Goal: Task Accomplishment & Management: Use online tool/utility

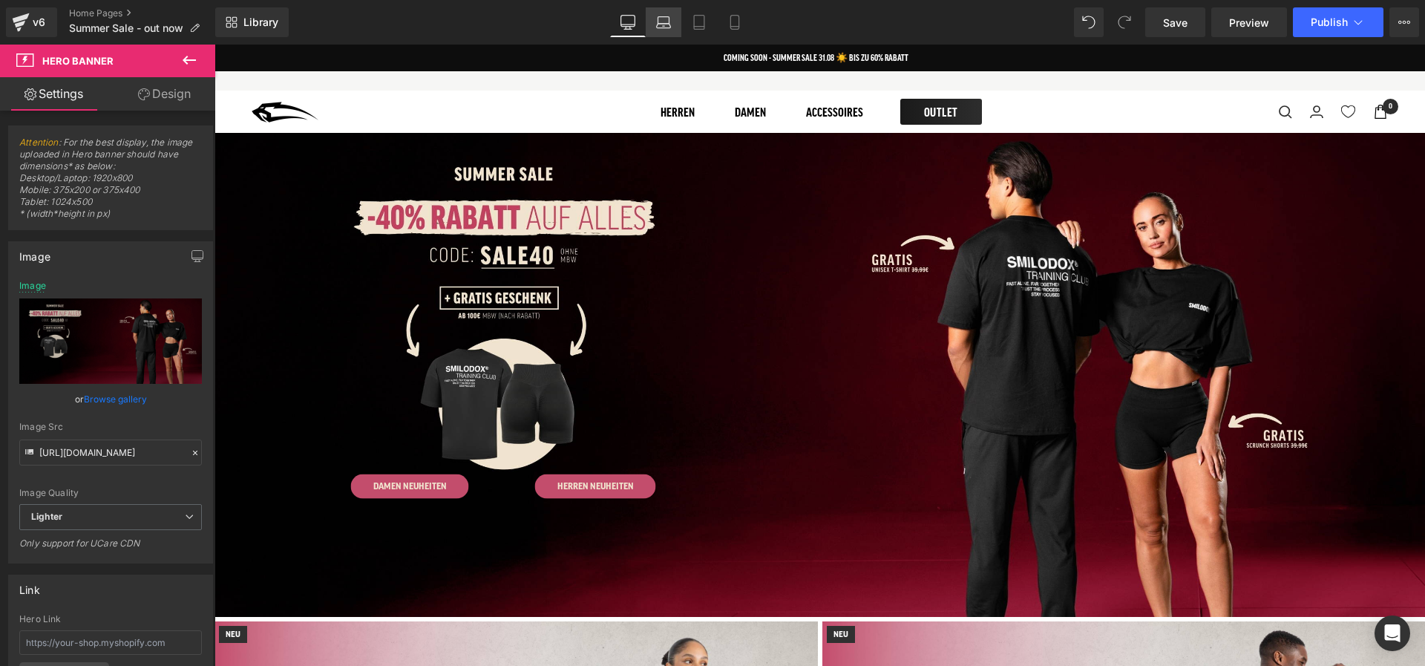
click at [664, 32] on link "Laptop" at bounding box center [664, 22] width 36 height 30
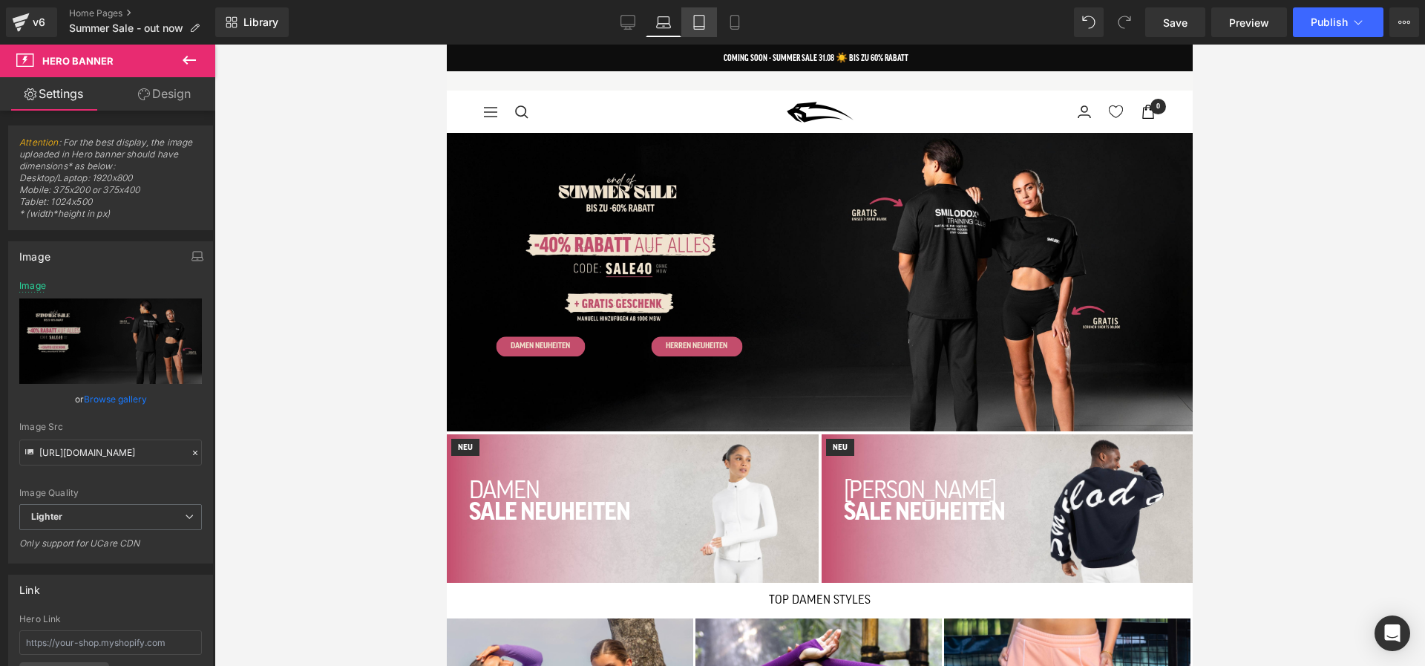
click at [699, 24] on icon at bounding box center [699, 22] width 15 height 15
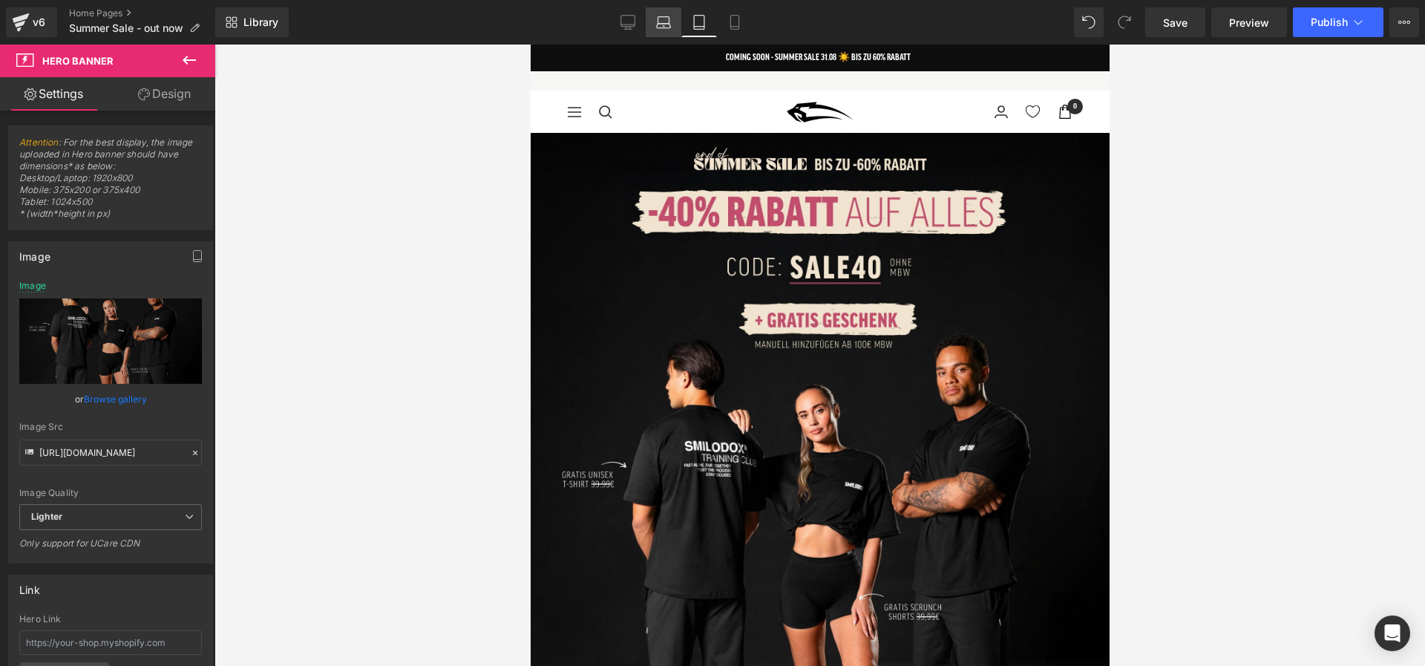
click at [676, 24] on link "Laptop" at bounding box center [664, 22] width 36 height 30
type input "[URL][DOMAIN_NAME]"
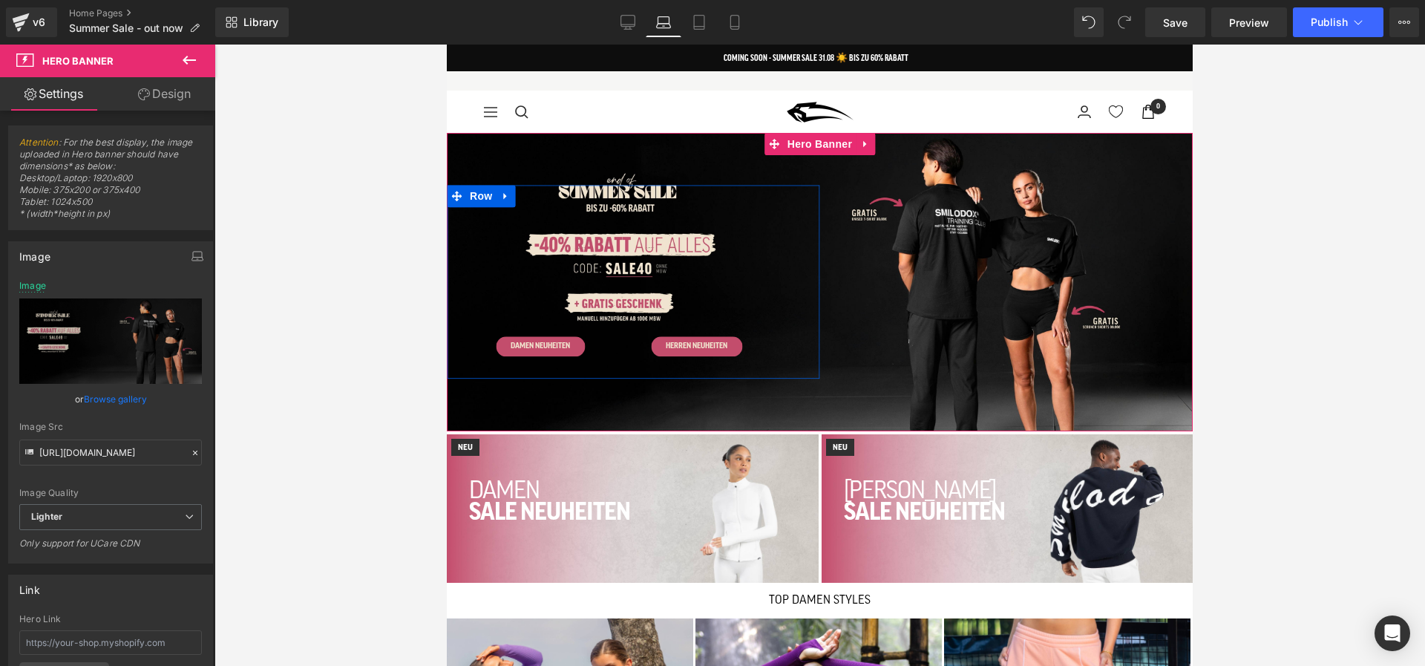
click at [644, 244] on div "DAMEN NEUHEITEN Button [PERSON_NAME] NEUHEITEN Button Row" at bounding box center [633, 282] width 373 height 194
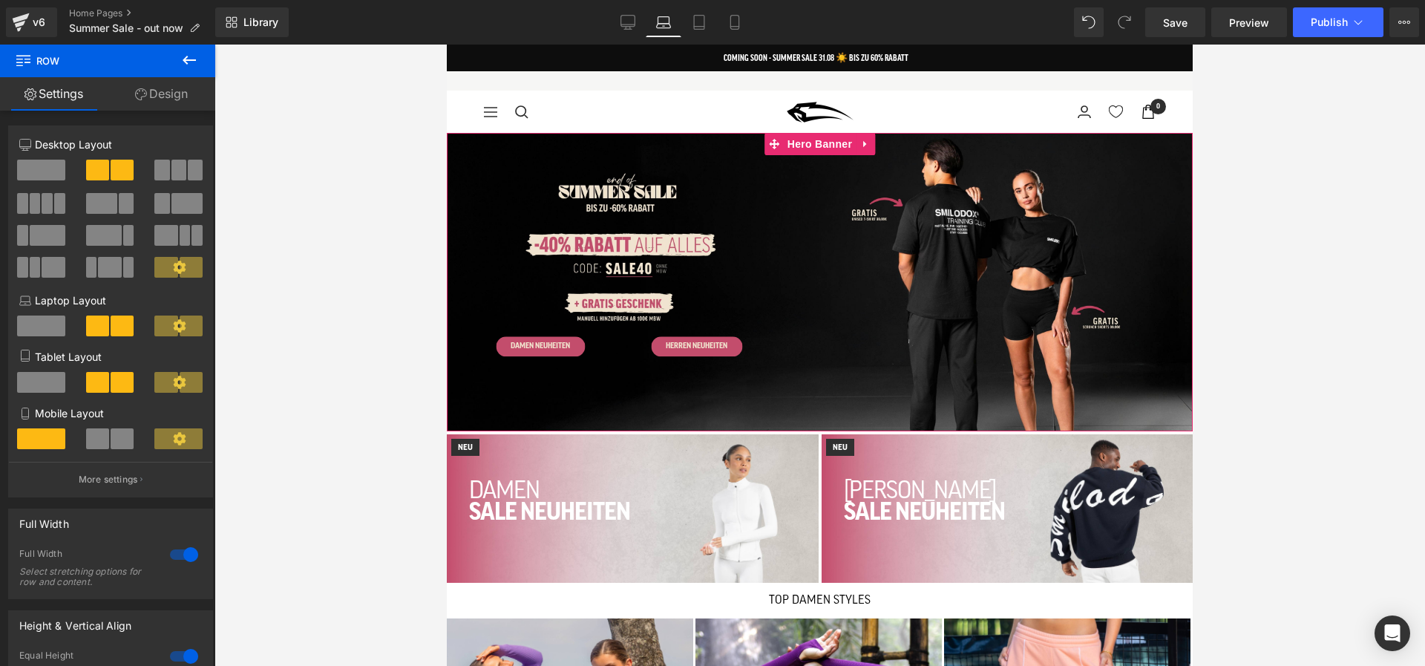
click at [476, 143] on div "DAMEN SALE Button [PERSON_NAME] SALE Button Row DAMEN NEUHEITEN Button [PERSON_…" at bounding box center [820, 282] width 746 height 298
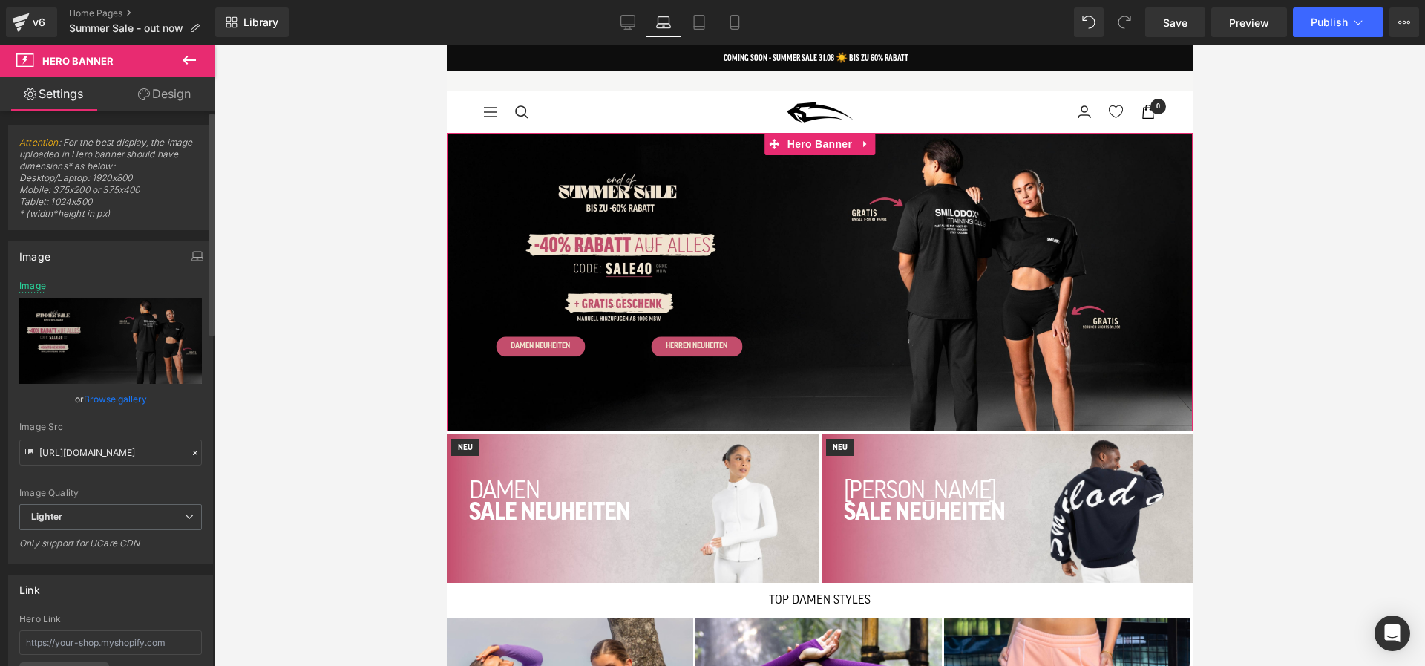
click at [117, 401] on link "Browse gallery" at bounding box center [115, 399] width 63 height 26
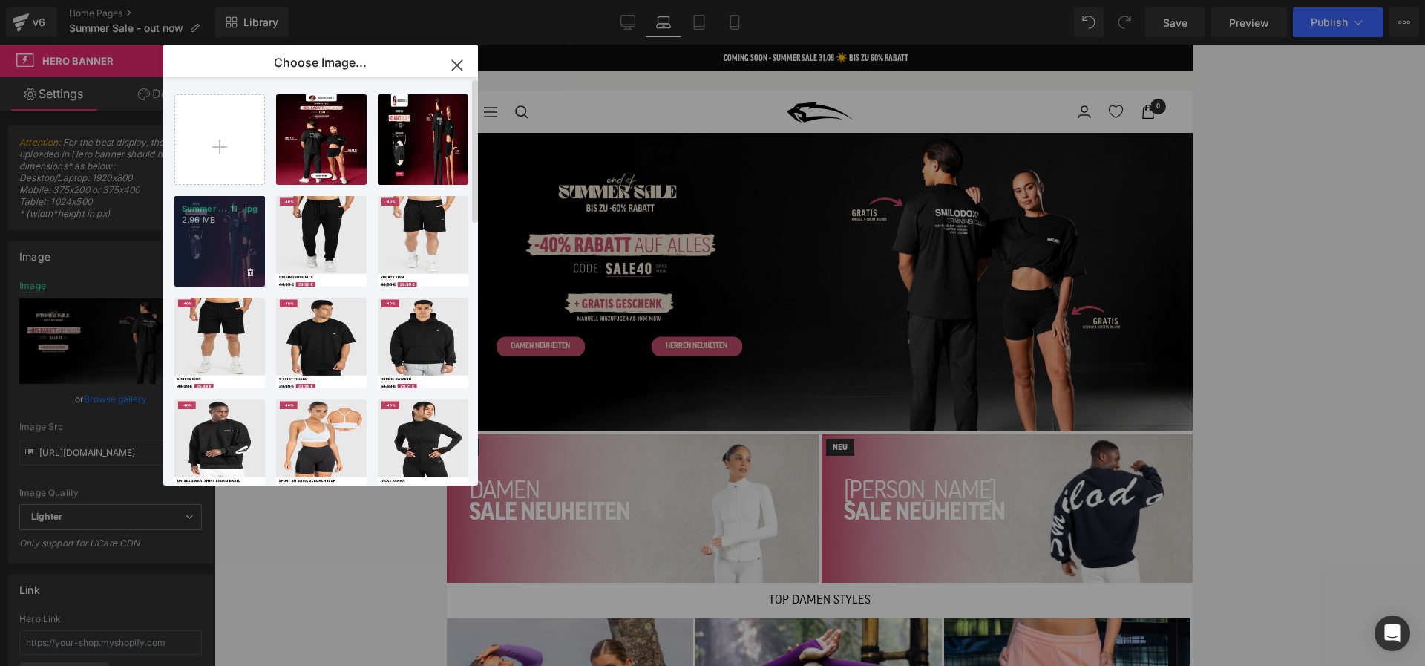
click at [0, 0] on div "Summer ..._11_.jpg 2.96 MB" at bounding box center [0, 0] width 0 height 0
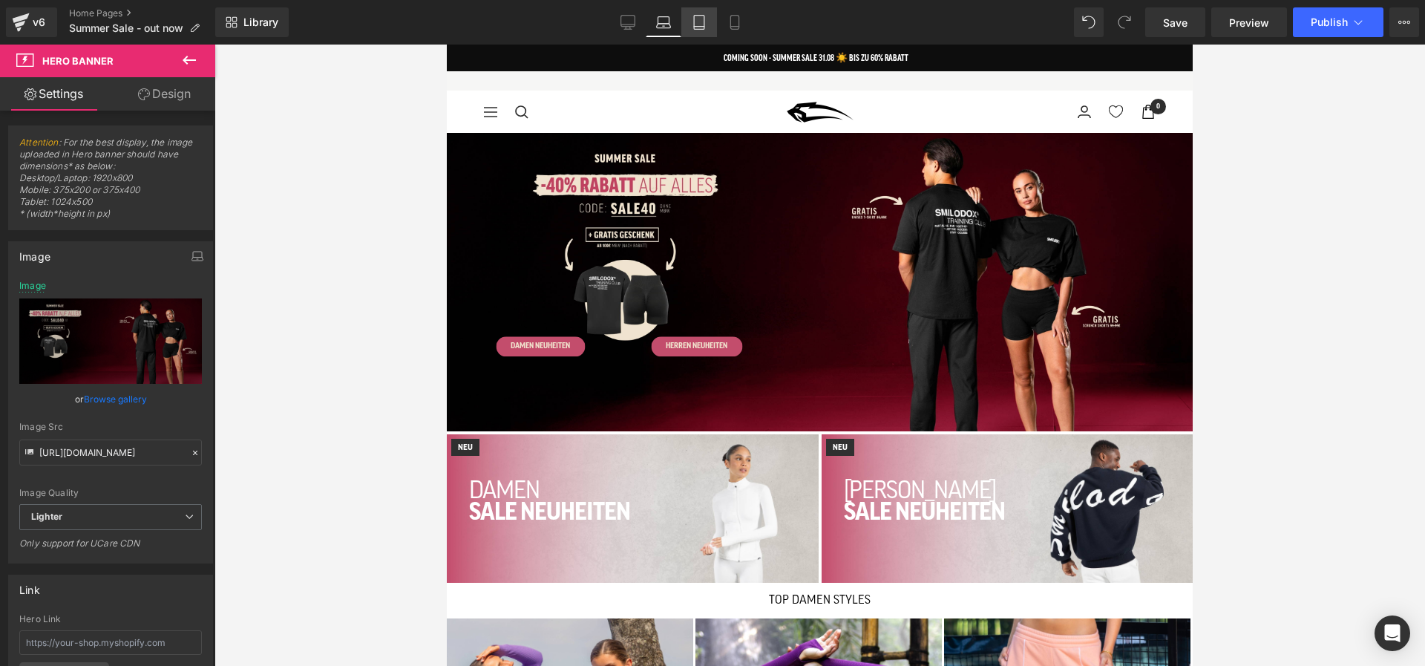
click at [704, 24] on icon at bounding box center [699, 23] width 10 height 14
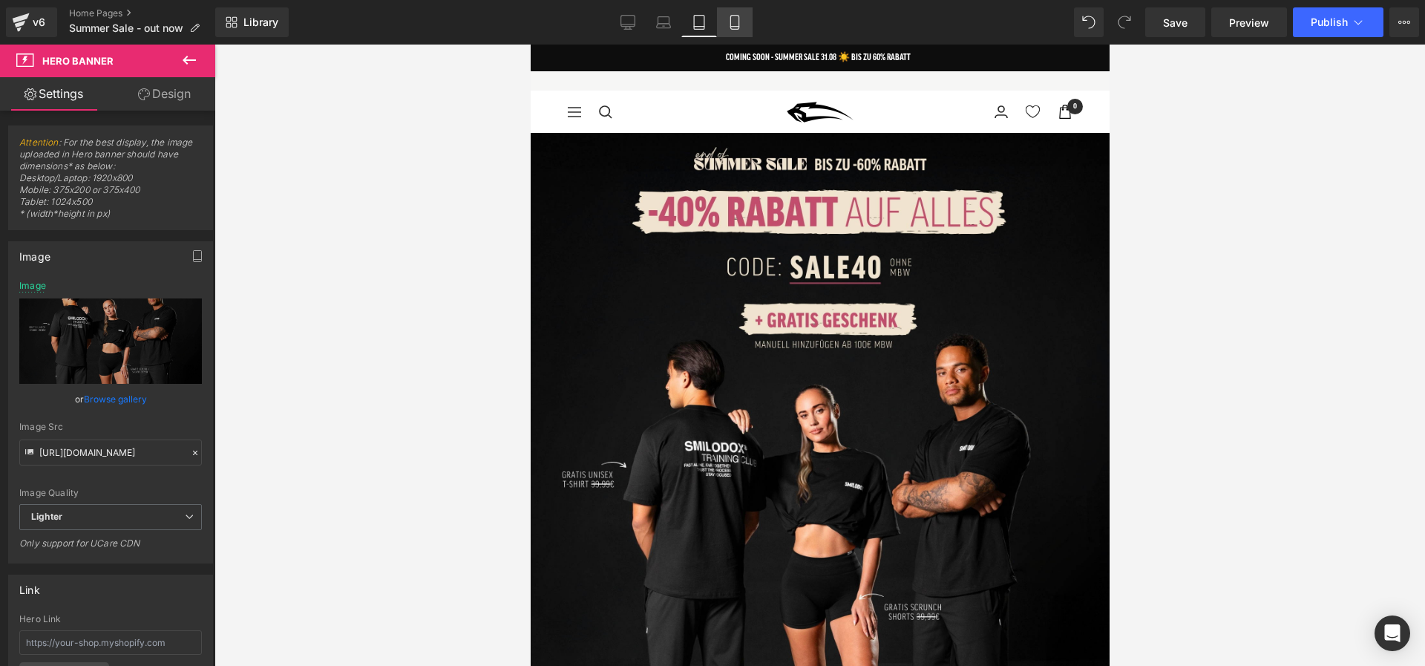
click at [745, 20] on link "Mobile" at bounding box center [735, 22] width 36 height 30
type input "[URL][DOMAIN_NAME]"
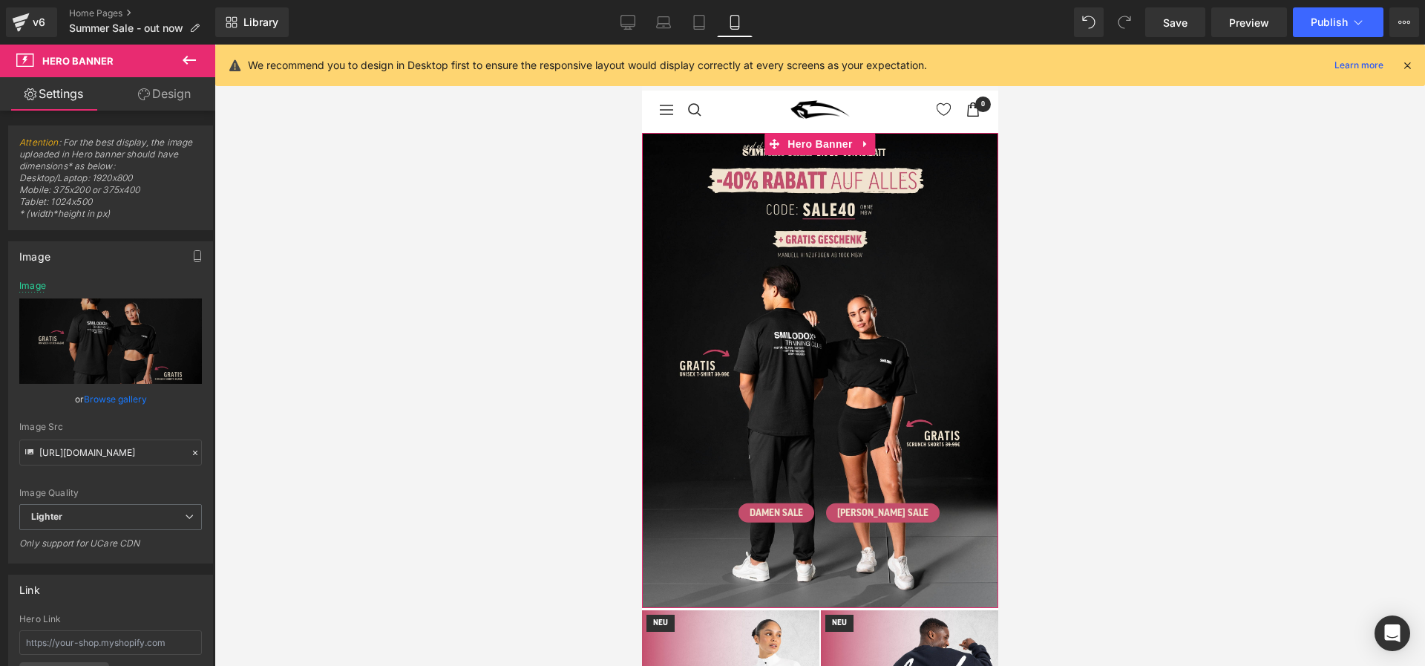
click at [779, 189] on div "DAMEN SALE Button [PERSON_NAME] SALE Button Row DAMEN NEUHEITEN Button [PERSON_…" at bounding box center [819, 370] width 356 height 475
click at [120, 398] on link "Browse gallery" at bounding box center [115, 399] width 63 height 26
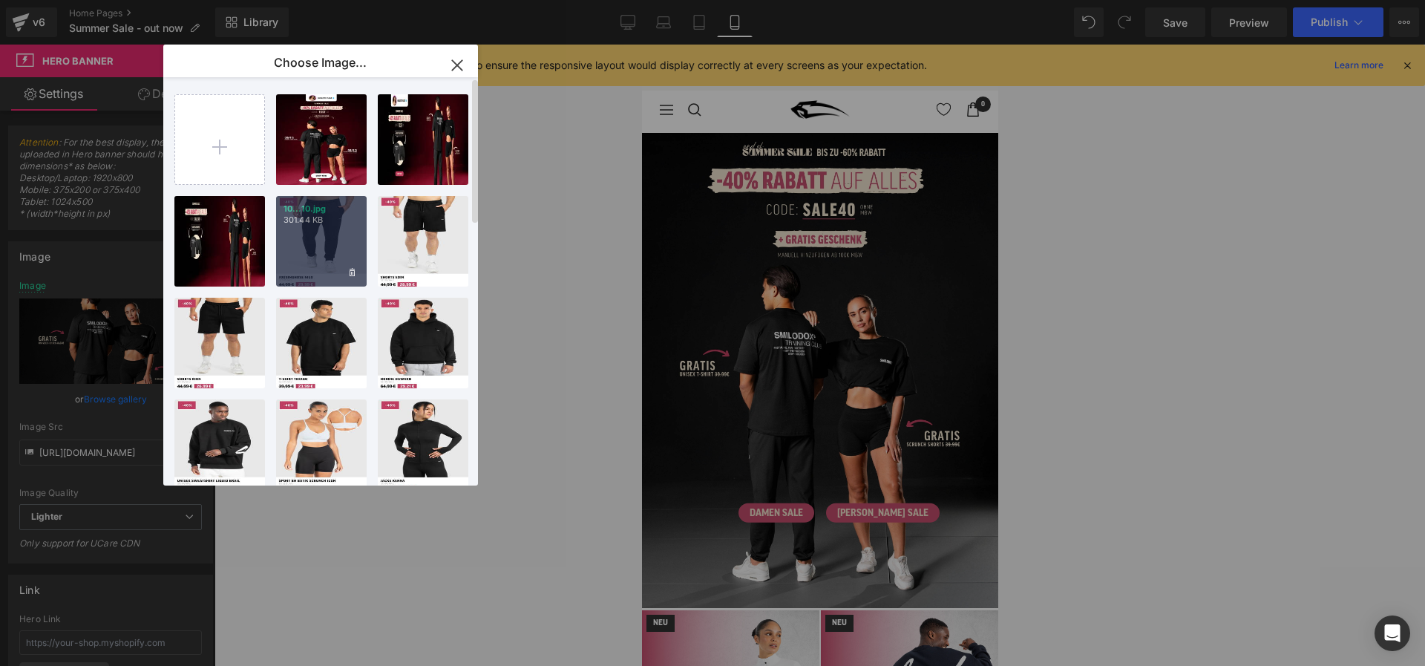
type input "C:\fakepath\Summer Sale Mobile Banner (7).jpg"
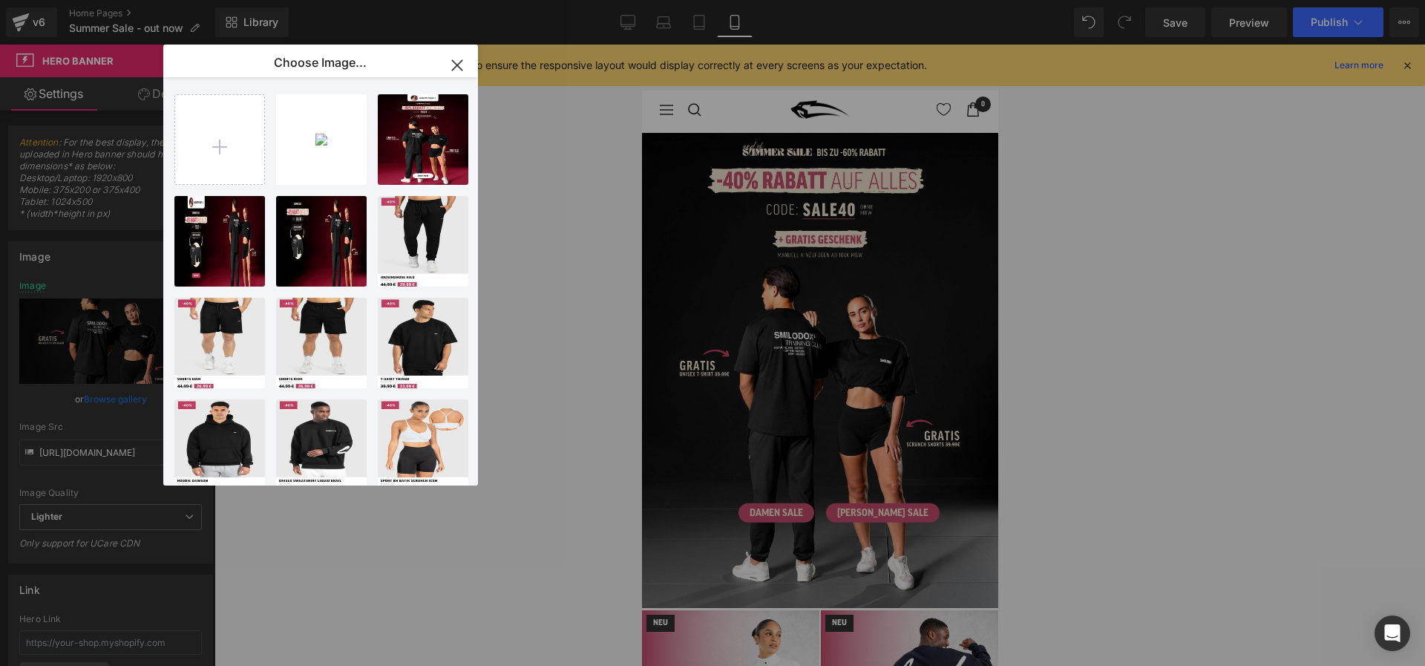
type input "C:\fakepath\Summer Sale Mobile Banner (7).jpg"
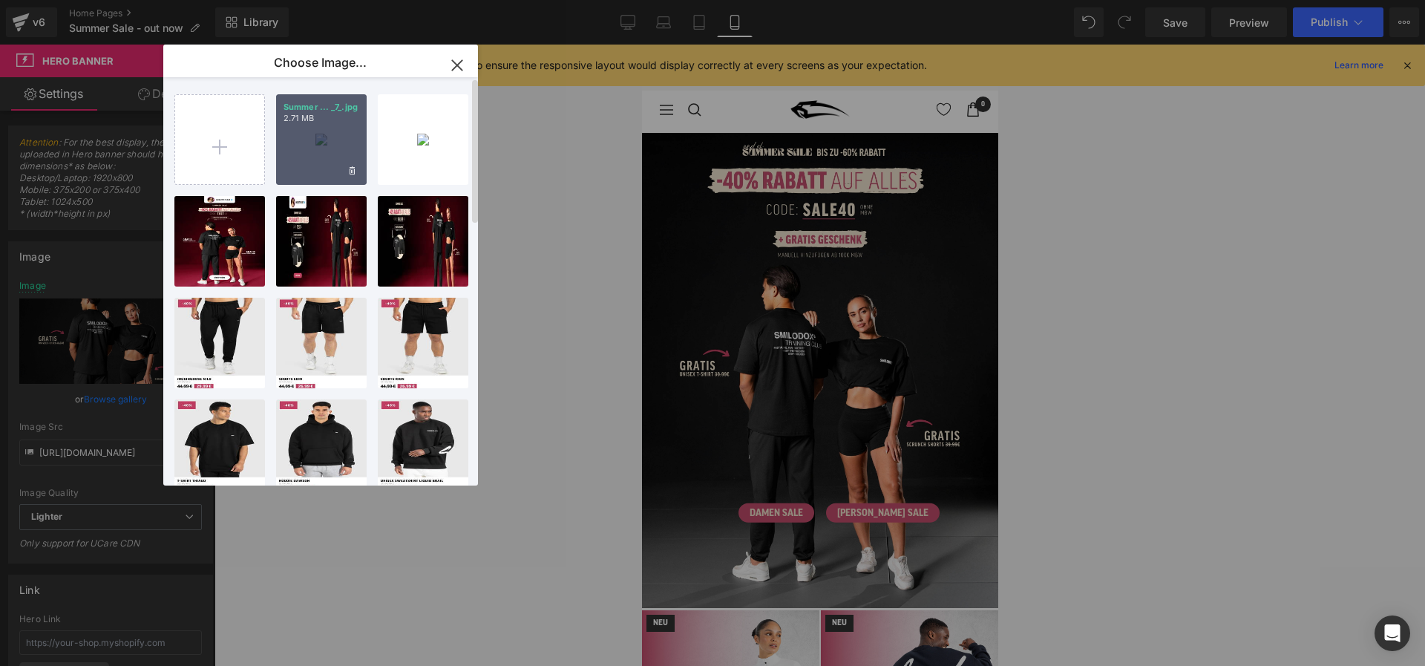
click at [330, 147] on div "Summer ... _7_.jpg 2.71 MB" at bounding box center [321, 139] width 91 height 91
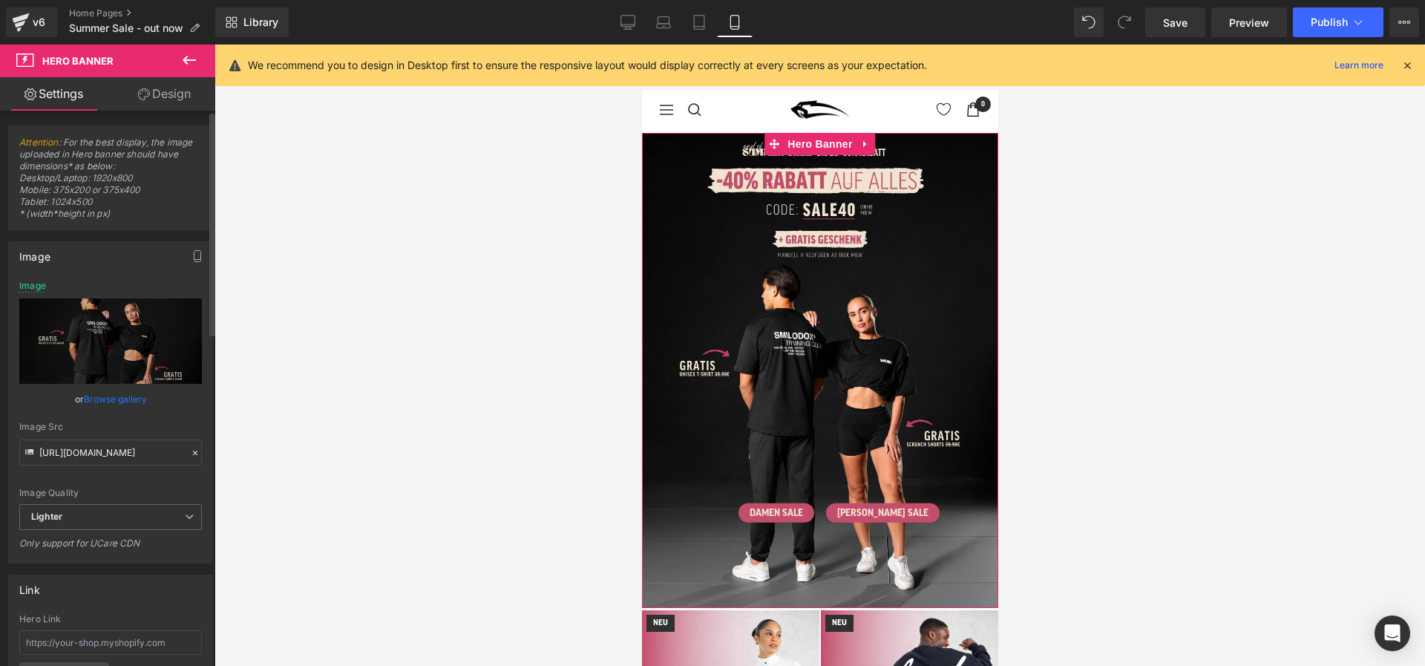
click at [119, 399] on link "Browse gallery" at bounding box center [115, 399] width 63 height 26
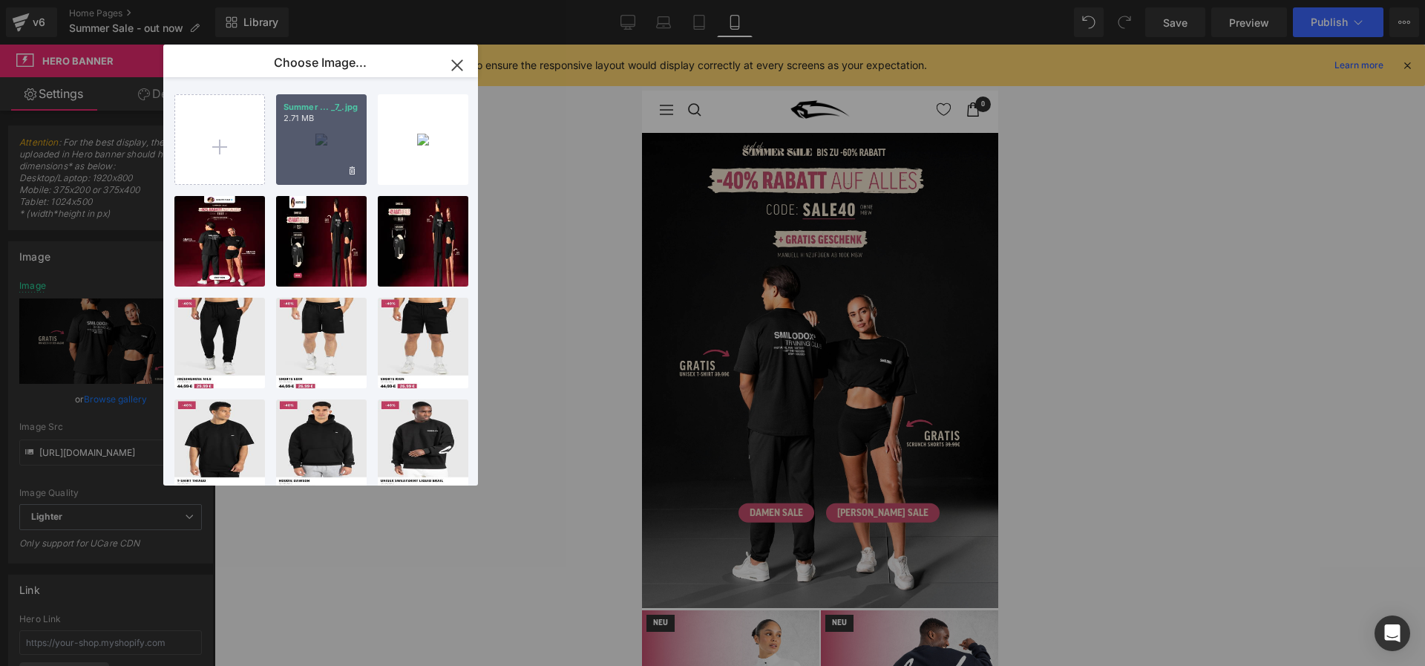
click at [318, 148] on div "Summer ... _7_.jpg 2.71 MB" at bounding box center [321, 139] width 91 height 91
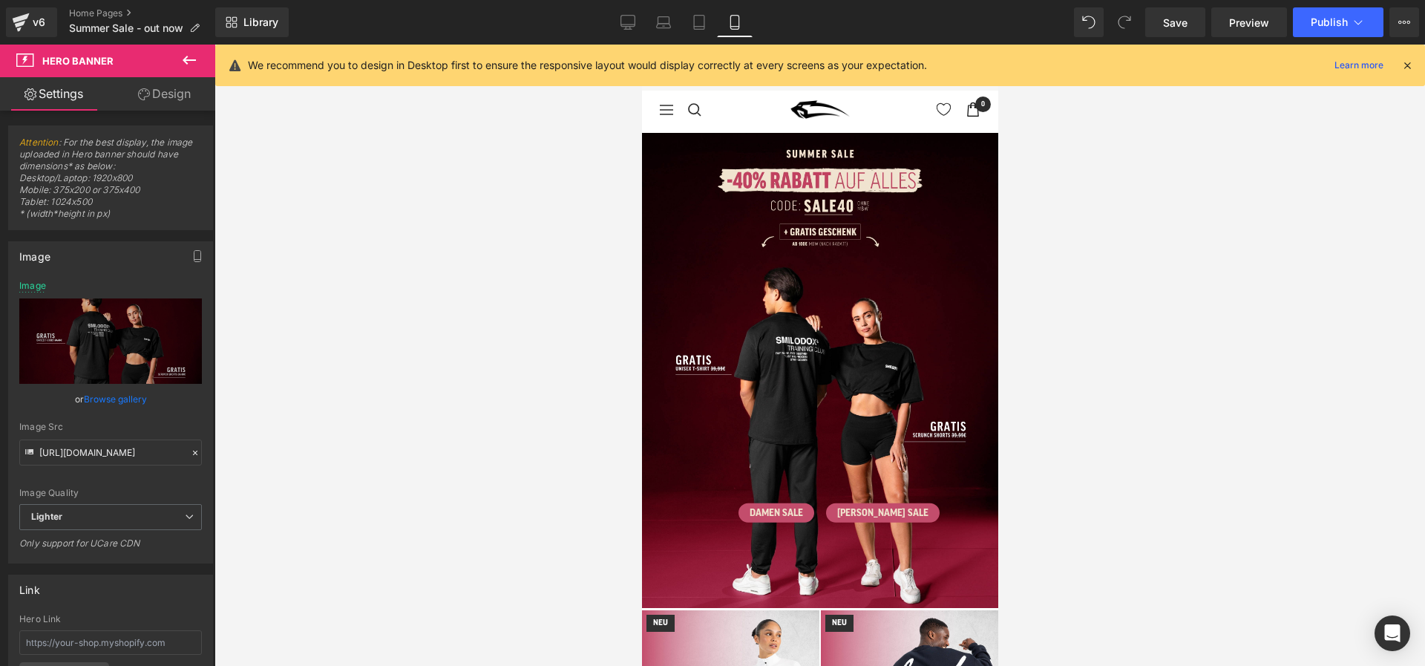
click at [704, 39] on div "Library Mobile Desktop Laptop Tablet Mobile Save Preview Publish Scheduled View…" at bounding box center [820, 22] width 1210 height 45
click at [704, 27] on icon at bounding box center [699, 22] width 15 height 15
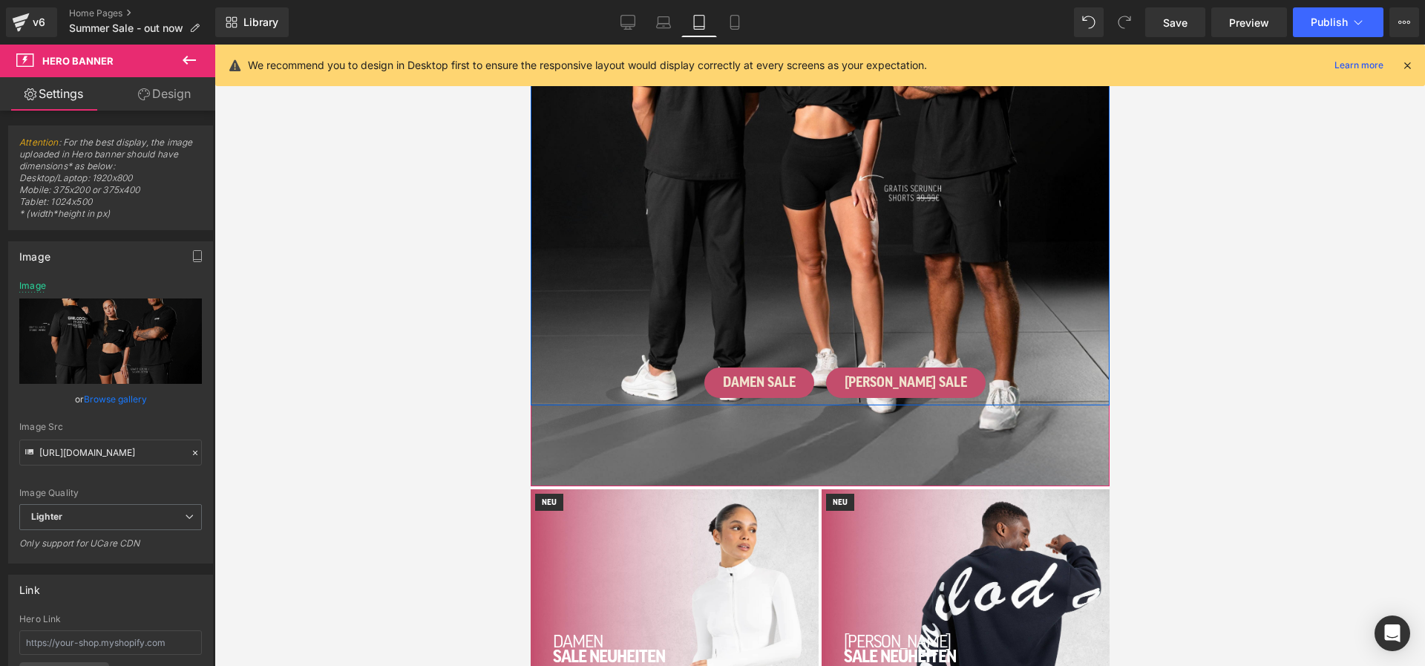
scroll to position [424, 0]
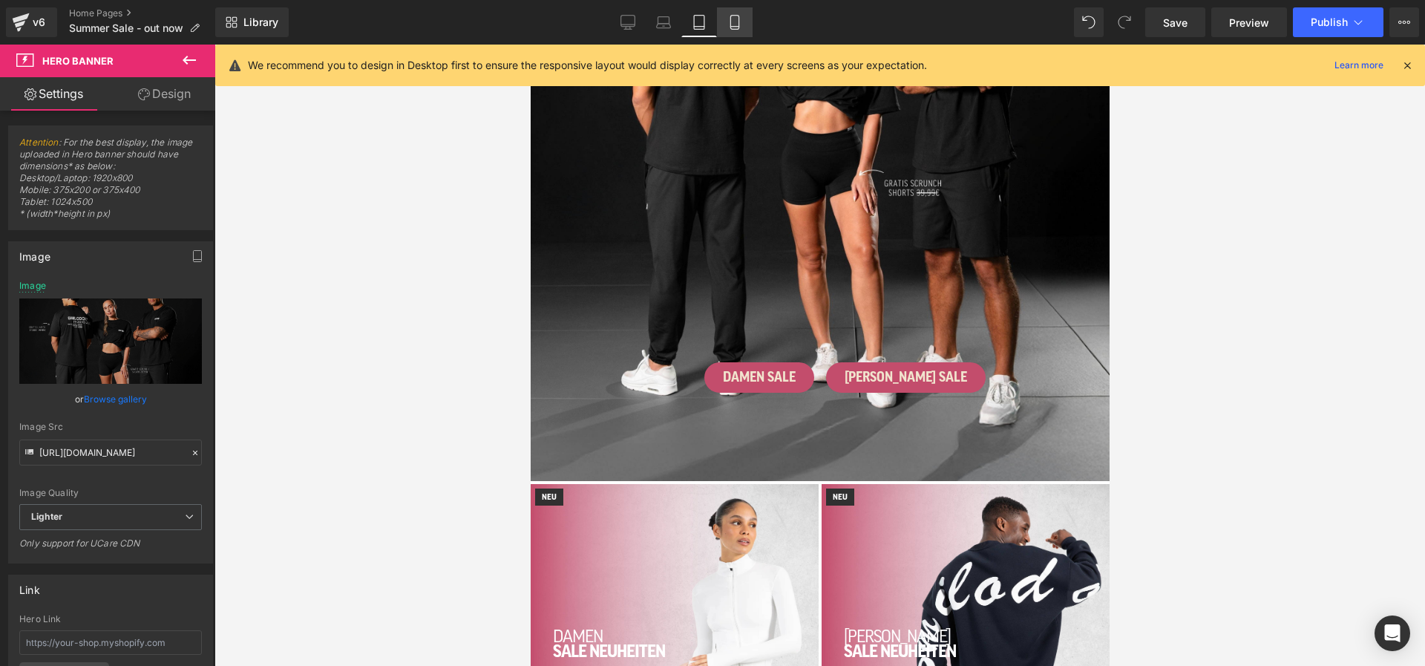
click at [739, 14] on link "Mobile" at bounding box center [735, 22] width 36 height 30
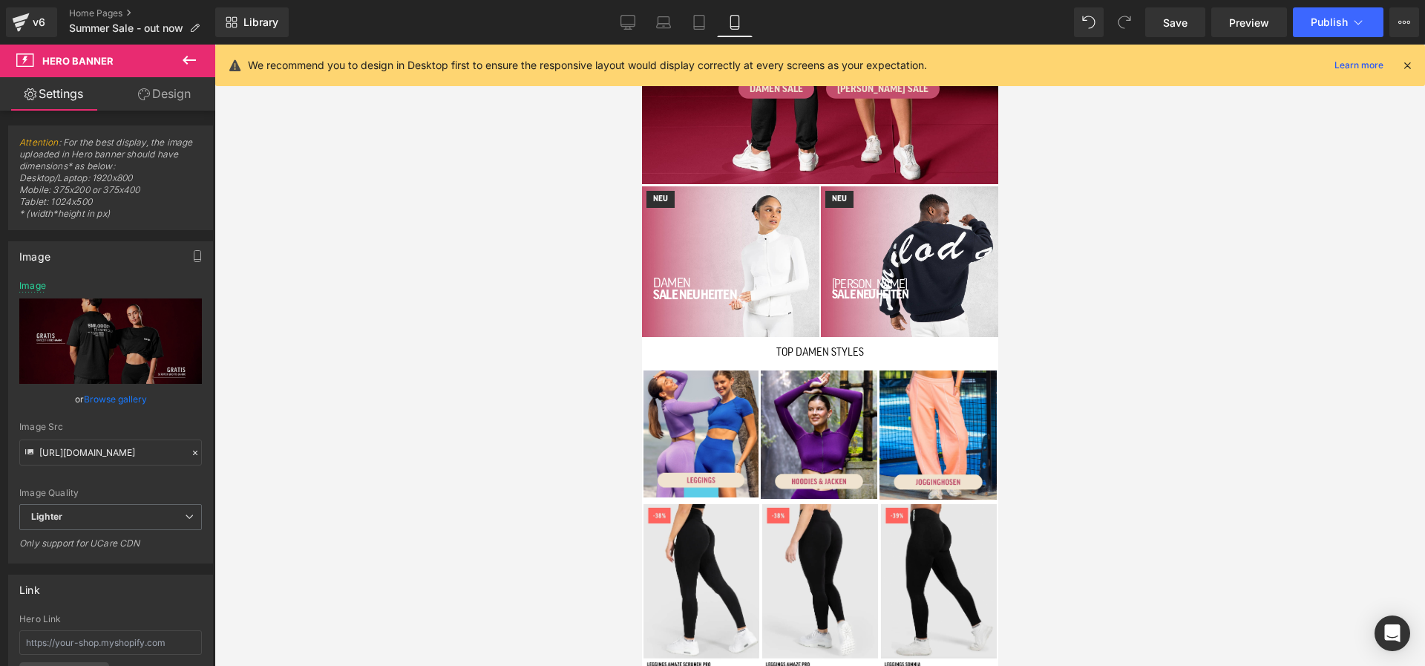
scroll to position [0, 0]
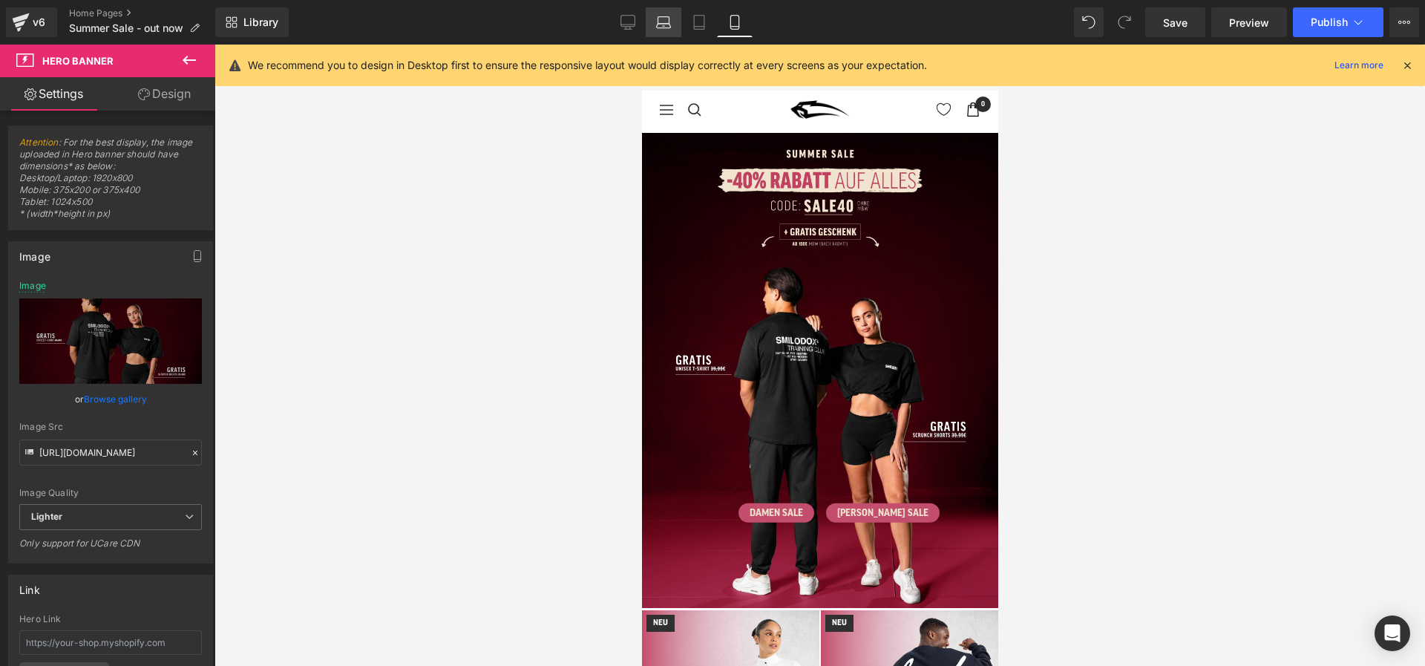
click at [664, 27] on icon at bounding box center [663, 22] width 15 height 15
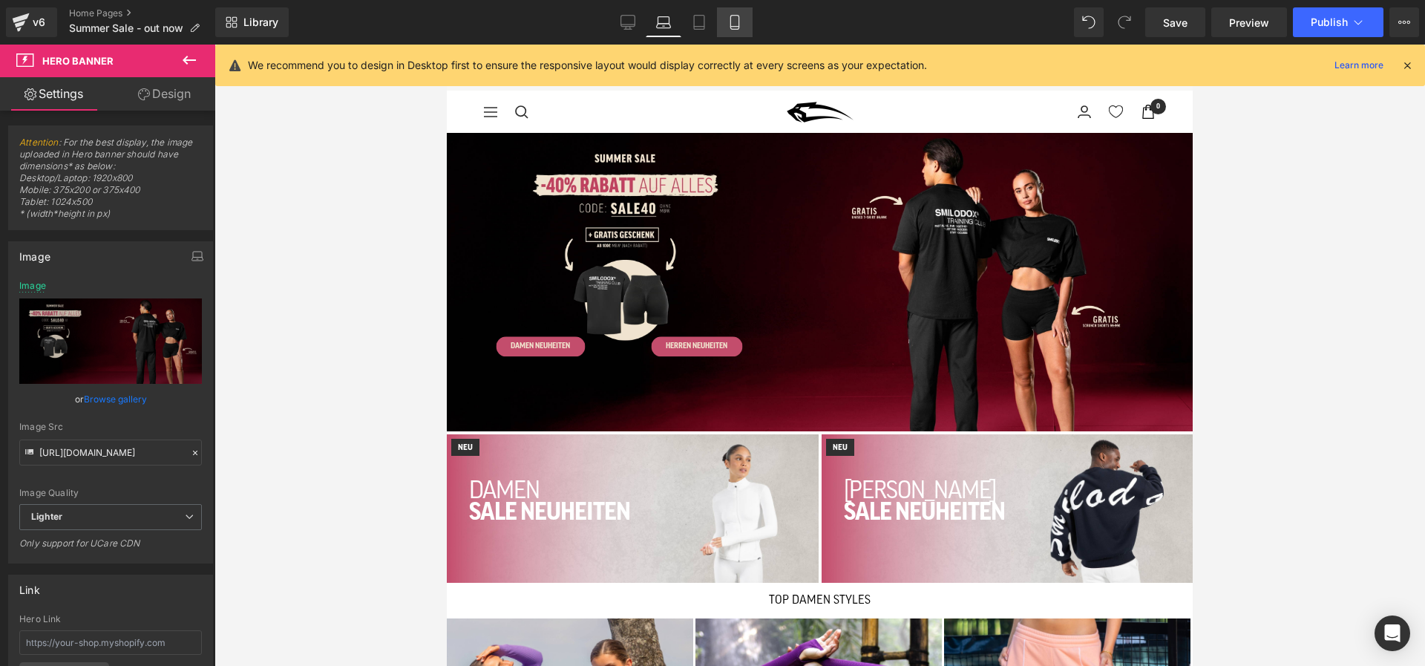
click at [729, 22] on icon at bounding box center [735, 22] width 15 height 15
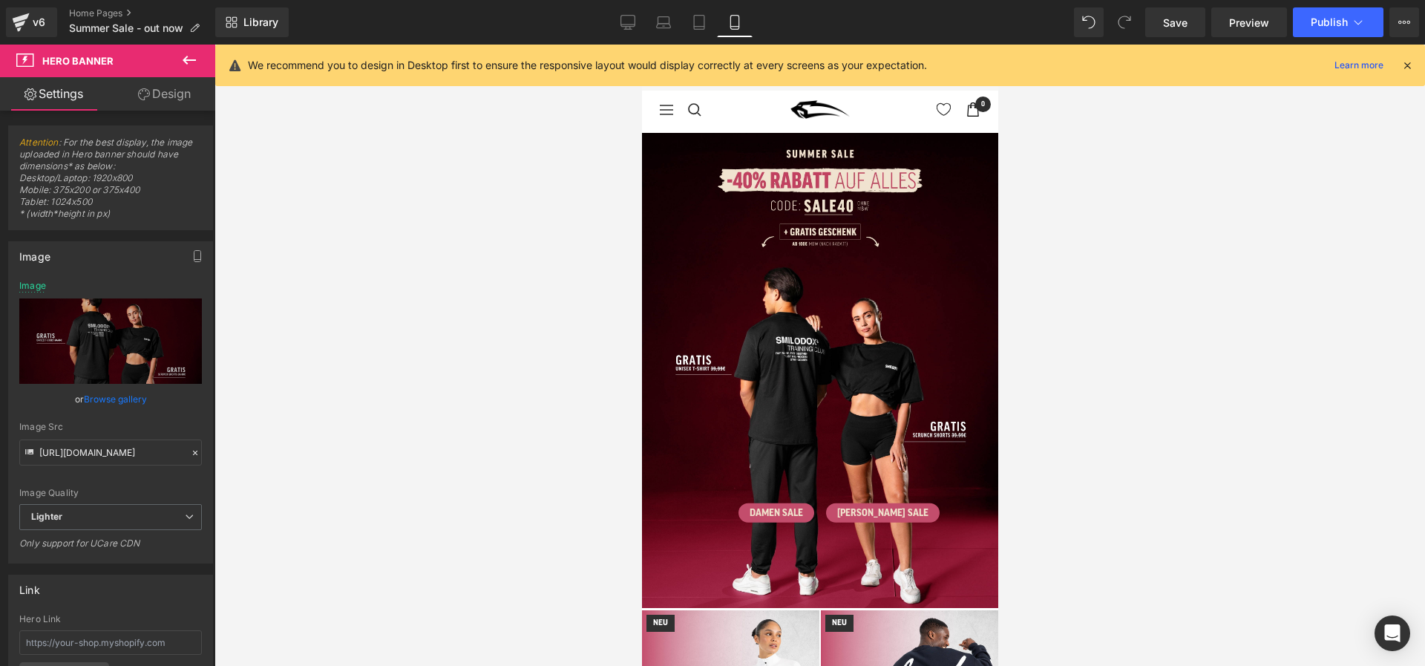
type input "[URL][DOMAIN_NAME]"
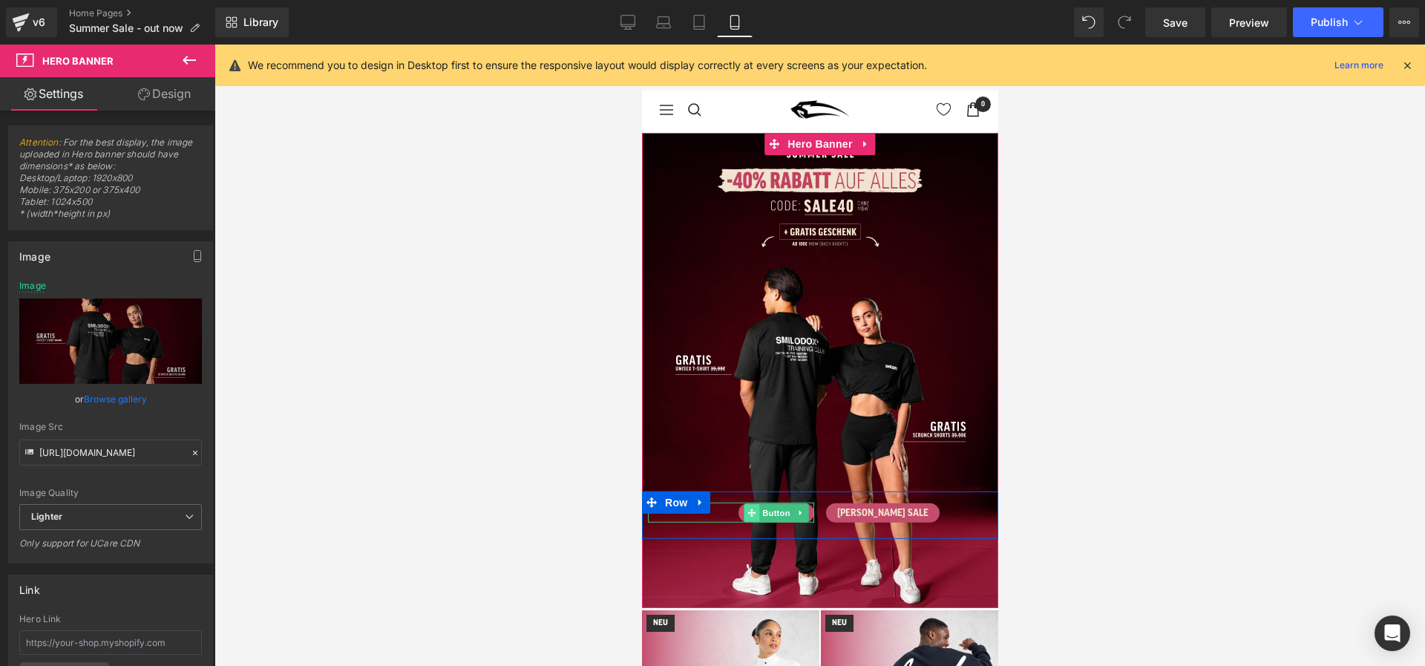
click at [749, 509] on icon at bounding box center [752, 512] width 8 height 9
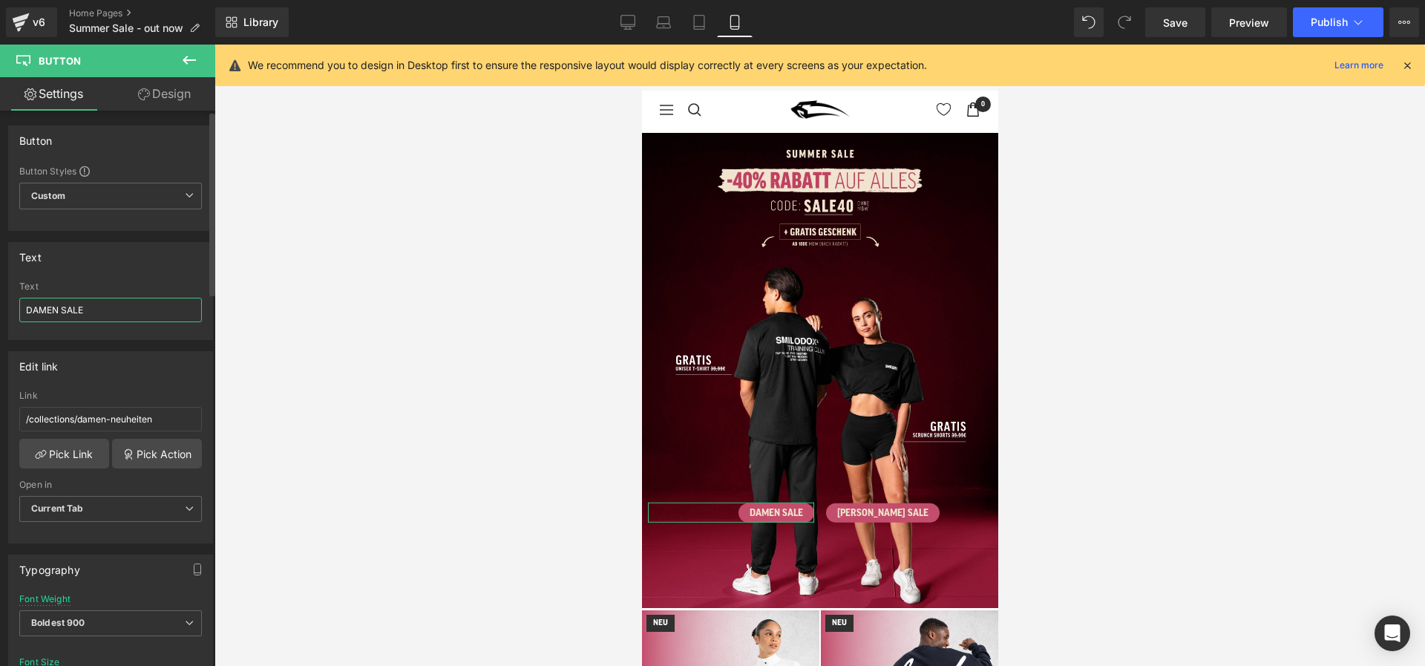
click at [29, 308] on input "DAMEN SALE" at bounding box center [110, 310] width 183 height 24
type input "Herren SALE"
click at [89, 419] on input "/collections/damen-neuheiten" at bounding box center [110, 419] width 183 height 24
drag, startPoint x: 105, startPoint y: 419, endPoint x: 89, endPoint y: 419, distance: 15.6
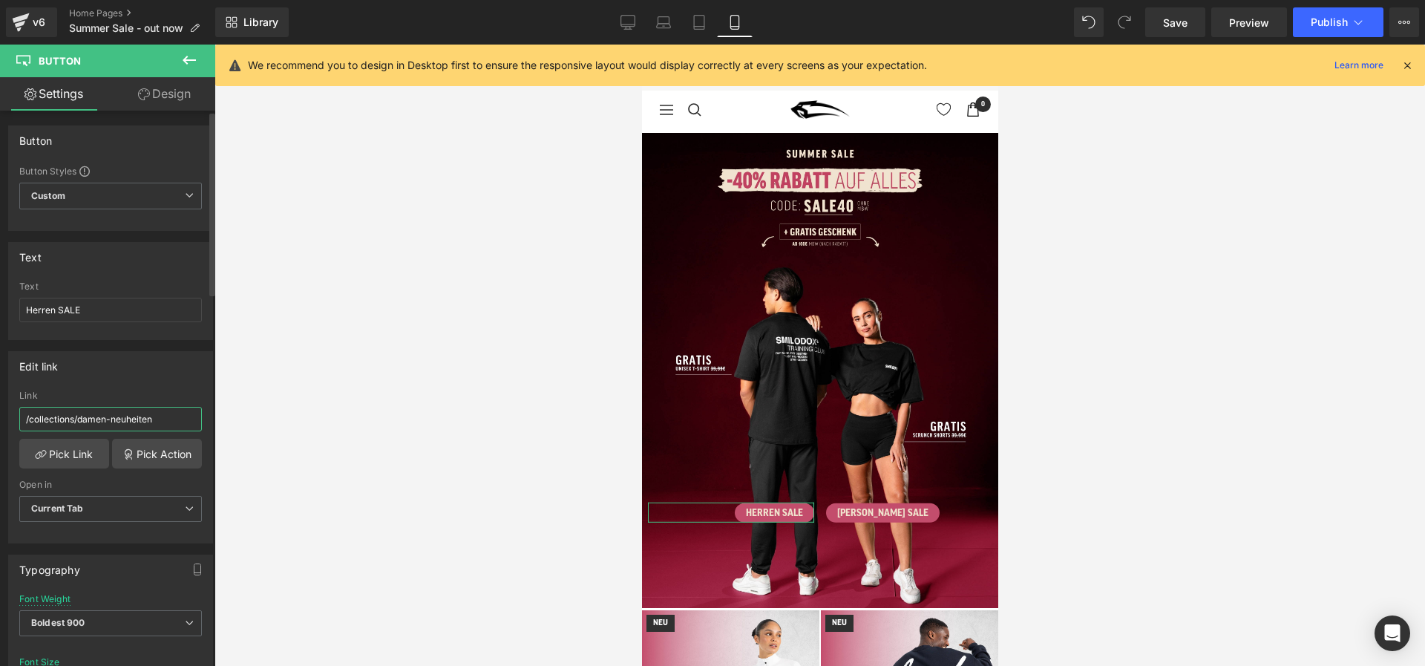
click at [89, 419] on input "/collections/damen-neuheiten" at bounding box center [110, 419] width 183 height 24
type input "/collections/herren-neuheiten"
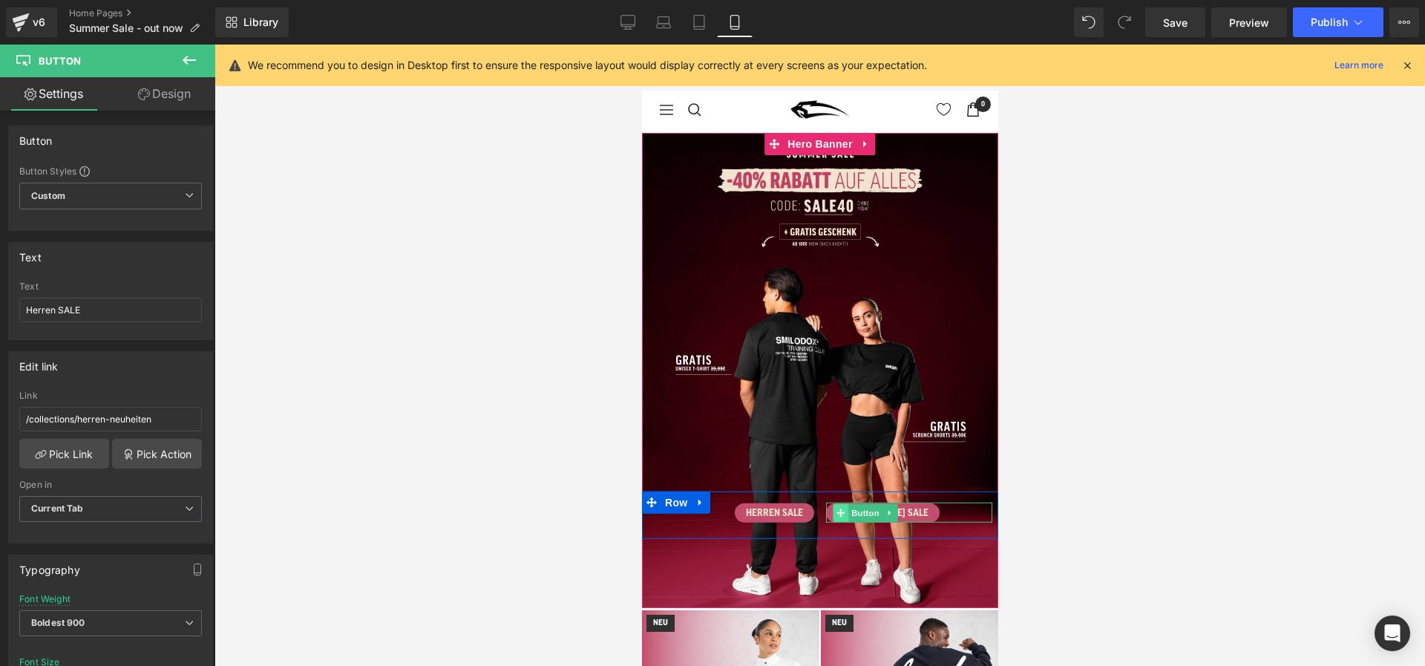
click at [839, 517] on icon at bounding box center [840, 512] width 8 height 9
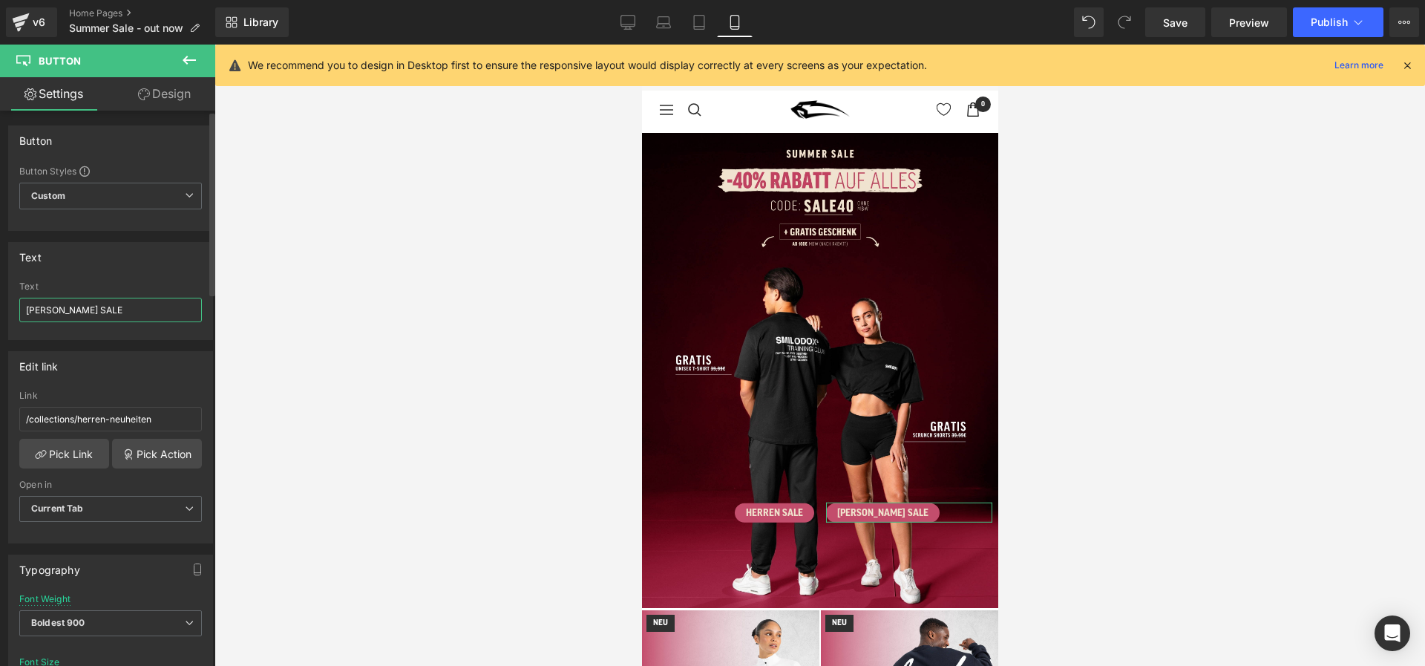
click at [39, 303] on input "[PERSON_NAME] SALE" at bounding box center [110, 310] width 183 height 24
type input "DAMEN SALE"
click at [83, 422] on input "/collections/herren-neuheiten" at bounding box center [110, 419] width 183 height 24
click at [104, 420] on input "/collections/herren-neuheiten" at bounding box center [110, 419] width 183 height 24
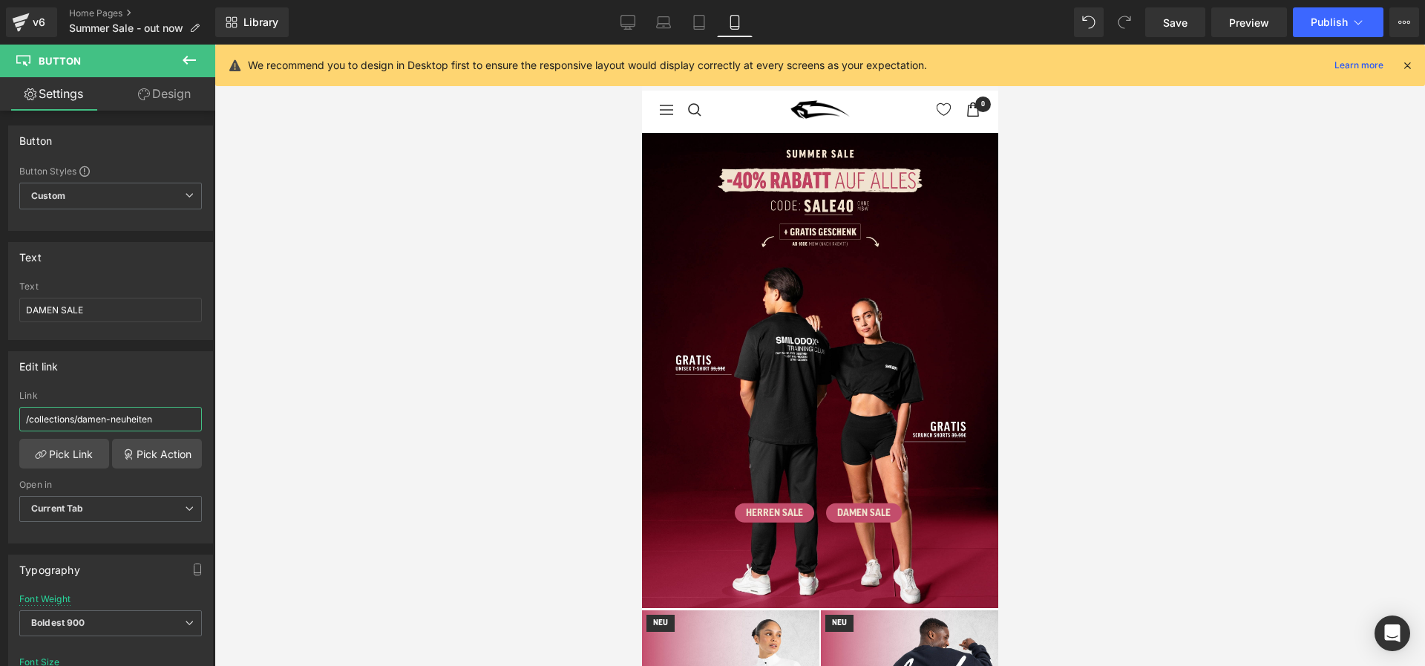
type input "/collections/damen-neuheiten"
click at [604, 8] on div "Library Mobile Desktop Laptop Tablet Mobile Save Preview Publish Scheduled View…" at bounding box center [820, 22] width 1210 height 30
click at [625, 24] on icon at bounding box center [628, 24] width 14 height 0
type input "15"
type input "#000000"
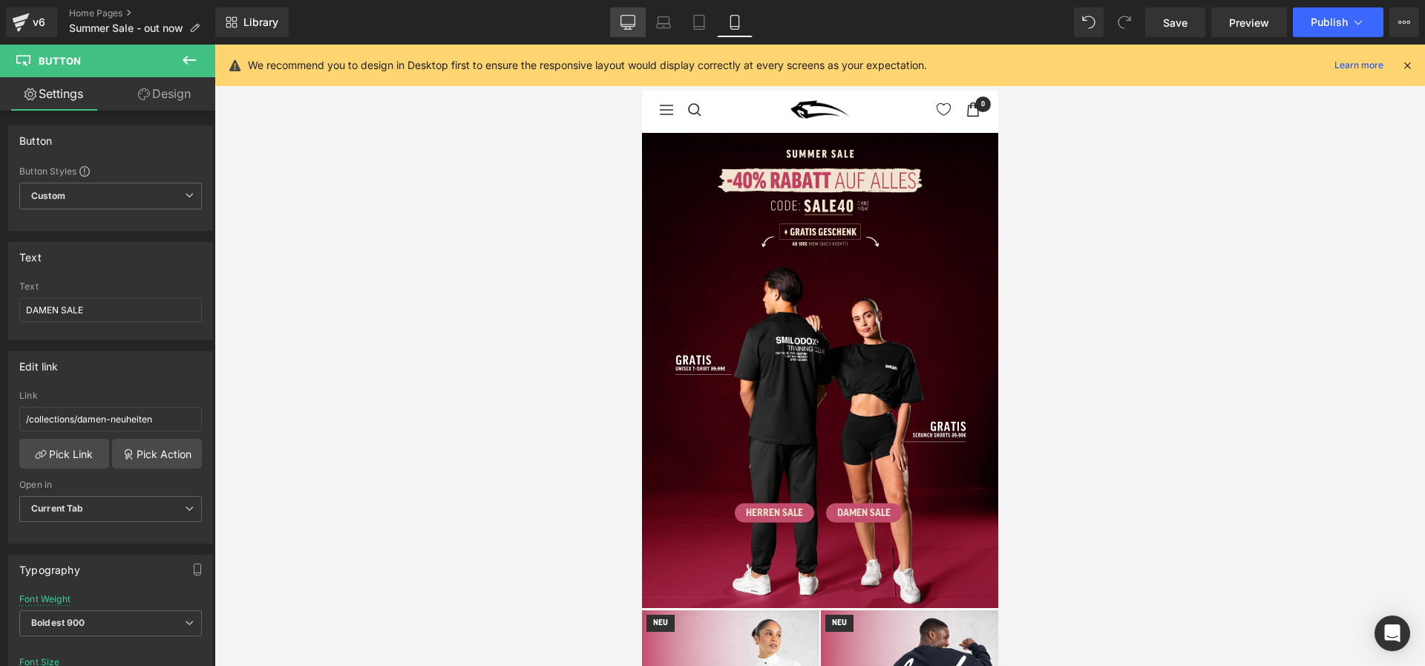
type input "100"
type input "#fcf8ed"
type input "100"
type input "#ffffff"
type input "100"
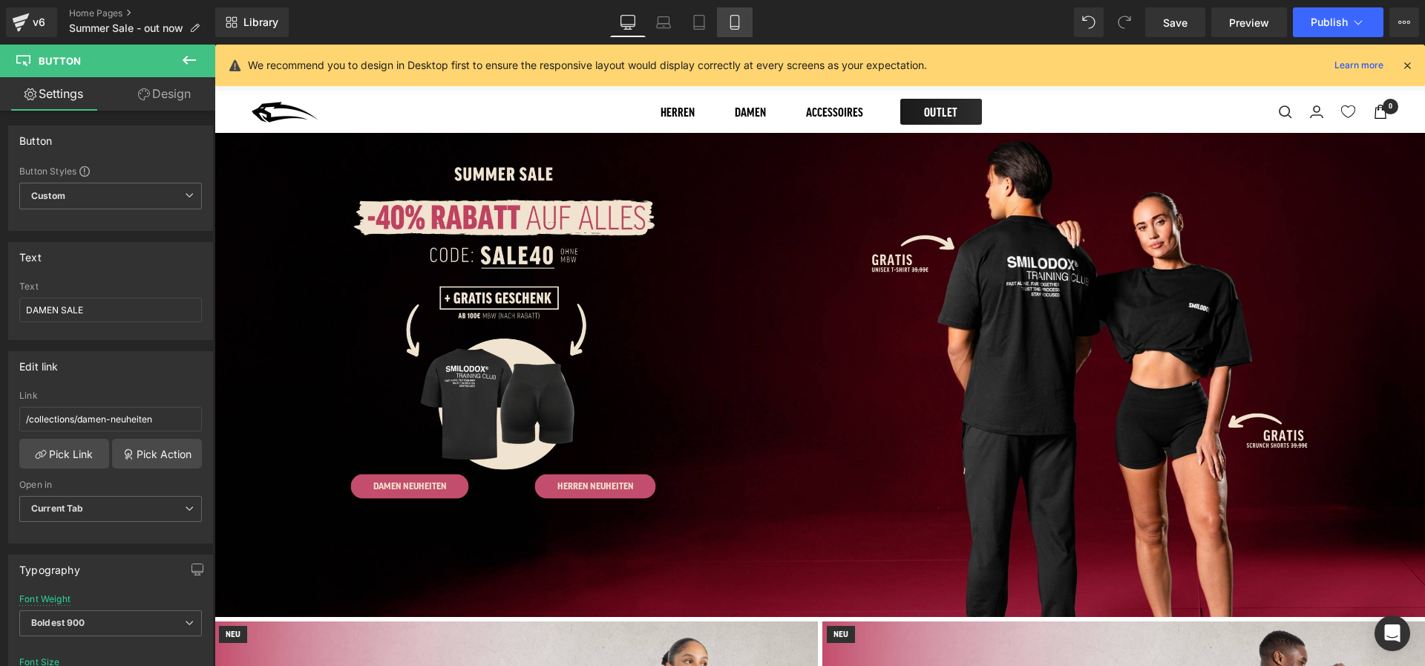
click at [737, 18] on icon at bounding box center [735, 22] width 15 height 15
type input "13"
type input "#c34d6c"
type input "100"
type input "#f1e4ce"
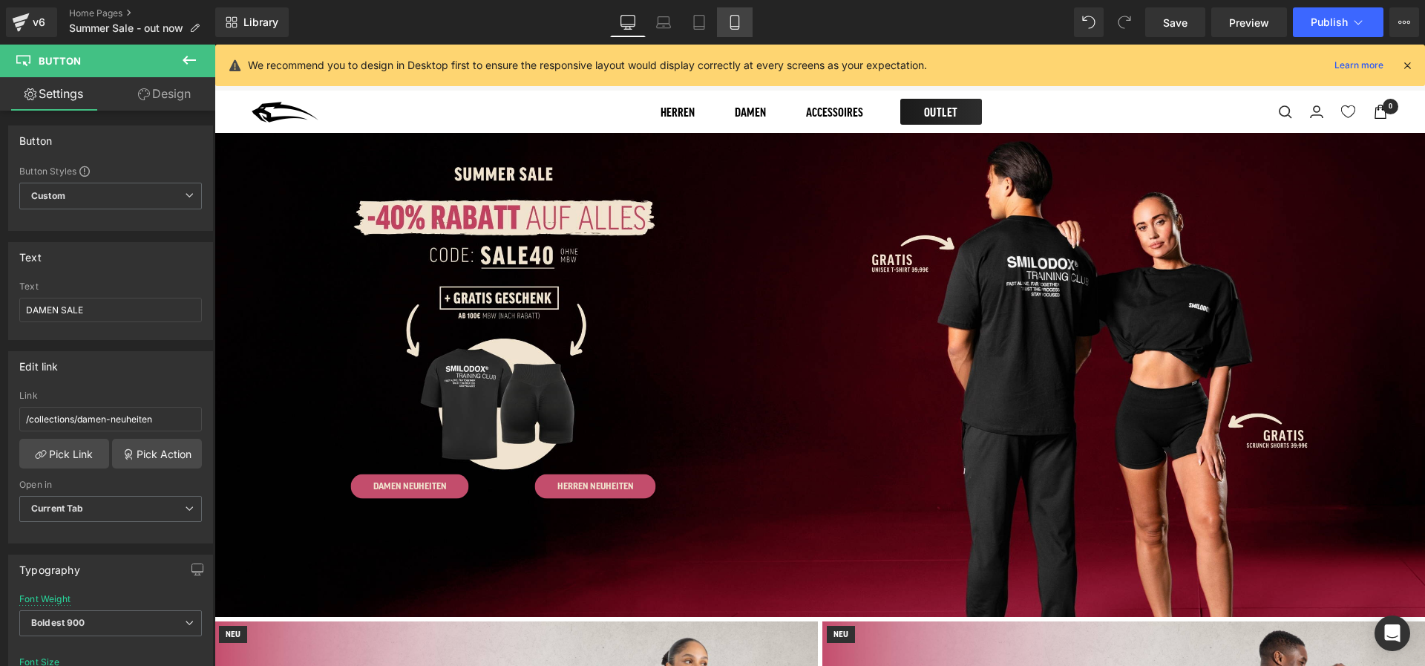
type input "100"
type input "none"
type input "0"
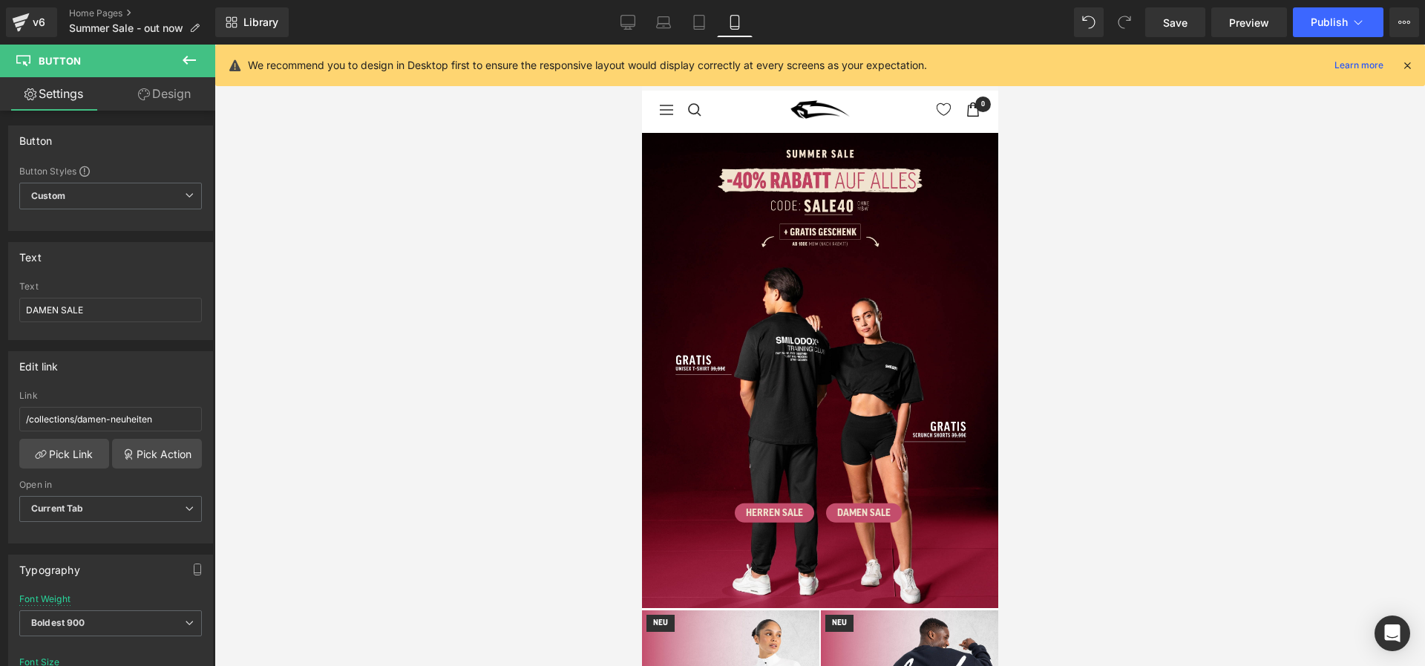
scroll to position [82, 0]
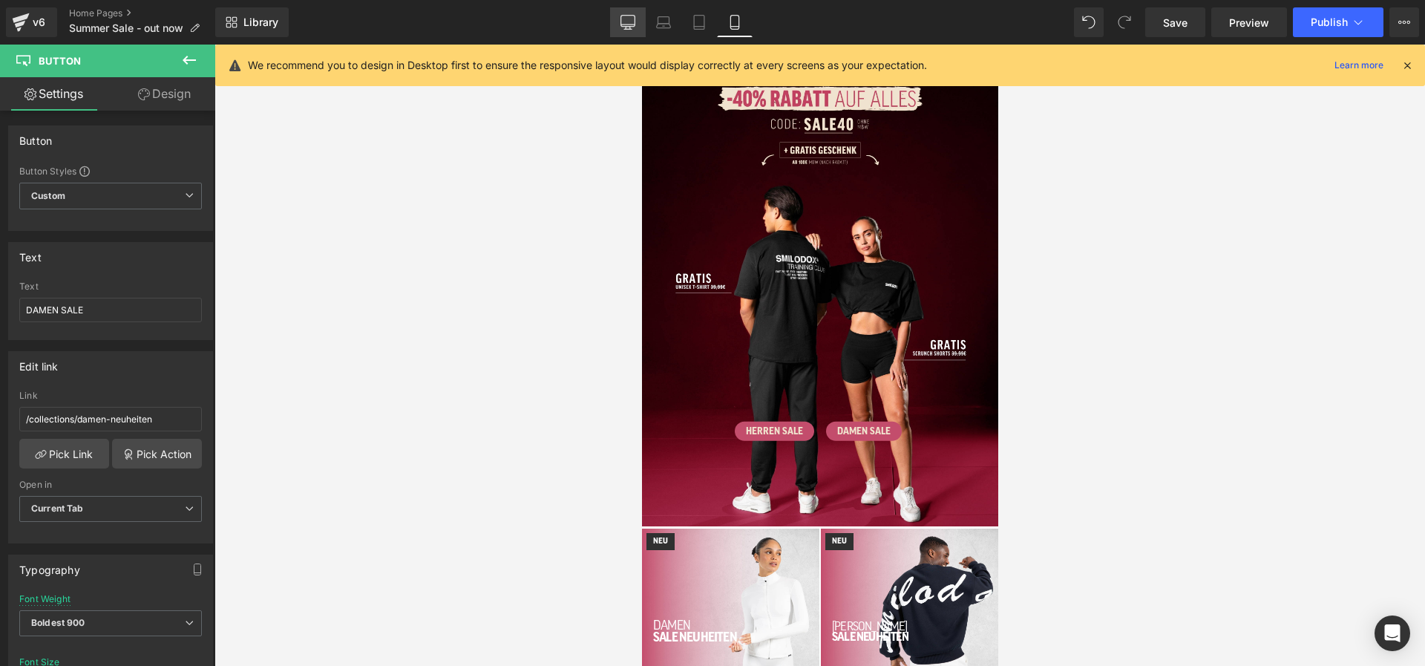
click at [622, 16] on icon at bounding box center [628, 21] width 14 height 11
type input "15"
type input "#000000"
type input "100"
type input "#fcf8ed"
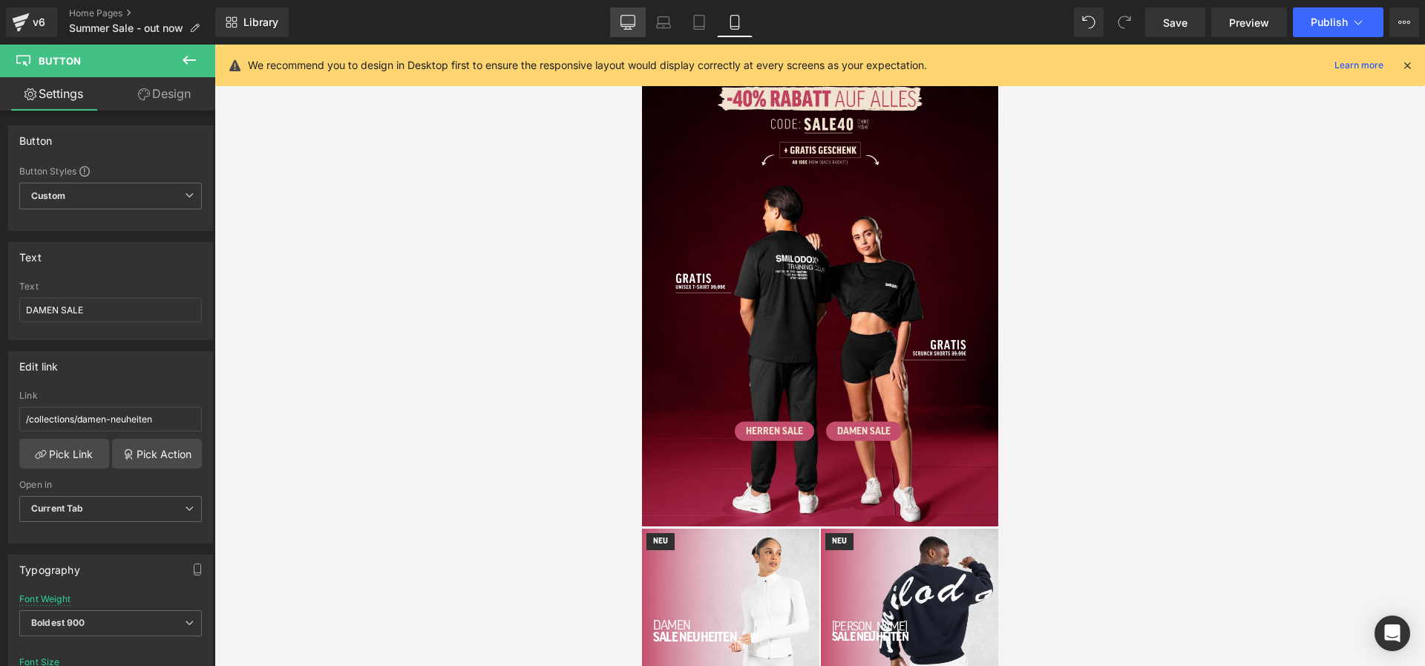
type input "100"
type input "#ffffff"
type input "100"
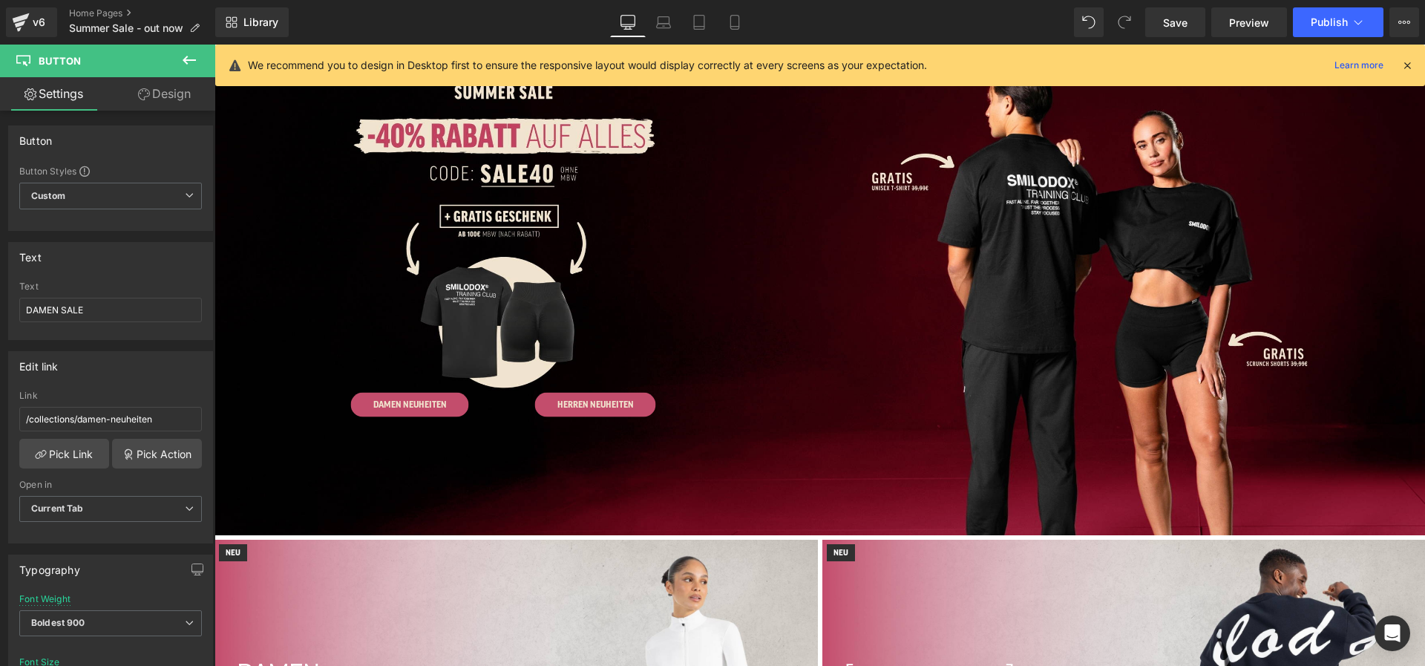
scroll to position [0, 0]
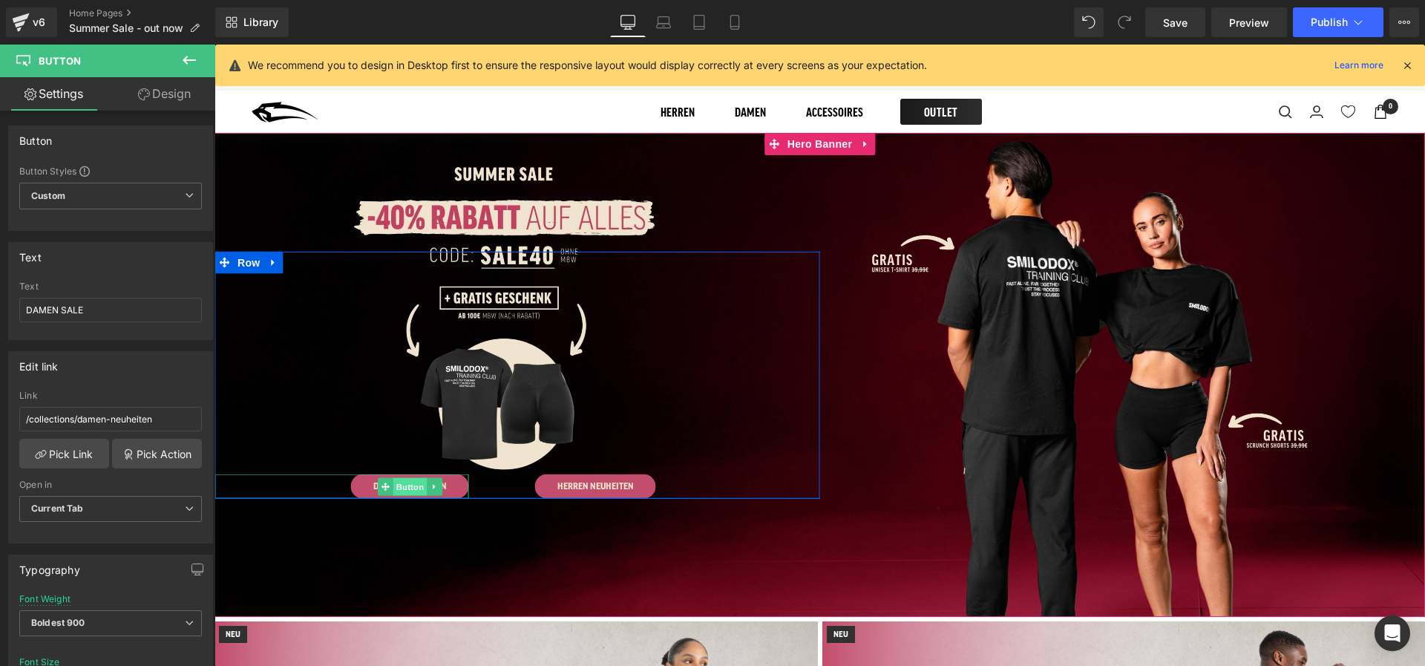
click at [393, 485] on span "Button" at bounding box center [410, 486] width 34 height 18
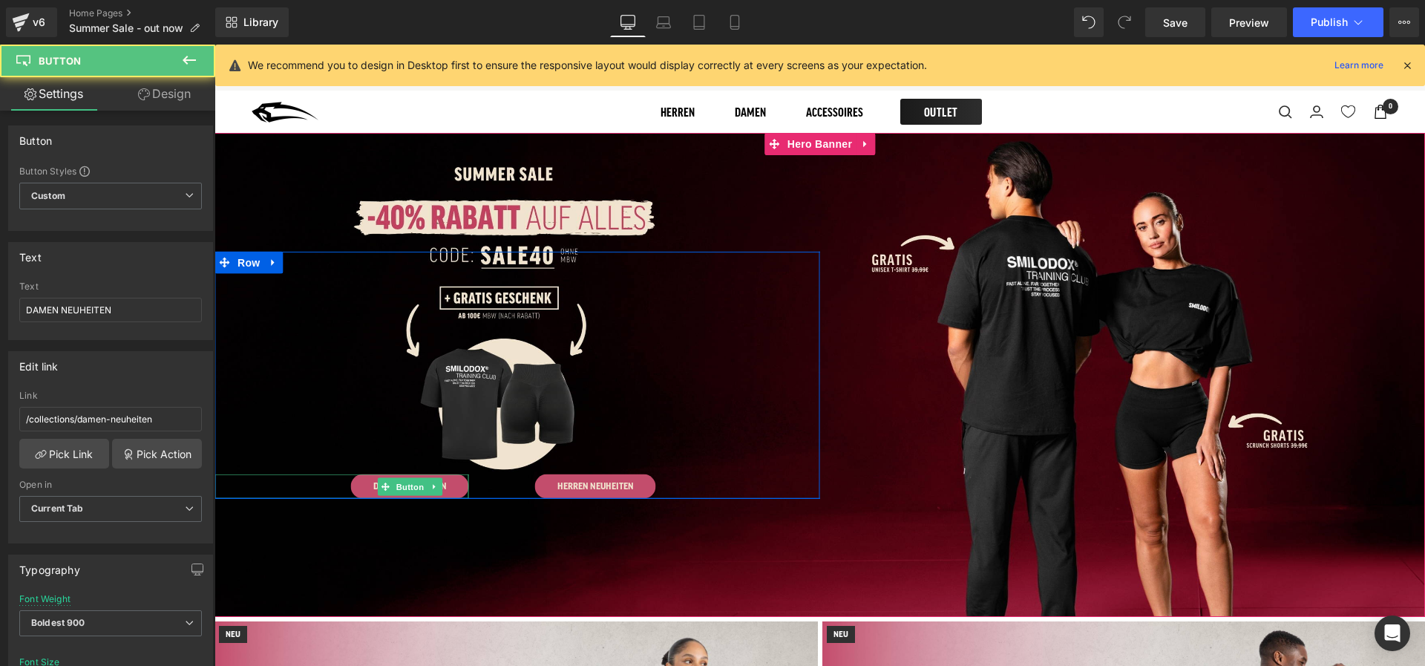
click at [369, 486] on link "DAMEN NEUHEITEN" at bounding box center [410, 486] width 118 height 24
click at [387, 483] on icon at bounding box center [386, 486] width 8 height 9
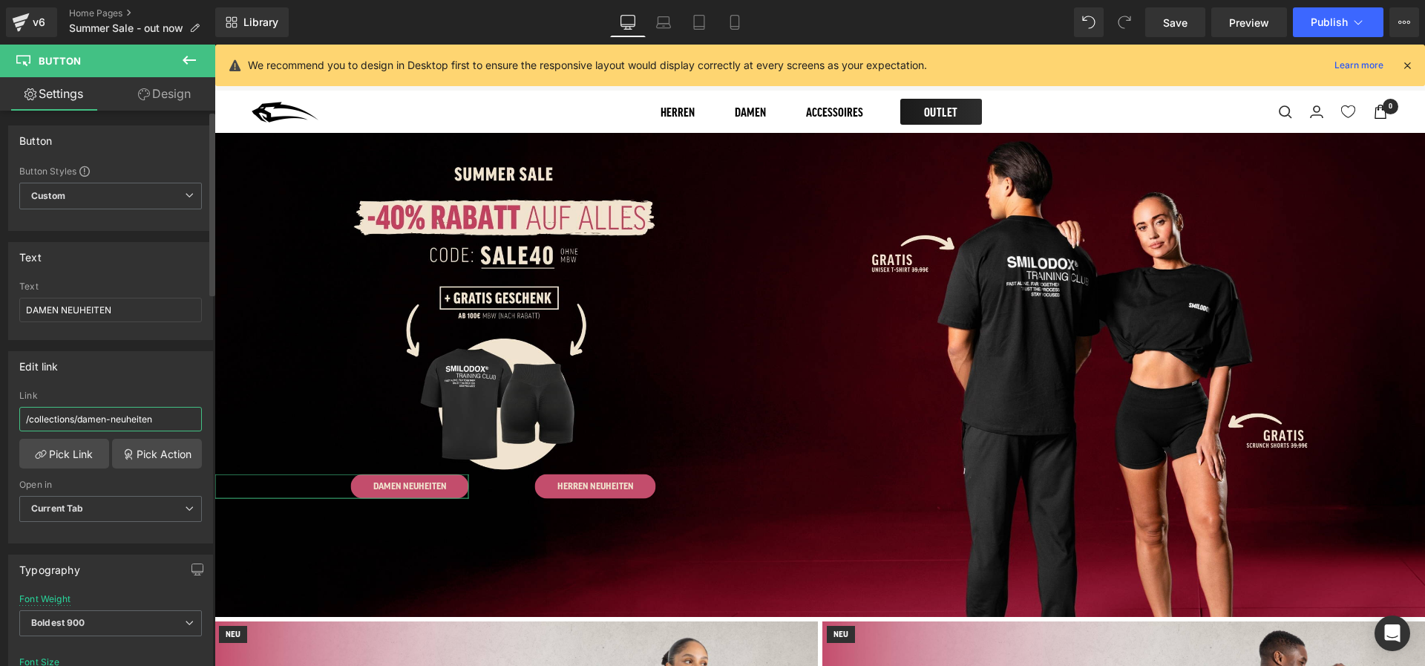
click at [92, 414] on input "/collections/damen-neuheiten" at bounding box center [110, 419] width 183 height 24
click at [43, 307] on input "DAMEN NEUHEITEN" at bounding box center [110, 310] width 183 height 24
type input "HERREN NEUHEITEN"
click at [92, 424] on input "/collections/damen-neuheiten" at bounding box center [110, 419] width 183 height 24
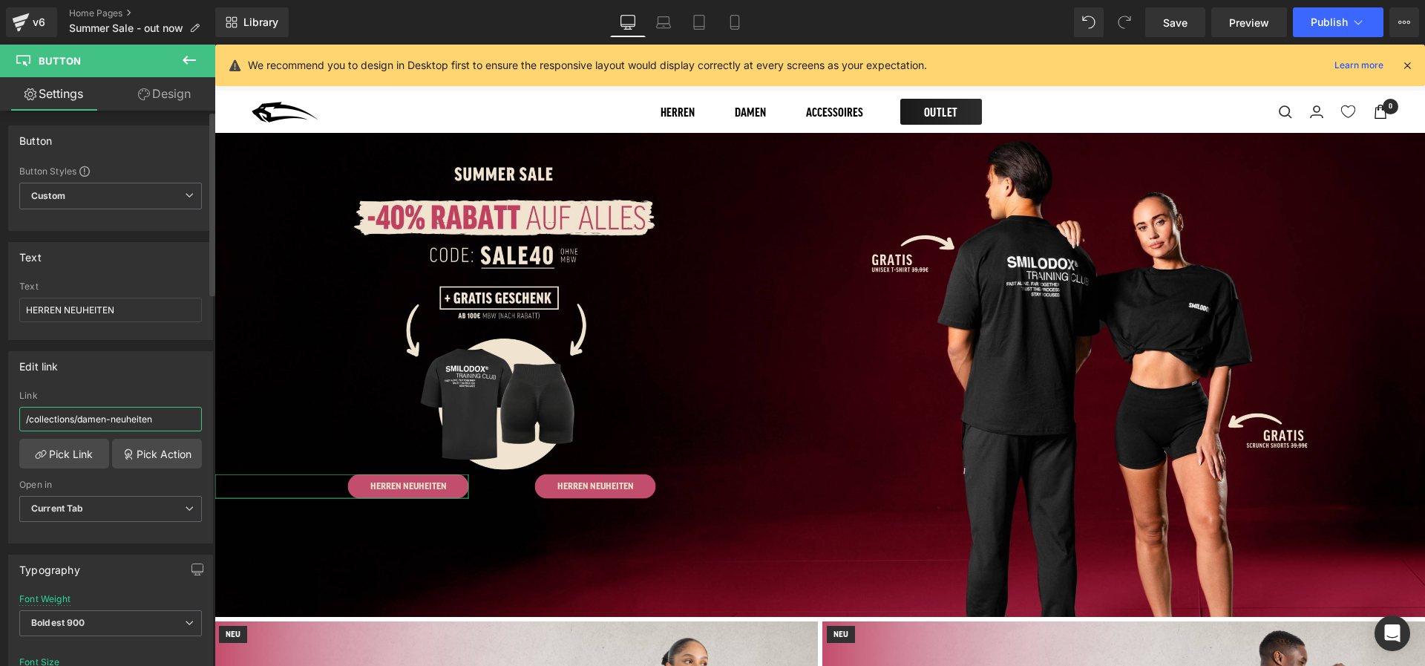
drag, startPoint x: 106, startPoint y: 416, endPoint x: 82, endPoint y: 416, distance: 24.5
click at [82, 416] on input "/collections/damen-neuheiten" at bounding box center [110, 419] width 183 height 24
type input "/collections/herren-neuheiten"
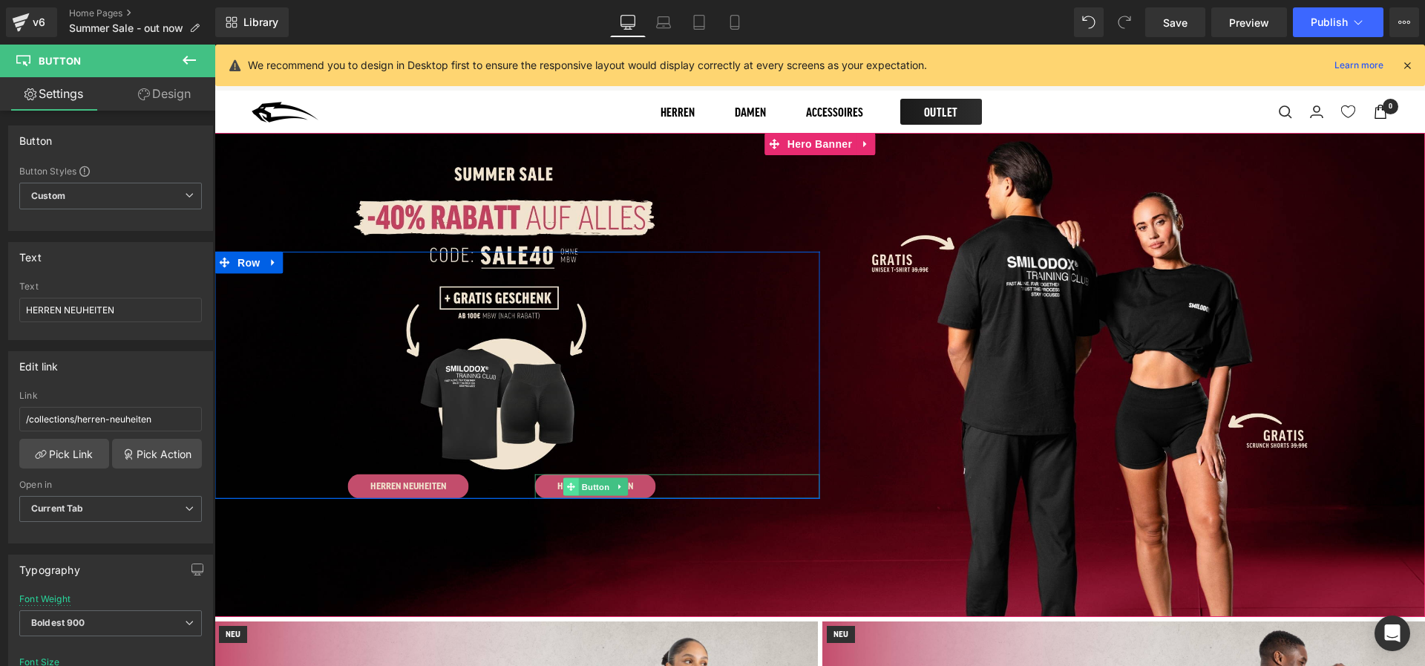
click at [578, 485] on span at bounding box center [571, 486] width 16 height 18
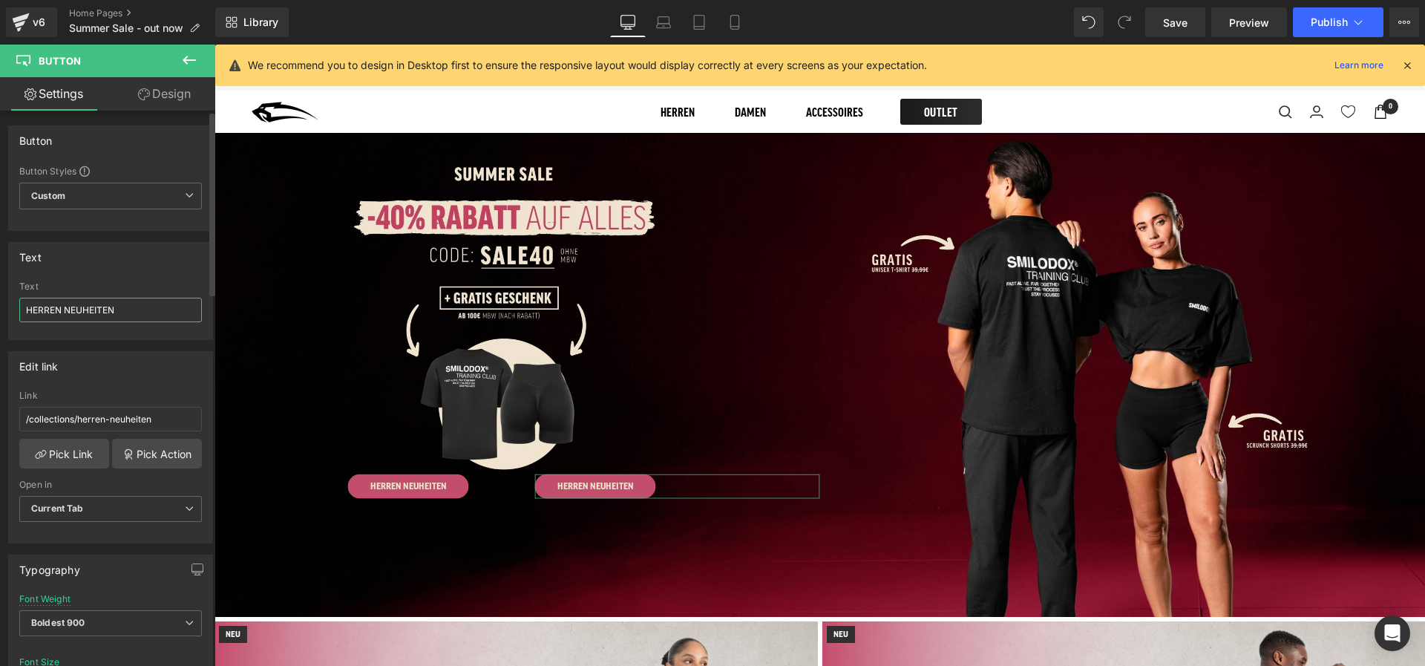
click at [74, 310] on input "HERREN NEUHEITEN" at bounding box center [110, 310] width 183 height 24
click at [50, 307] on input "HERREN NEUHEITEN" at bounding box center [110, 310] width 183 height 24
type input "DAMEN NEUHEITEN"
click at [100, 423] on input "/collections/herren-neuheiten" at bounding box center [110, 419] width 183 height 24
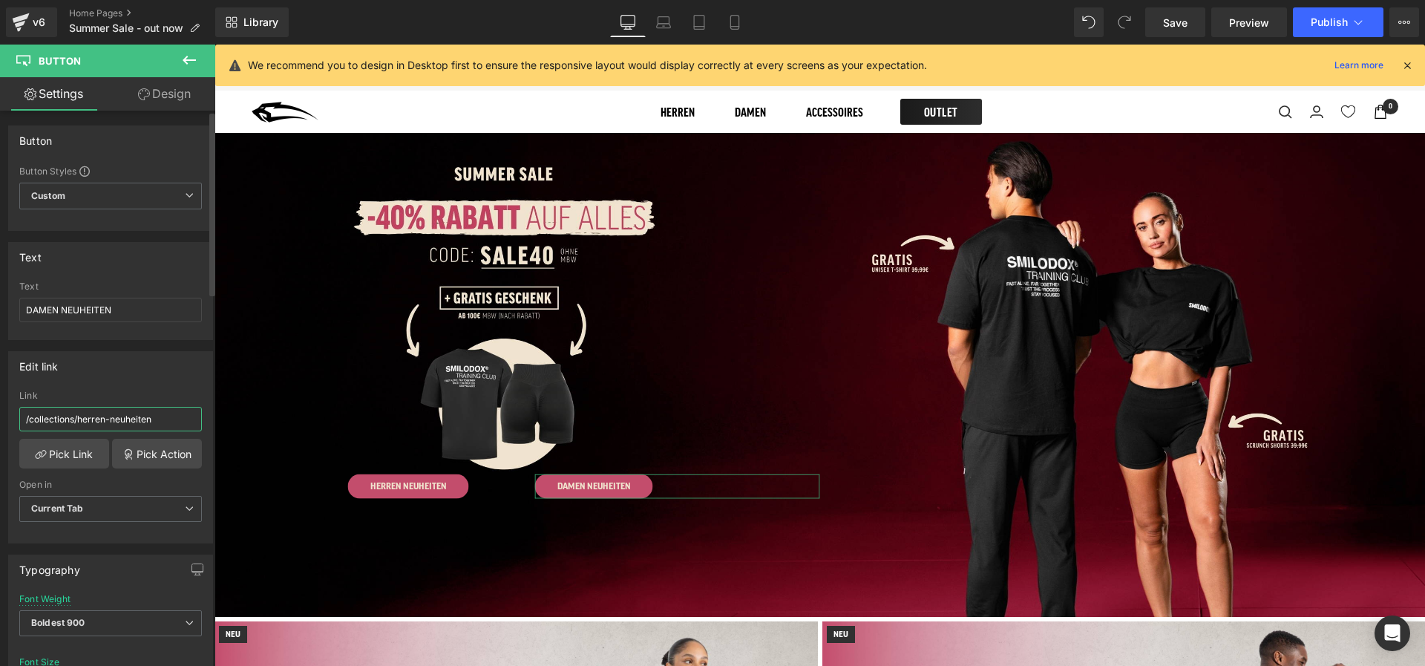
click at [93, 414] on input "/collections/herren-neuheiten" at bounding box center [110, 419] width 183 height 24
drag, startPoint x: 105, startPoint y: 414, endPoint x: 88, endPoint y: 414, distance: 17.8
click at [88, 414] on input "/collections/herren-neuheiten" at bounding box center [110, 419] width 183 height 24
type input "/collections/damen-neuheiten"
click at [657, 36] on link "Laptop" at bounding box center [664, 22] width 36 height 30
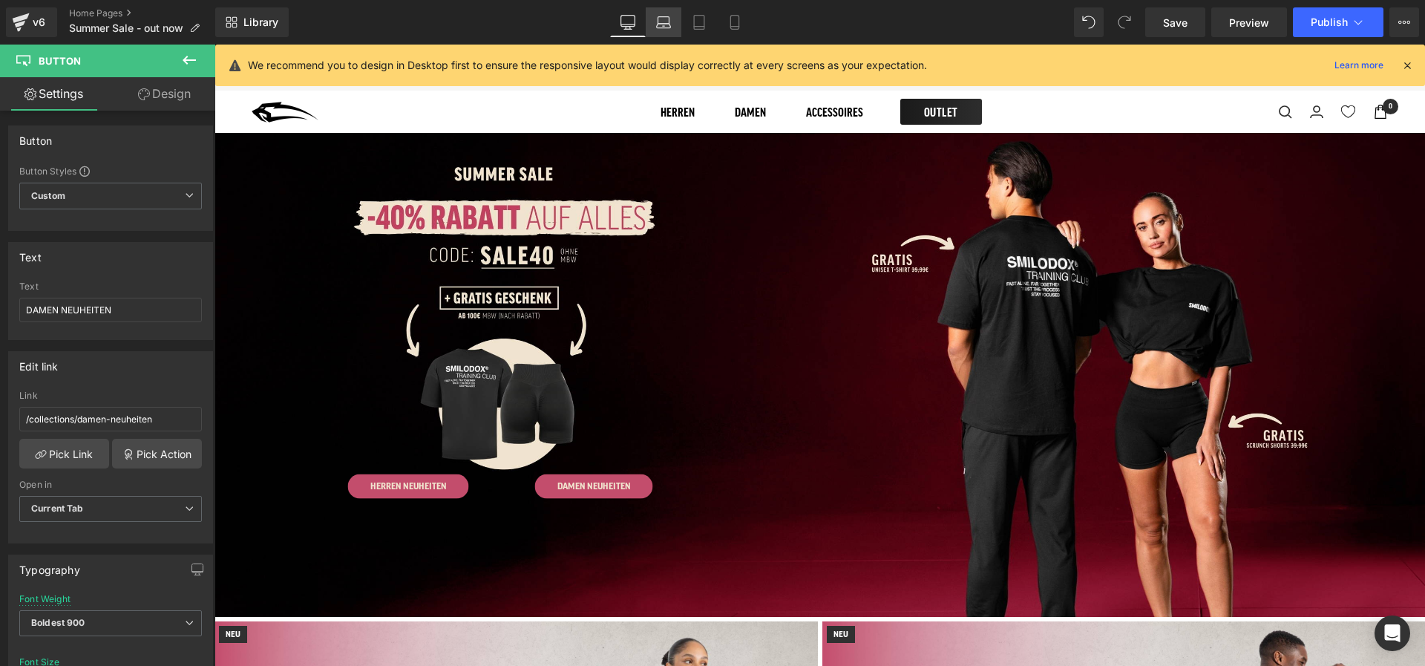
type input "10"
type input "100"
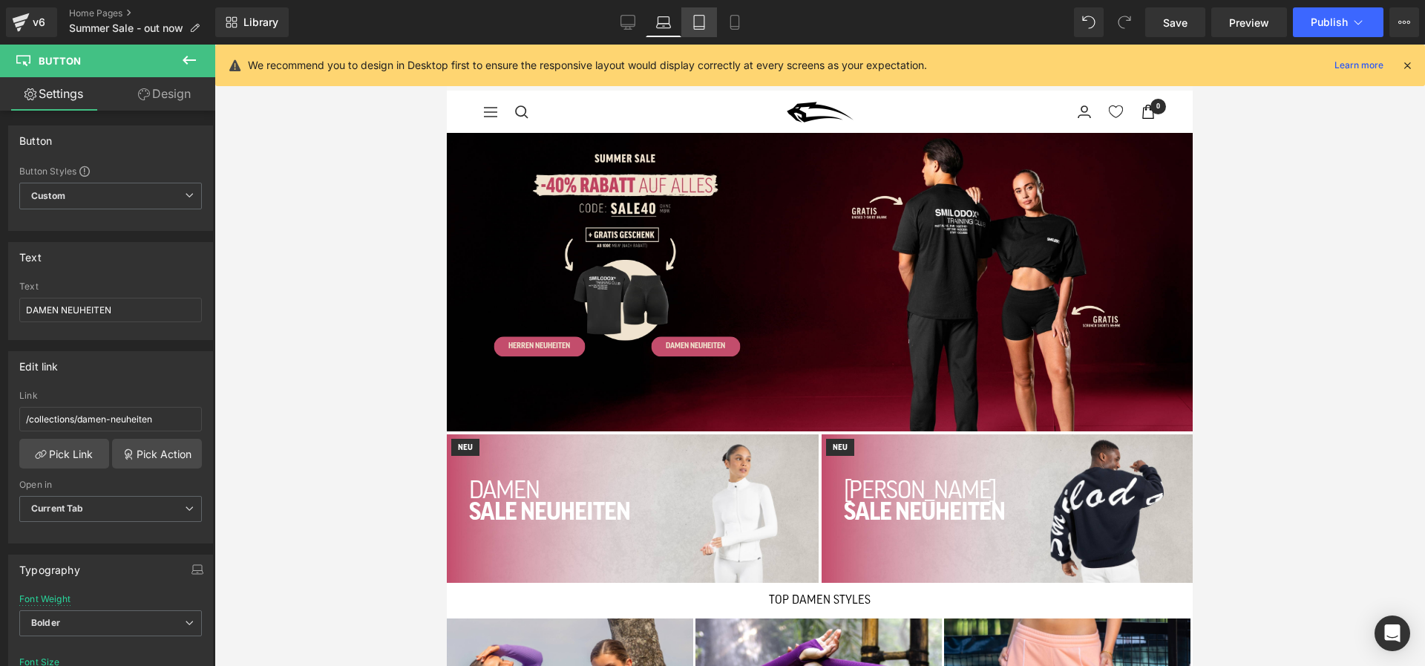
click at [706, 16] on icon at bounding box center [699, 22] width 15 height 15
type input "26"
type input "100"
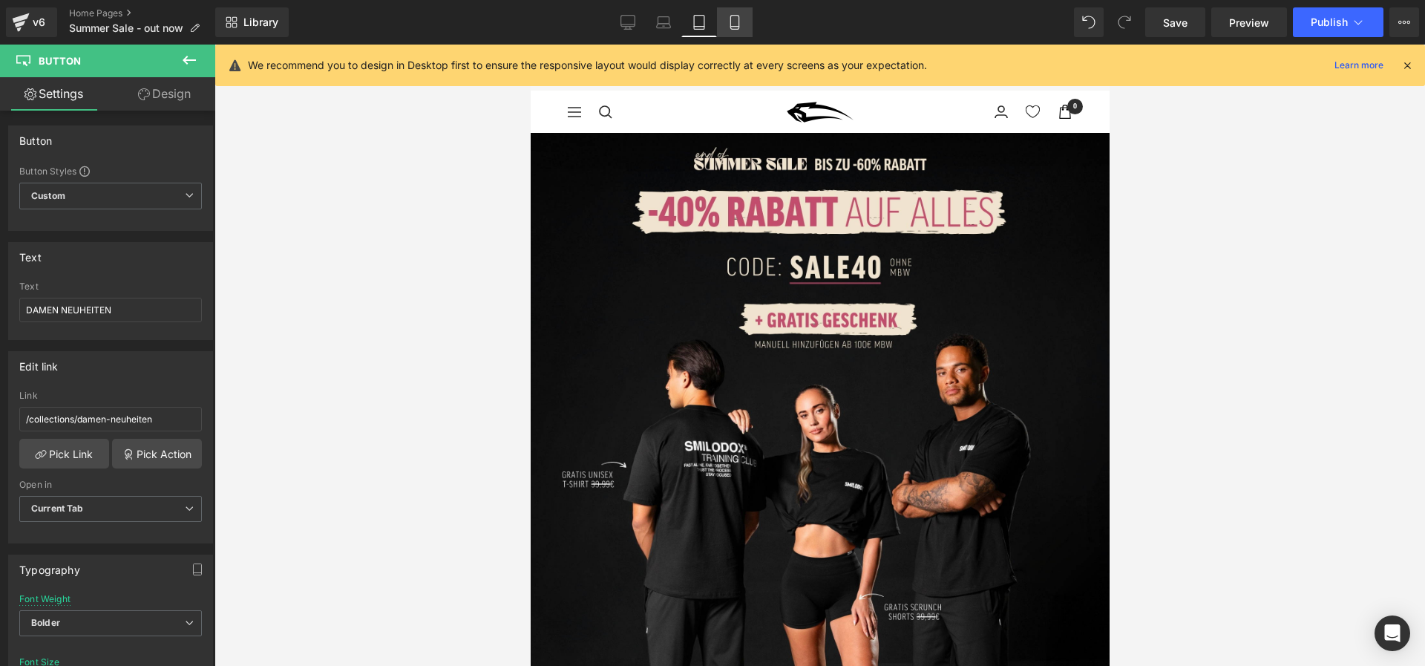
click at [736, 16] on icon at bounding box center [735, 22] width 15 height 15
type input "16"
type input "100"
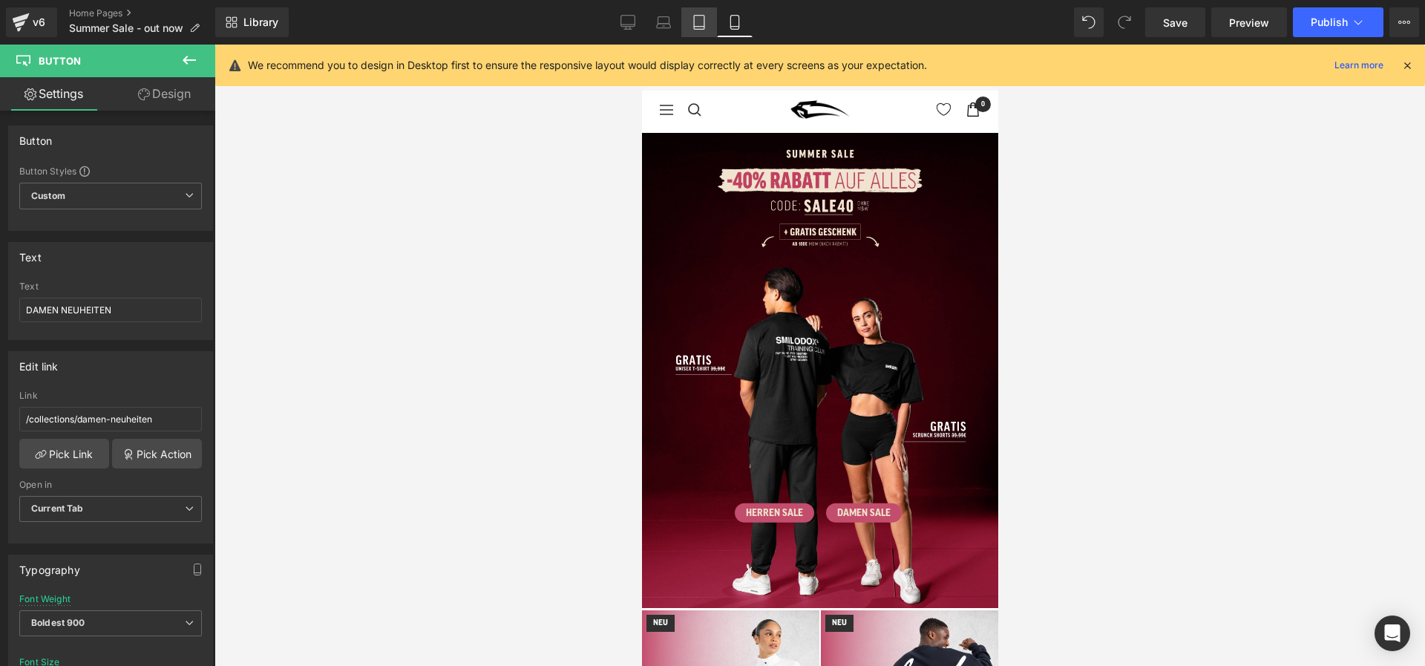
drag, startPoint x: 699, startPoint y: 19, endPoint x: 165, endPoint y: 218, distance: 570.3
click at [699, 19] on icon at bounding box center [699, 22] width 15 height 15
type input "26"
type input "100"
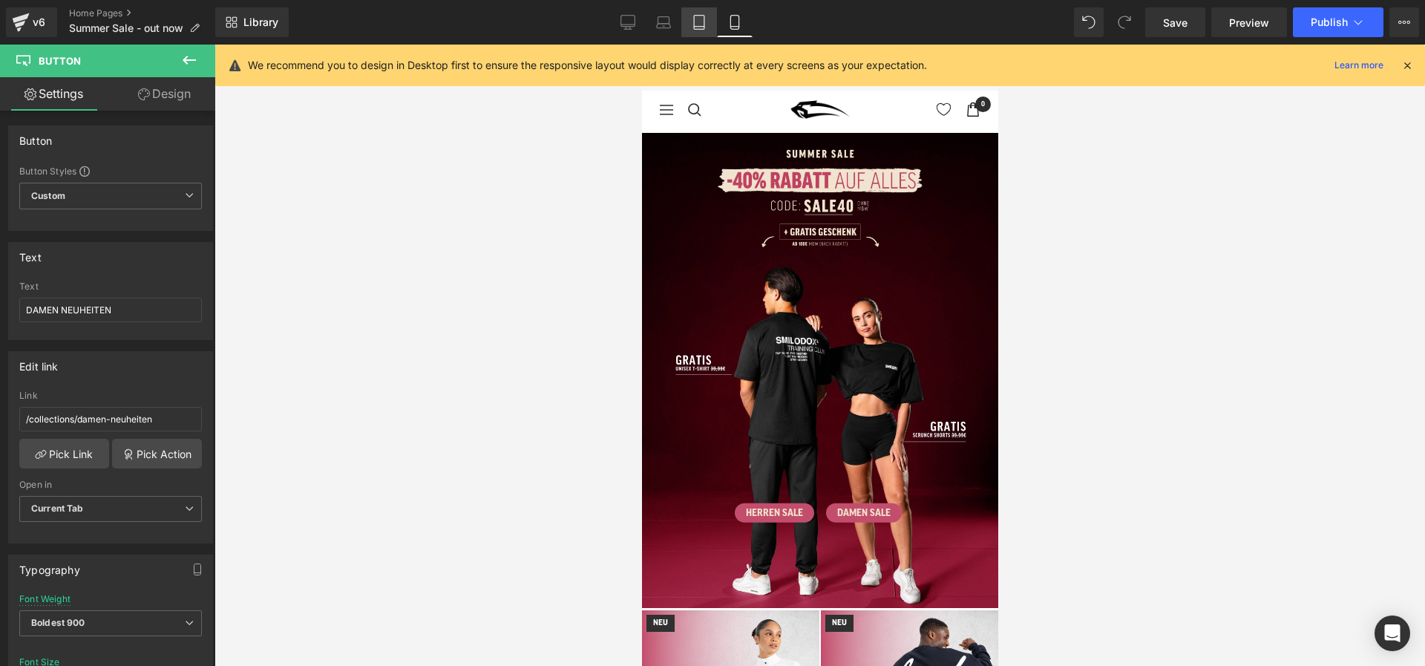
type input "100"
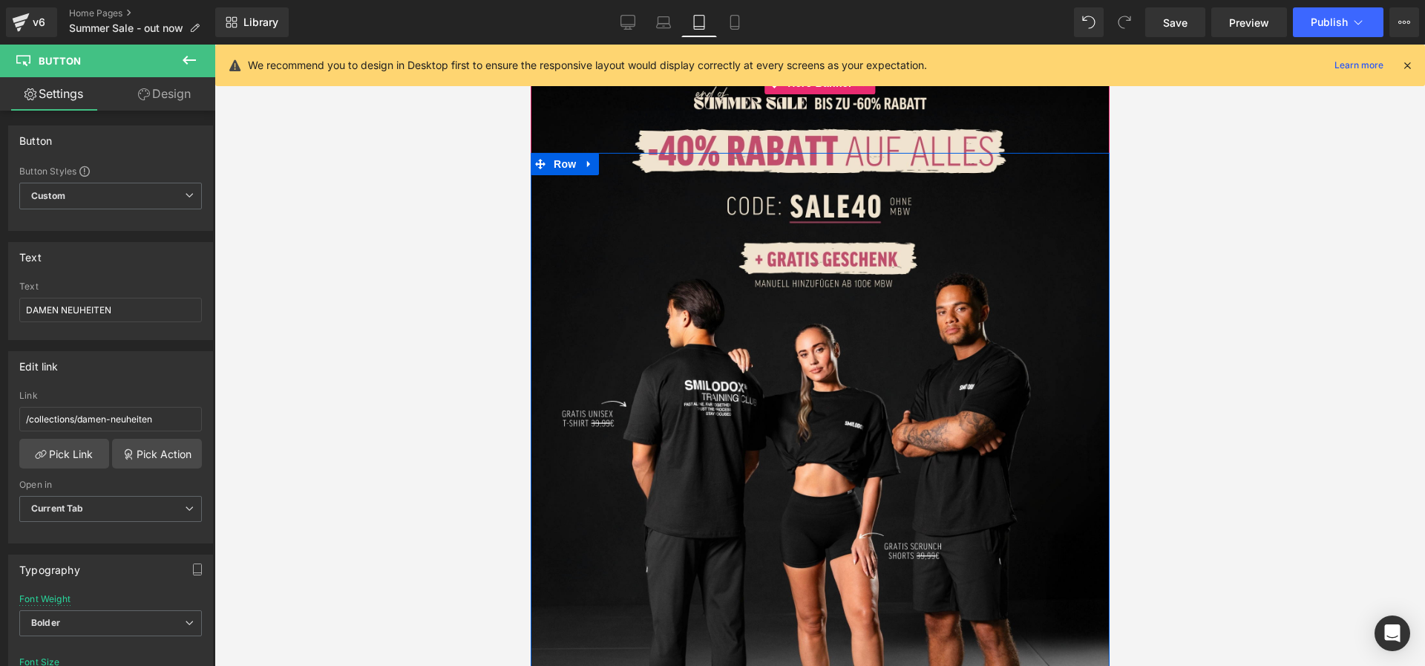
scroll to position [56, 0]
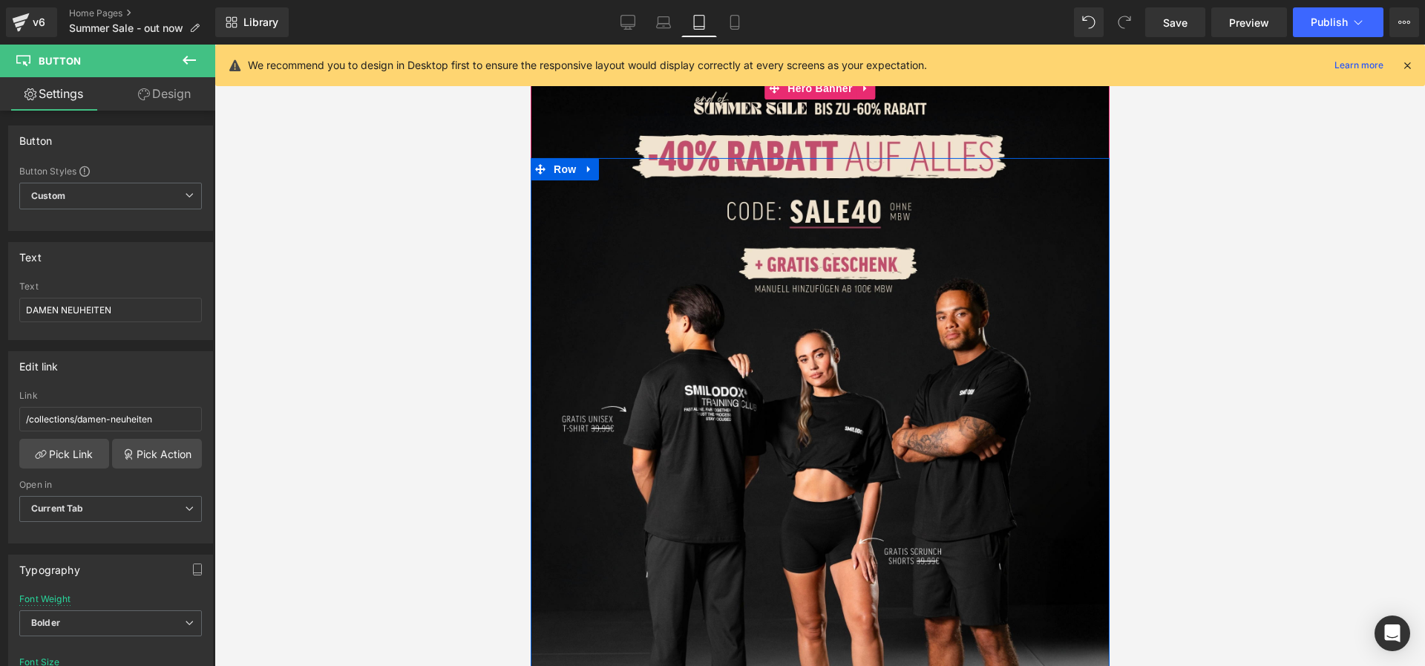
click at [742, 192] on div "[PERSON_NAME] SALE Button DAMEN SALE Button Row" at bounding box center [819, 463] width 579 height 610
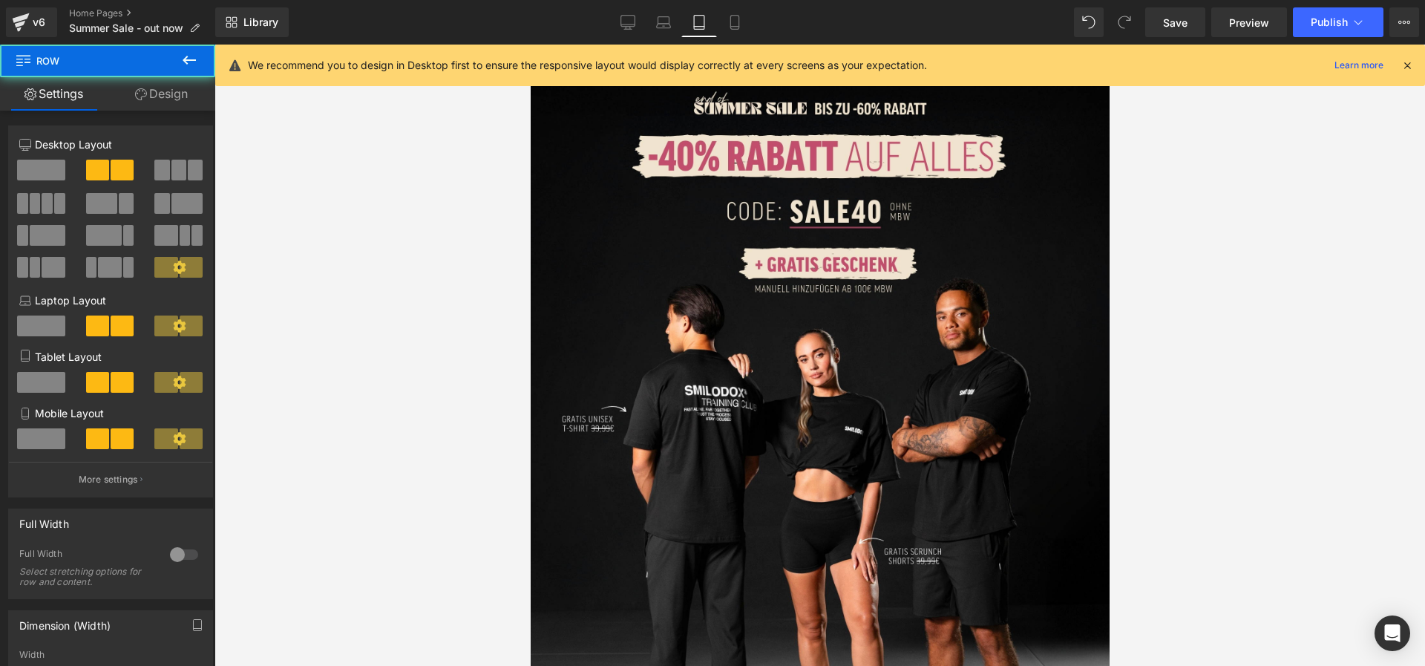
click at [558, 118] on div "Herren SALE Button DAMEN SALE Button Row HERREN NEUHEITEN Button DAMEN NEUHEITE…" at bounding box center [819, 463] width 579 height 772
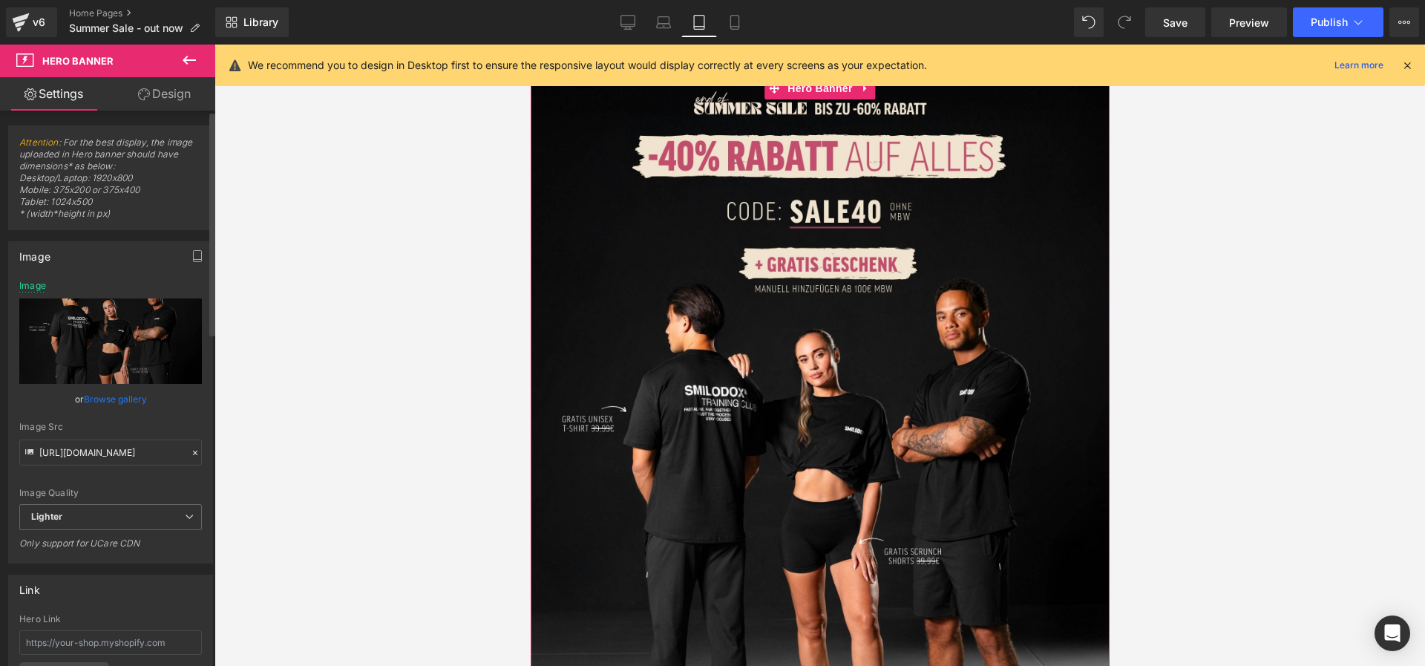
click at [100, 404] on link "Browse gallery" at bounding box center [115, 399] width 63 height 26
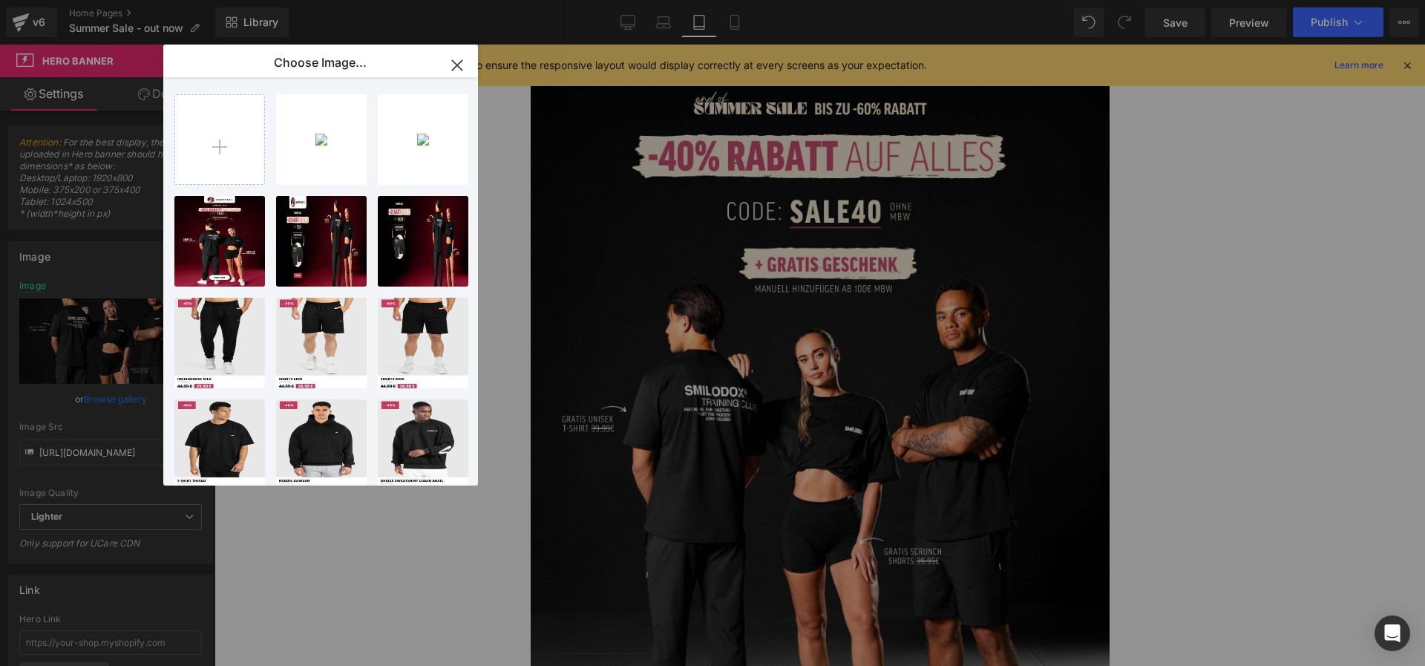
drag, startPoint x: 309, startPoint y: 141, endPoint x: 351, endPoint y: 133, distance: 43.1
click at [0, 0] on div "Summer ... _7_.jpg 2.71 MB" at bounding box center [0, 0] width 0 height 0
type input "[URL][DOMAIN_NAME]"
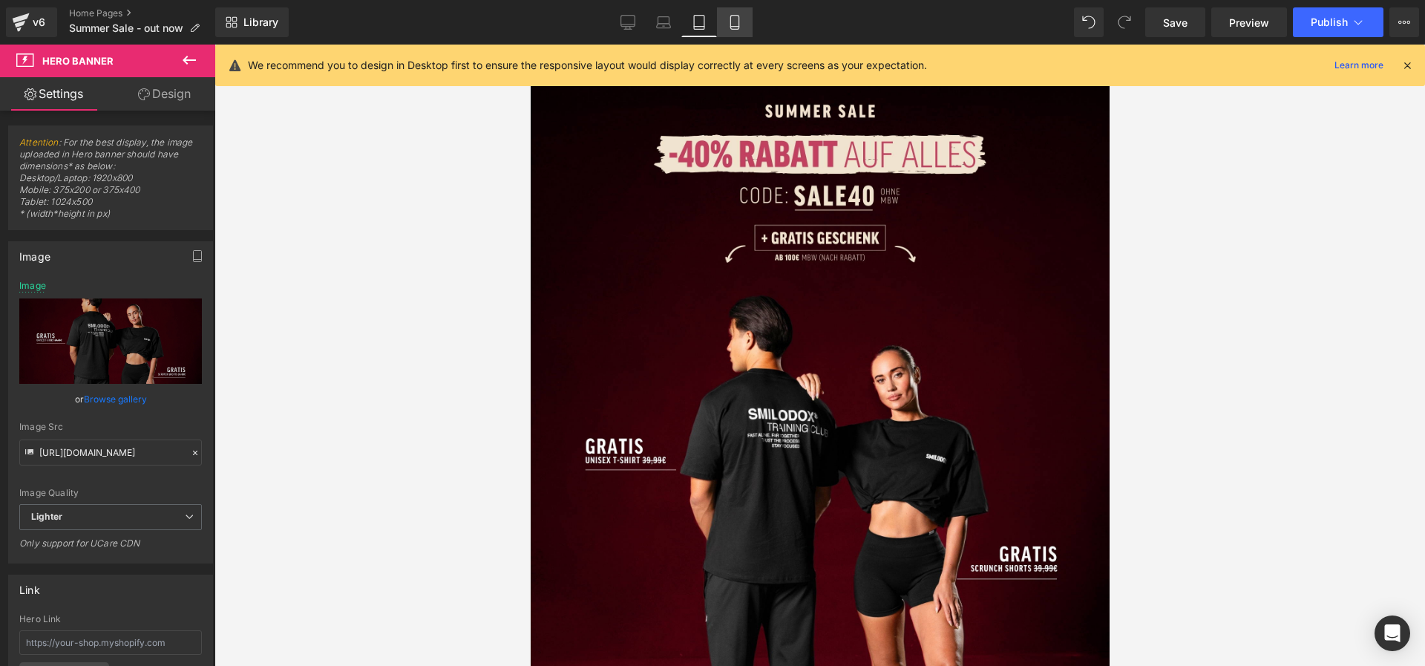
click at [737, 27] on icon at bounding box center [734, 27] width 8 height 0
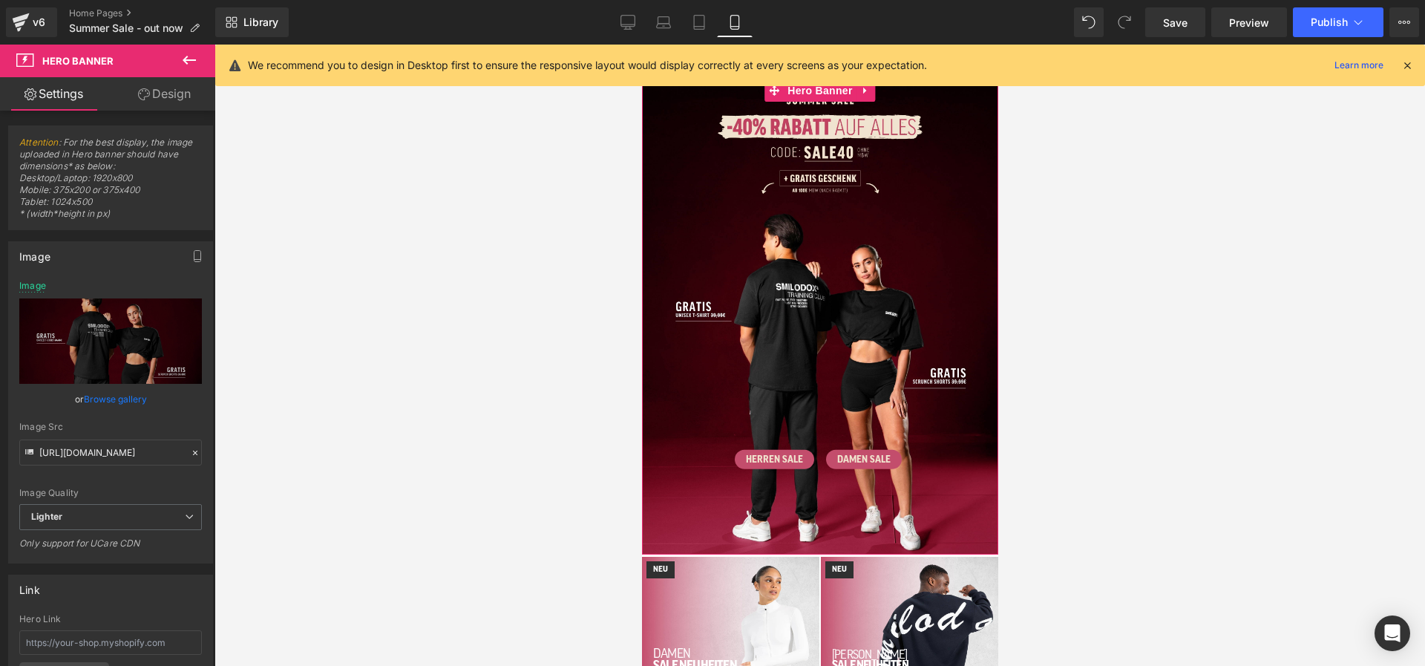
scroll to position [55, 0]
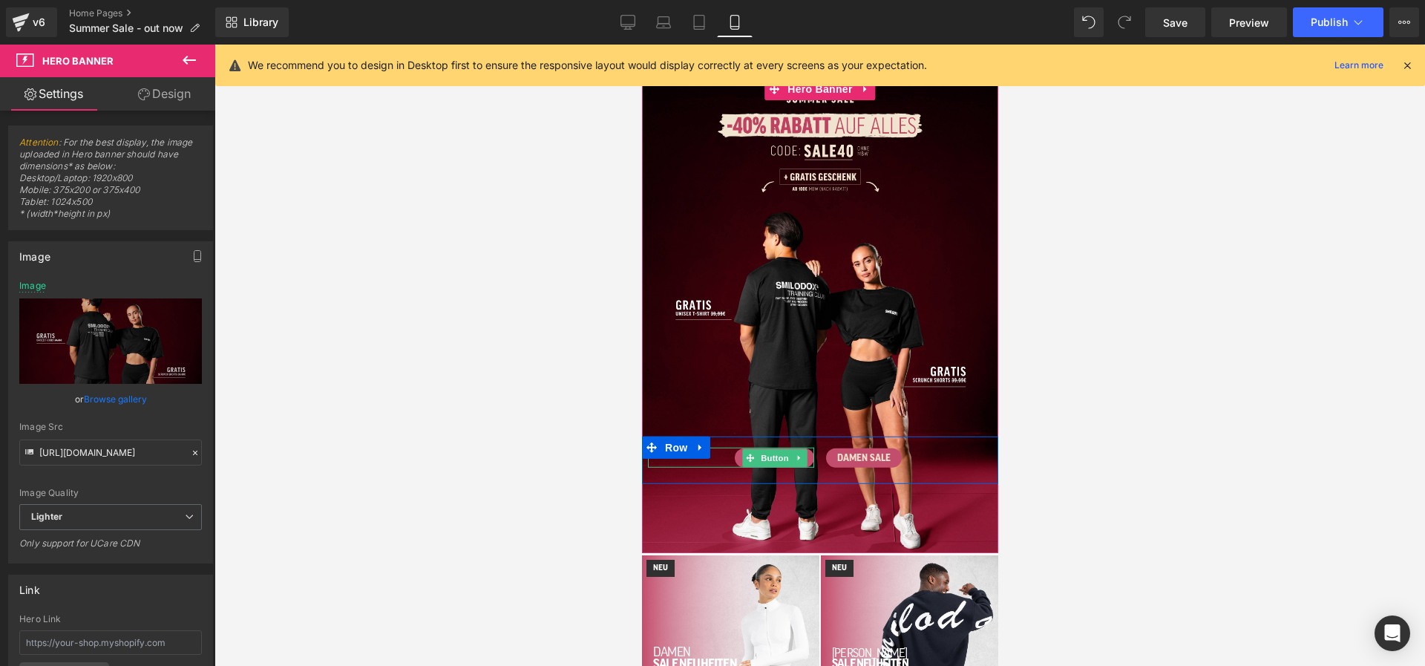
click at [749, 458] on icon at bounding box center [750, 458] width 8 height 8
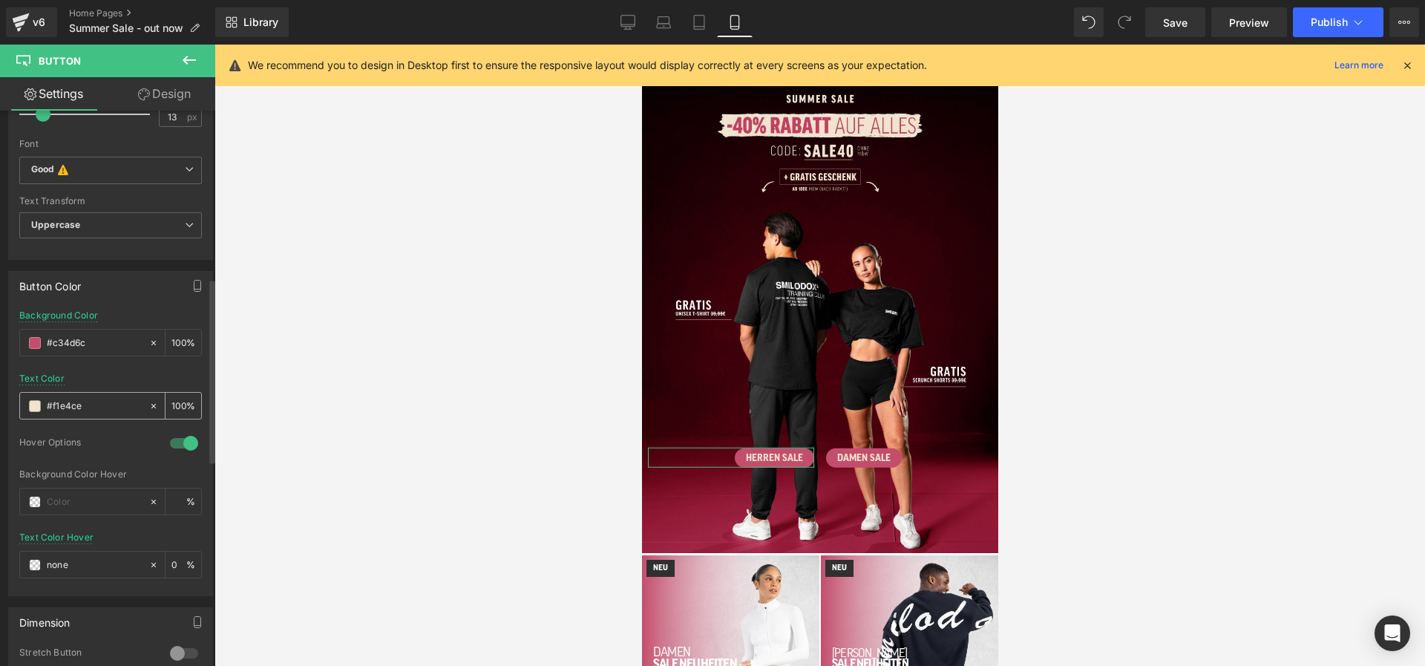
scroll to position [504, 0]
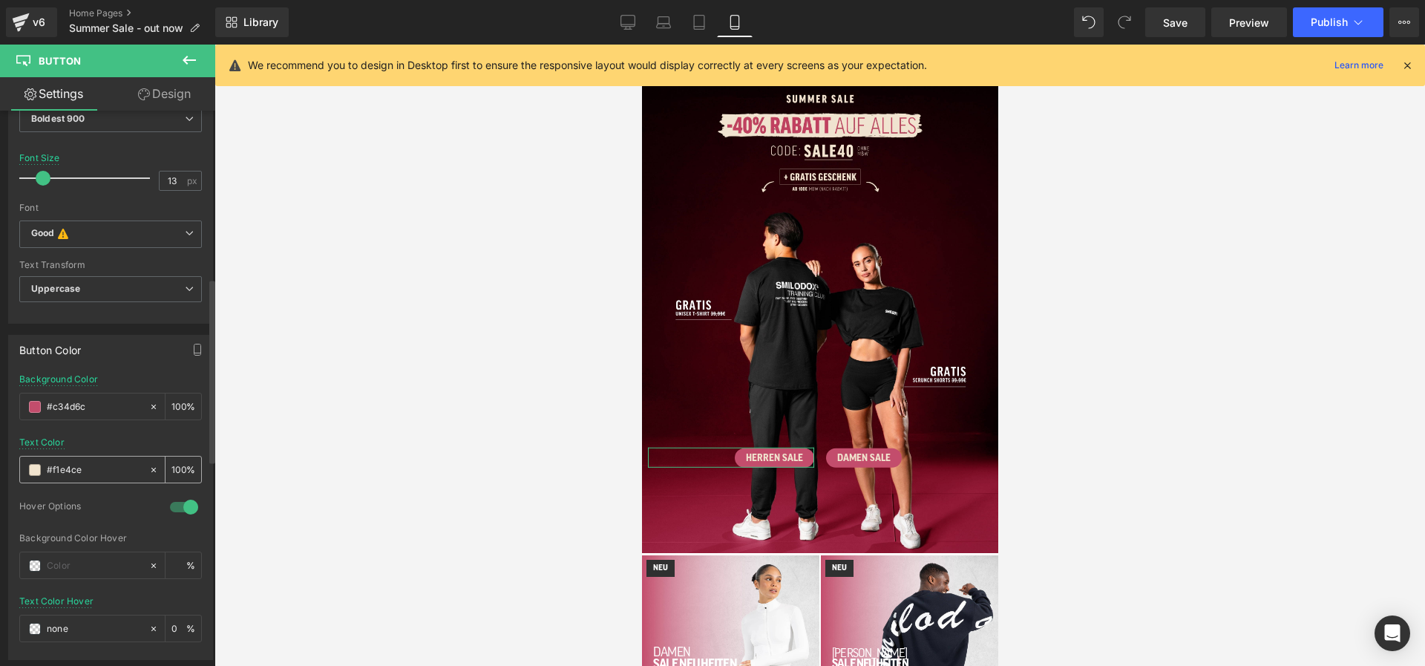
click at [26, 468] on div "#f1e4ce" at bounding box center [84, 470] width 128 height 26
click at [31, 471] on span at bounding box center [35, 470] width 12 height 12
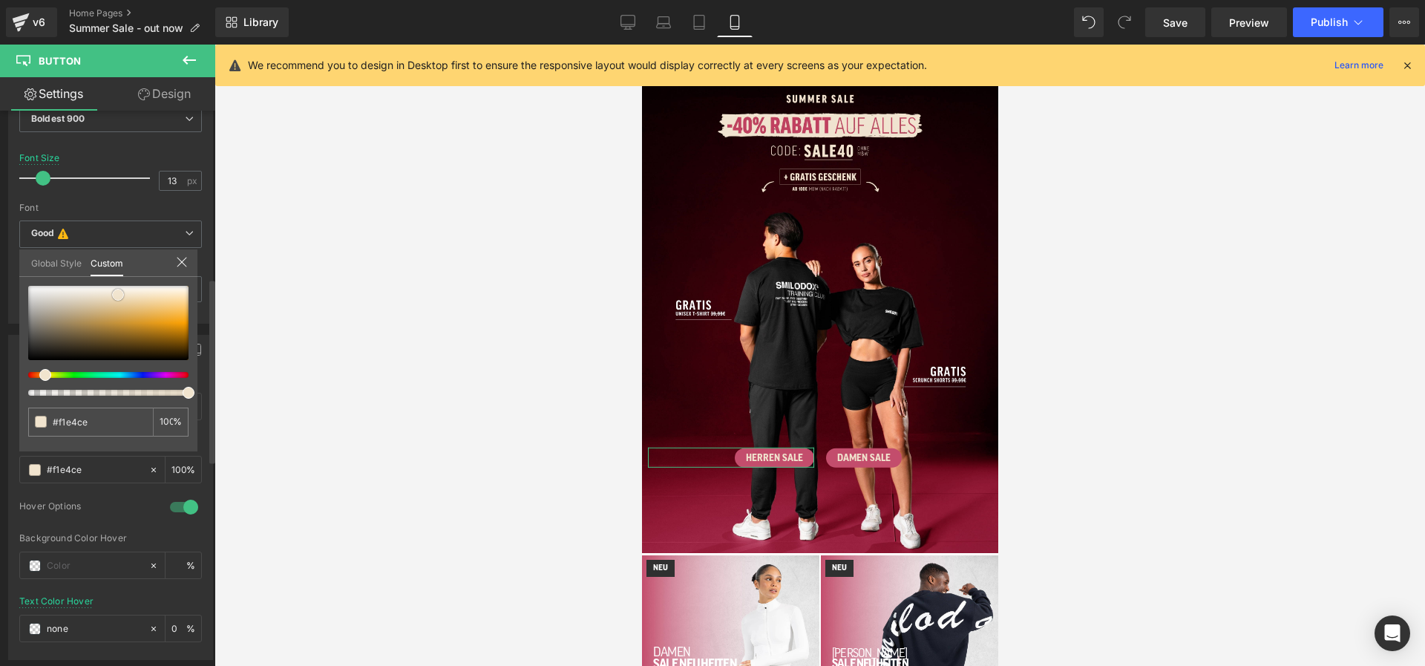
type input "#7f725c"
type input "#685f4e"
type input "#464238"
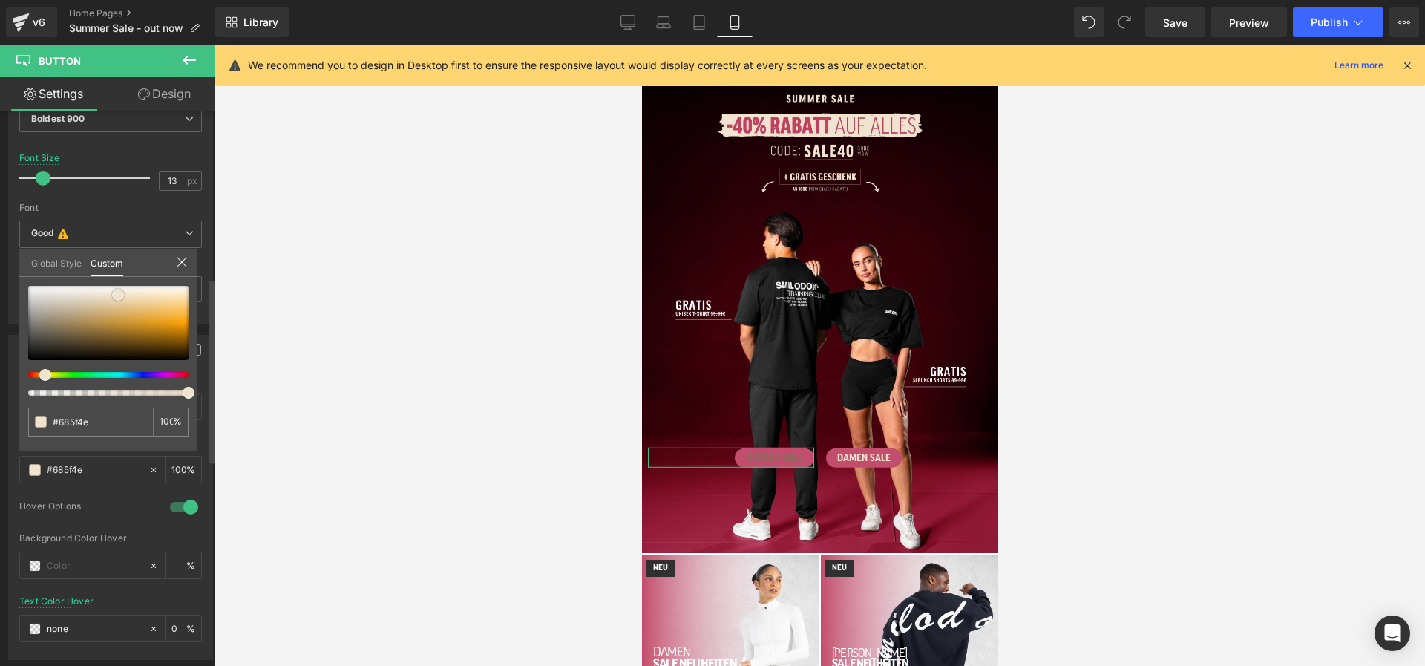
type input "#464238"
type input "#262520"
type input "#0d0d0c"
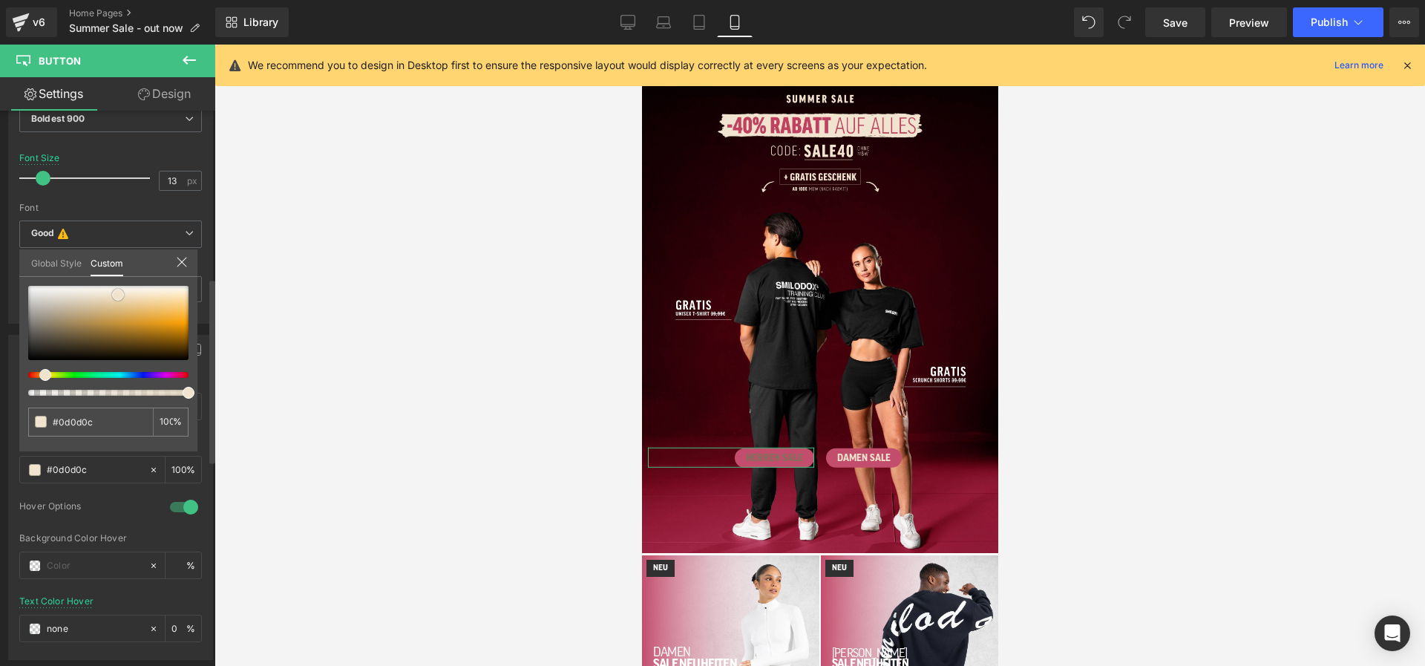
type input "#000000"
drag, startPoint x: 41, startPoint y: 350, endPoint x: 9, endPoint y: 391, distance: 52.4
click at [9, 391] on div "Button Color rgb(195, 77, 108) Background Color #c34d6c 100 % rgba(0, 0, 0, 1) …" at bounding box center [111, 492] width 222 height 336
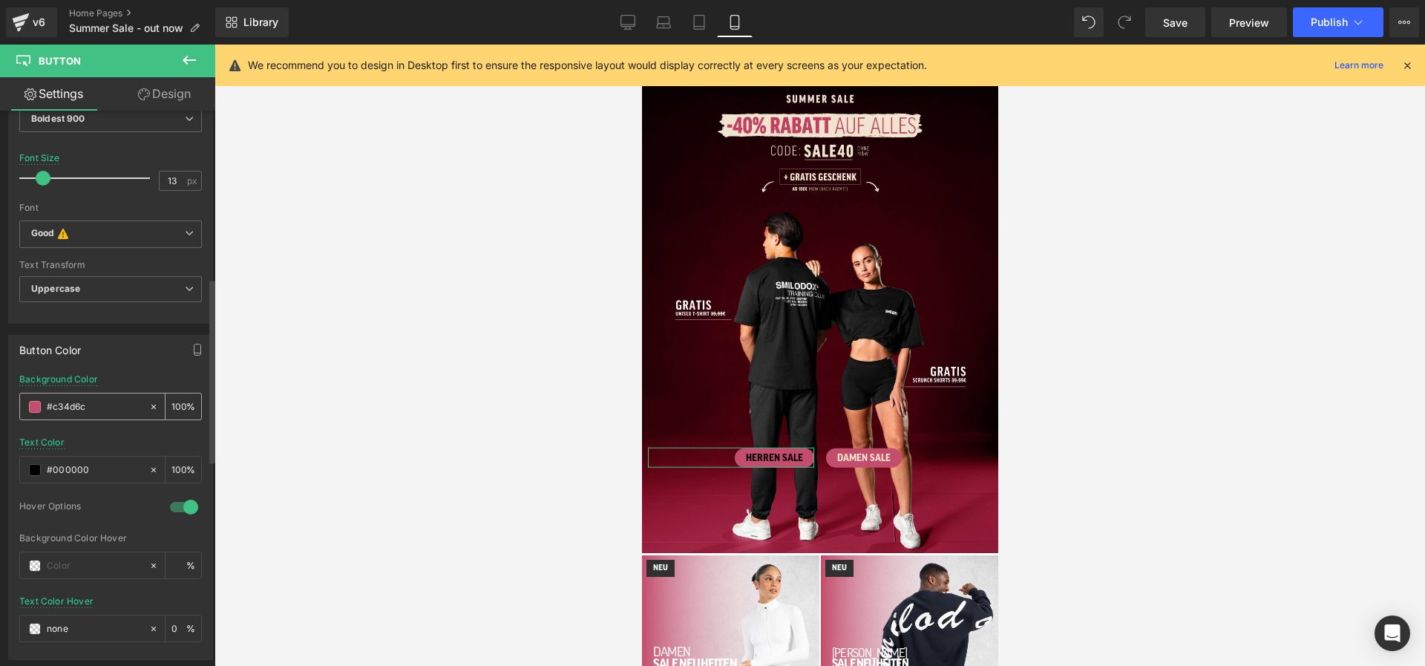
click at [35, 409] on span at bounding box center [35, 407] width 12 height 12
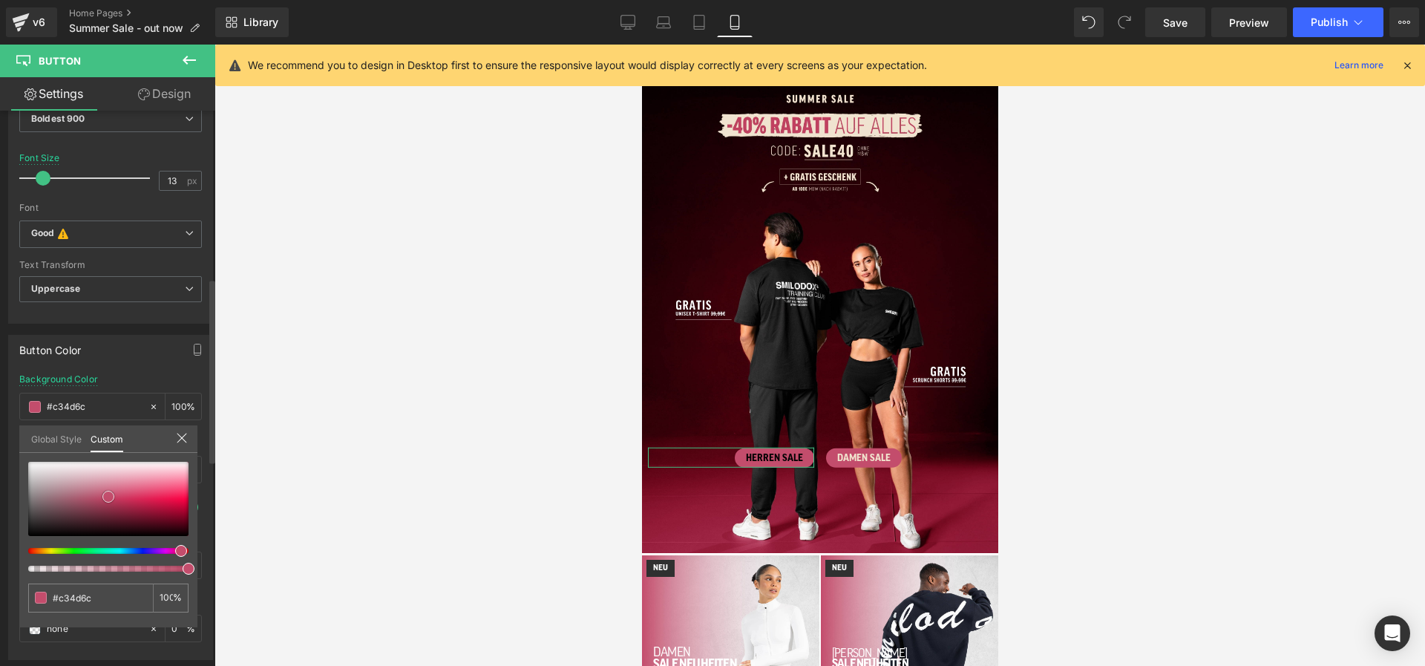
type input "#e4e1e2"
type input "#e6e4e5"
type input "#ffffff"
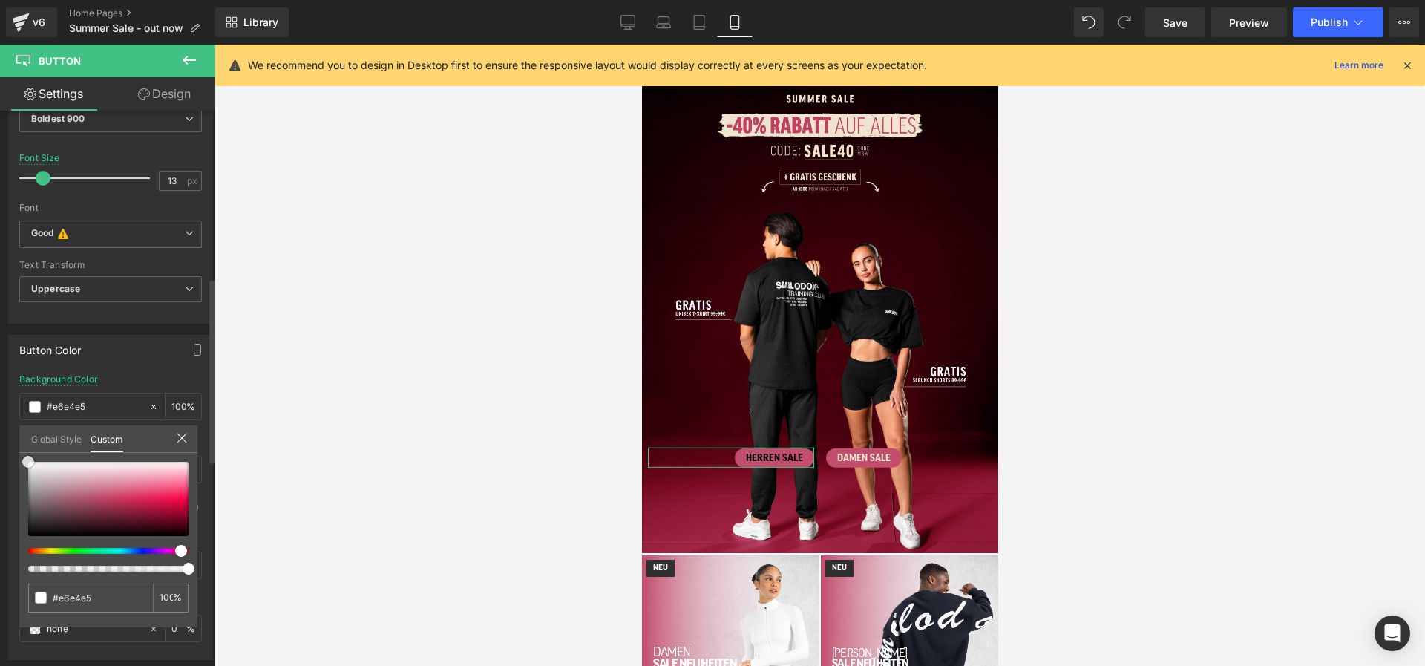
type input "#ffffff"
drag, startPoint x: 33, startPoint y: 469, endPoint x: -8, endPoint y: 437, distance: 51.8
click at [0, 437] on html "Button You are previewing how the will restyle your page. You can not edit Elem…" at bounding box center [712, 333] width 1425 height 666
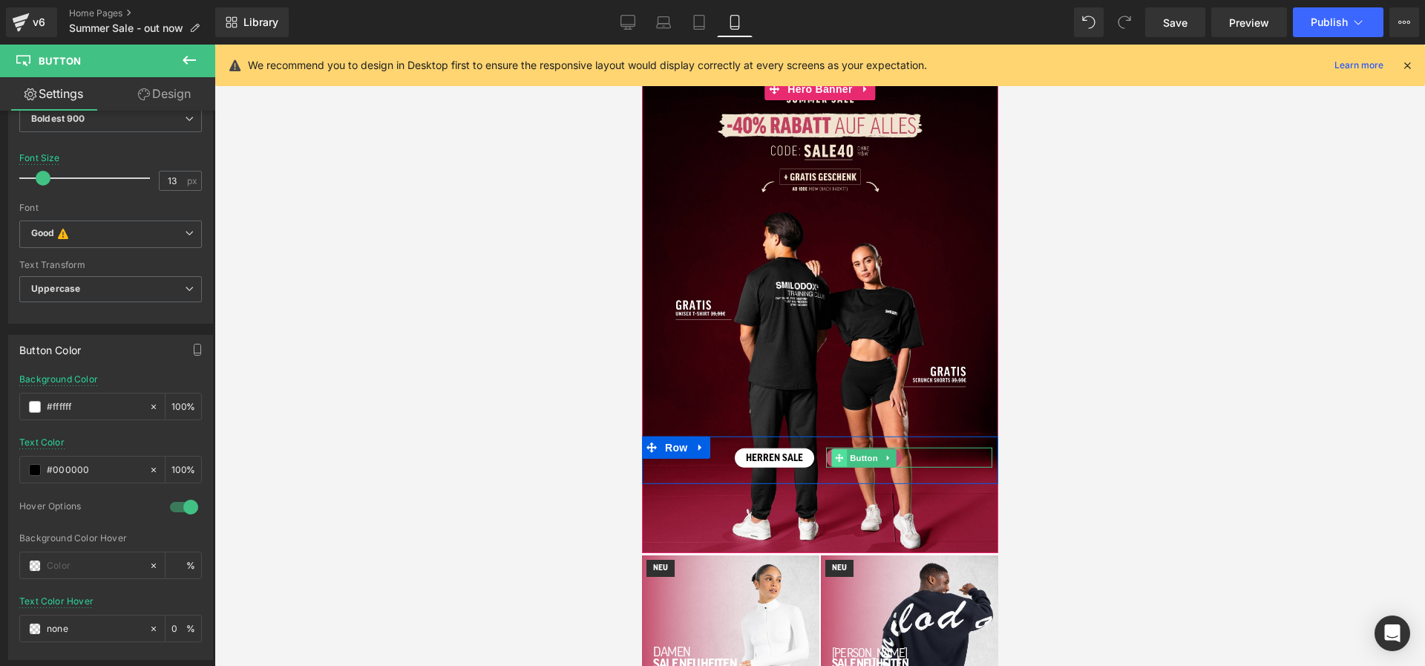
click at [838, 457] on icon at bounding box center [838, 458] width 8 height 8
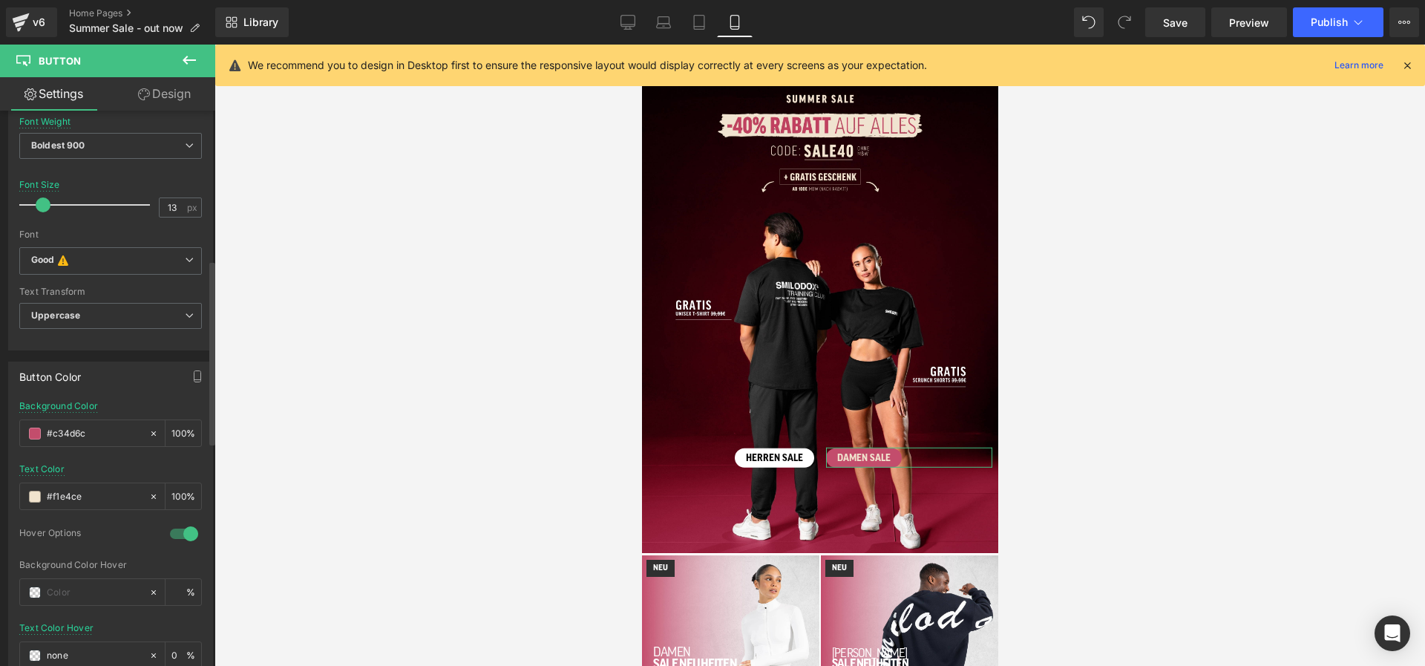
scroll to position [480, 0]
click at [37, 430] on span at bounding box center [35, 431] width 12 height 12
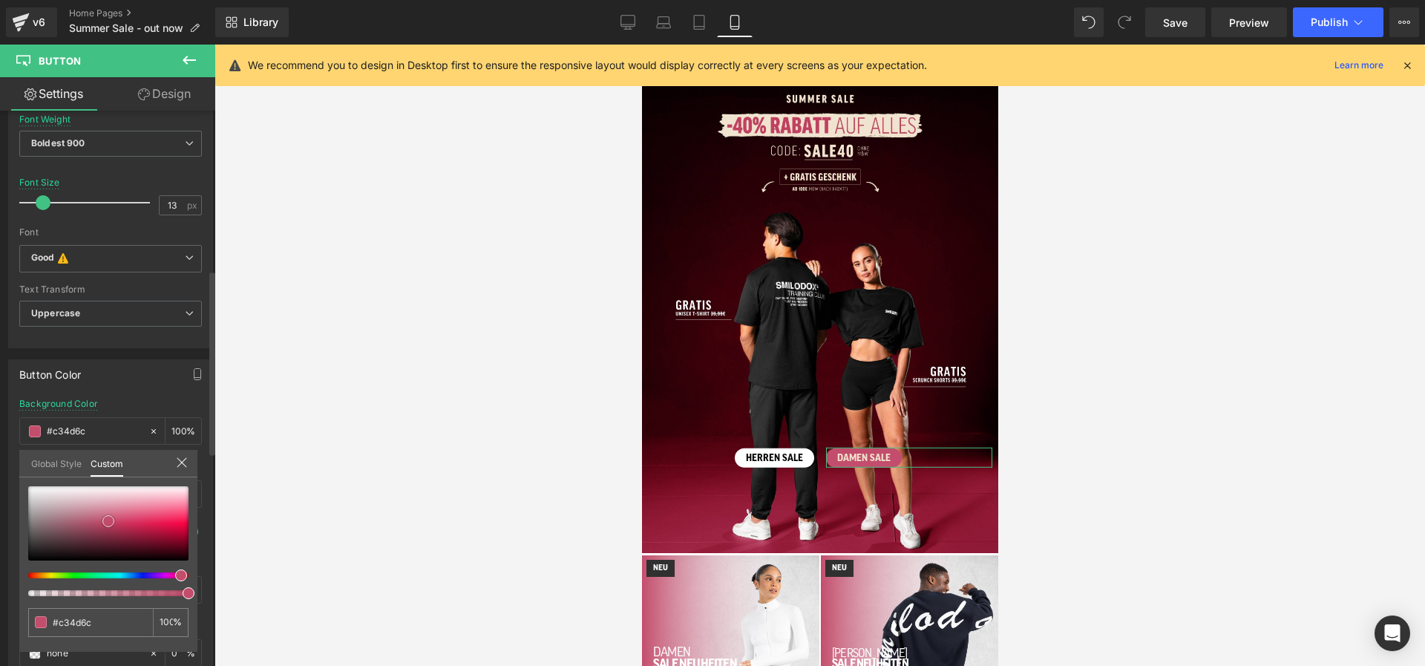
type input "#a18a91"
type input "#a38e94"
type input "#b1a9ab"
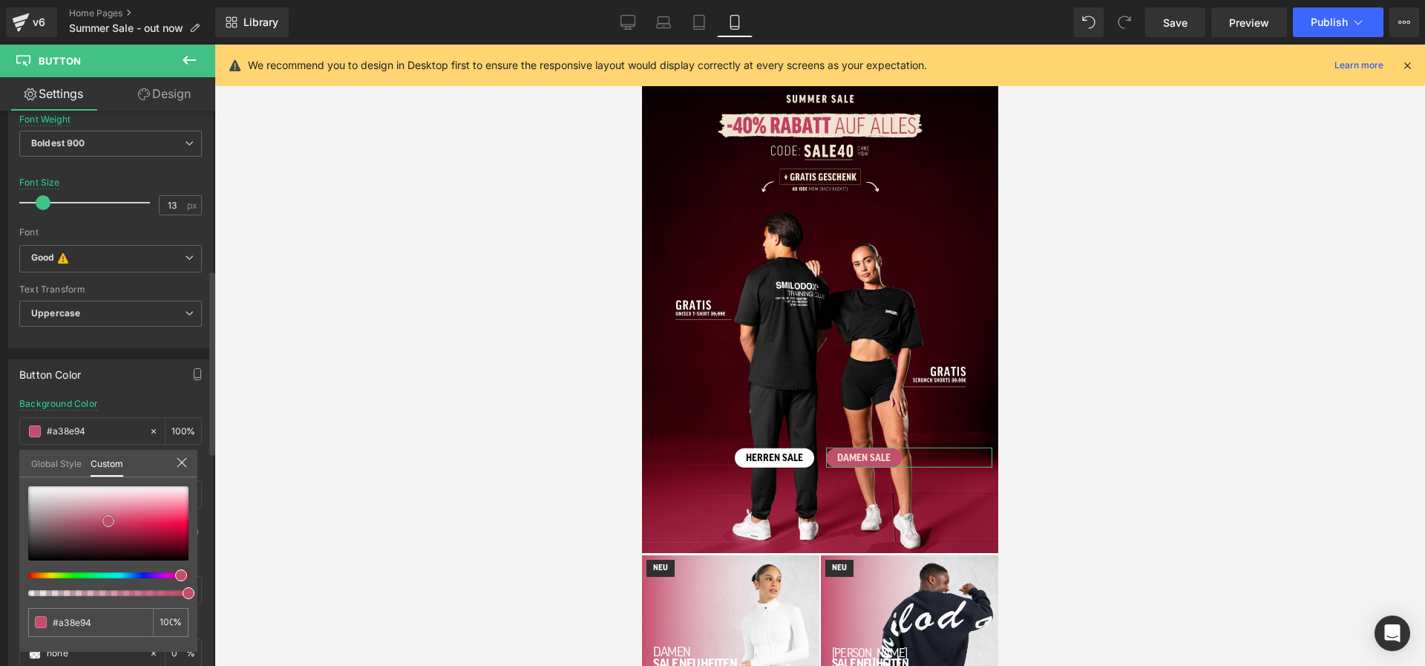
type input "#b1a9ab"
type input "#f9f9f9"
type input "#ffffff"
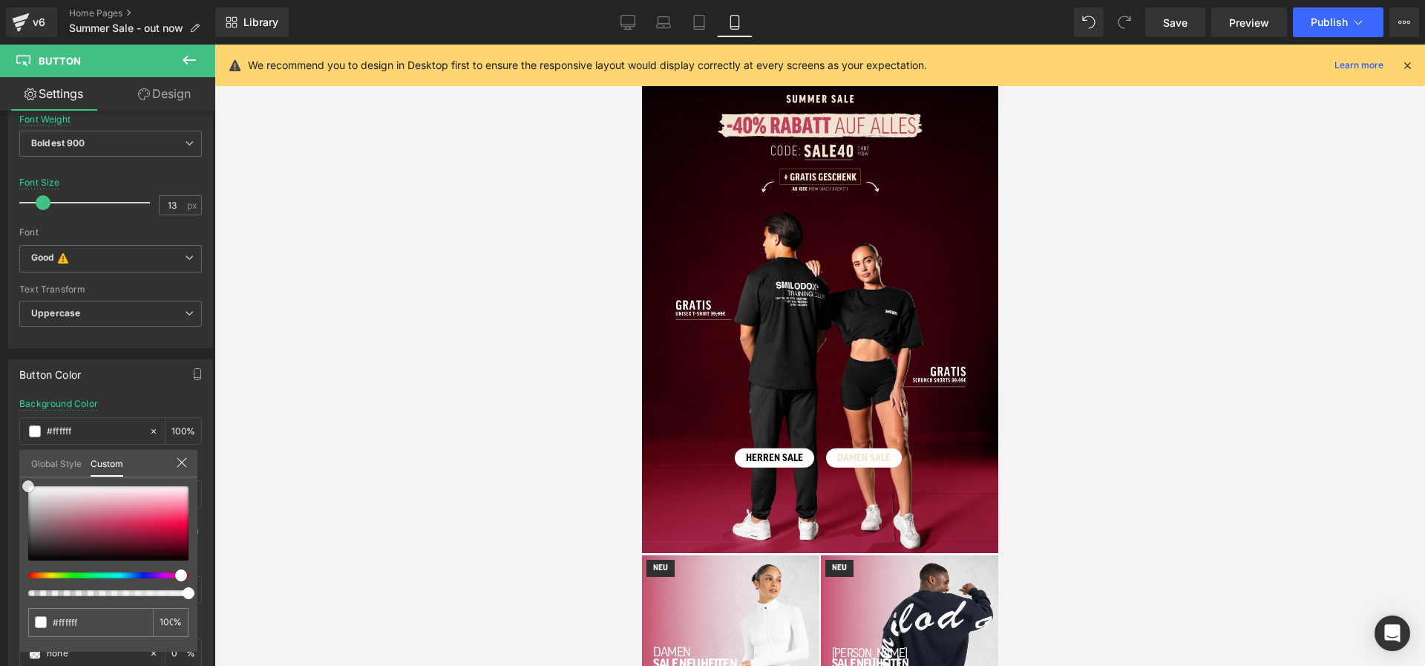
drag, startPoint x: 45, startPoint y: 517, endPoint x: -4, endPoint y: 457, distance: 77.0
click at [0, 457] on html "Button You are previewing how the will restyle your page. You can not edit Elem…" at bounding box center [712, 333] width 1425 height 666
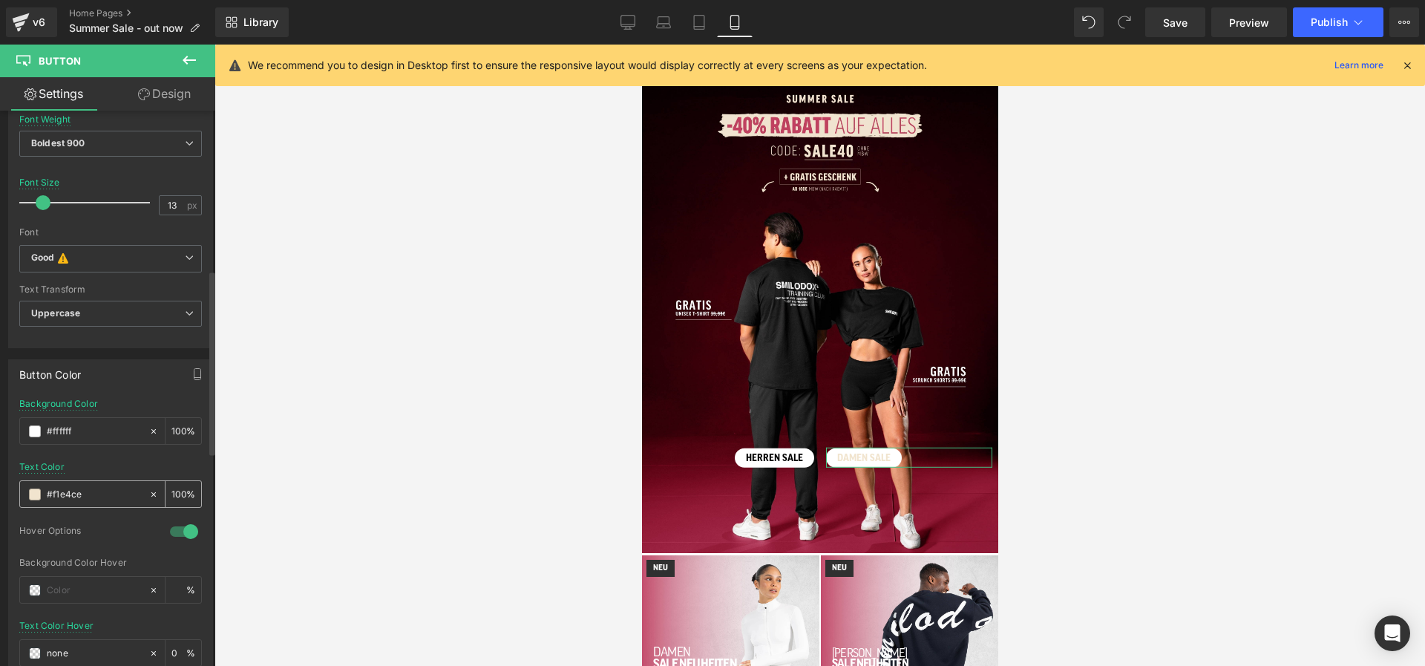
click at [34, 498] on span at bounding box center [35, 494] width 12 height 12
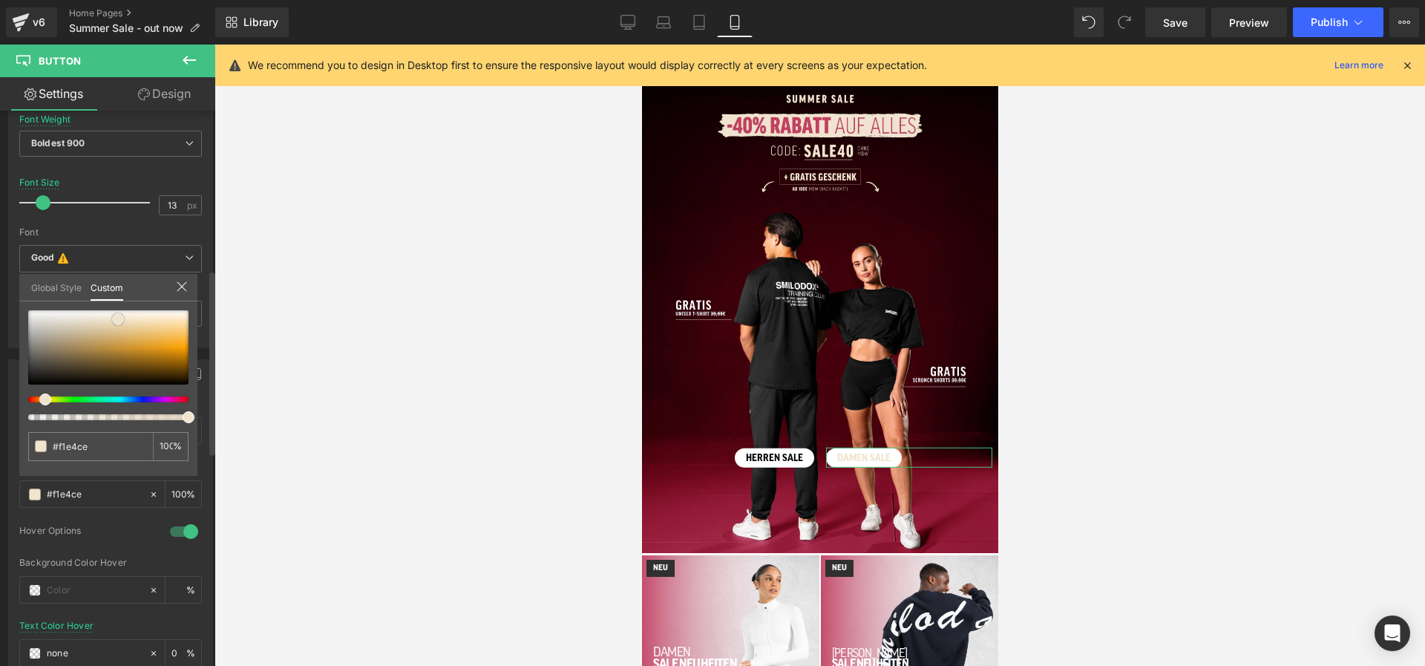
type input "#50442f"
type input "#4f442f"
type input "#3b3325"
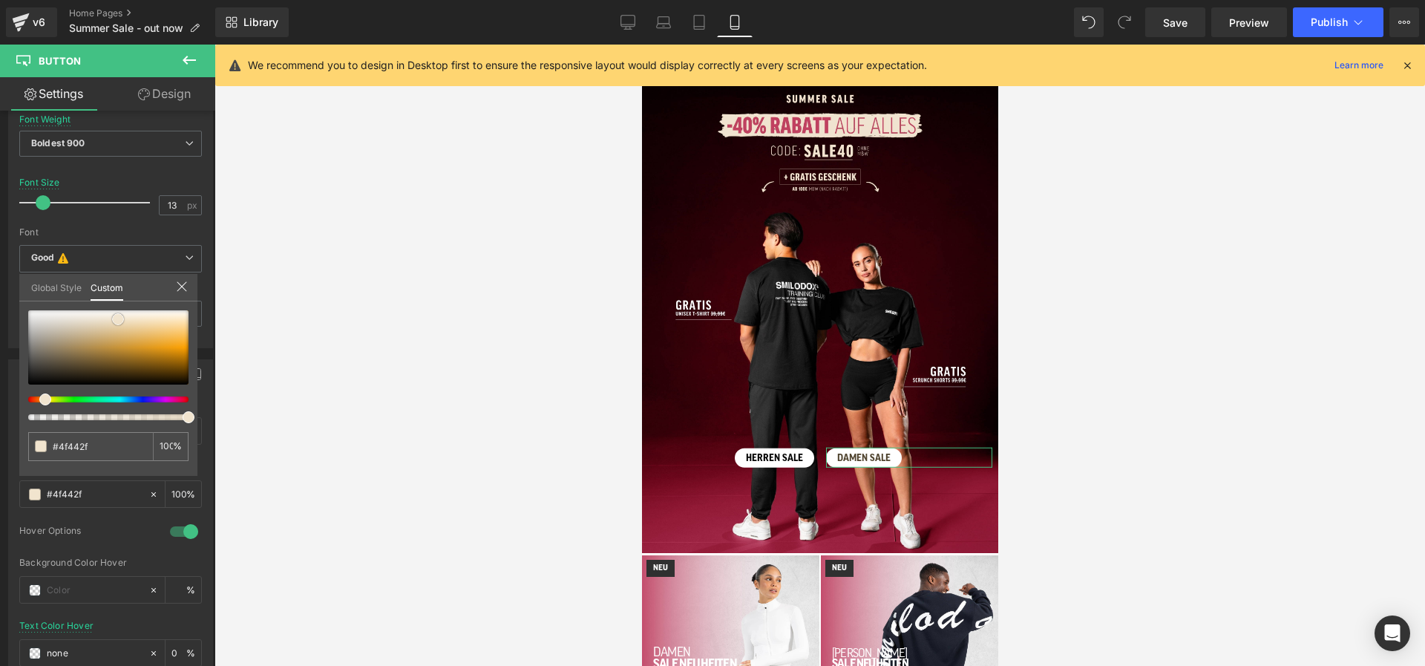
type input "#3b3325"
type input "#0e0d0a"
type input "#000000"
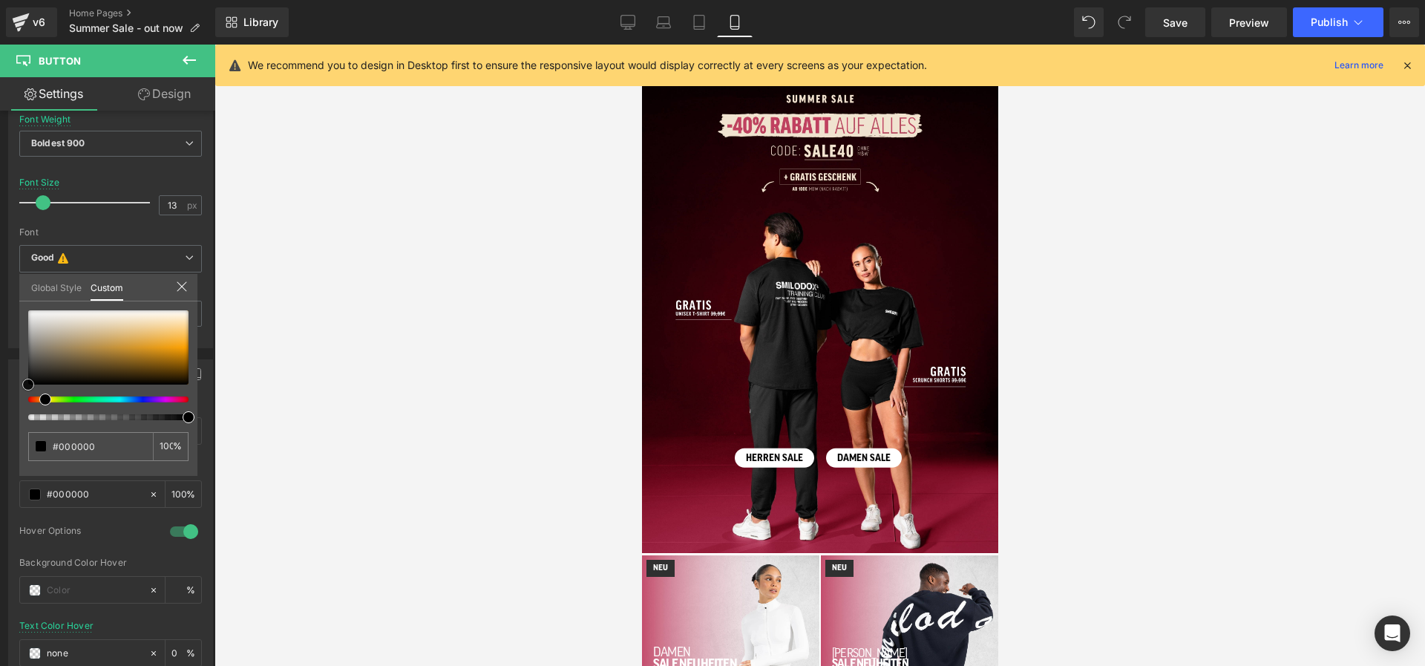
drag, startPoint x: 63, startPoint y: 370, endPoint x: -10, endPoint y: 425, distance: 91.2
click at [0, 425] on html "Button You are previewing how the will restyle your page. You can not edit Elem…" at bounding box center [712, 333] width 1425 height 666
click at [635, 43] on div "Library Mobile Desktop Laptop Tablet Mobile Save Preview Publish Scheduled View…" at bounding box center [820, 22] width 1210 height 45
click at [627, 16] on icon at bounding box center [628, 22] width 15 height 15
type input "15"
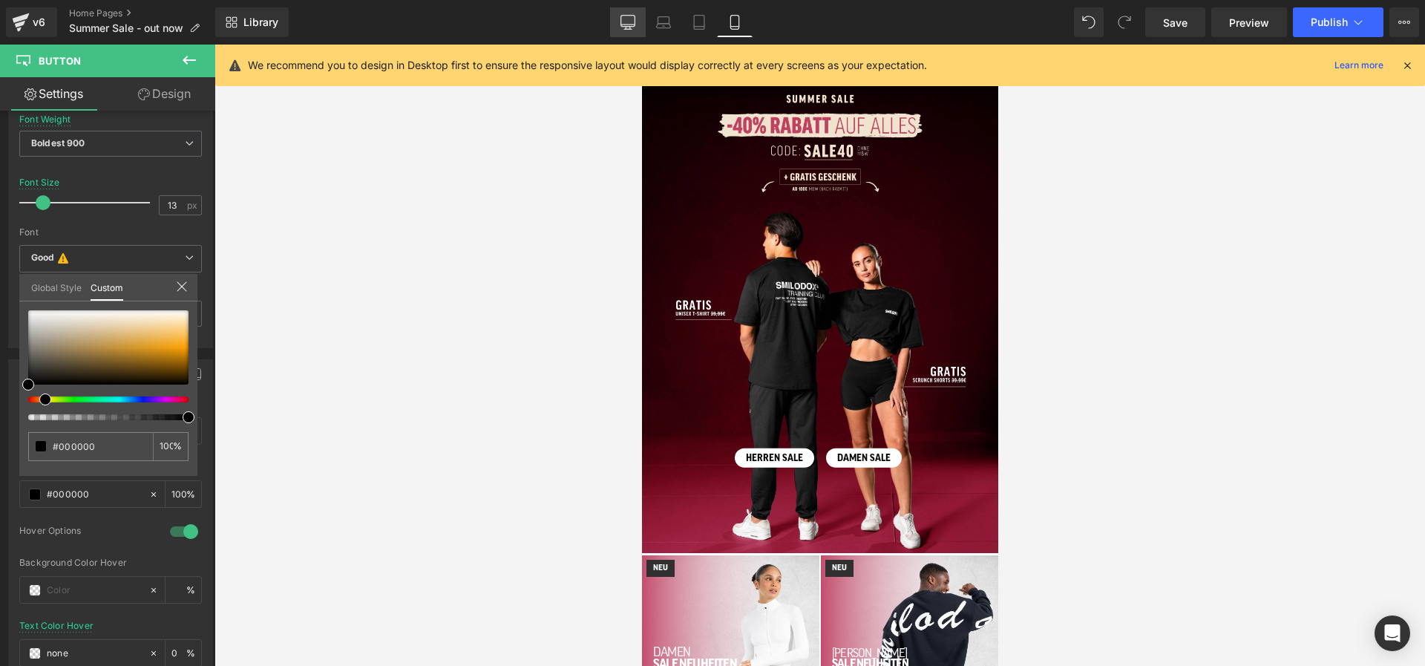
type input "#000000"
type input "100"
type input "#fcf8ed"
type input "100"
type input "#ffffff"
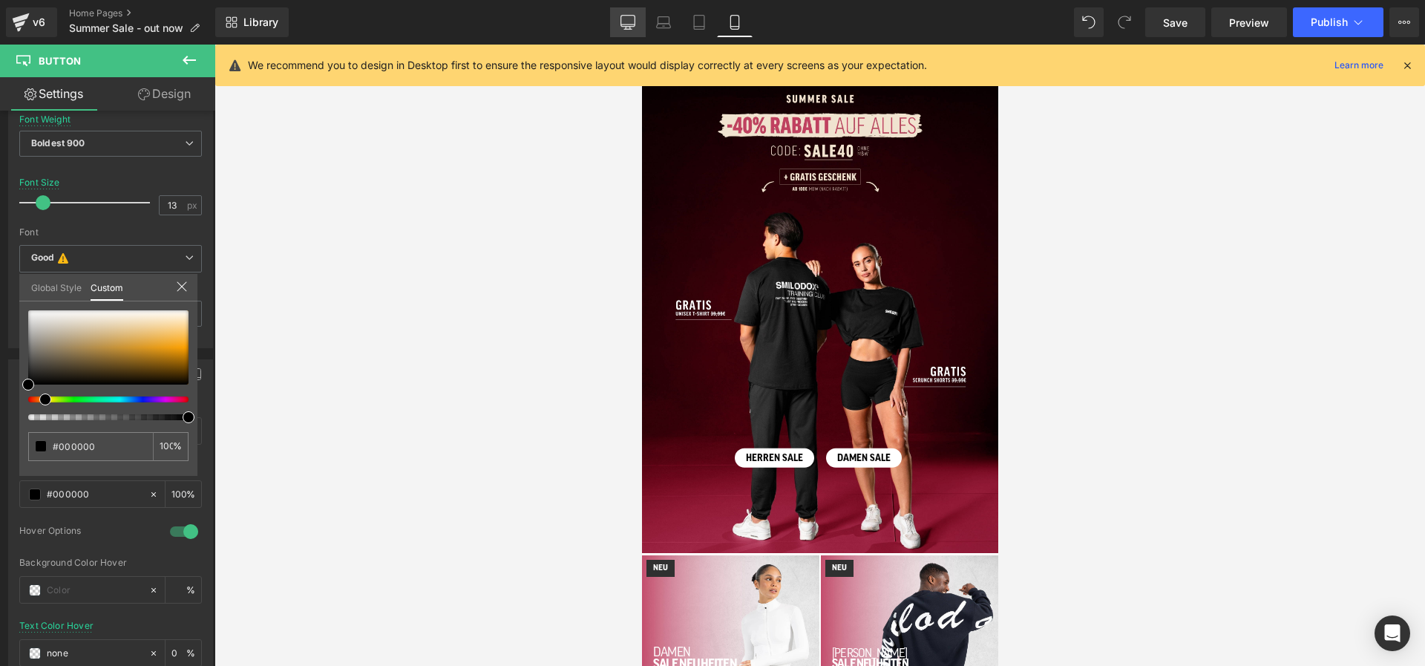
type input "100"
type input "#fcf8ed"
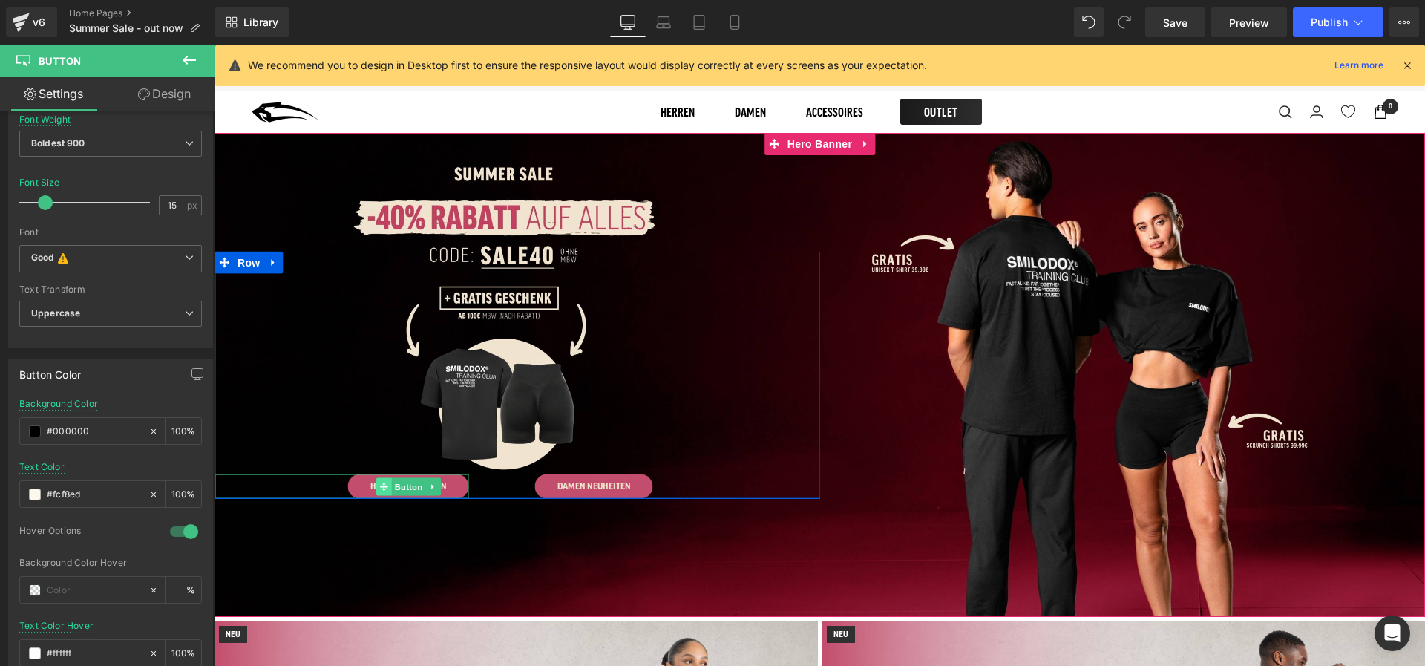
click at [386, 480] on span at bounding box center [384, 486] width 16 height 18
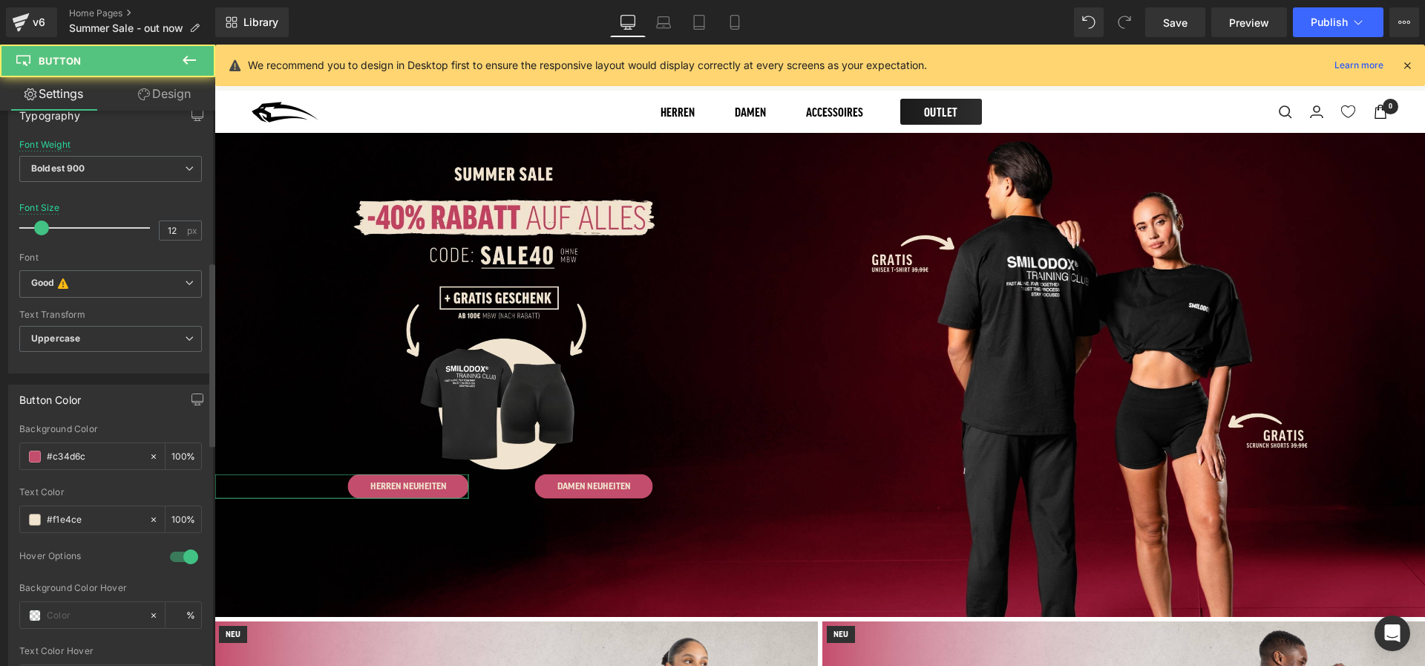
scroll to position [462, 0]
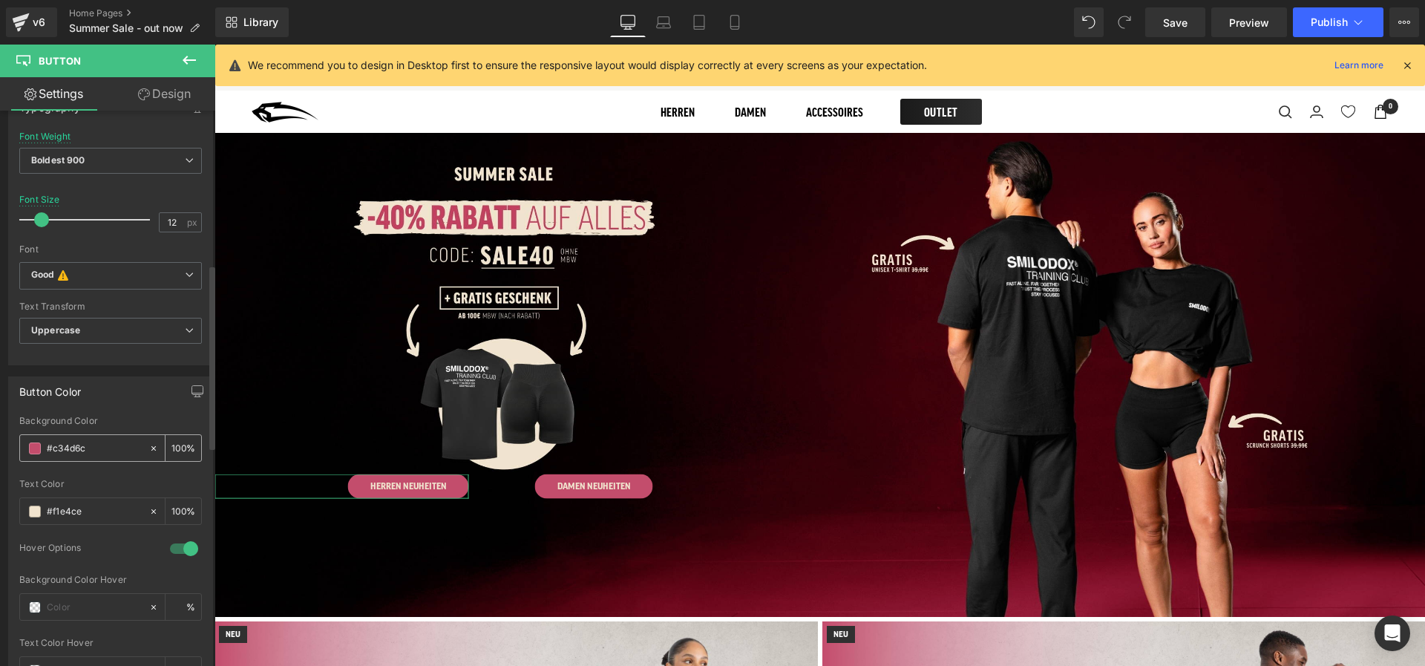
click at [38, 450] on span at bounding box center [35, 448] width 12 height 12
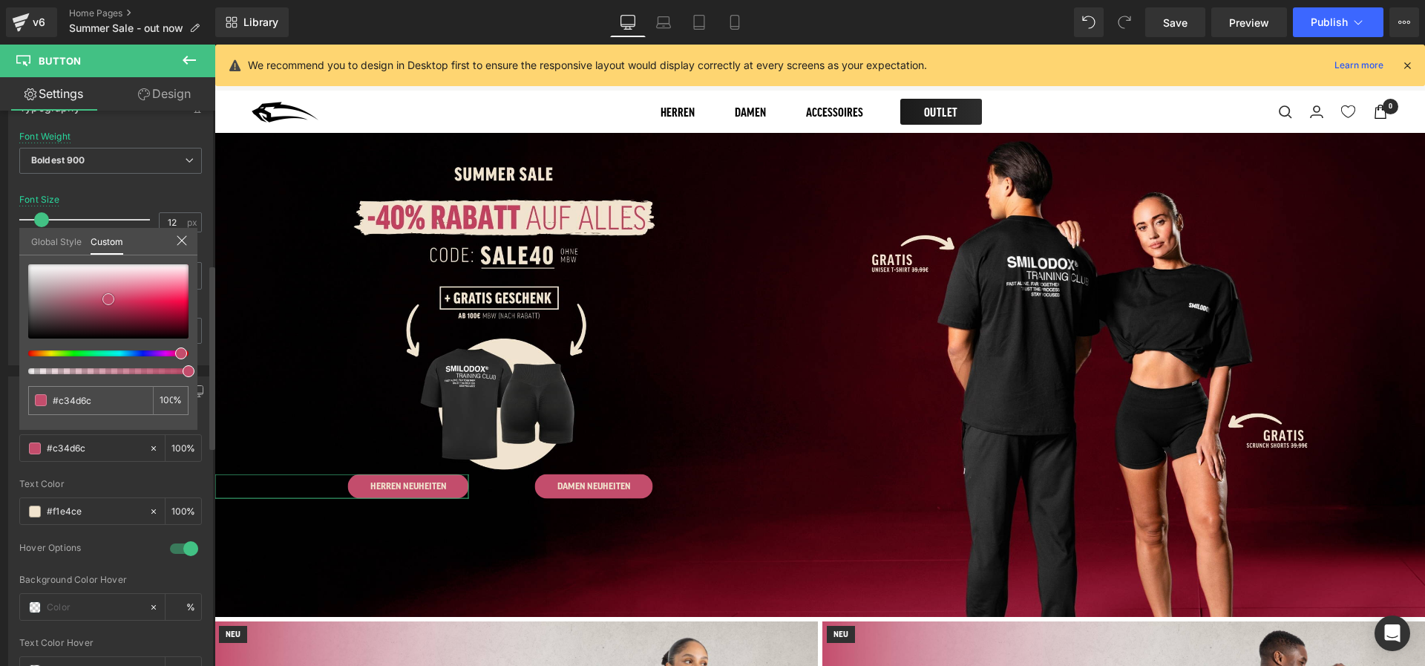
type input "#d9c8cd"
type input "#d4c3c9"
type input "#e3dddf"
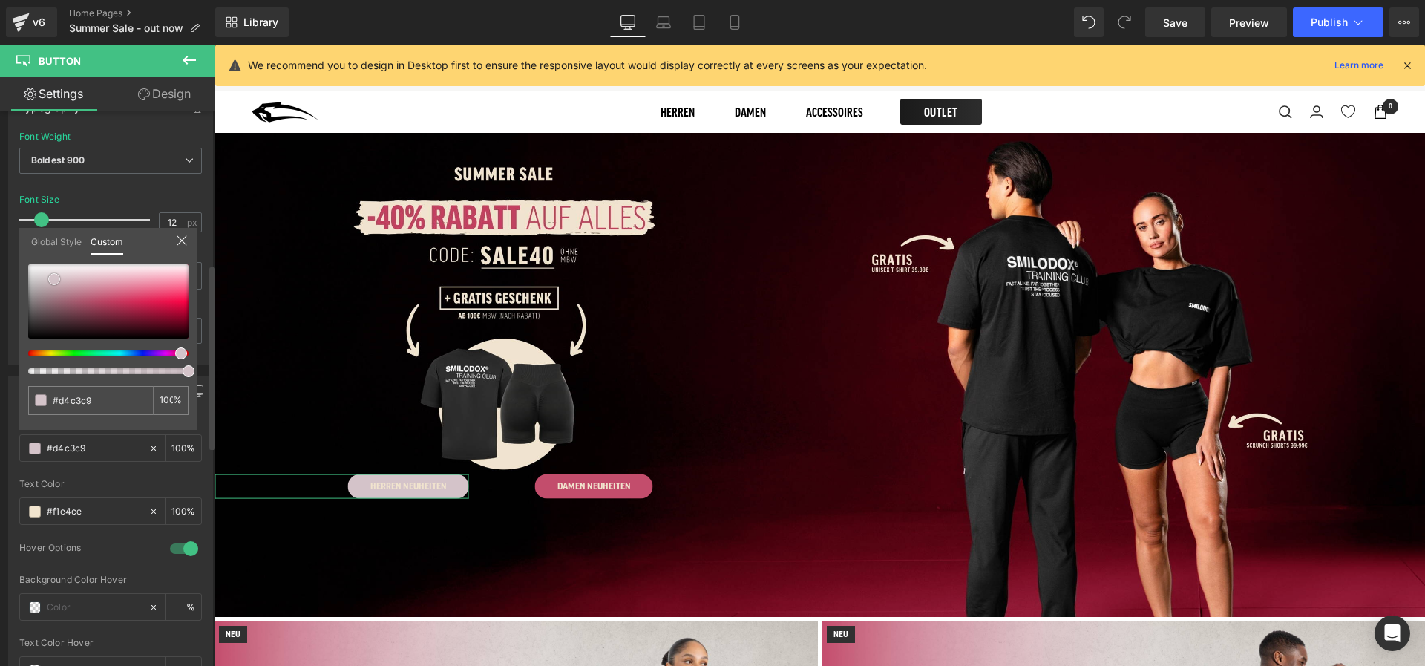
type input "#e3dddf"
type input "#ffffff"
drag, startPoint x: 54, startPoint y: 279, endPoint x: 10, endPoint y: 255, distance: 49.8
click at [10, 365] on div "Button Color rgba(255, 255, 255, 1) Background Color #ffffff 100 % rgb(241, 228…" at bounding box center [111, 533] width 222 height 336
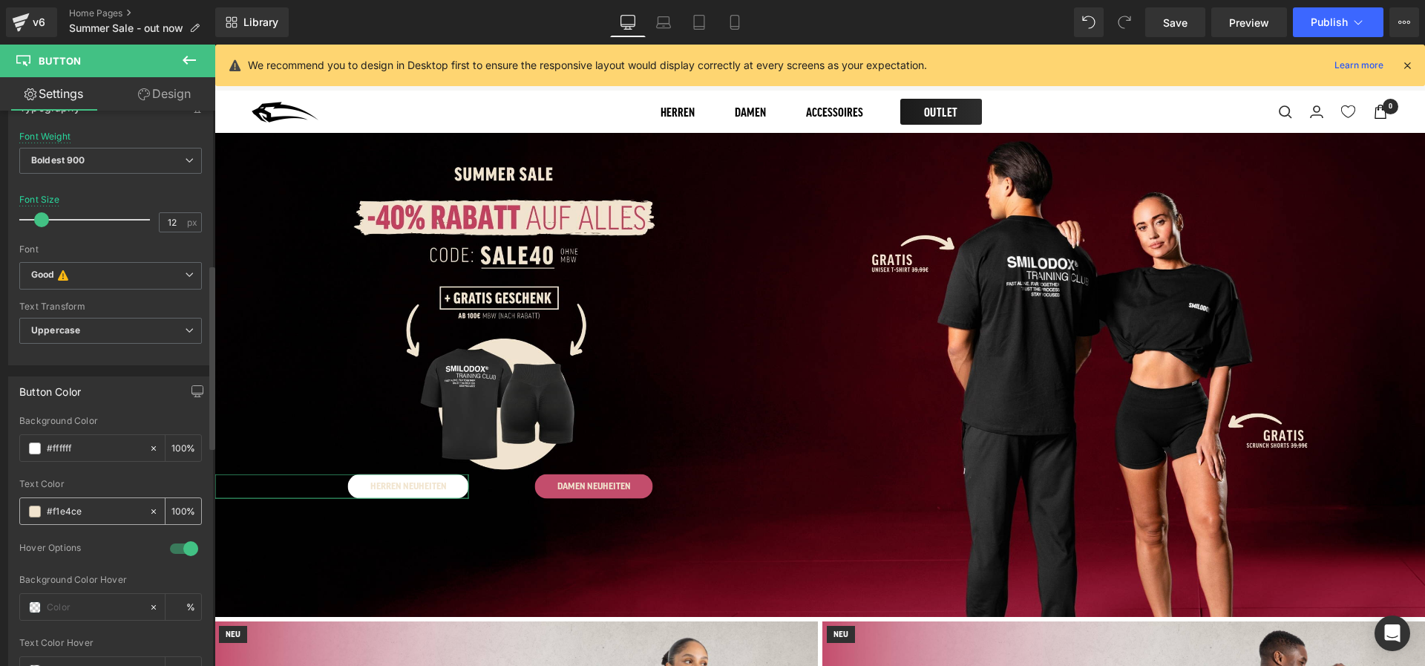
click at [40, 511] on span at bounding box center [35, 512] width 12 height 12
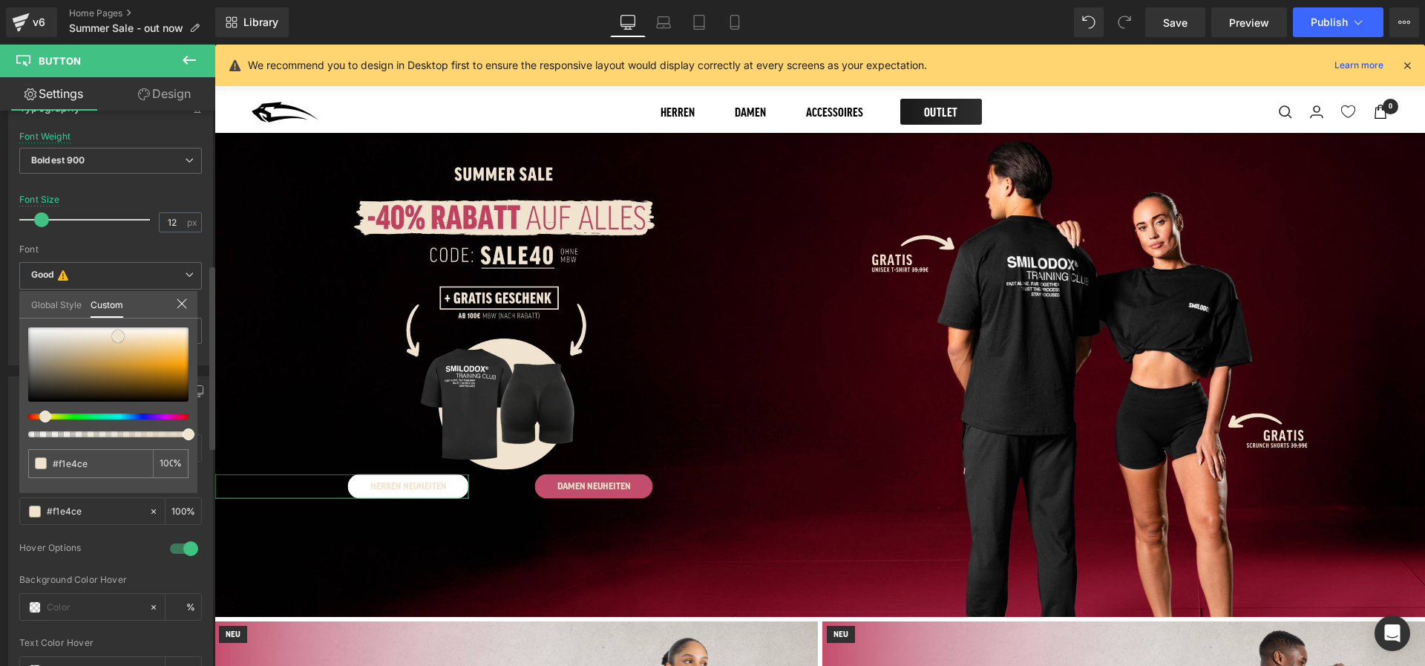
type input "#514b42"
type input "#1f1e1d"
type input "#000000"
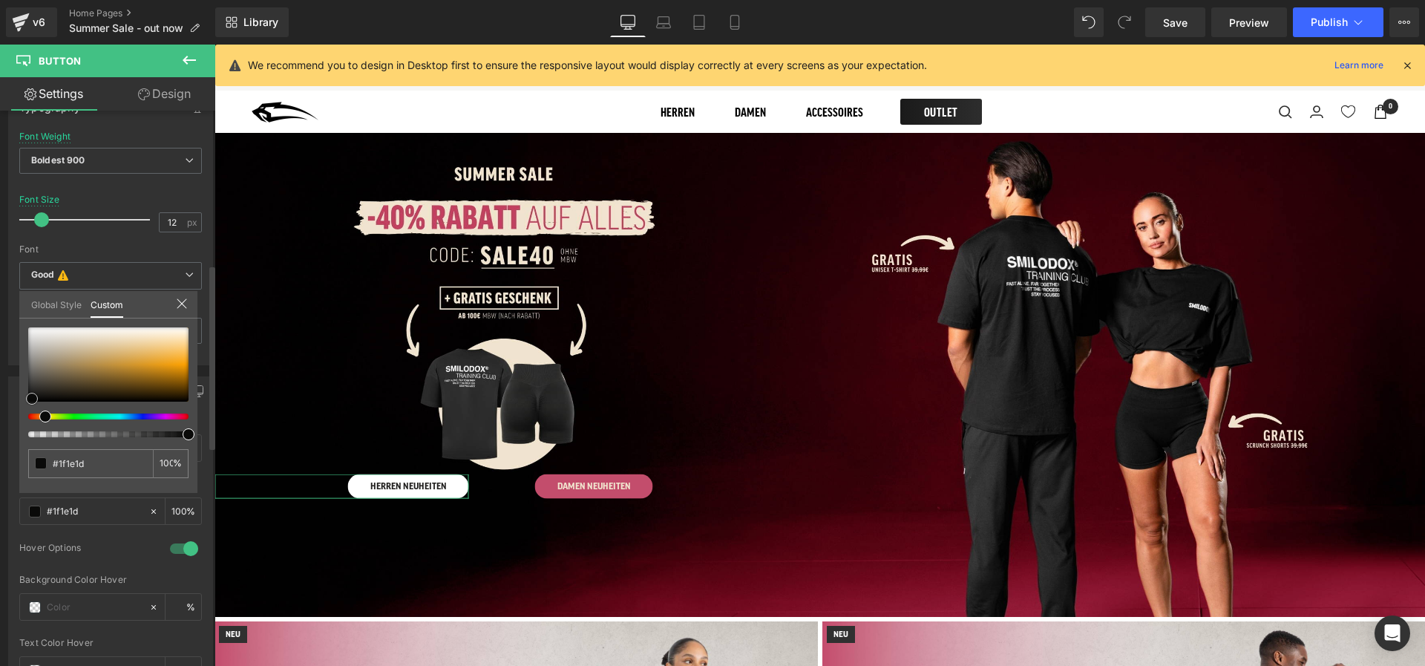
type input "#000000"
drag, startPoint x: 32, startPoint y: 399, endPoint x: 1, endPoint y: 442, distance: 53.8
click at [1, 442] on div "Button Color rgba(255, 255, 255, 1) Background Color #ffffff 100 % rgba(0, 0, 0…" at bounding box center [111, 533] width 222 height 336
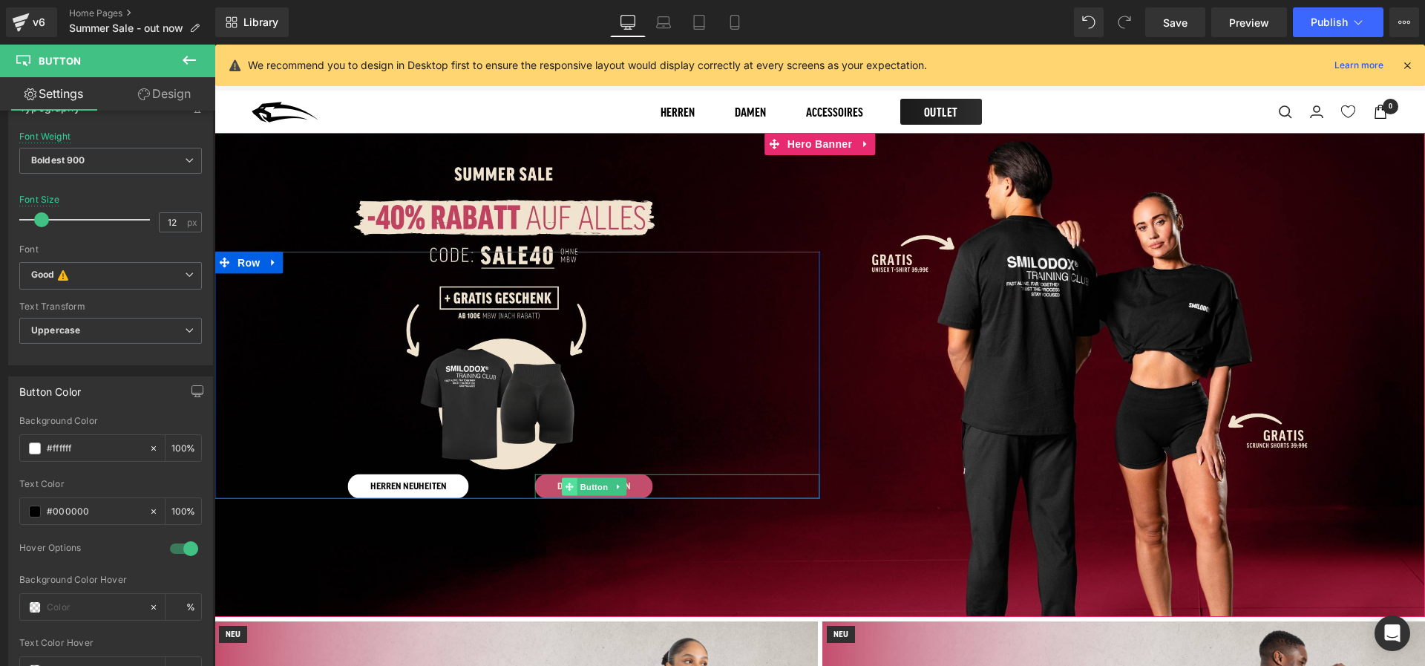
click at [569, 484] on icon at bounding box center [569, 487] width 8 height 8
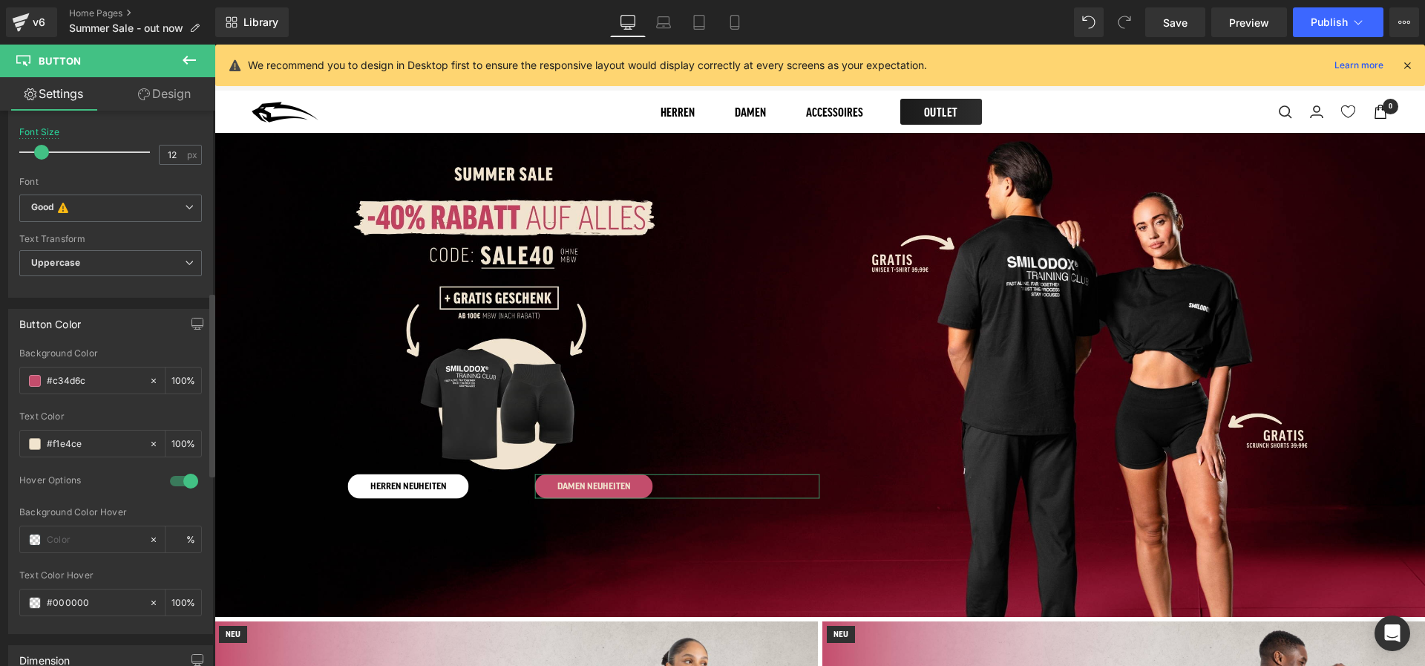
scroll to position [546, 0]
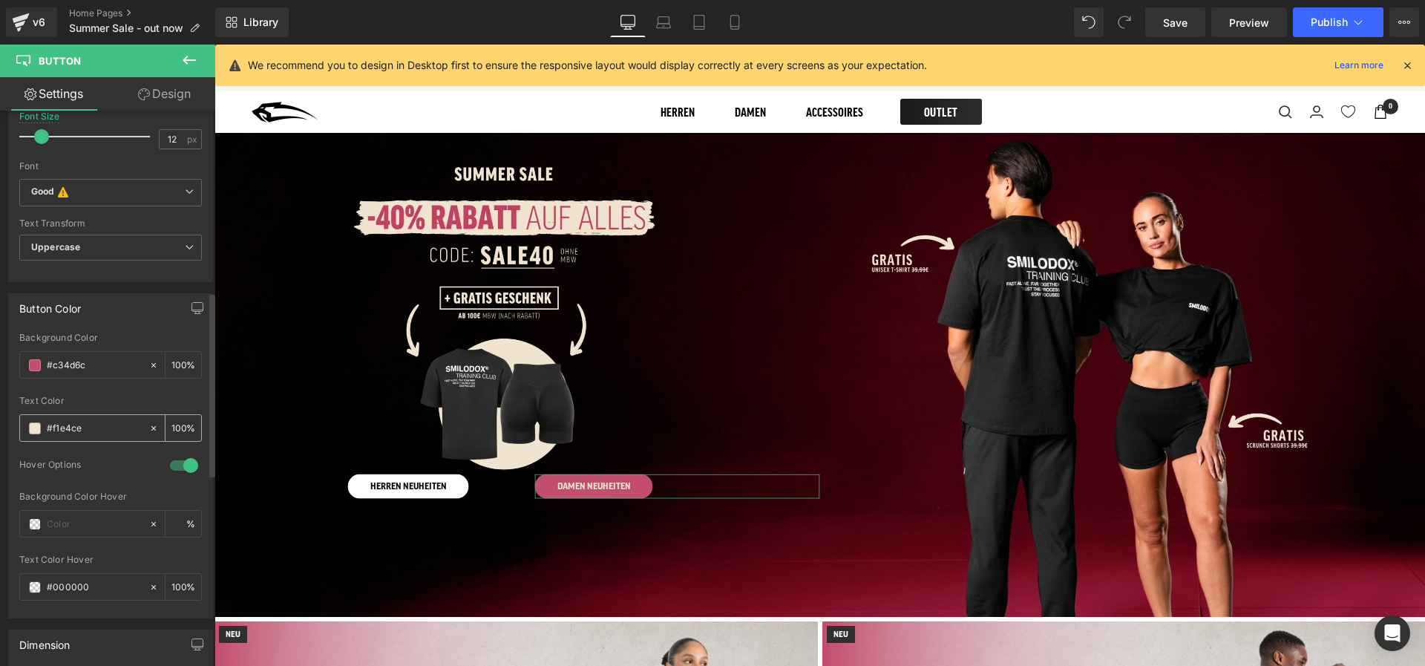
click at [36, 429] on span at bounding box center [35, 428] width 12 height 12
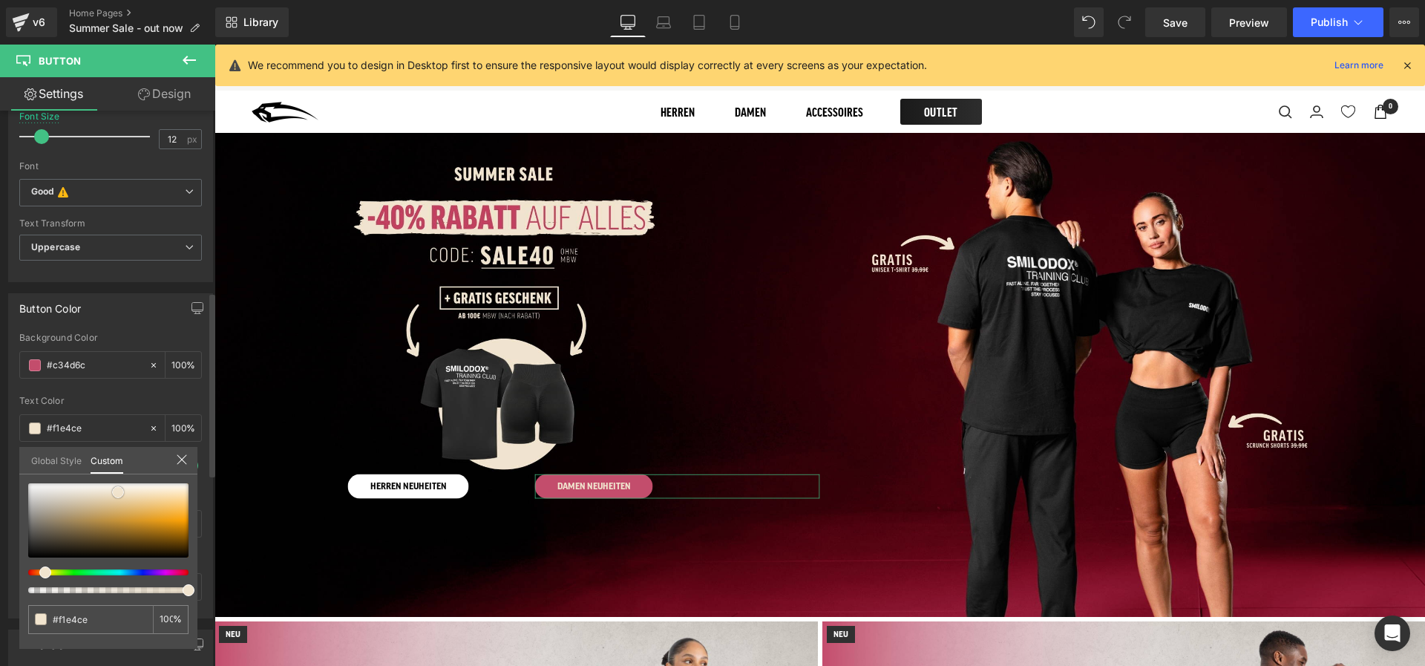
type input "#dcd9d4"
type input "#fcfcfc"
type input "#ffffff"
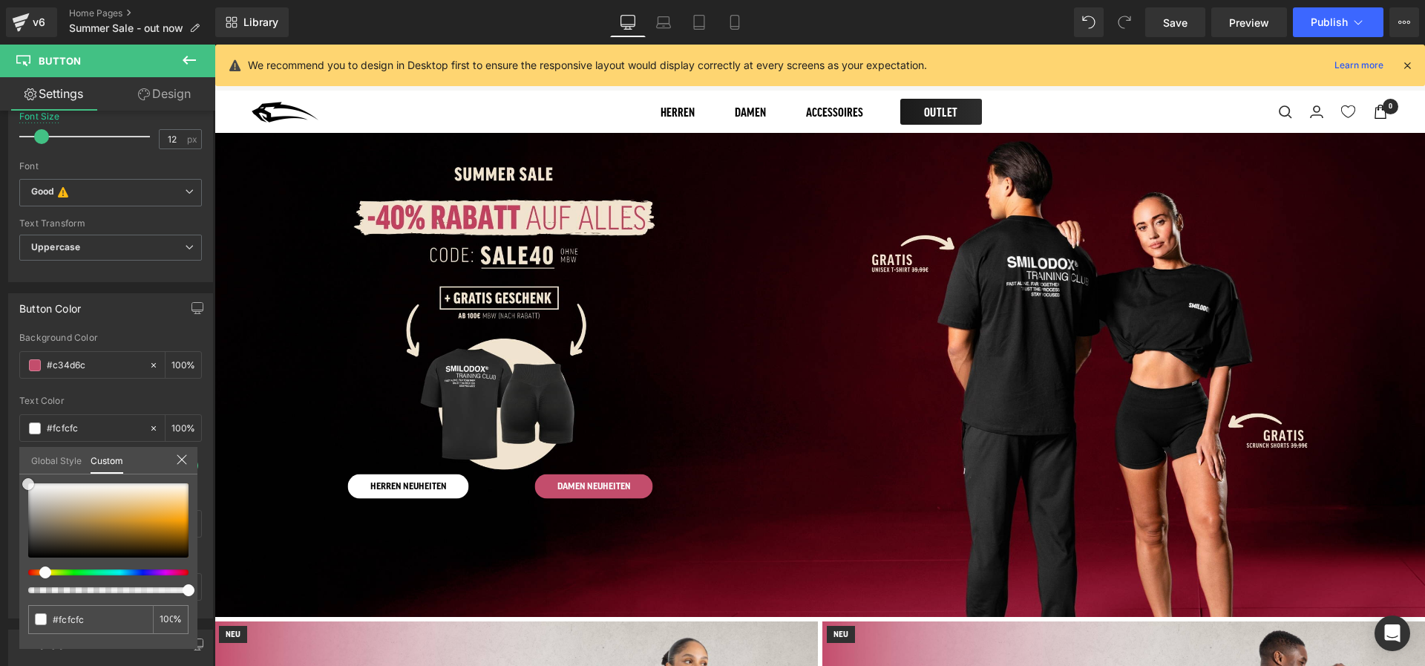
type input "#ffffff"
drag, startPoint x: 23, startPoint y: 484, endPoint x: -9, endPoint y: 463, distance: 38.1
click at [0, 463] on html "Button You are previewing how the will restyle your page. You can not edit Elem…" at bounding box center [712, 333] width 1425 height 666
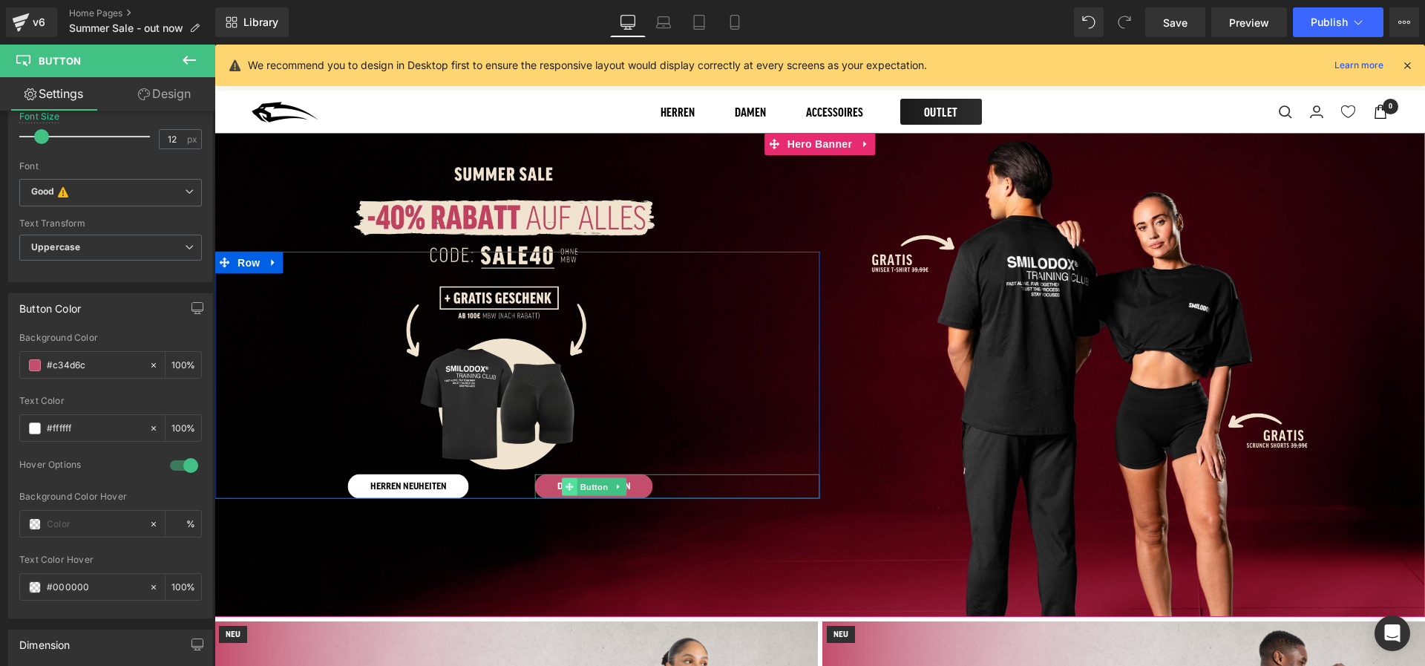
click at [575, 486] on span at bounding box center [570, 486] width 16 height 18
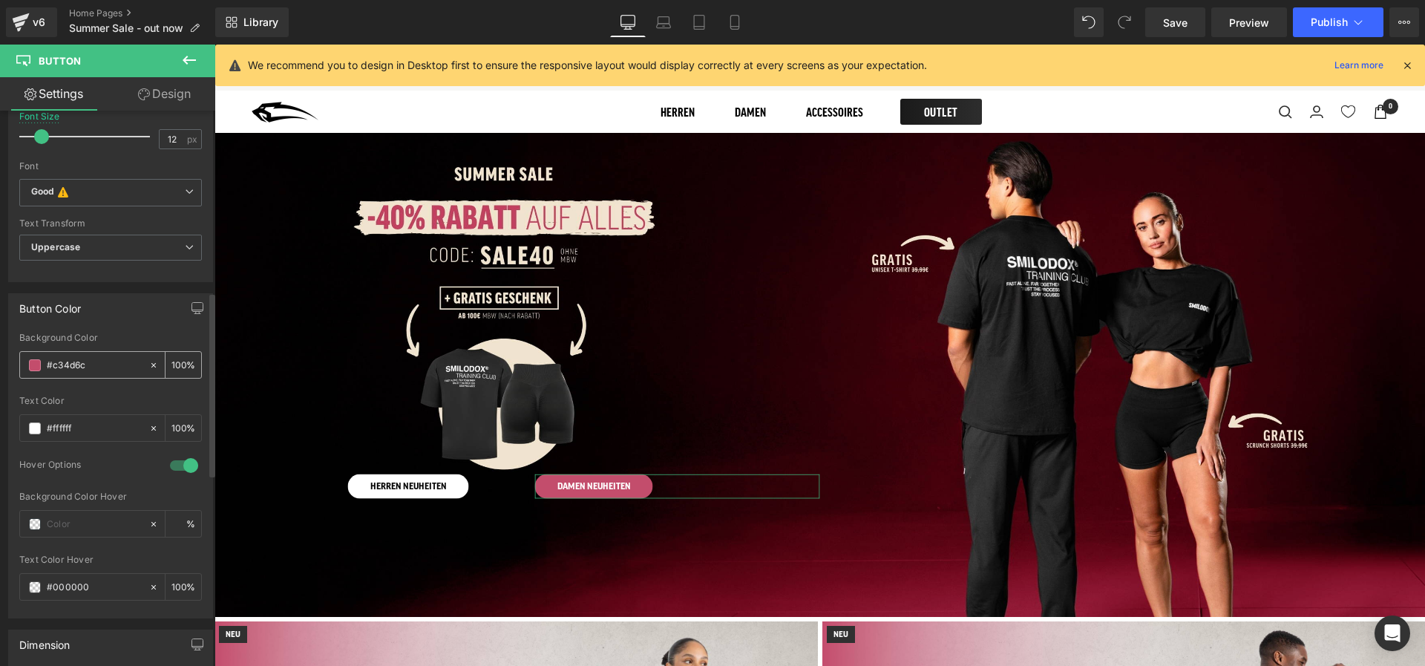
click at [43, 362] on div "#c34d6c" at bounding box center [84, 365] width 128 height 26
click at [34, 361] on span at bounding box center [35, 365] width 12 height 12
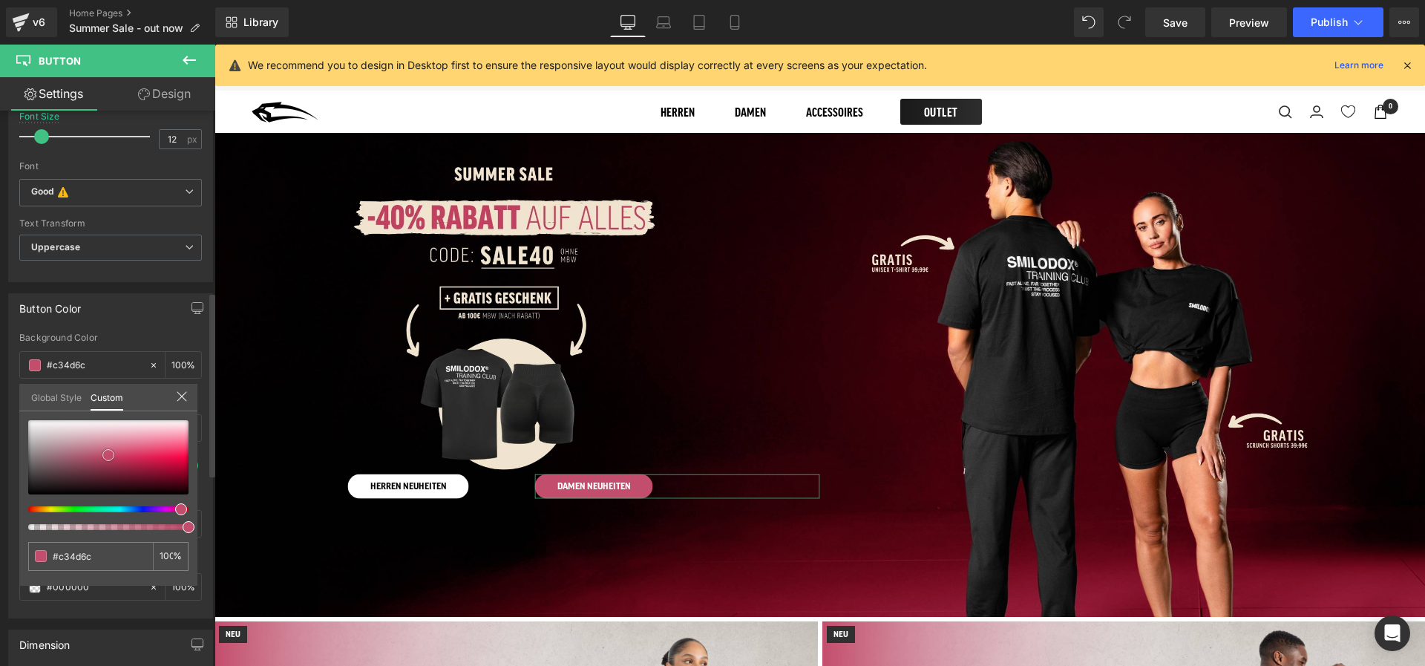
type input "#c5afb5"
type input "#c6b2b8"
type input "#dfdbdd"
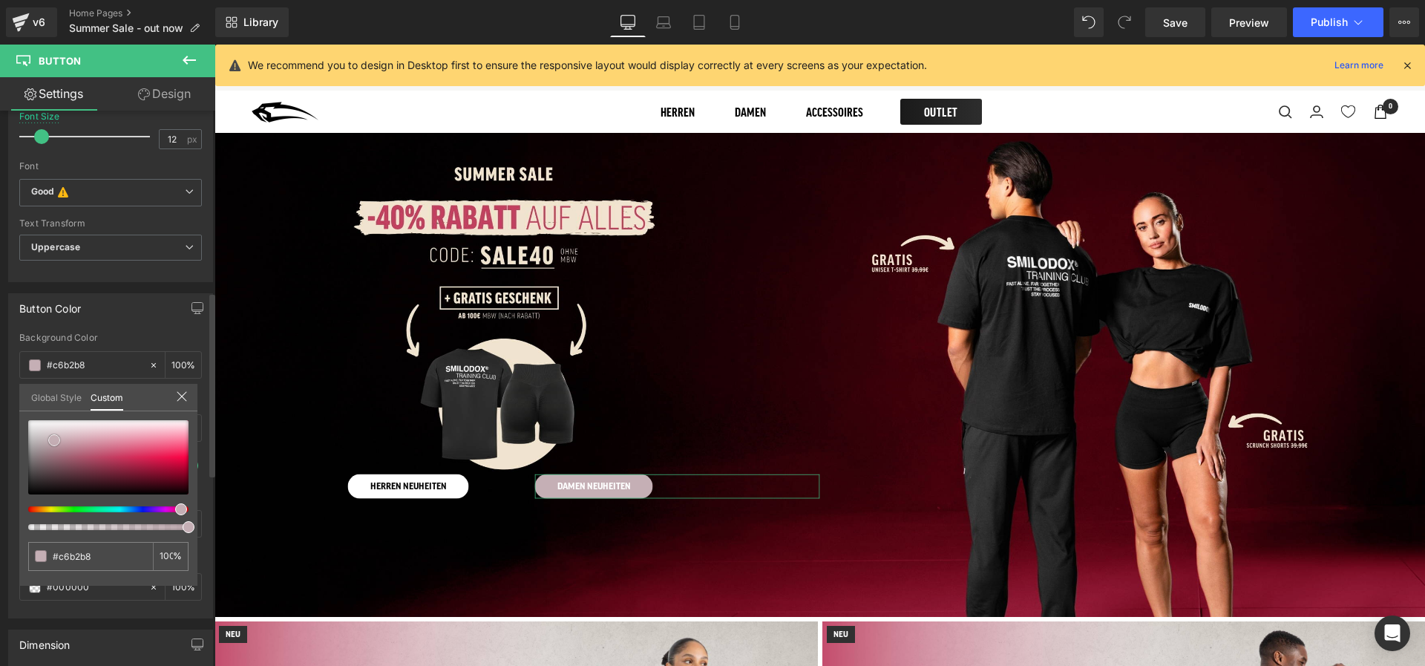
type input "#dfdbdd"
type input "#ffffff"
type input "#d6d5d6"
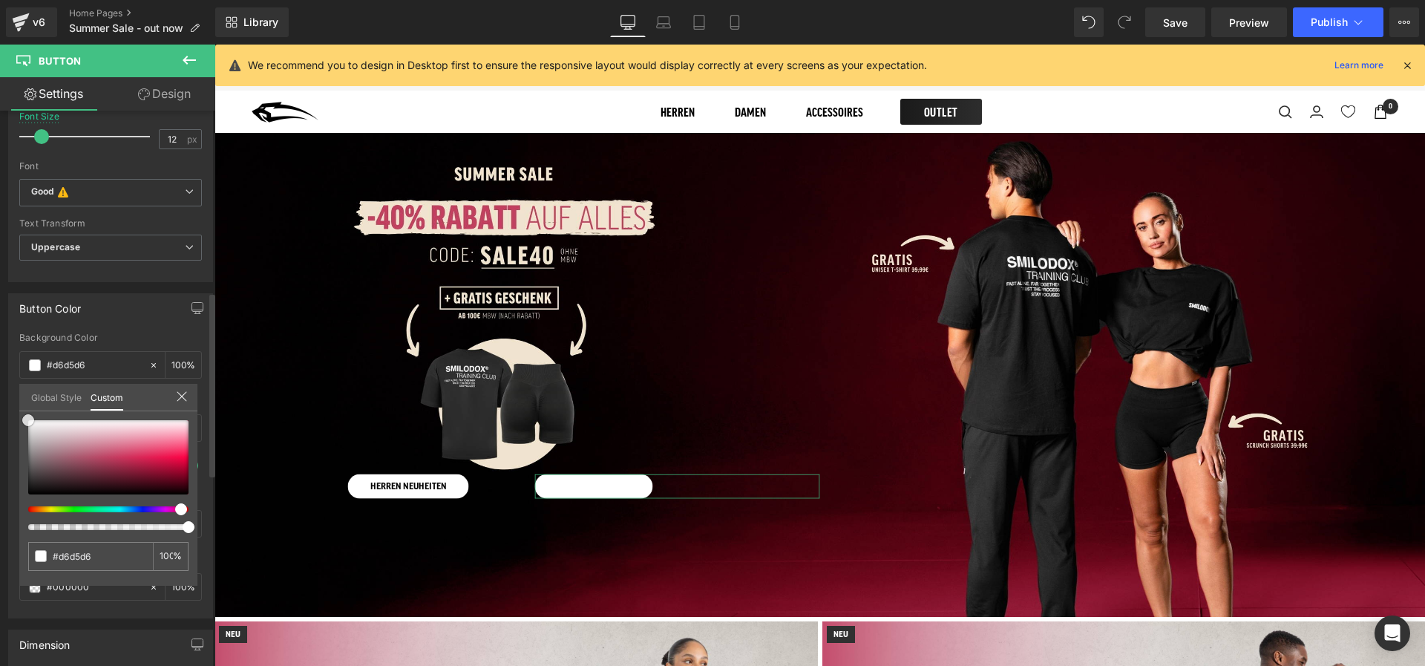
type input "#484148"
type input "#000000"
type input "#020202"
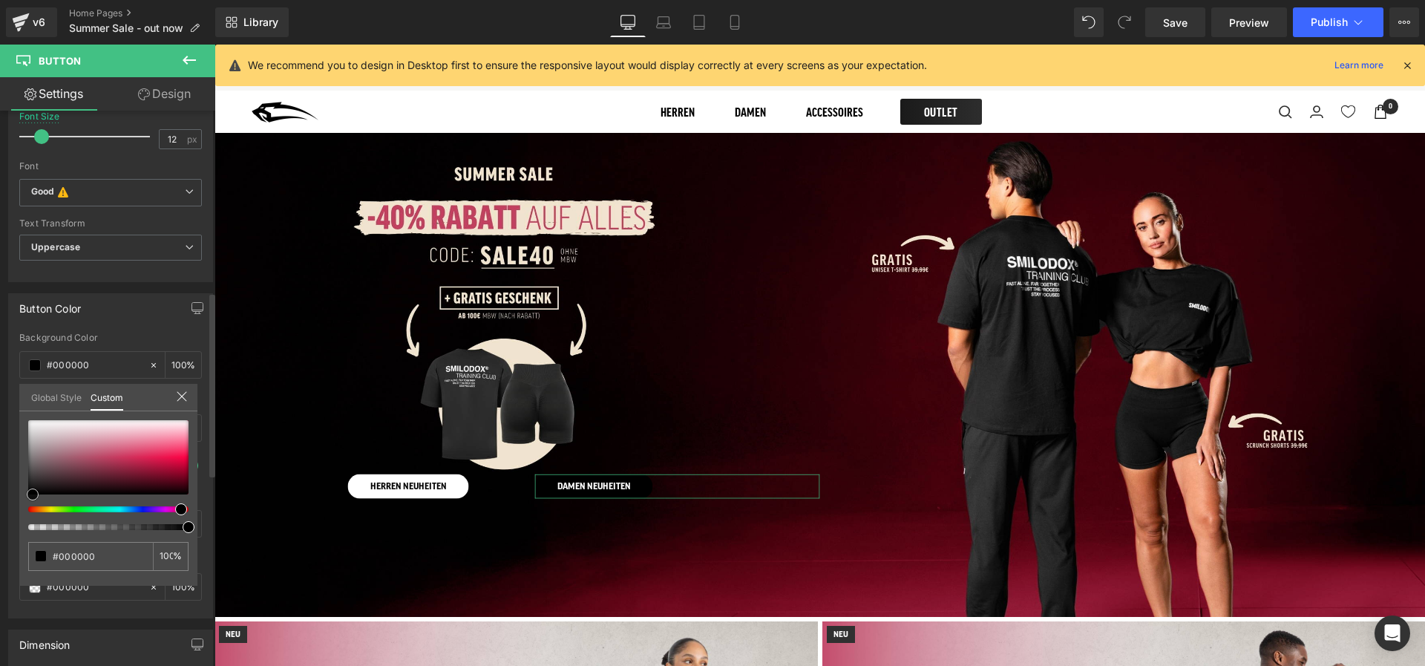
type input "#020202"
type input "#a8a8a8"
type input "#ffffff"
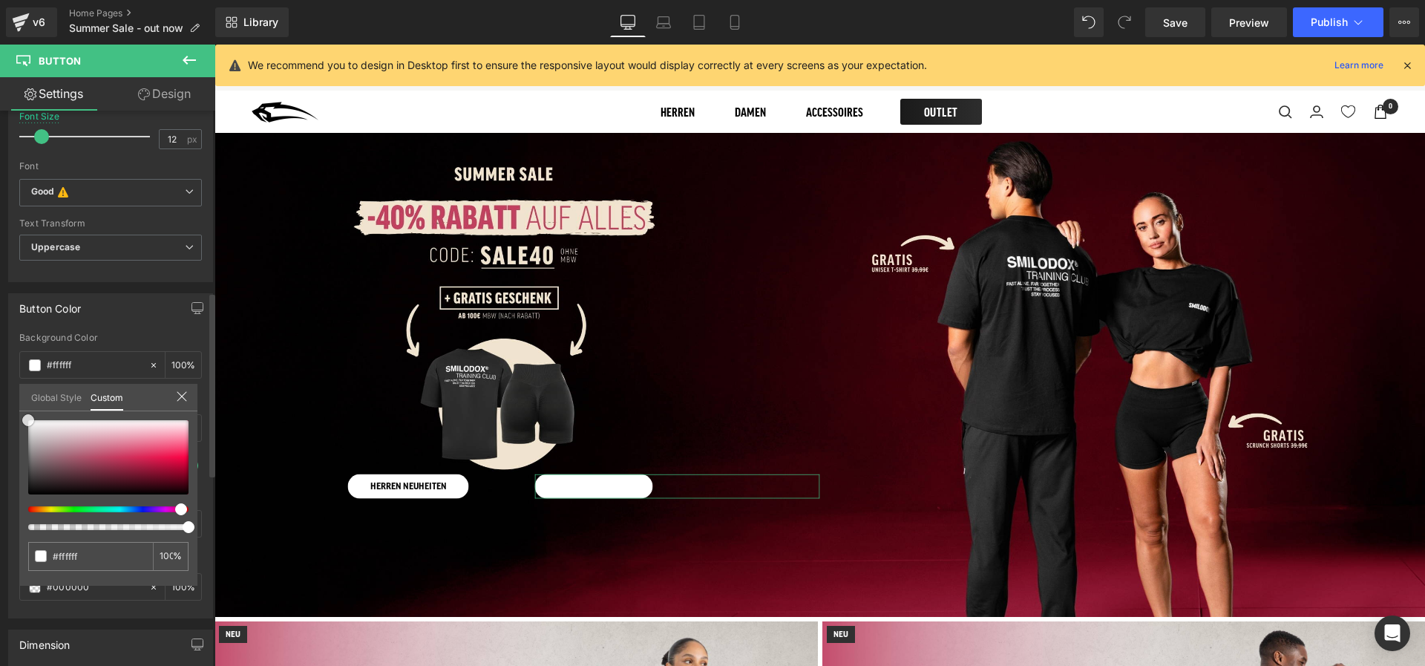
drag, startPoint x: 54, startPoint y: 440, endPoint x: 10, endPoint y: 393, distance: 64.1
click at [10, 393] on div "Button Color rgba(255, 255, 255, 1) Background Color #ffffff 100 % rgba(255, 25…" at bounding box center [111, 450] width 222 height 336
click at [182, 399] on icon at bounding box center [182, 396] width 12 height 12
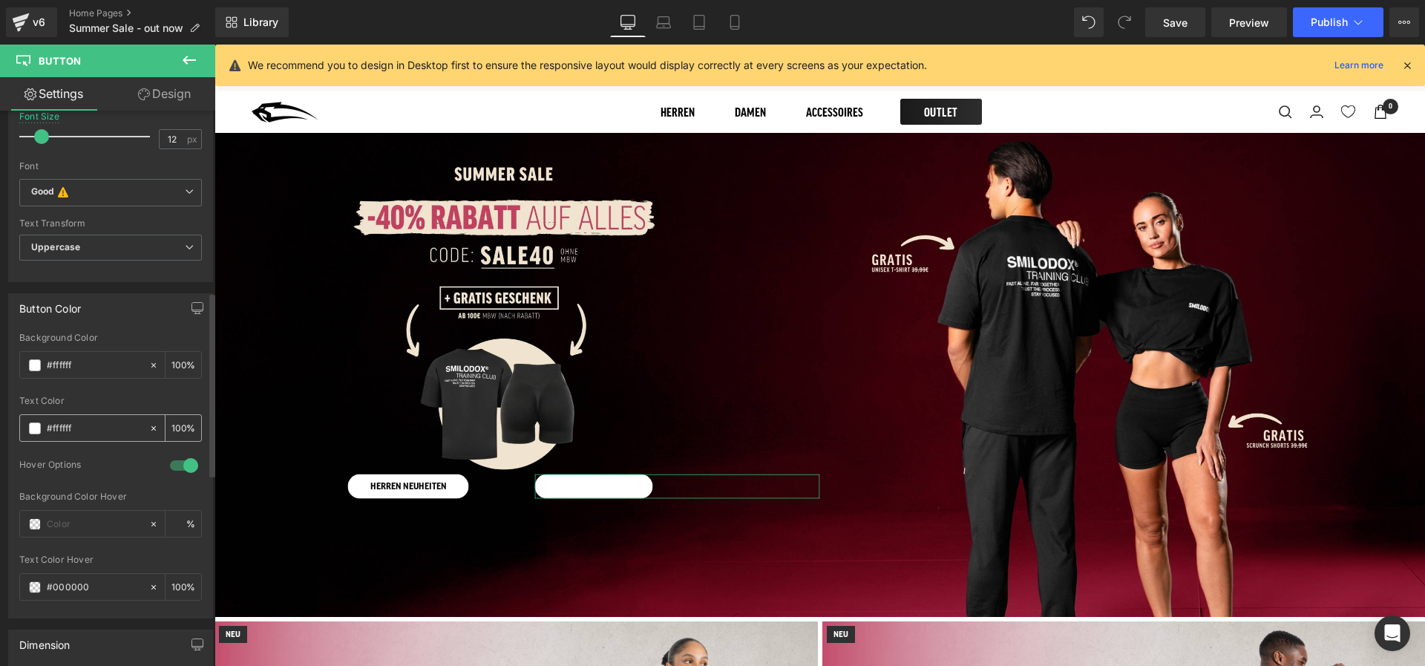
click at [42, 426] on div "#ffffff" at bounding box center [84, 428] width 128 height 26
click at [39, 423] on span at bounding box center [35, 428] width 12 height 12
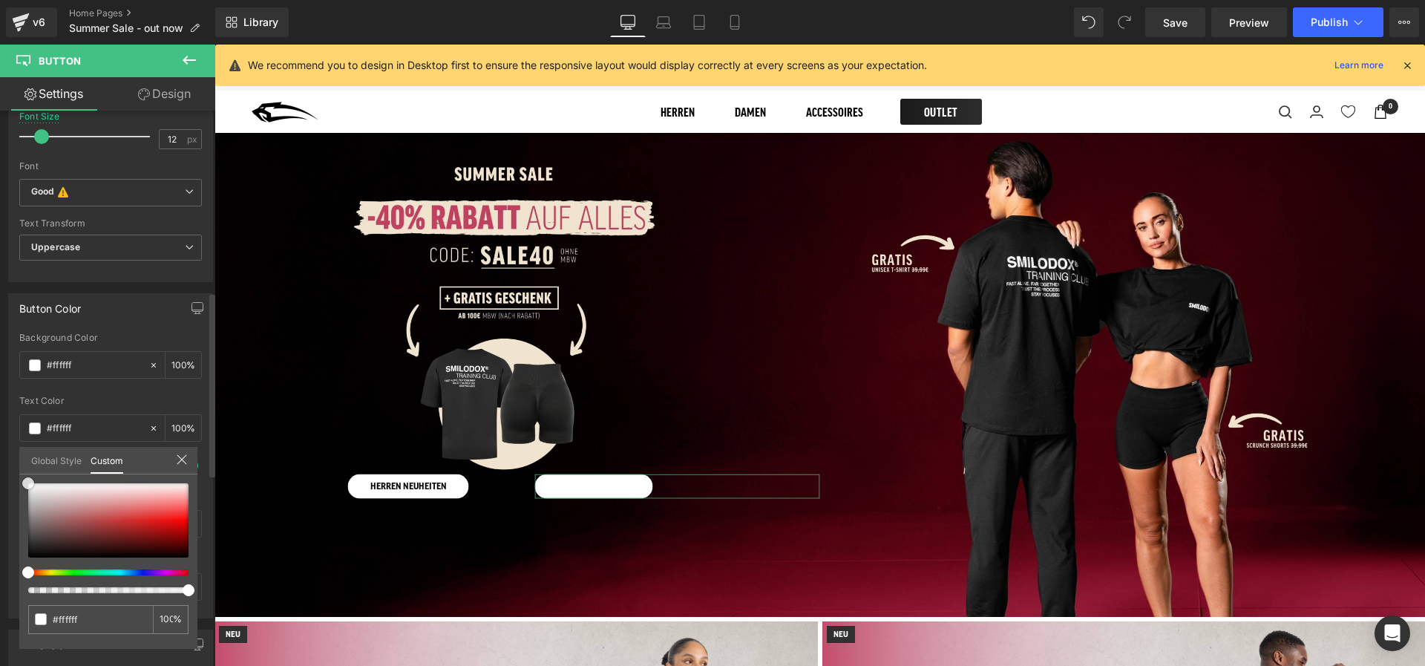
type input "#b70000"
type input "#0d0b0b"
type input "#000000"
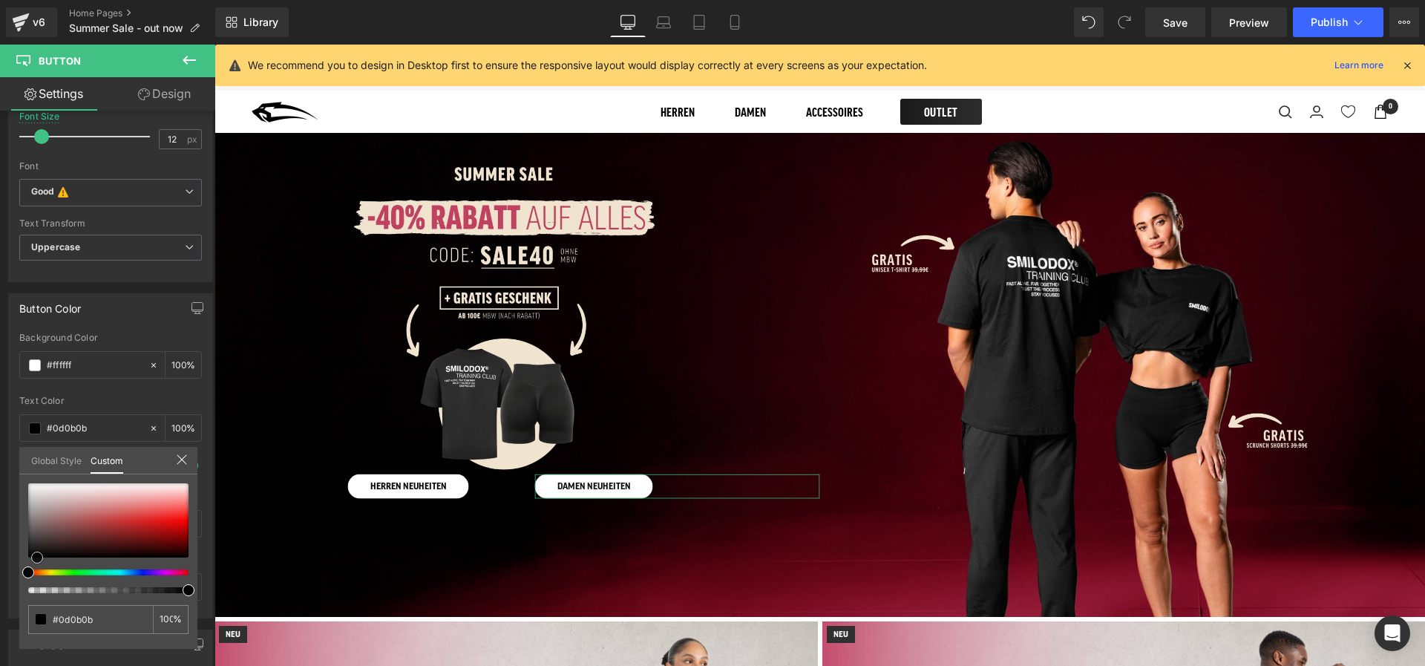
type input "#000000"
drag, startPoint x: 49, startPoint y: 531, endPoint x: -8, endPoint y: 634, distance: 118.0
click at [0, 634] on html "Button You are previewing how the will restyle your page. You can not edit Elem…" at bounding box center [712, 333] width 1425 height 666
click at [658, 17] on icon at bounding box center [663, 22] width 15 height 15
type input "10"
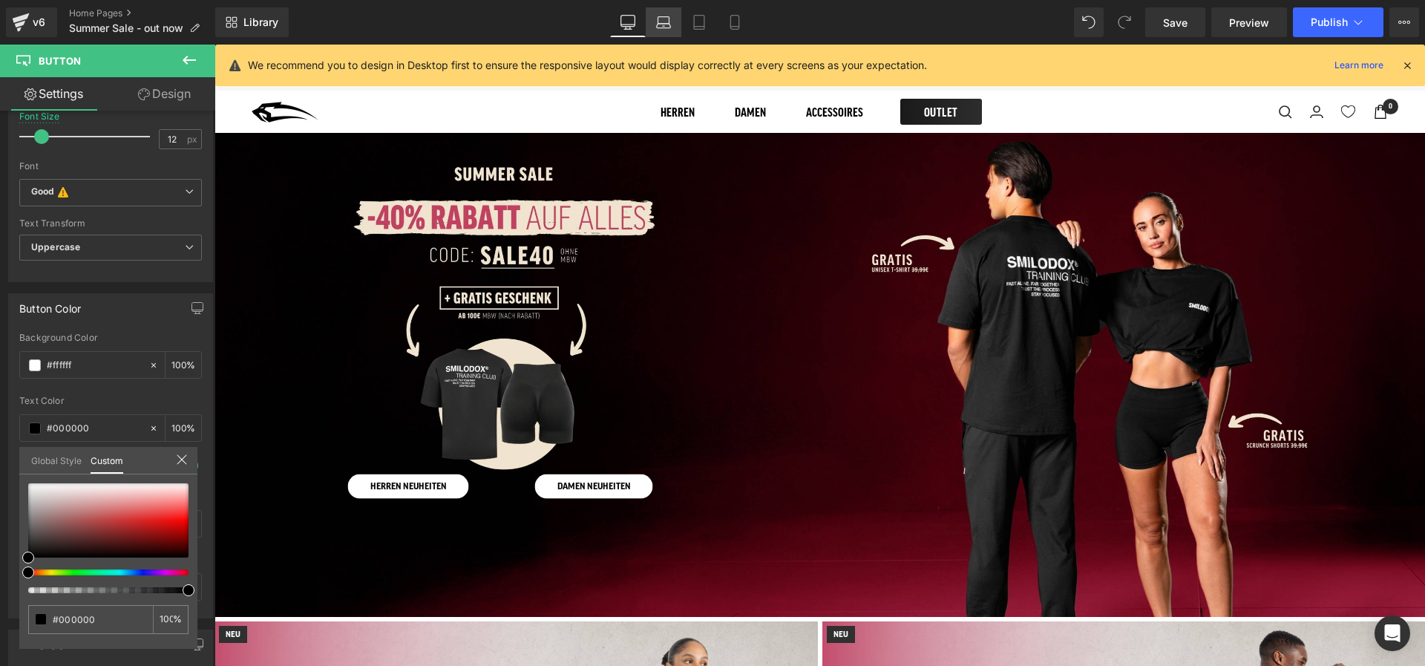
type input "100"
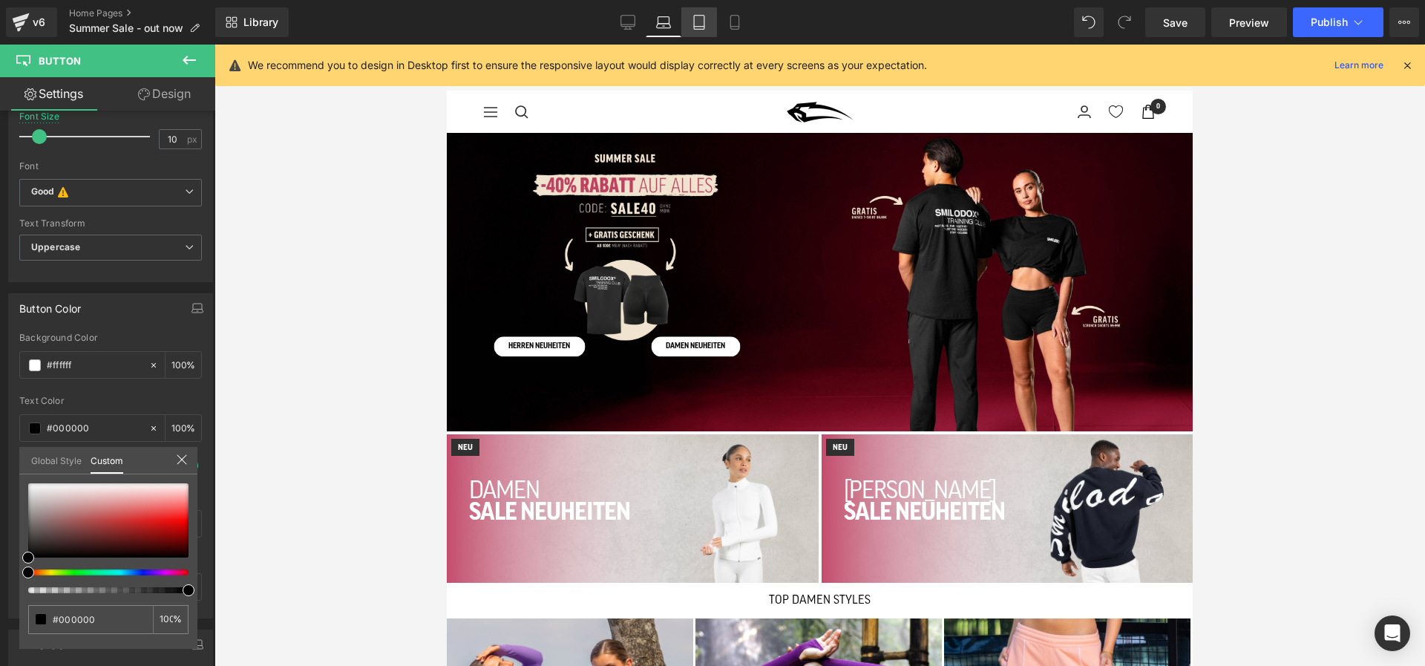
click at [704, 21] on icon at bounding box center [699, 23] width 10 height 14
type input "26"
type input "100"
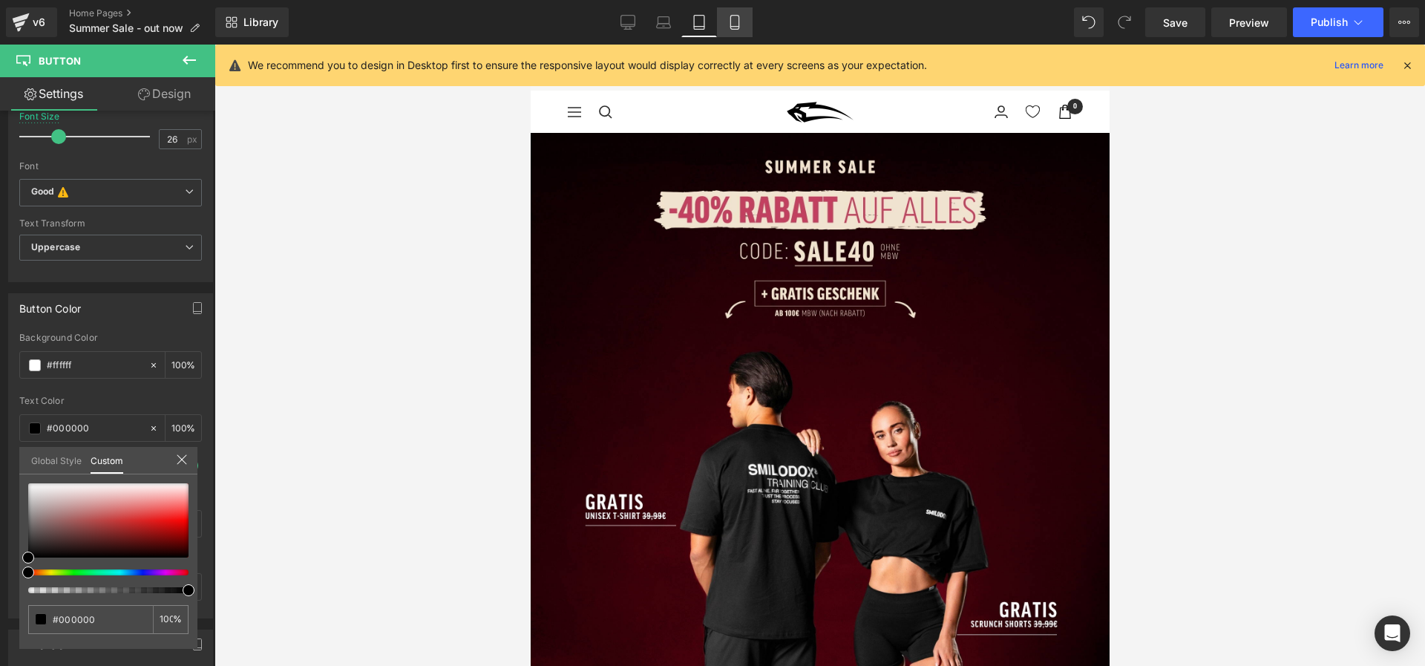
click at [736, 22] on icon at bounding box center [735, 22] width 15 height 15
type input "16"
type input "100"
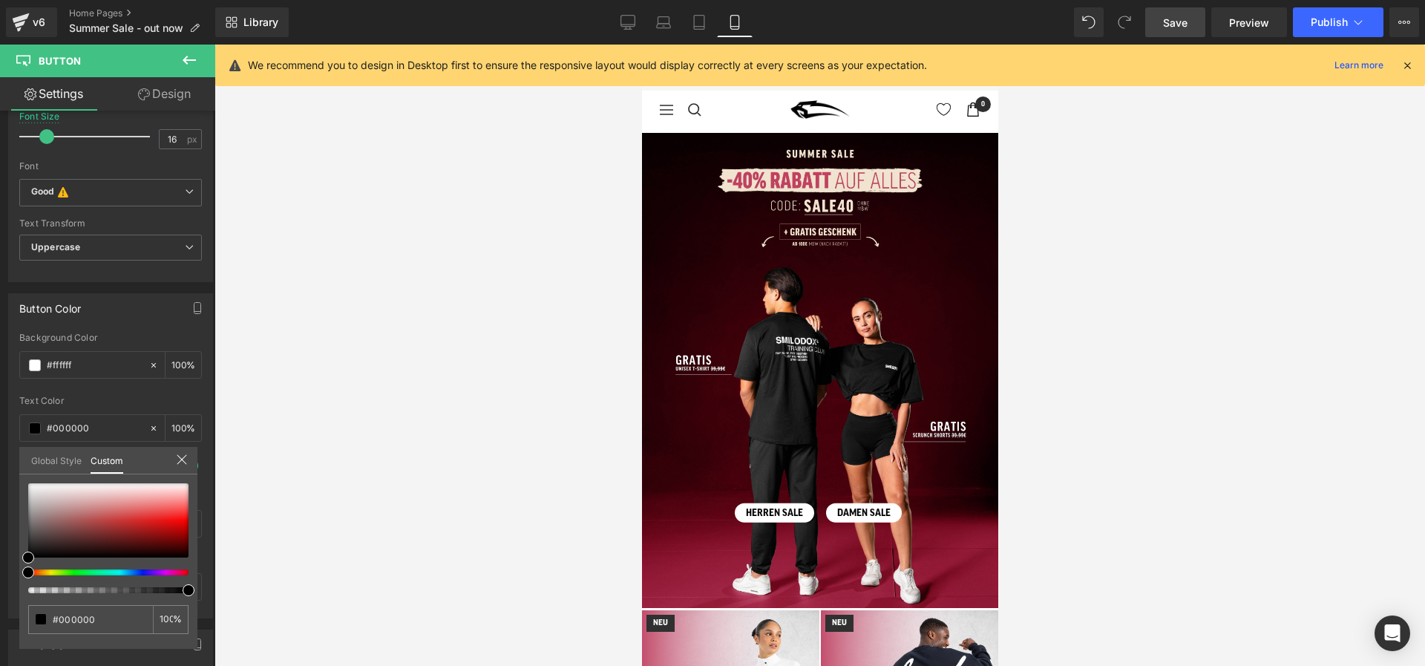
click at [1180, 15] on span "Save" at bounding box center [1175, 23] width 24 height 16
click at [1410, 64] on icon at bounding box center [1407, 65] width 13 height 13
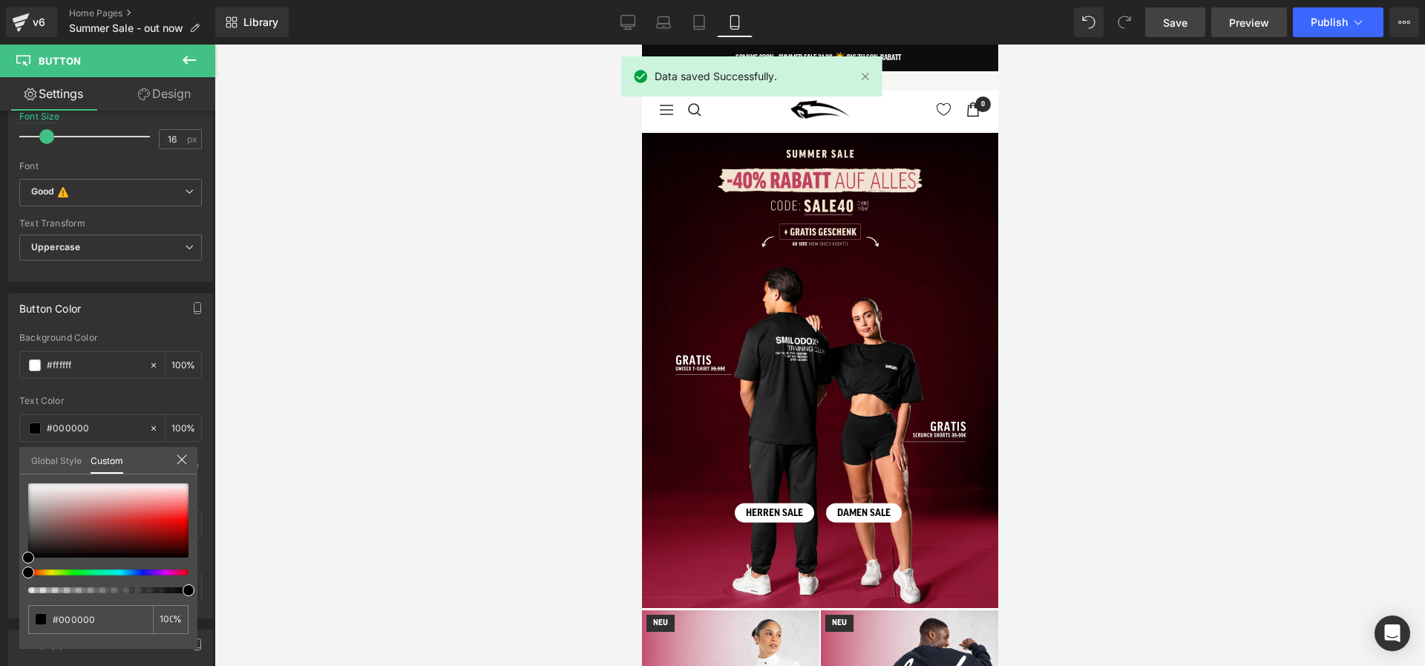
click at [1256, 21] on span "Preview" at bounding box center [1249, 23] width 40 height 16
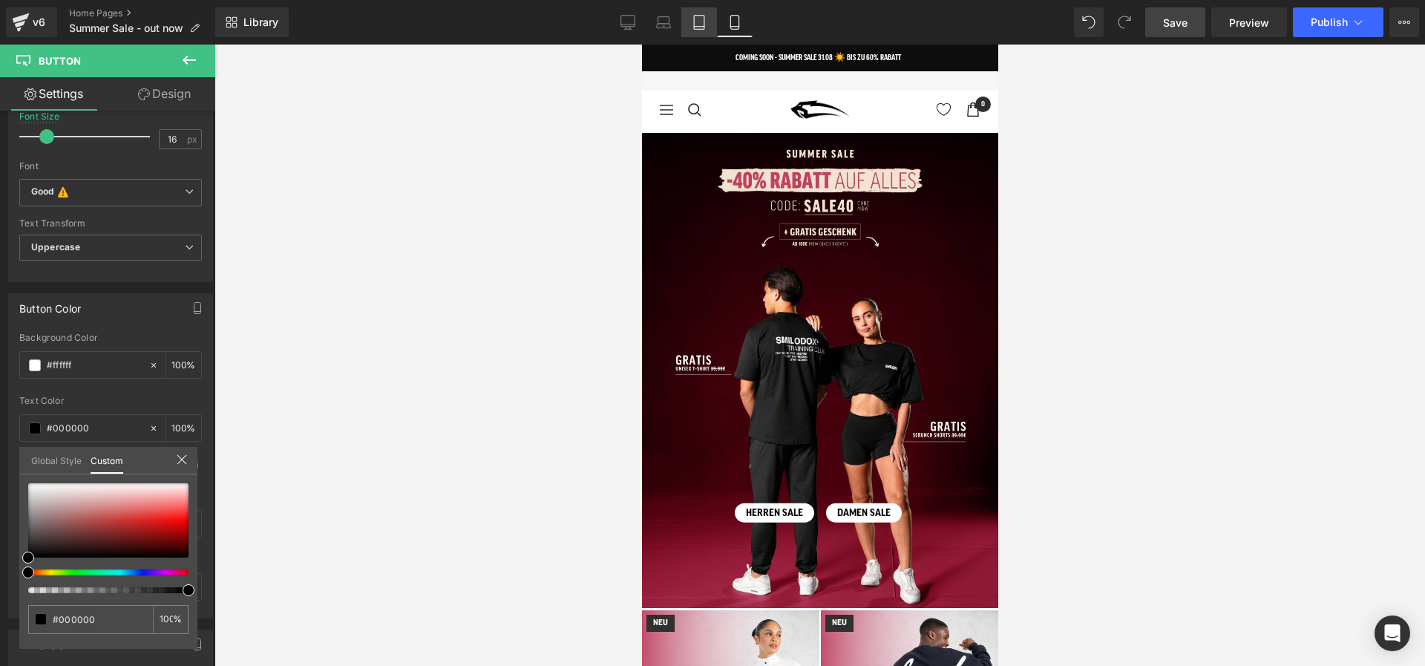
click at [704, 26] on icon at bounding box center [699, 23] width 10 height 14
type input "26"
type input "100"
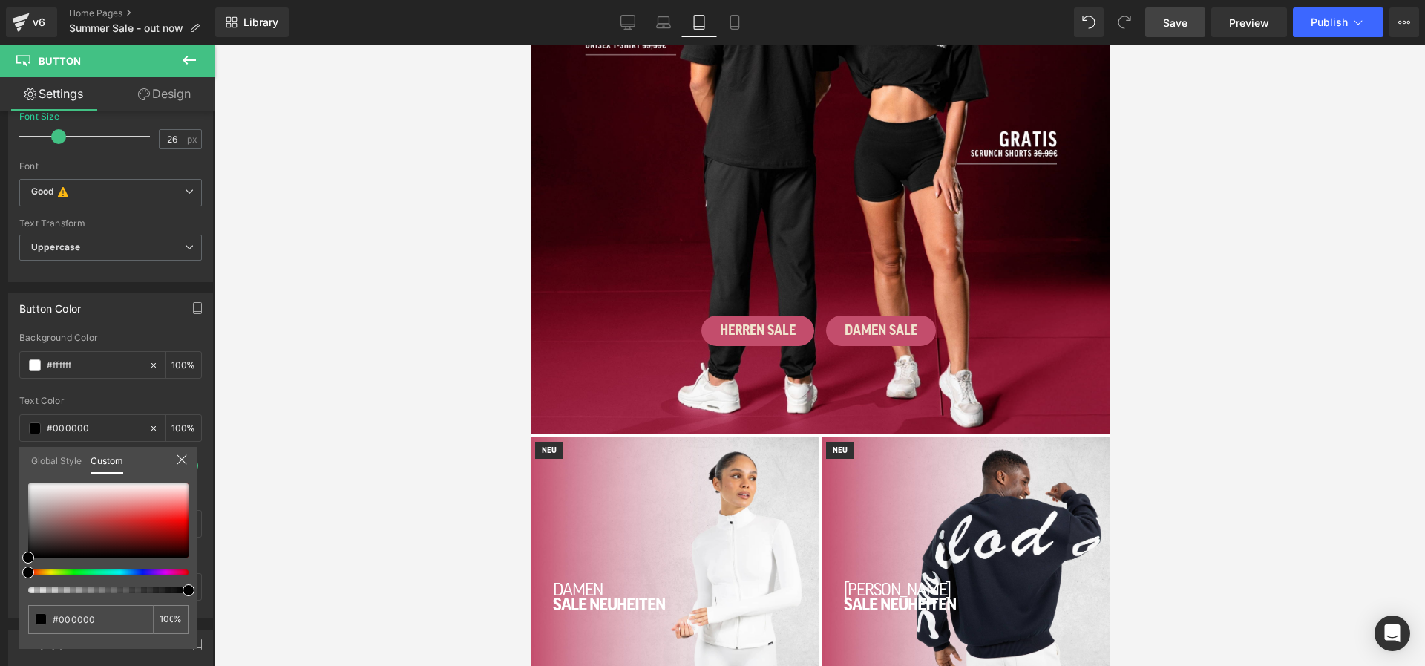
scroll to position [469, 0]
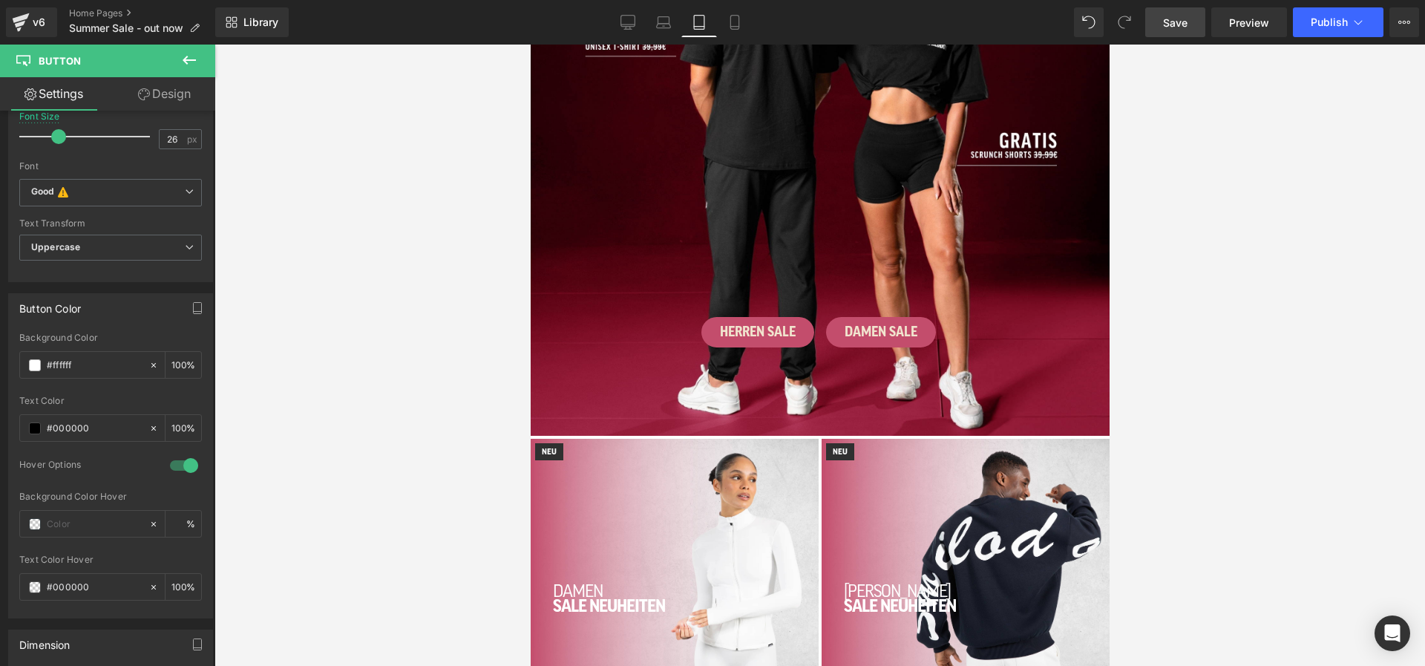
click at [729, 332] on icon at bounding box center [732, 332] width 8 height 8
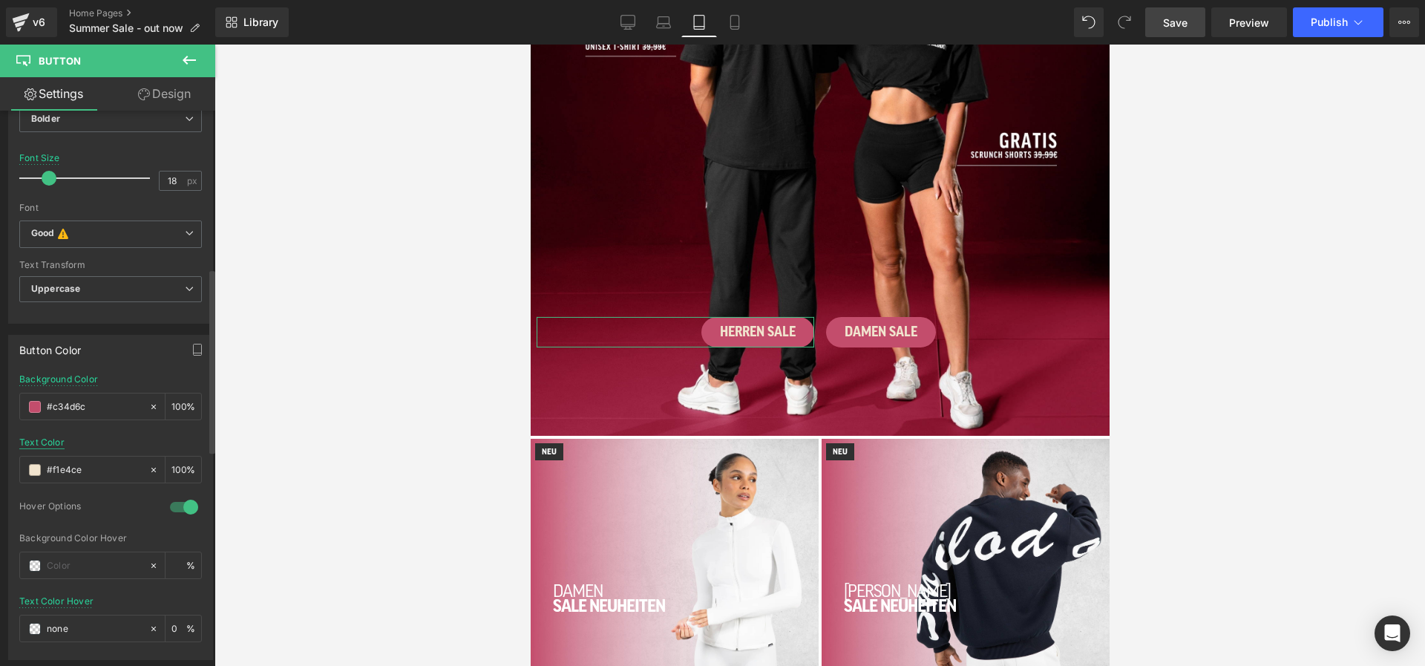
scroll to position [508, 0]
click at [36, 400] on span at bounding box center [35, 403] width 12 height 12
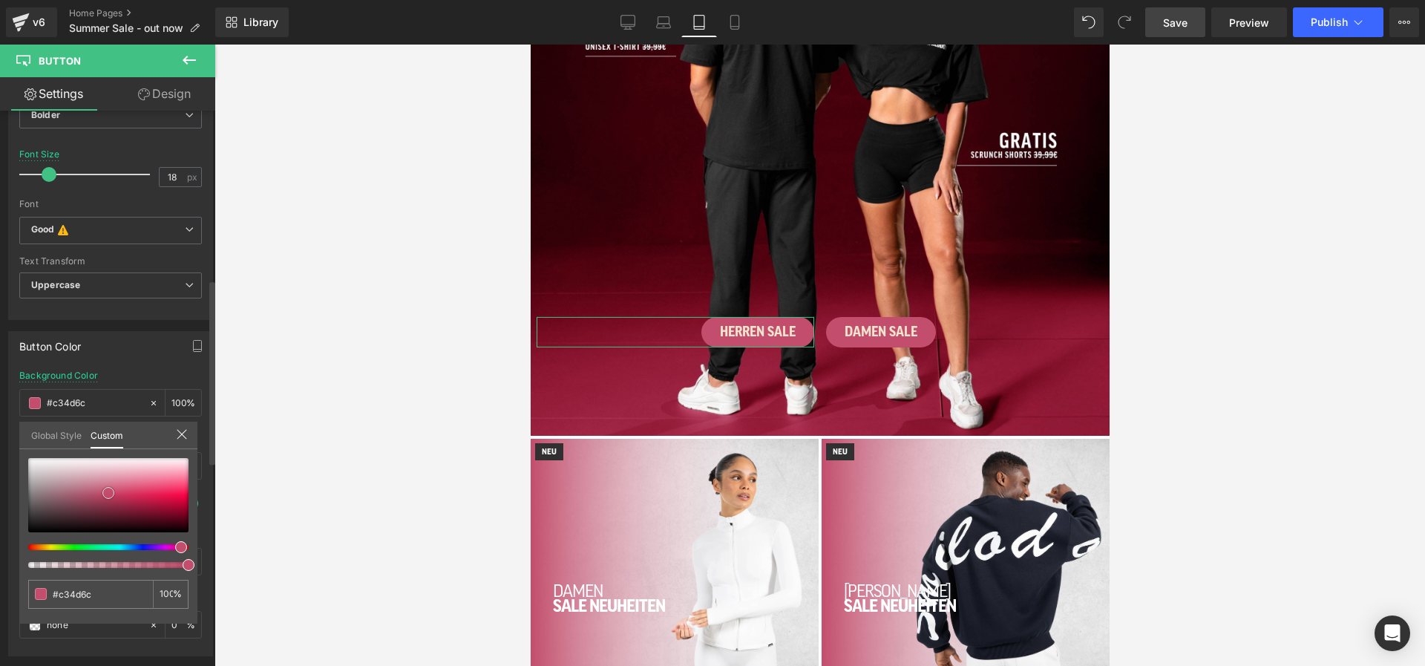
type input "#d9d2d4"
type input "#c6bdbf"
type input "#606060"
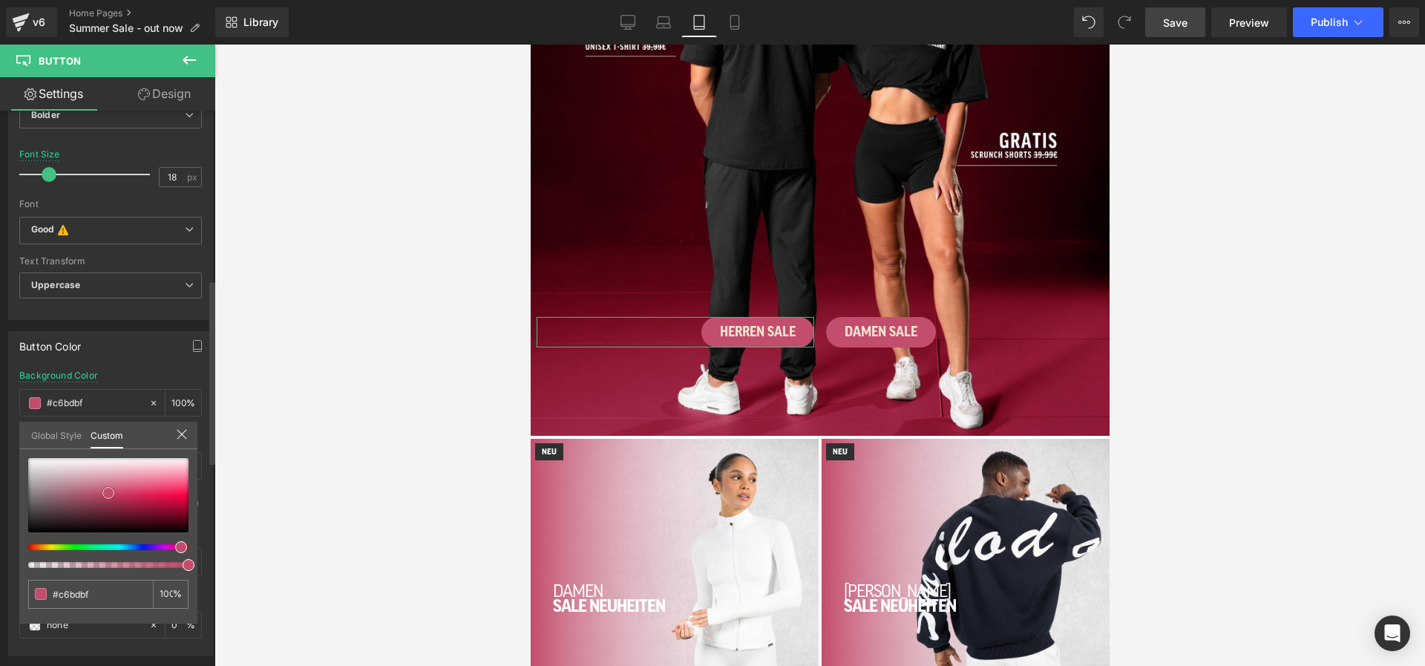
type input "#606060"
type input "#000000"
drag, startPoint x: 40, startPoint y: 476, endPoint x: -10, endPoint y: 587, distance: 122.3
click at [0, 587] on html "Button You are previewing how the will restyle your page. You can not edit Elem…" at bounding box center [712, 333] width 1425 height 666
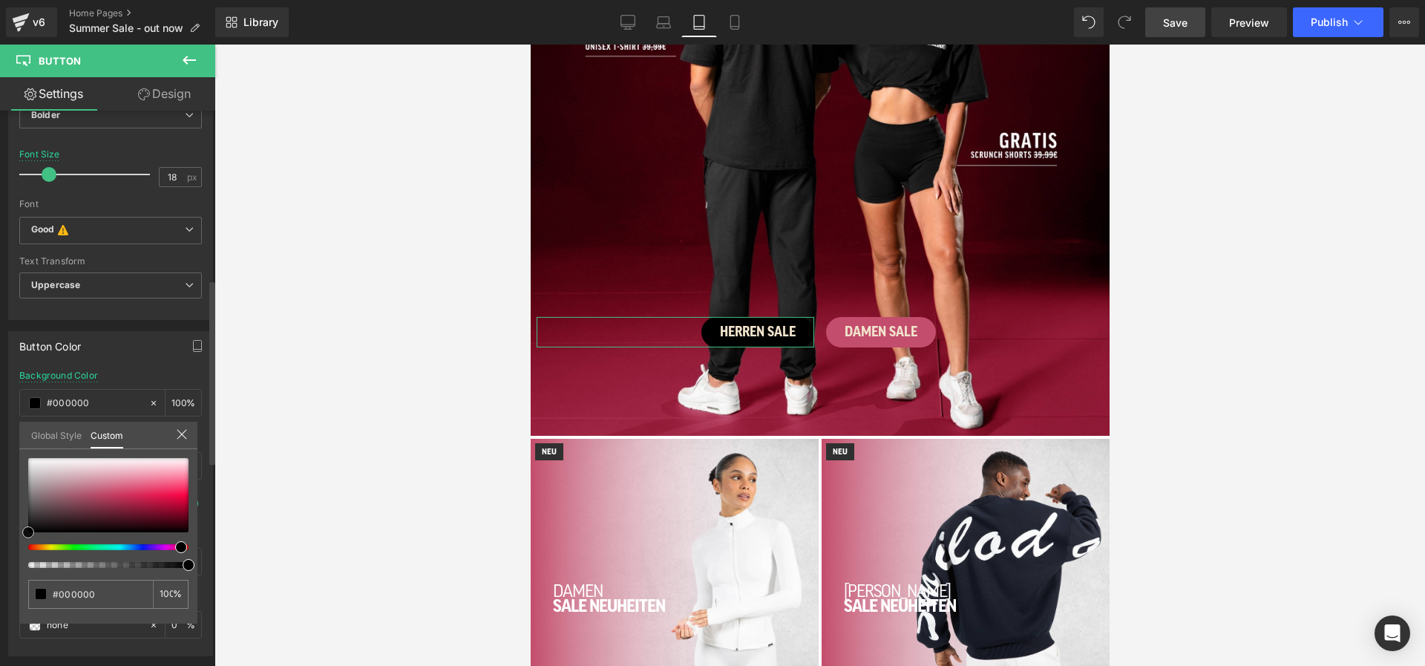
type input "#1b1718"
type input "#292324"
type input "#4d4647"
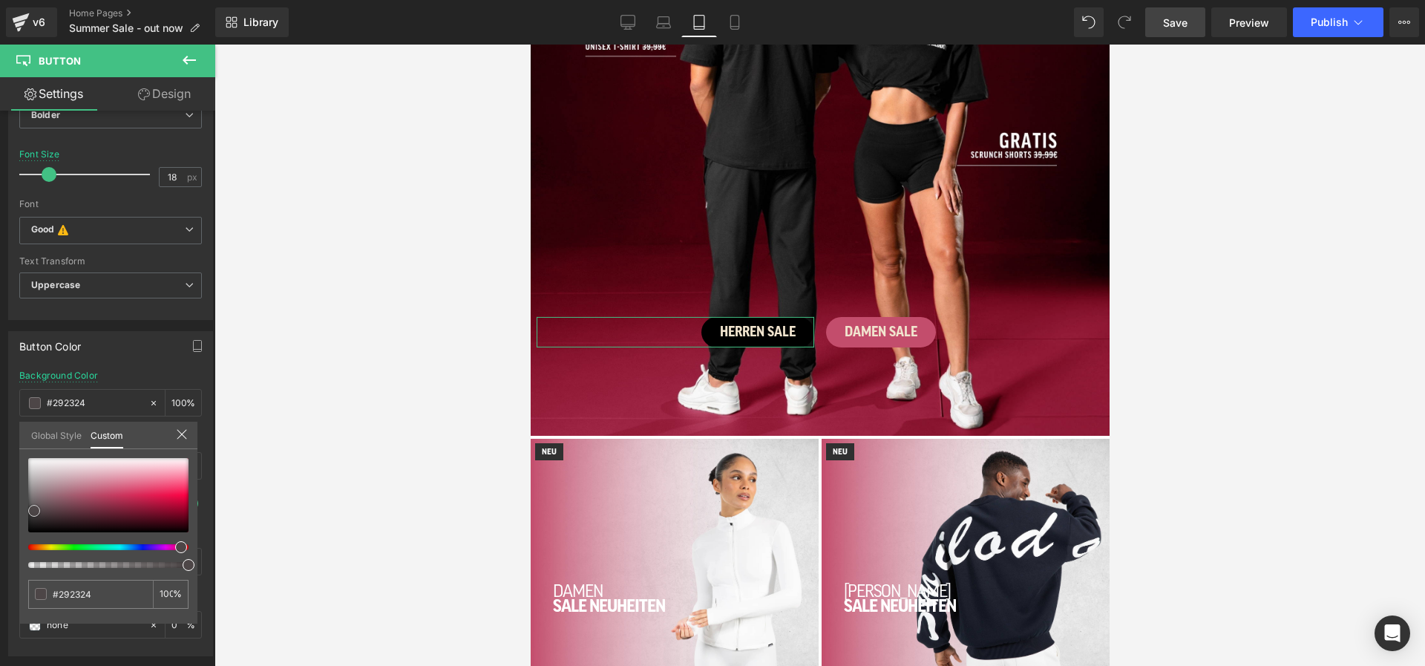
type input "#4d4647"
type input "#b5b5b5"
type input "#ffffff"
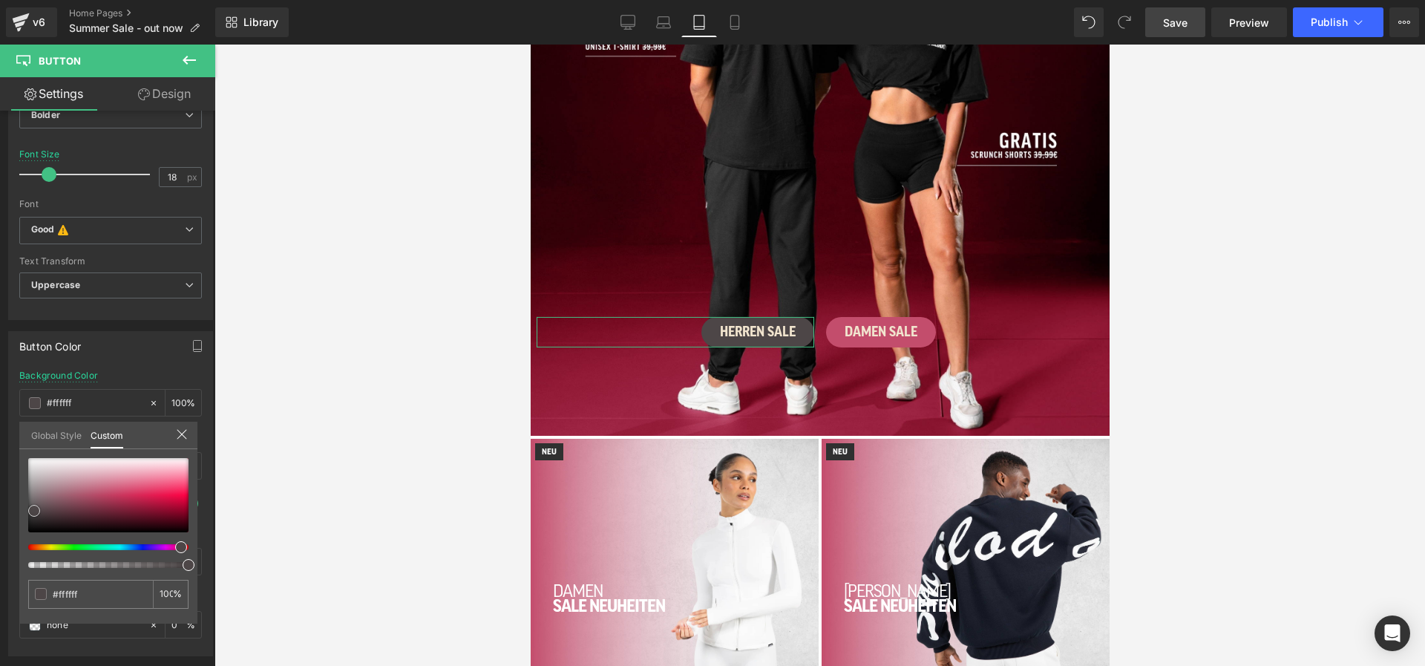
drag, startPoint x: 42, startPoint y: 521, endPoint x: -4, endPoint y: 426, distance: 105.6
click at [0, 426] on html "Button You are previewing how the will restyle your page. You can not edit Elem…" at bounding box center [712, 333] width 1425 height 666
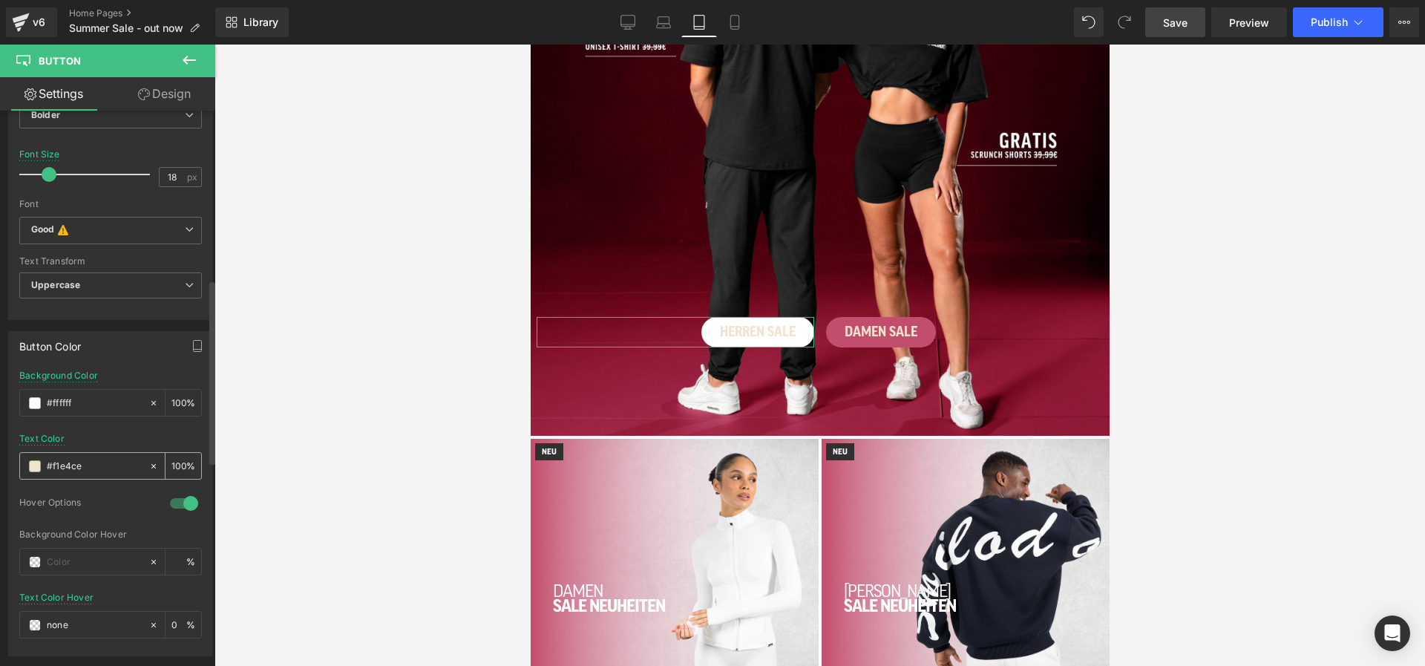
click at [38, 460] on span at bounding box center [35, 466] width 12 height 12
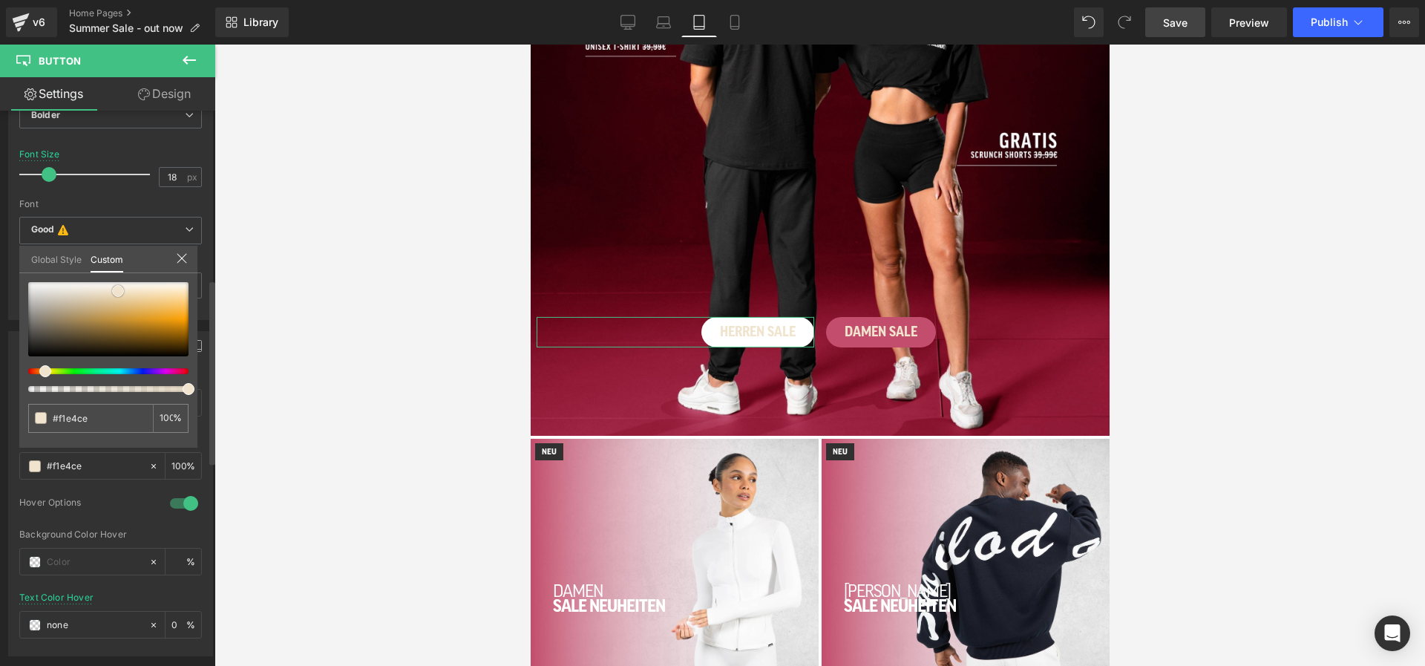
type input "#0b0a08"
type input "#000000"
drag, startPoint x: 57, startPoint y: 353, endPoint x: -18, endPoint y: 409, distance: 93.4
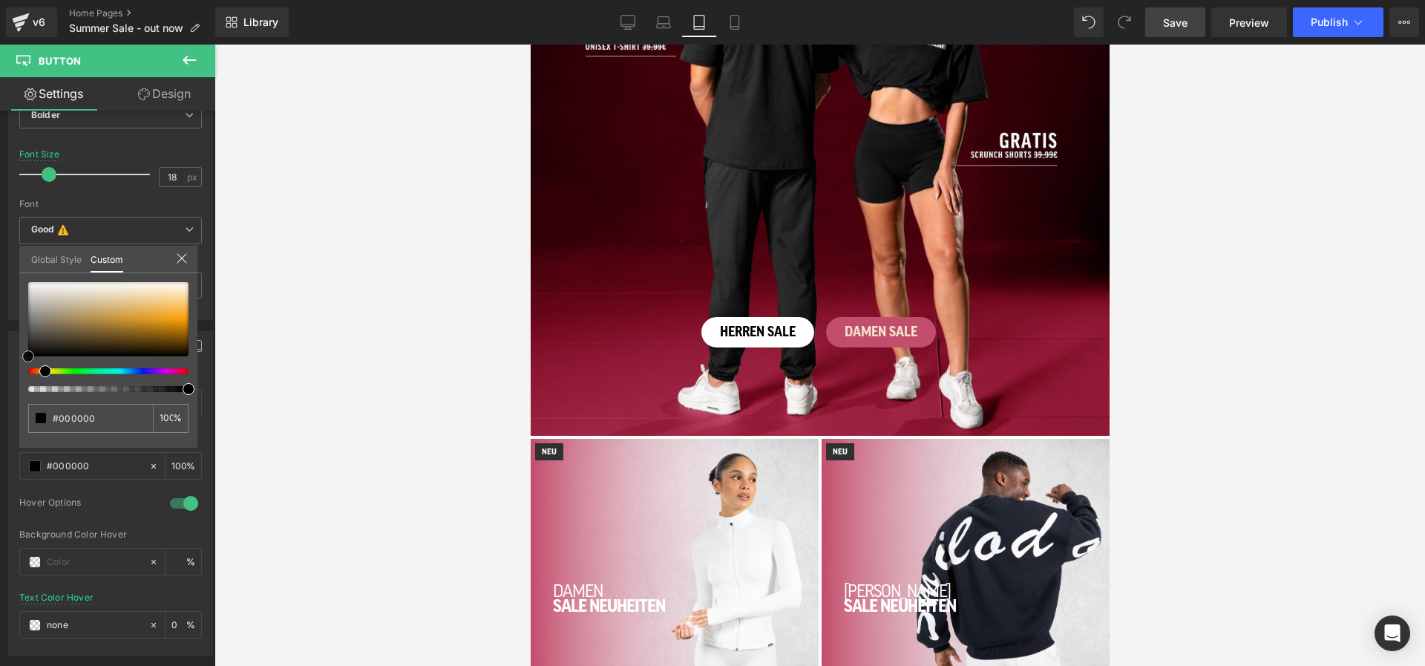
click at [0, 409] on html "Button You are previewing how the will restyle your page. You can not edit Elem…" at bounding box center [712, 333] width 1425 height 666
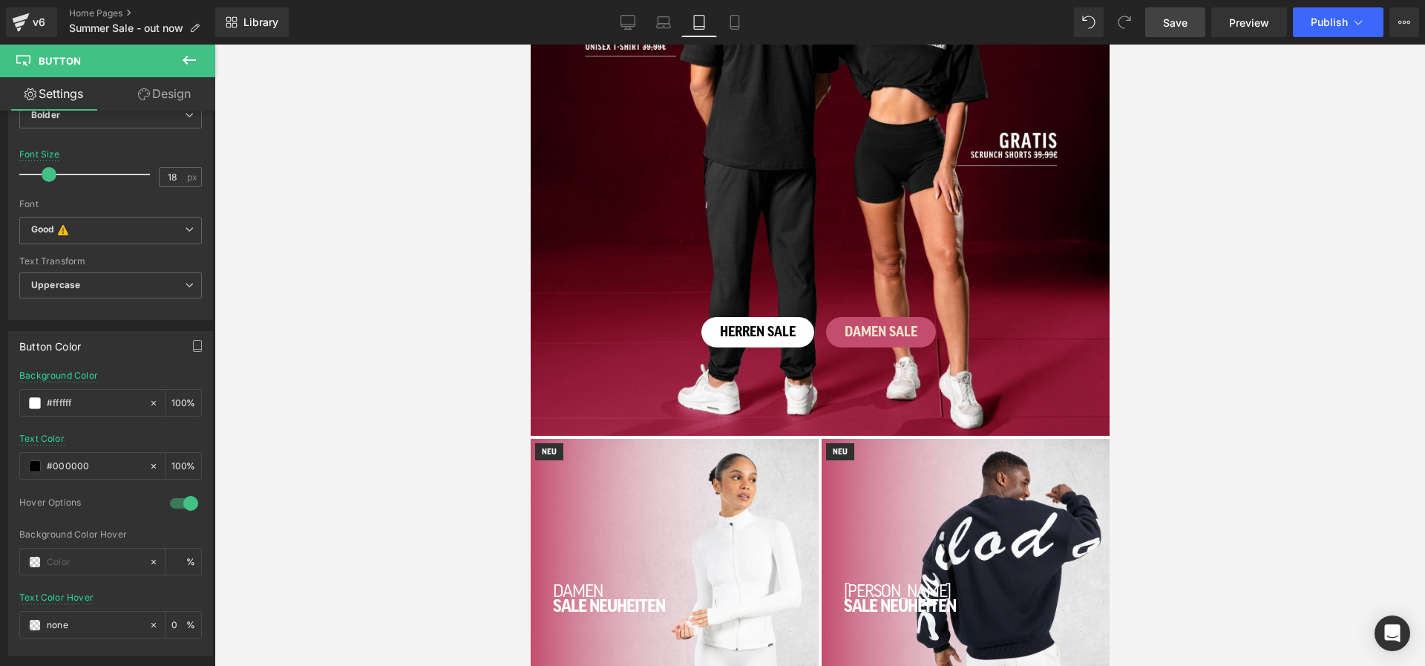
click at [851, 330] on span at bounding box center [857, 333] width 16 height 18
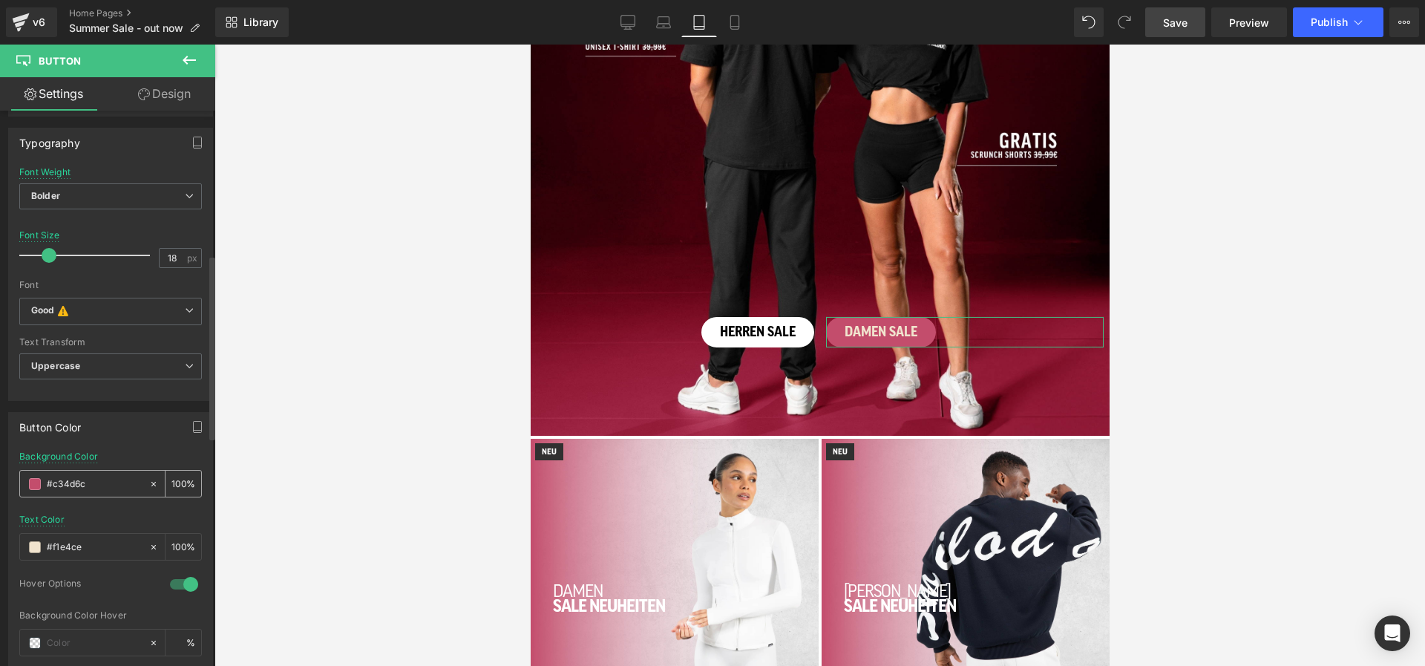
scroll to position [434, 0]
click at [32, 540] on span at bounding box center [35, 540] width 12 height 12
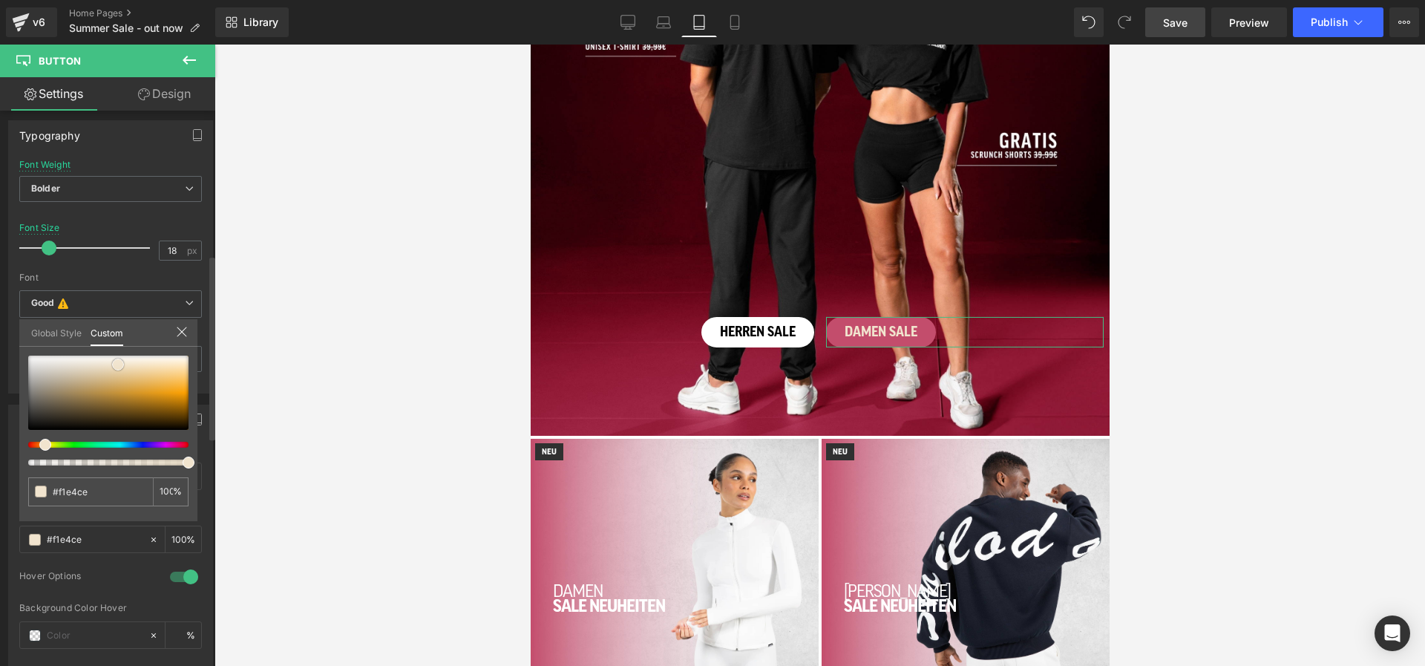
type input "#1a1918"
type input "#171616"
type input "#000000"
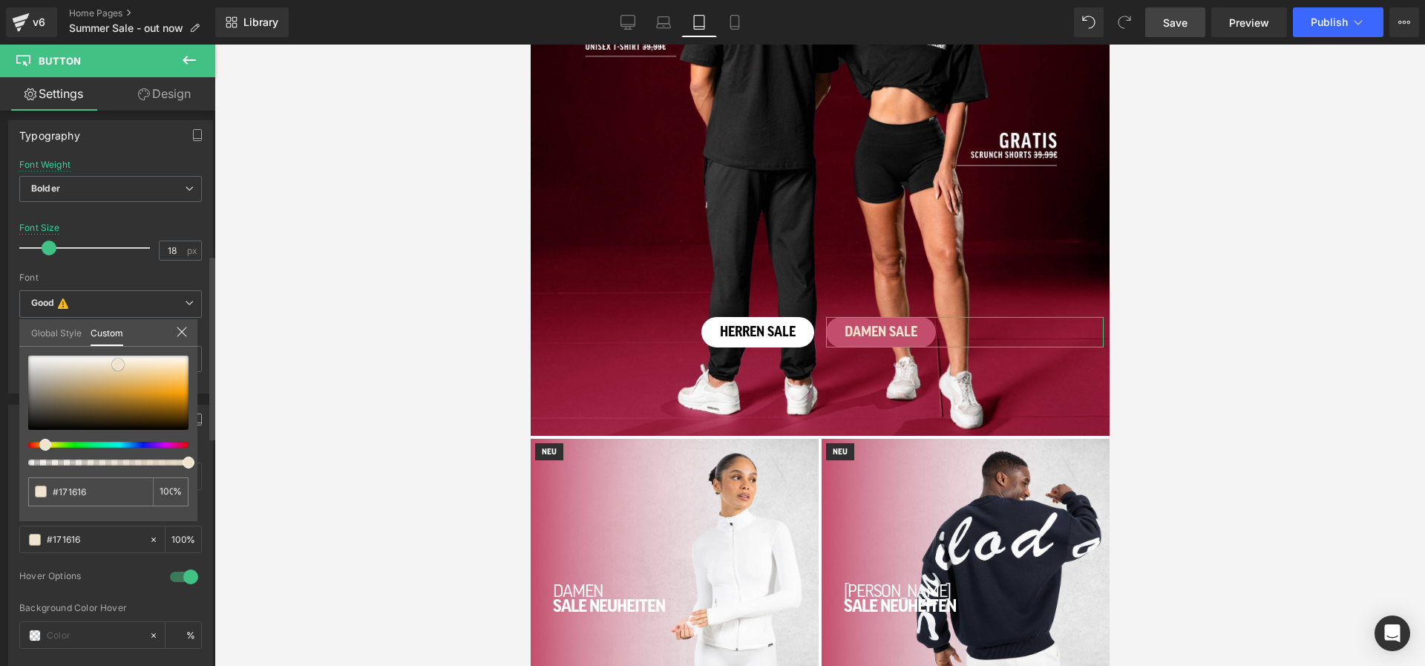
type input "#000000"
drag, startPoint x: 33, startPoint y: 422, endPoint x: -1, endPoint y: 468, distance: 57.3
click at [0, 468] on html "Button You are previewing how the will restyle your page. You can not edit Elem…" at bounding box center [712, 333] width 1425 height 666
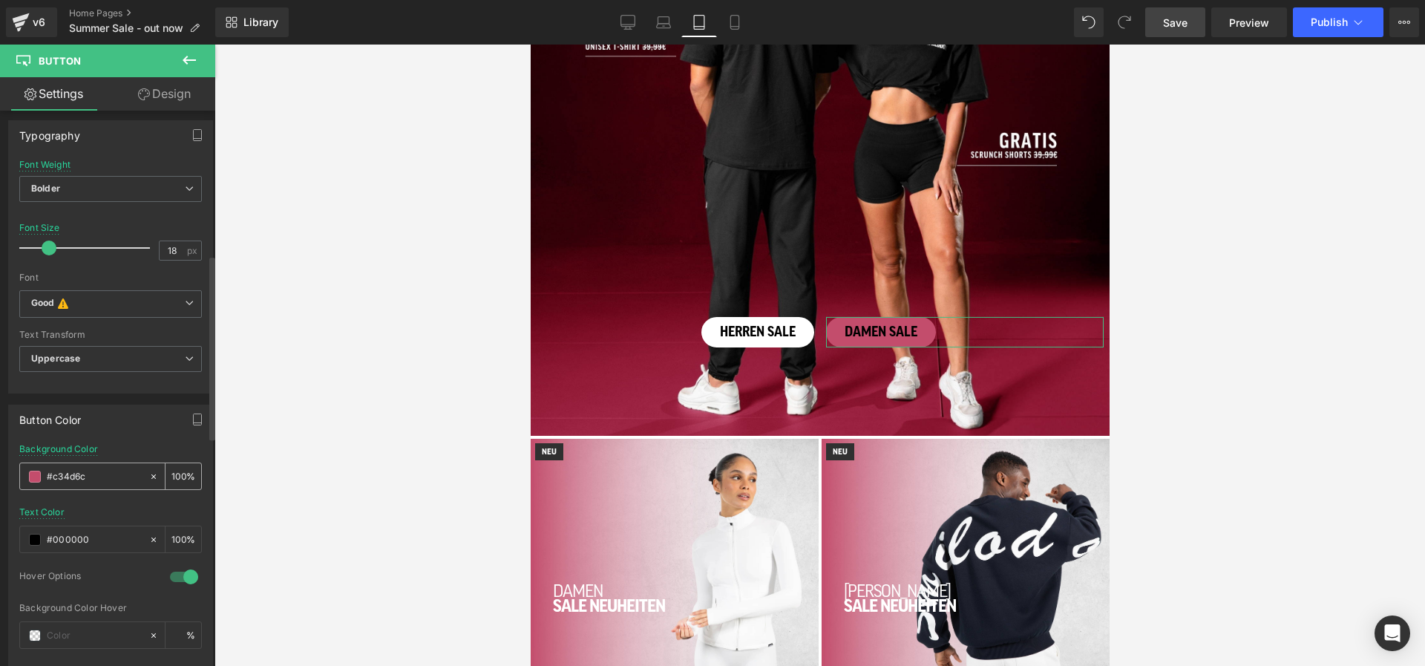
click at [39, 475] on span at bounding box center [35, 477] width 12 height 12
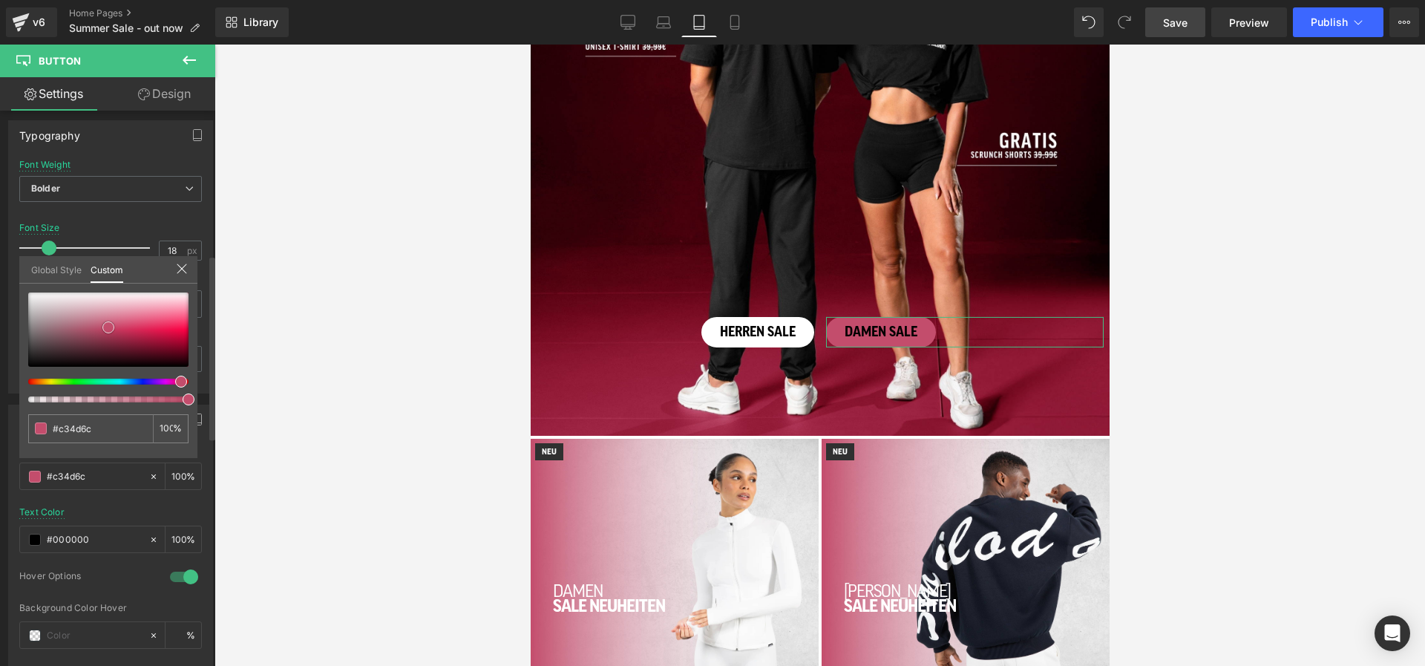
type input "#ceb9bf"
type input "#ded3d6"
type input "#ffffff"
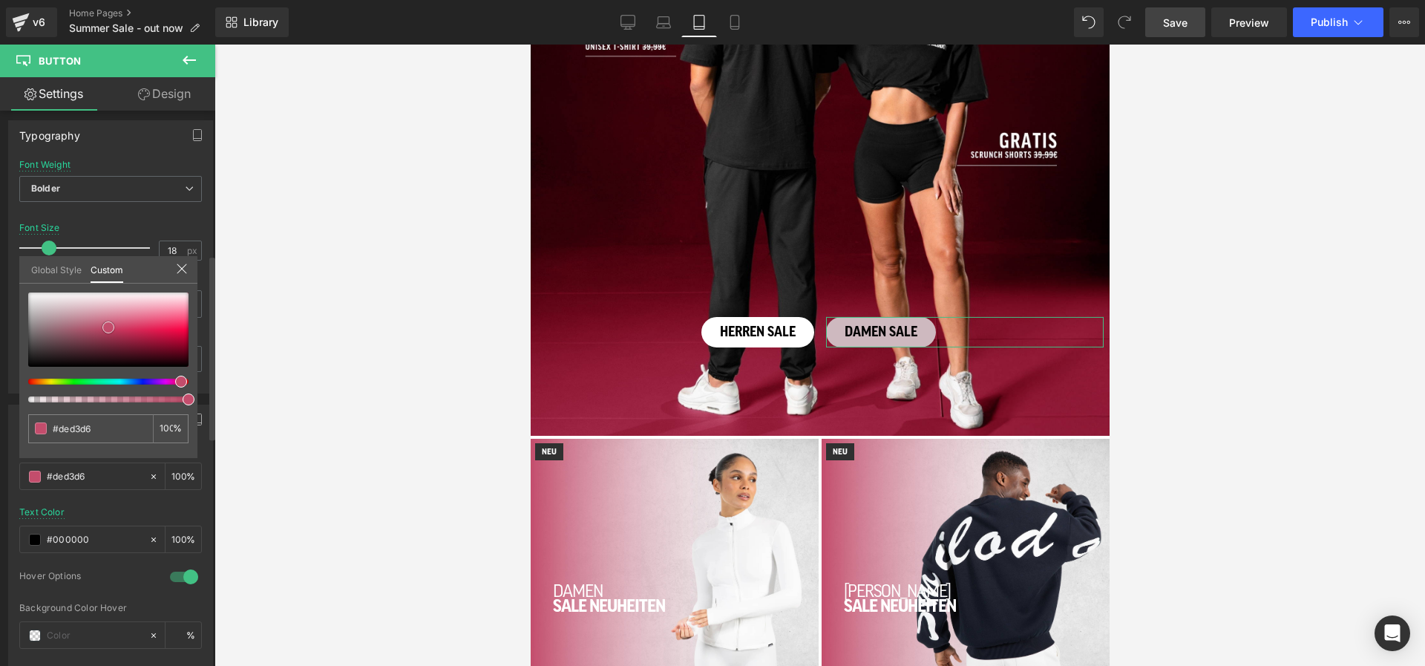
type input "#ffffff"
drag, startPoint x: 57, startPoint y: 310, endPoint x: 17, endPoint y: 277, distance: 51.7
click at [17, 393] on div "Button Color rgba(255, 255, 255, 1) Background Color #ffffff 100 % rgba(0, 0, 0…" at bounding box center [111, 561] width 222 height 336
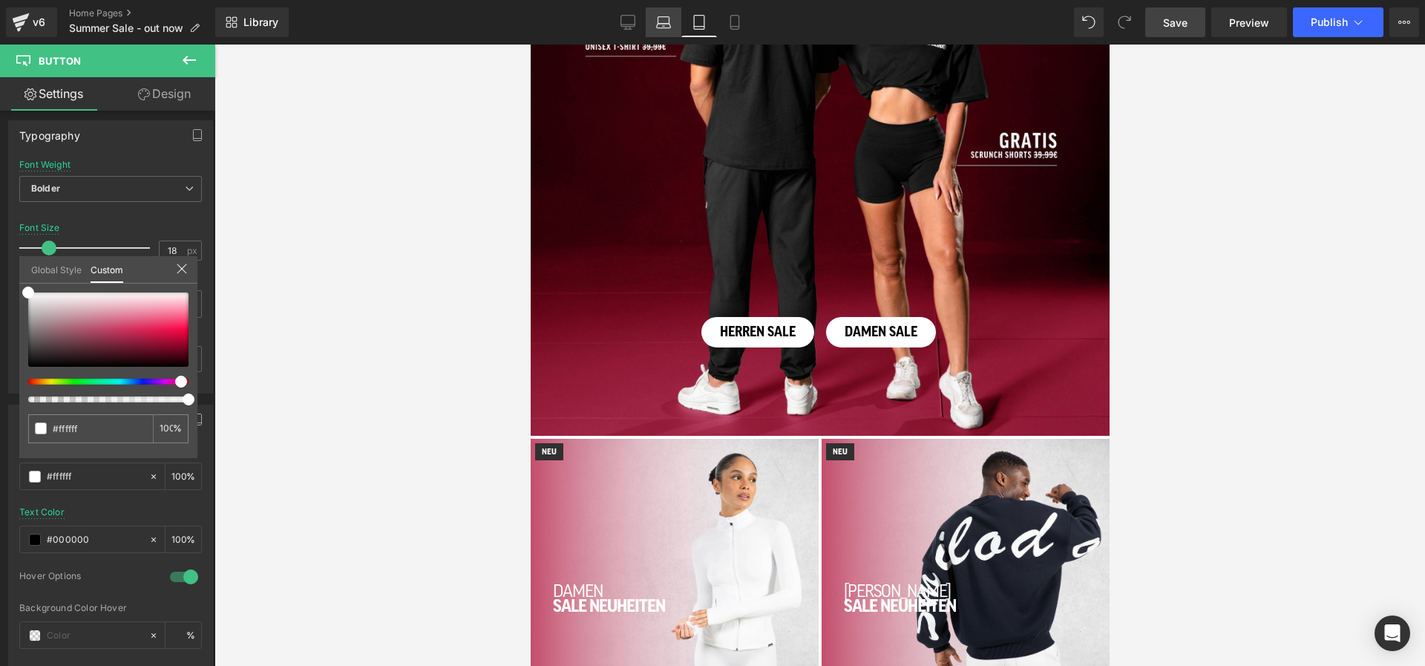
click at [661, 24] on icon at bounding box center [664, 26] width 14 height 4
type input "16"
type input "#000000"
type input "100"
type input "#fcf8ed"
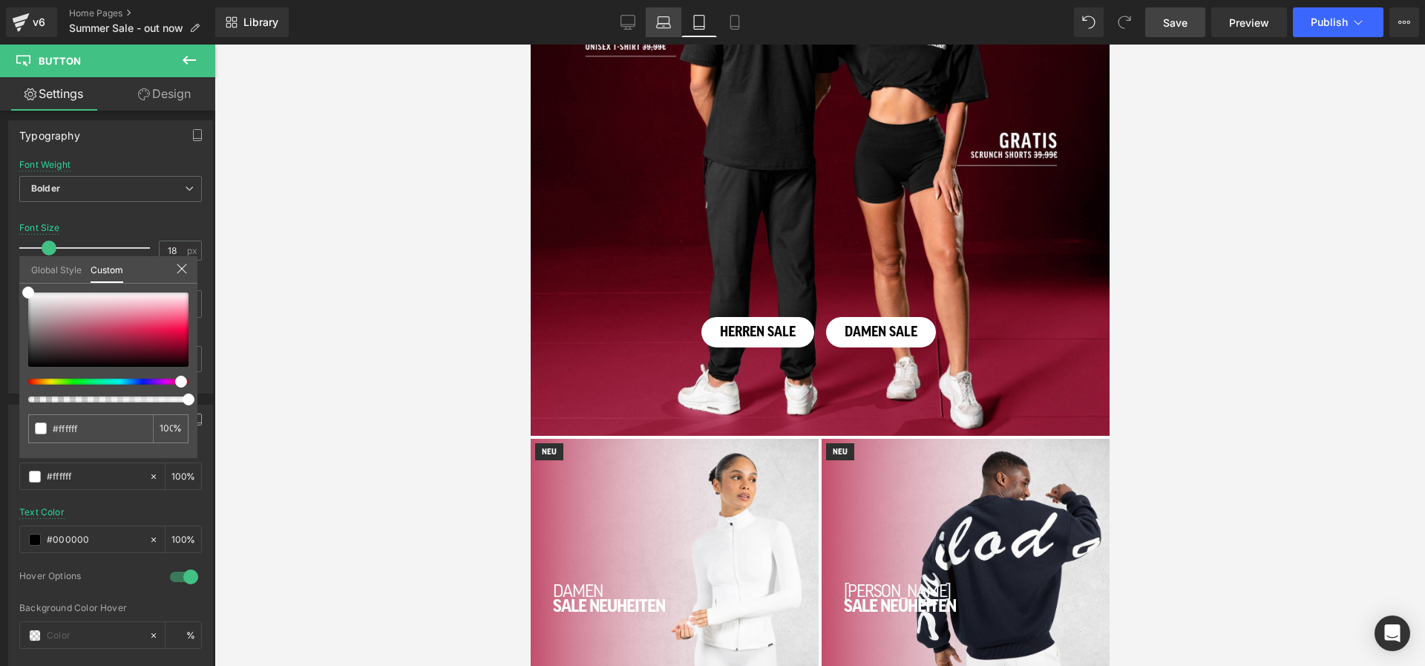
type input "100"
type input "#ffffff"
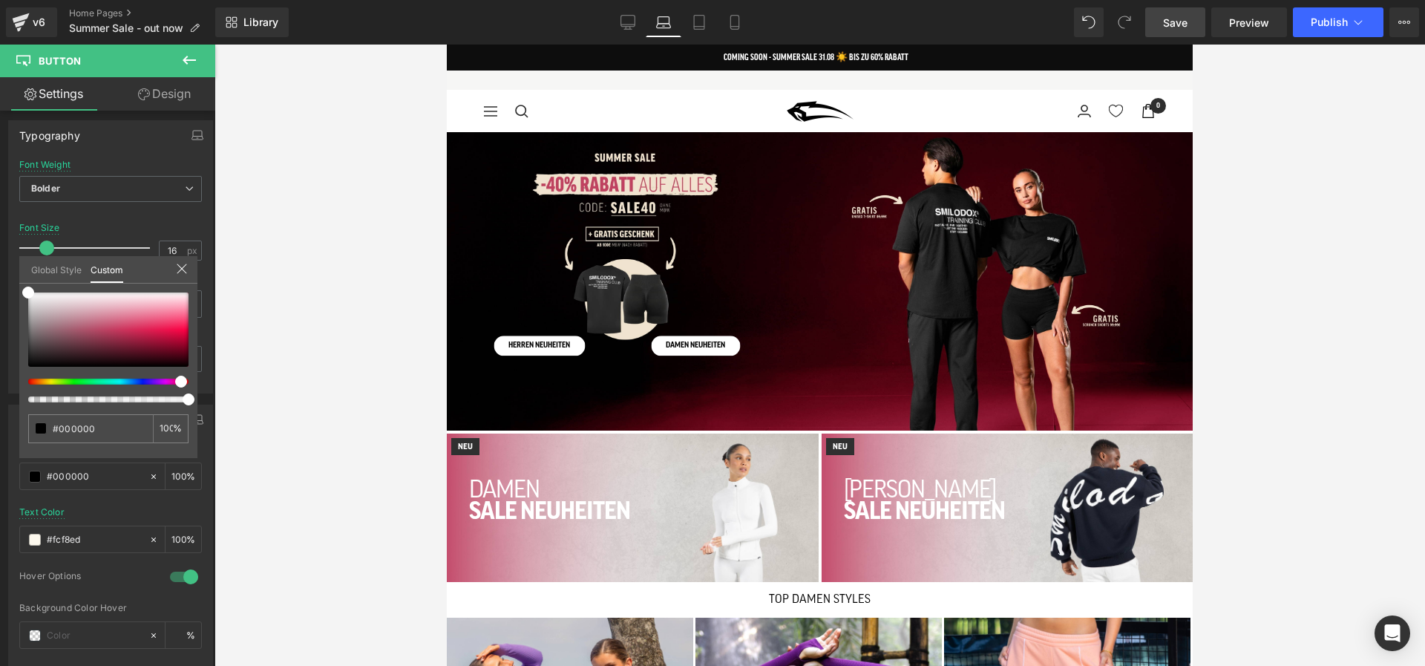
scroll to position [0, 0]
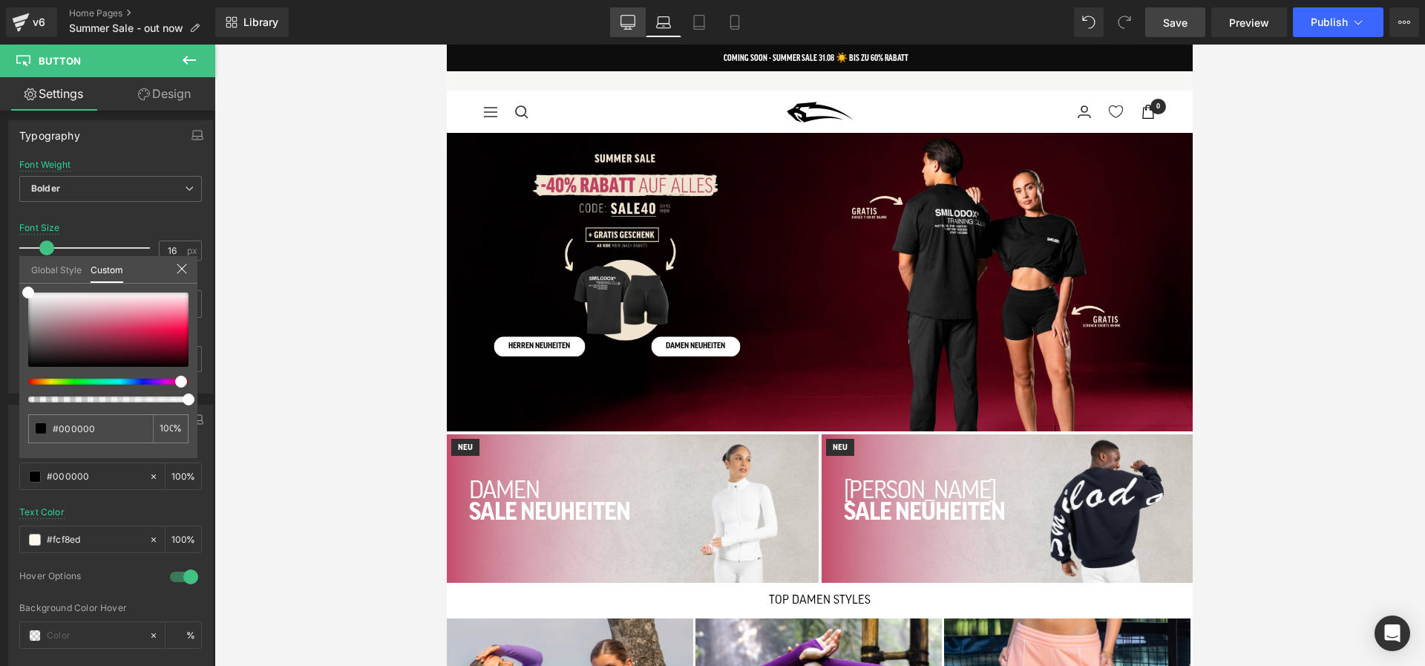
click at [633, 21] on icon at bounding box center [628, 22] width 15 height 15
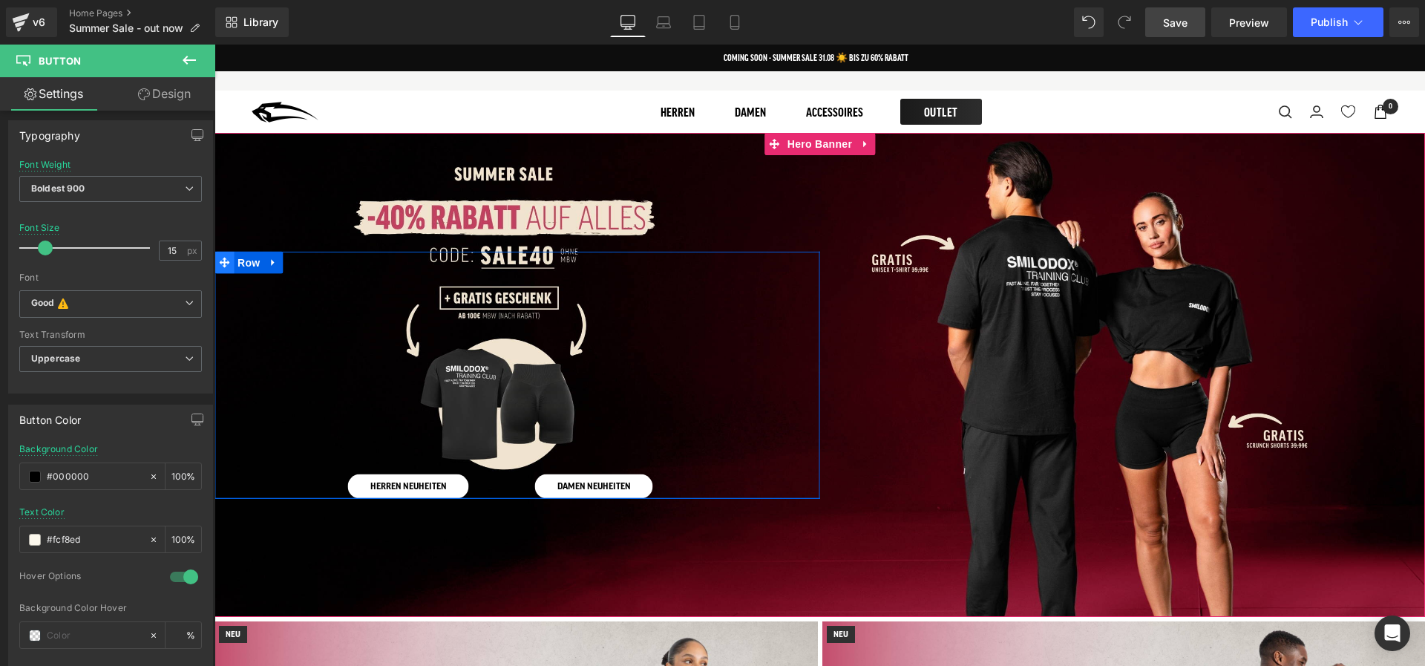
click at [226, 264] on icon at bounding box center [224, 262] width 10 height 11
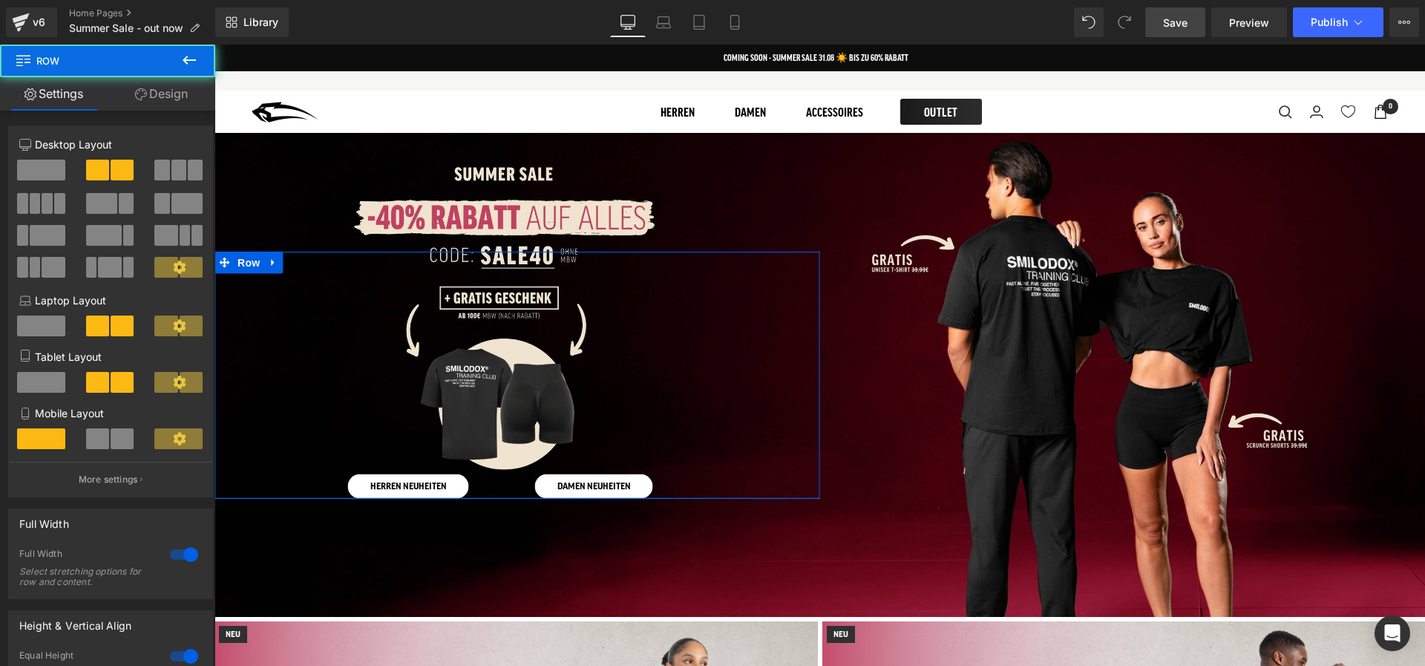
click at [165, 96] on link "Design" at bounding box center [162, 93] width 108 height 33
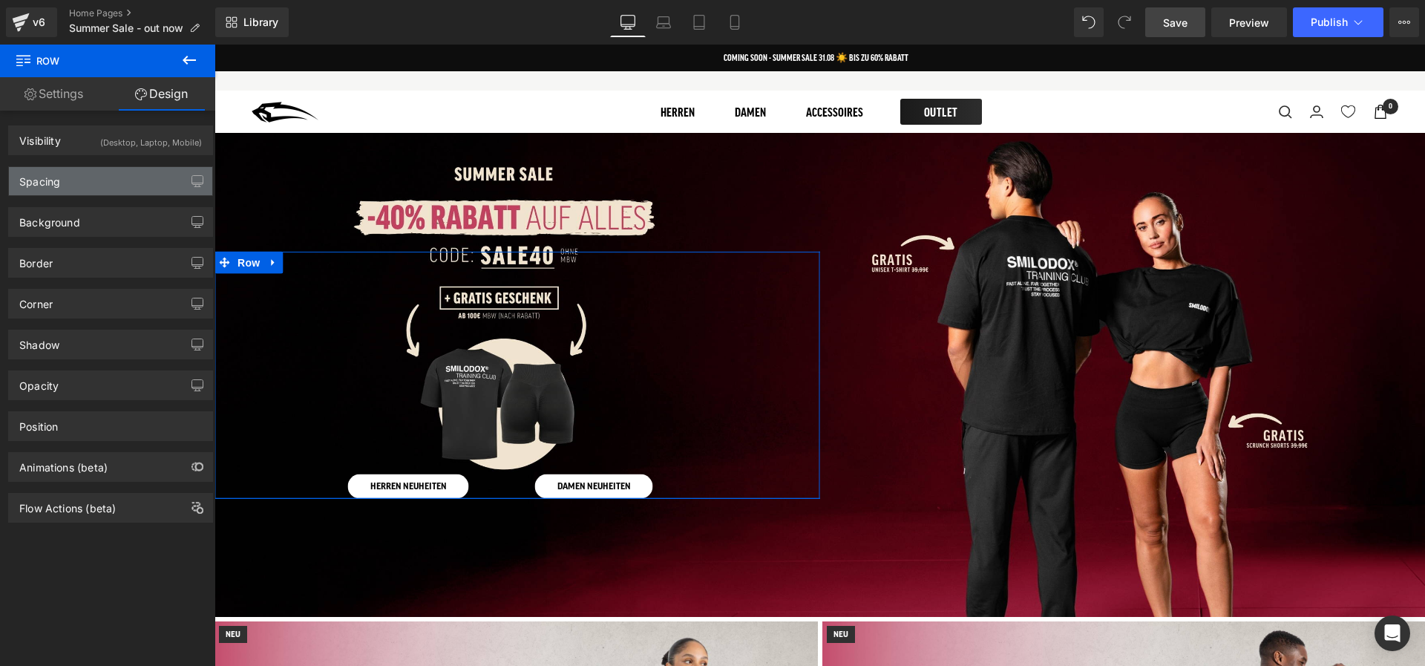
click at [125, 177] on div "Spacing" at bounding box center [110, 181] width 203 height 28
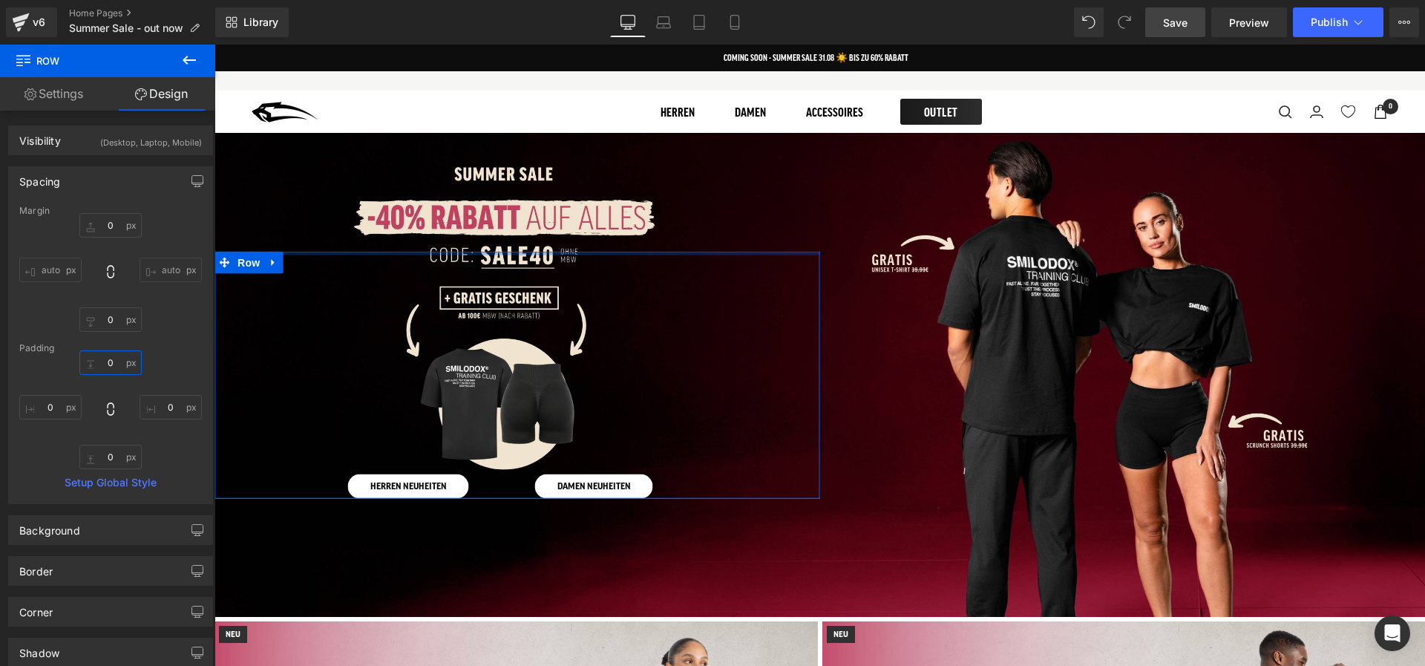
click at [106, 368] on input "0" at bounding box center [110, 362] width 62 height 24
click at [118, 312] on input "0" at bounding box center [110, 319] width 62 height 24
click at [324, 463] on div "[PERSON_NAME] NEUHEITEN Button" at bounding box center [366, 375] width 303 height 247
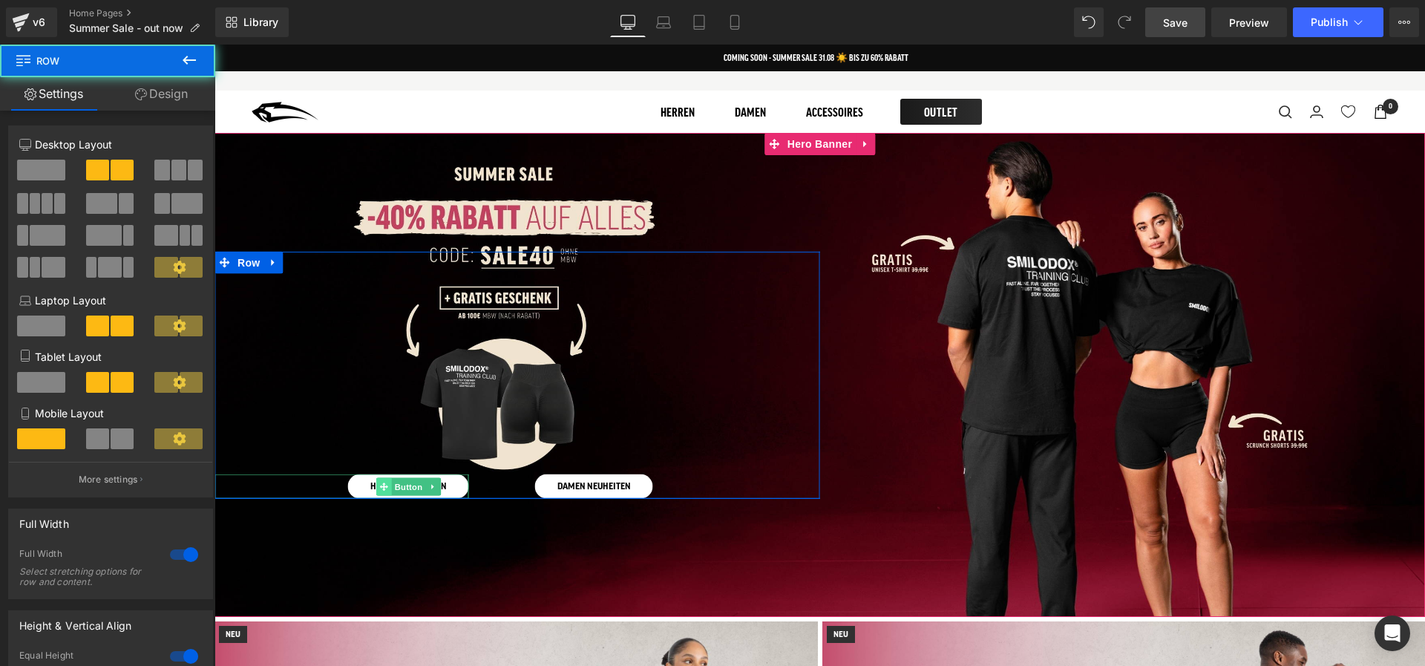
click at [385, 482] on icon at bounding box center [384, 486] width 8 height 9
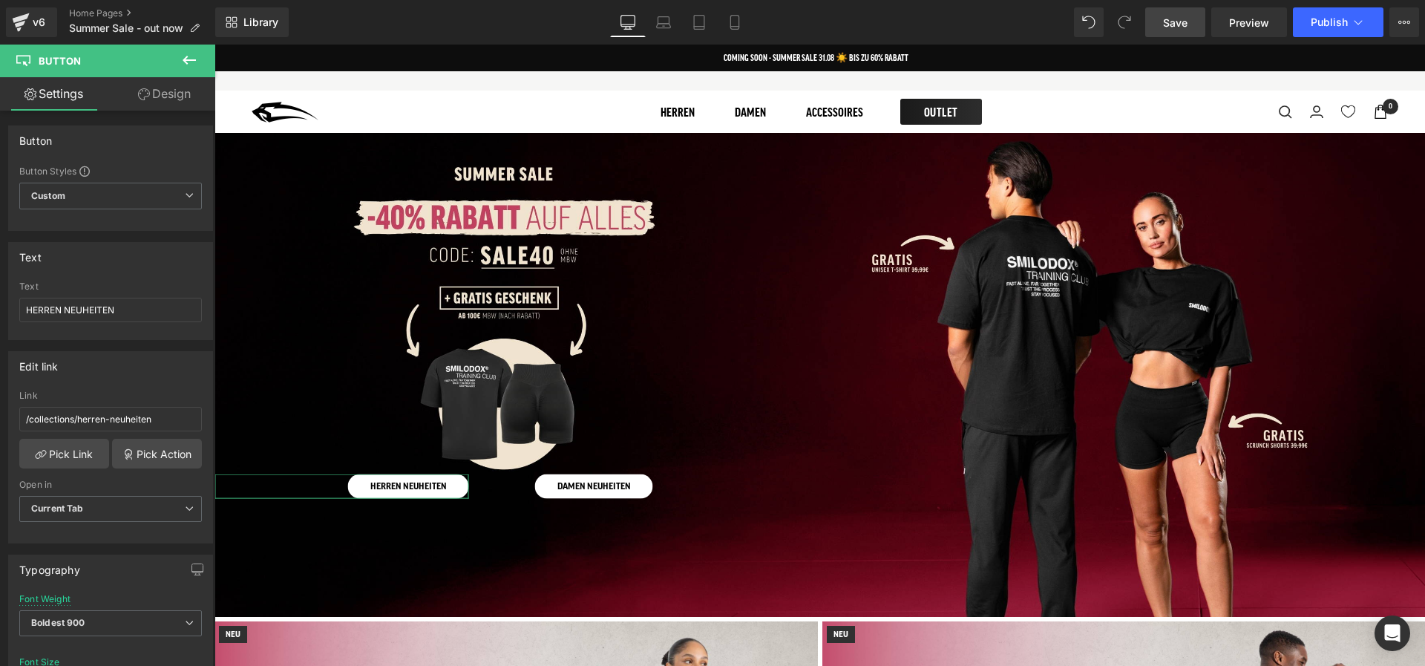
click at [174, 97] on link "Design" at bounding box center [165, 93] width 108 height 33
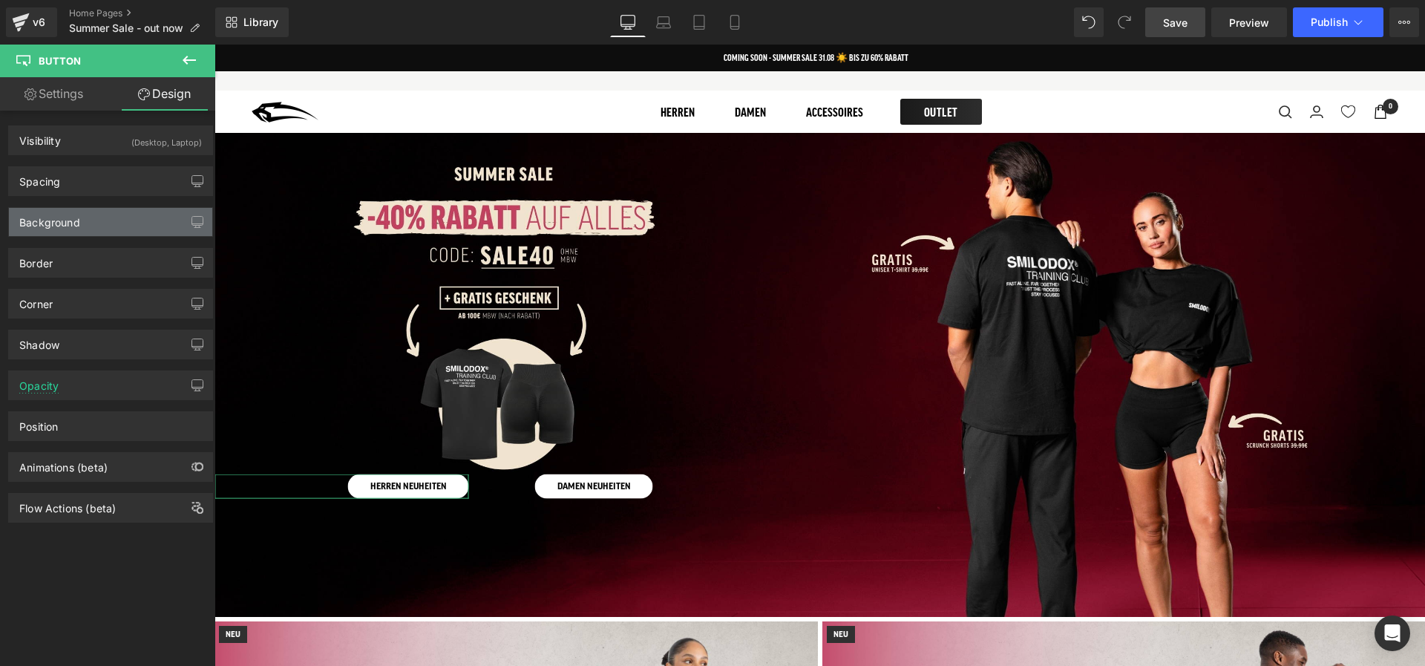
click at [85, 211] on div "Background" at bounding box center [110, 222] width 203 height 28
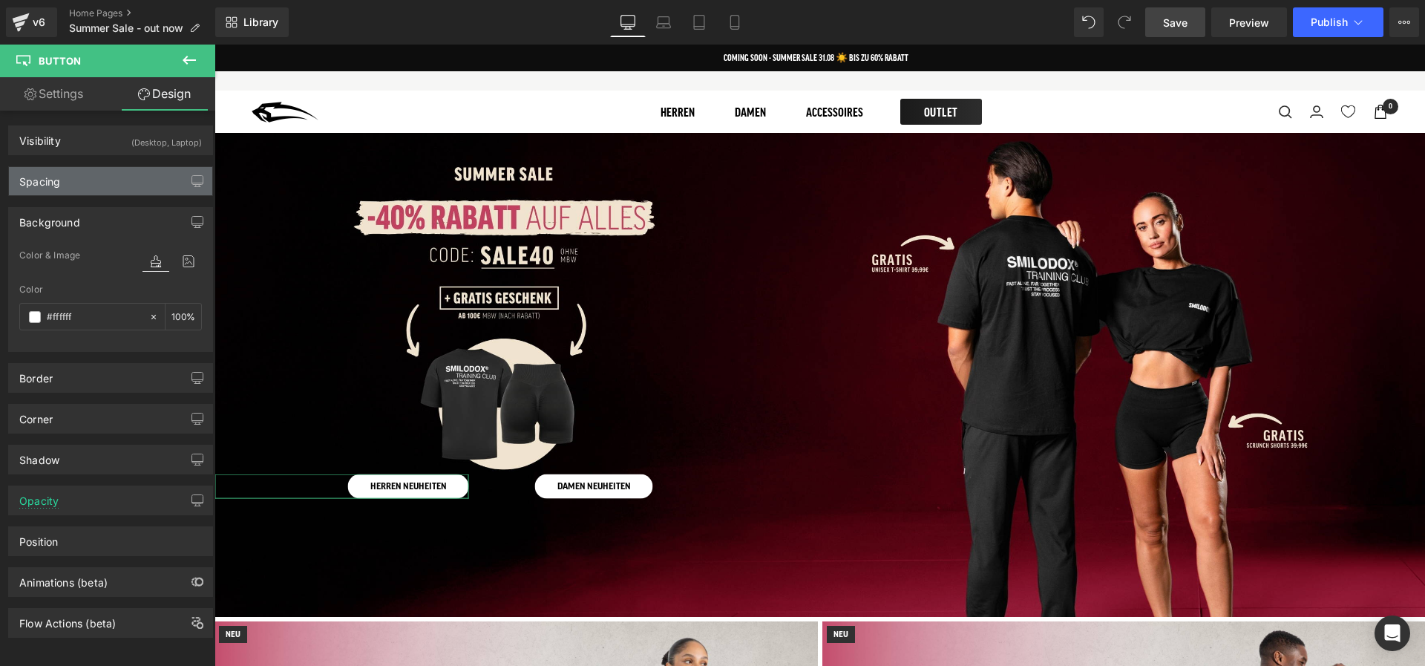
click at [90, 173] on div "Spacing" at bounding box center [110, 181] width 203 height 28
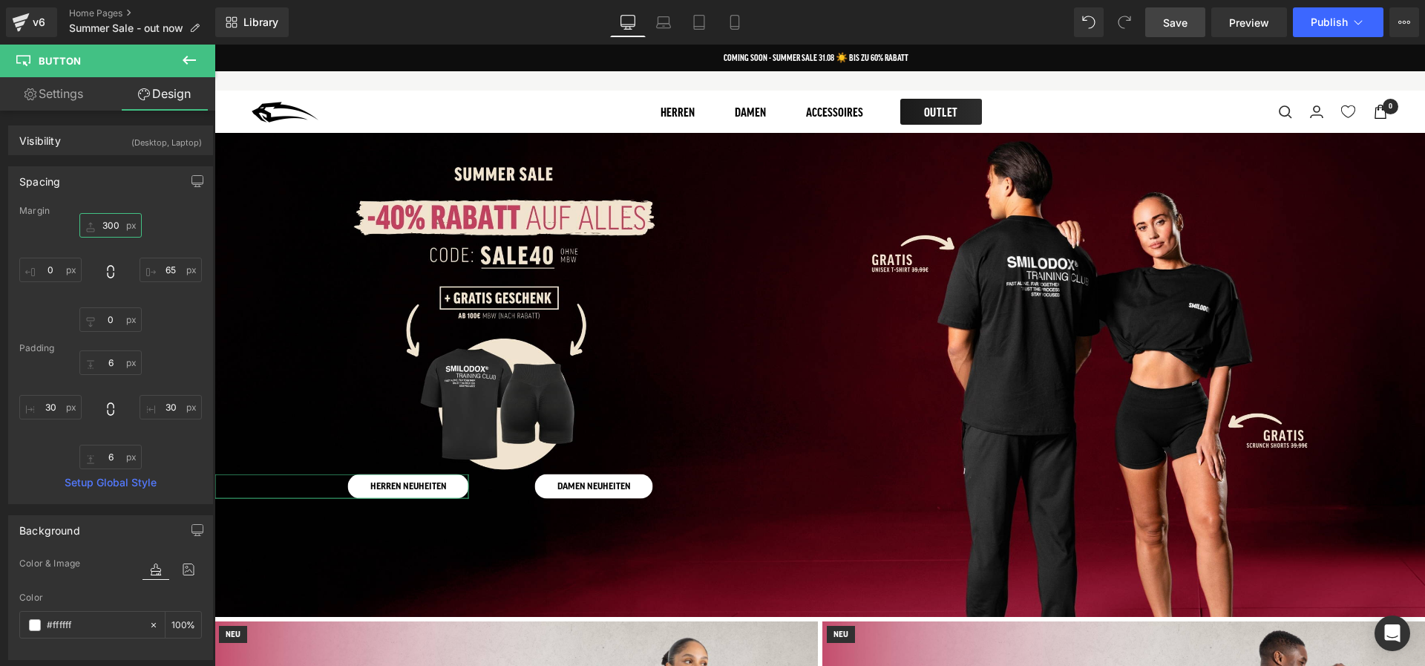
click at [108, 229] on input "300" at bounding box center [110, 225] width 62 height 24
click at [108, 356] on input "6" at bounding box center [110, 362] width 62 height 24
click at [108, 222] on input "300" at bounding box center [110, 225] width 62 height 24
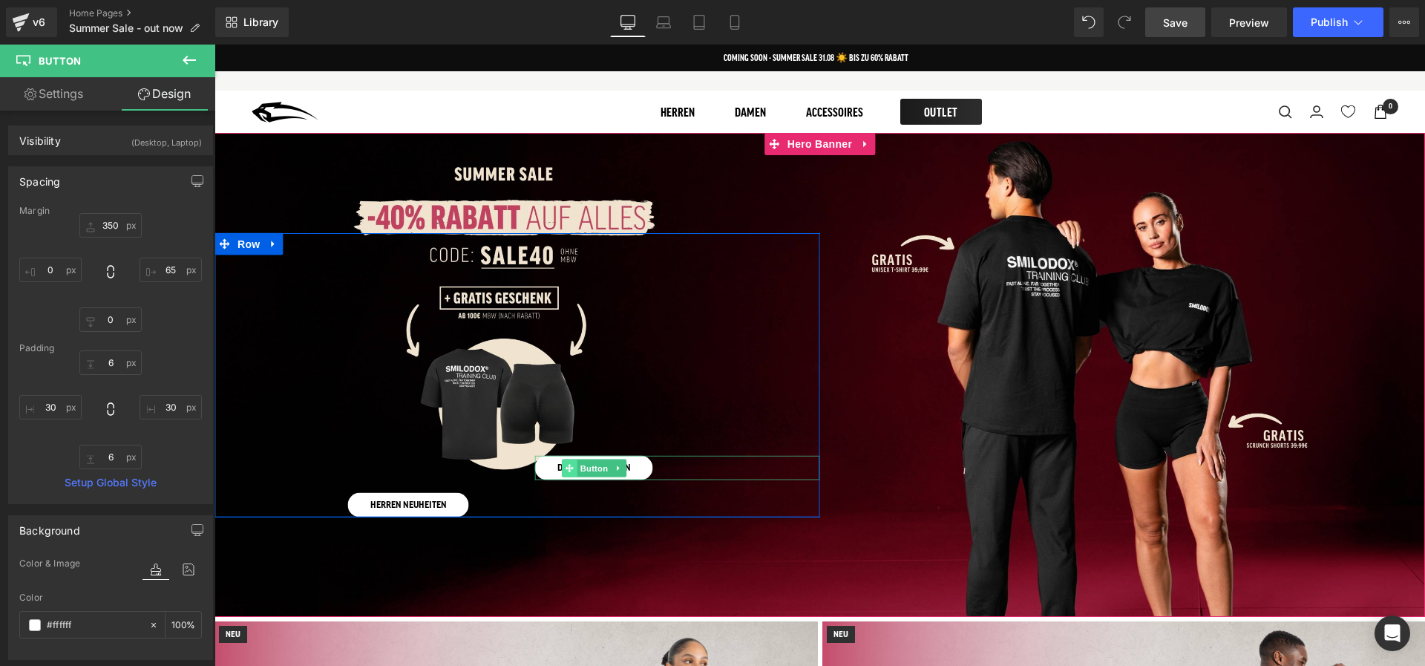
click at [570, 467] on icon at bounding box center [569, 468] width 8 height 8
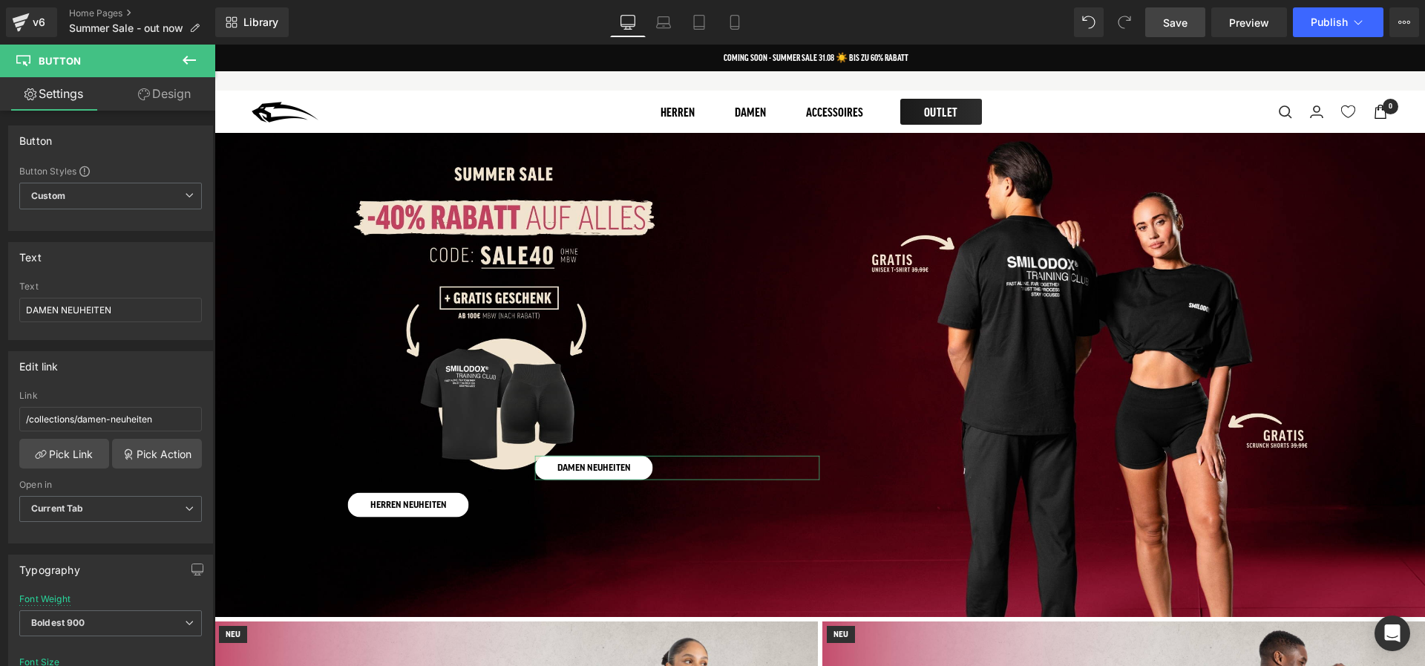
click at [179, 102] on link "Design" at bounding box center [165, 93] width 108 height 33
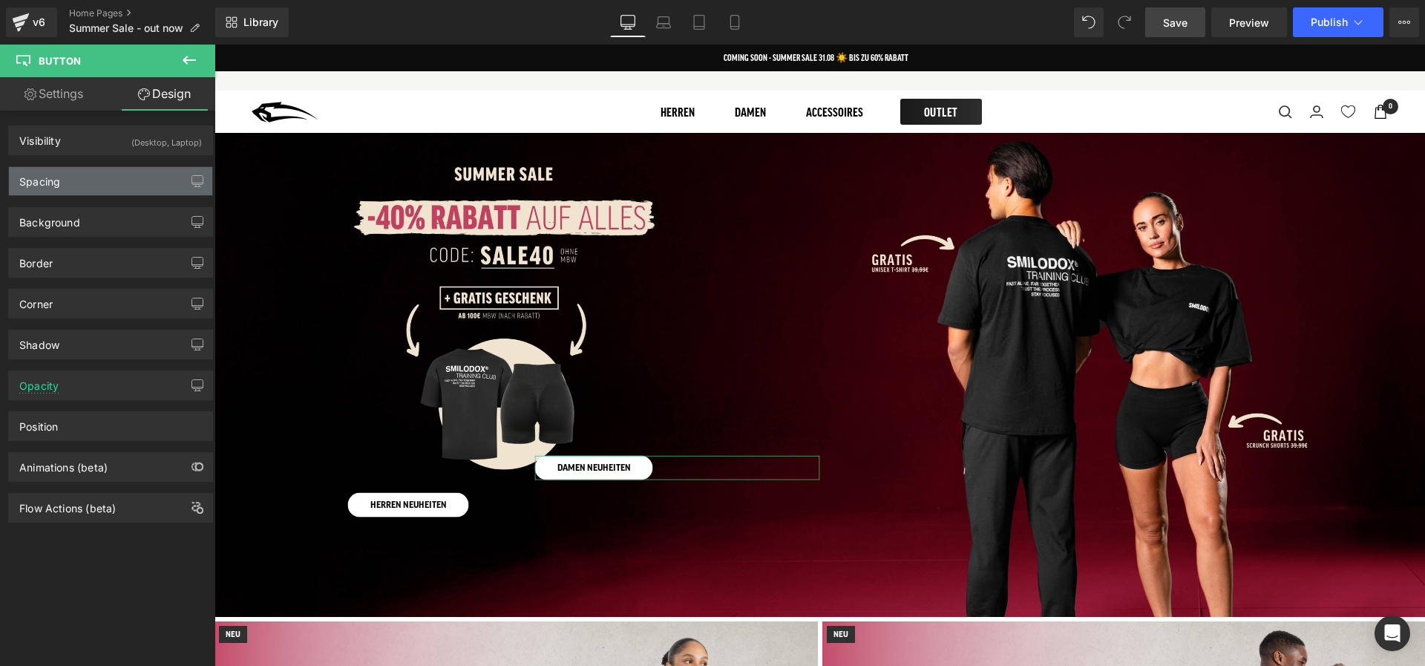
click at [108, 180] on div "Spacing" at bounding box center [110, 181] width 203 height 28
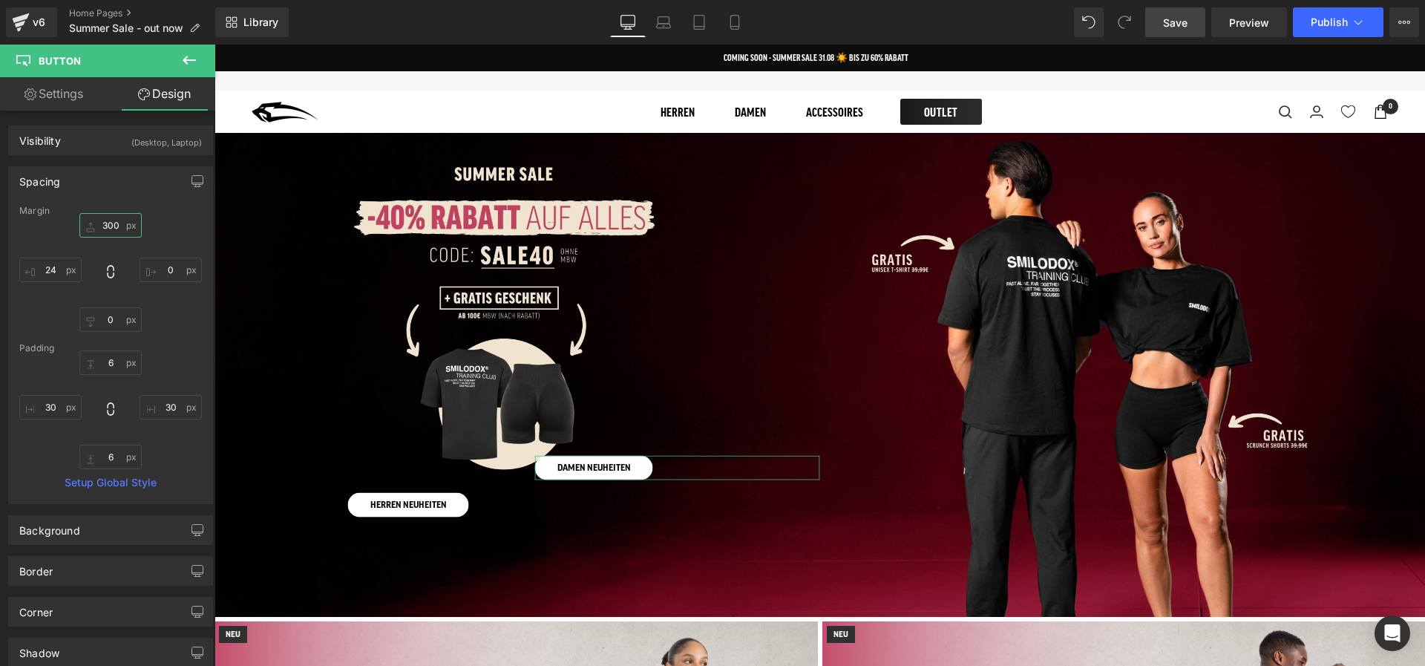
click at [108, 227] on input "300" at bounding box center [110, 225] width 62 height 24
click at [670, 6] on div "Library Desktop Desktop Laptop Tablet Mobile Save Preview Publish Scheduled Vie…" at bounding box center [820, 22] width 1210 height 45
click at [670, 9] on link "Laptop" at bounding box center [664, 22] width 36 height 30
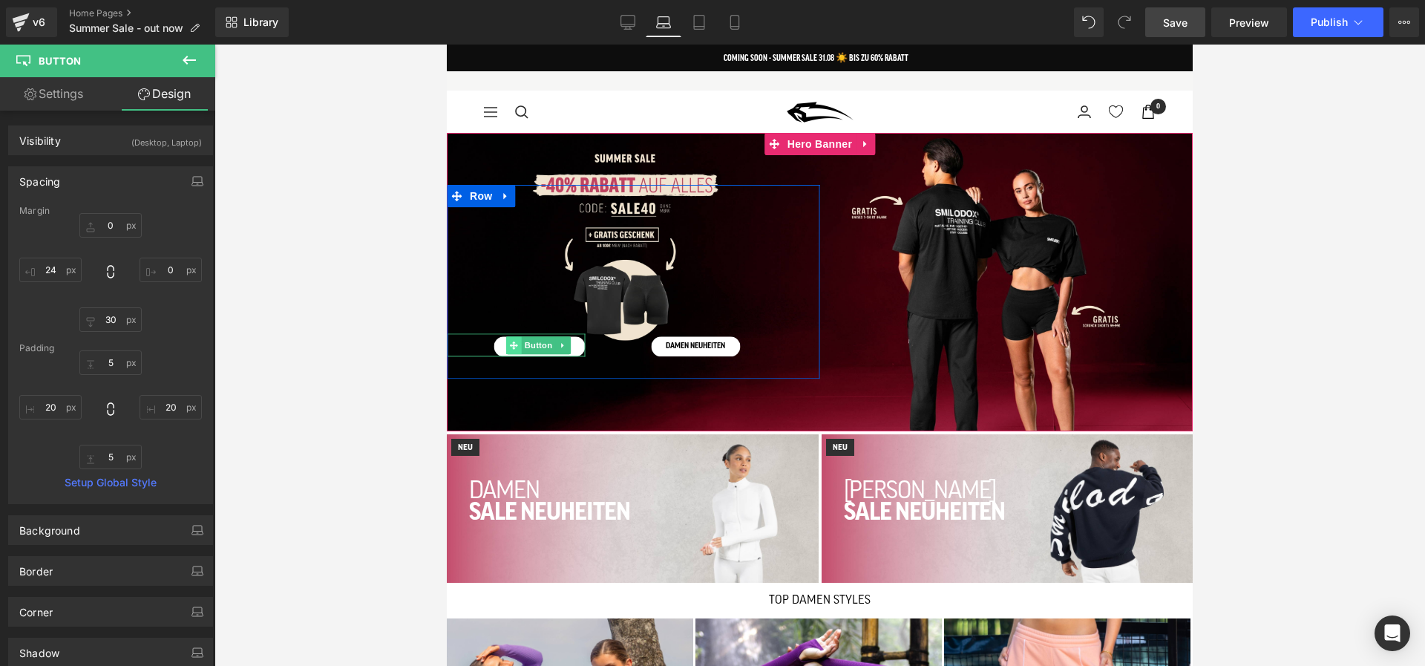
click at [509, 344] on span at bounding box center [514, 345] width 16 height 18
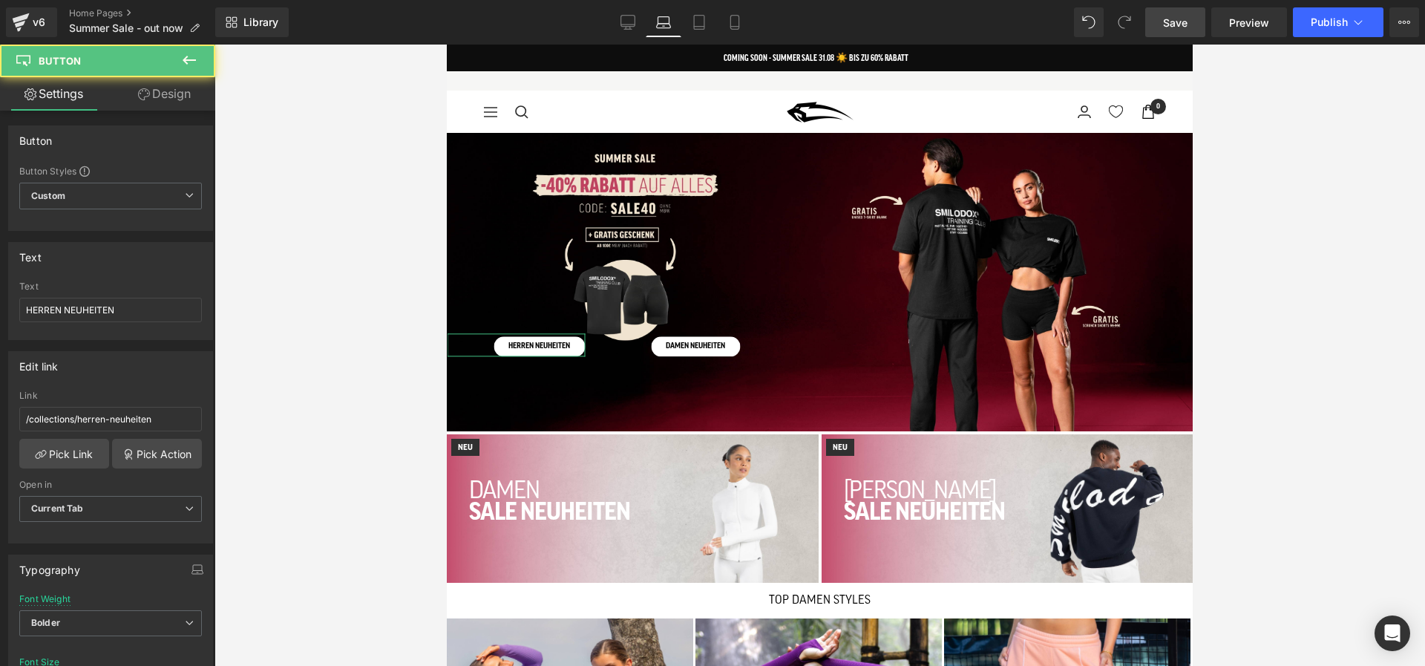
click at [173, 88] on link "Design" at bounding box center [165, 93] width 108 height 33
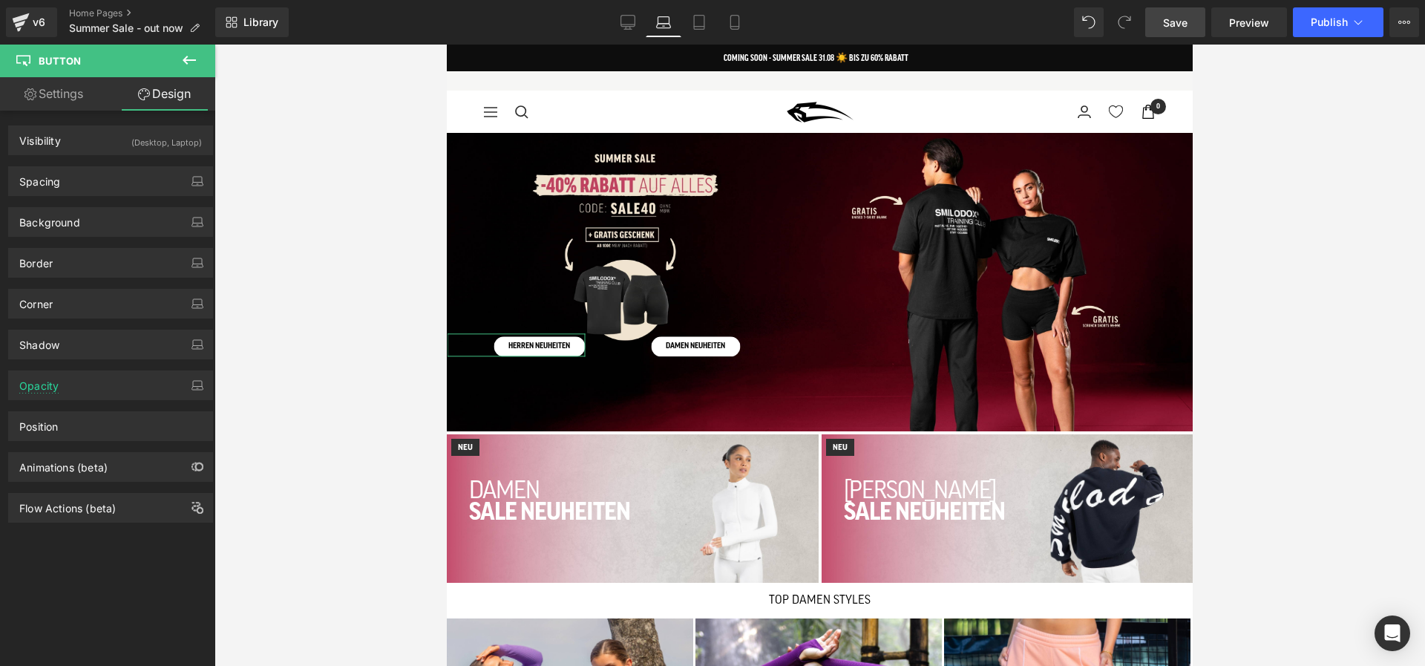
click at [92, 196] on div "Background Color & Image color rgba(255, 255, 255, 1) Color #ffffff 100 % Image…" at bounding box center [111, 216] width 222 height 41
click at [98, 170] on div "Spacing" at bounding box center [110, 181] width 203 height 28
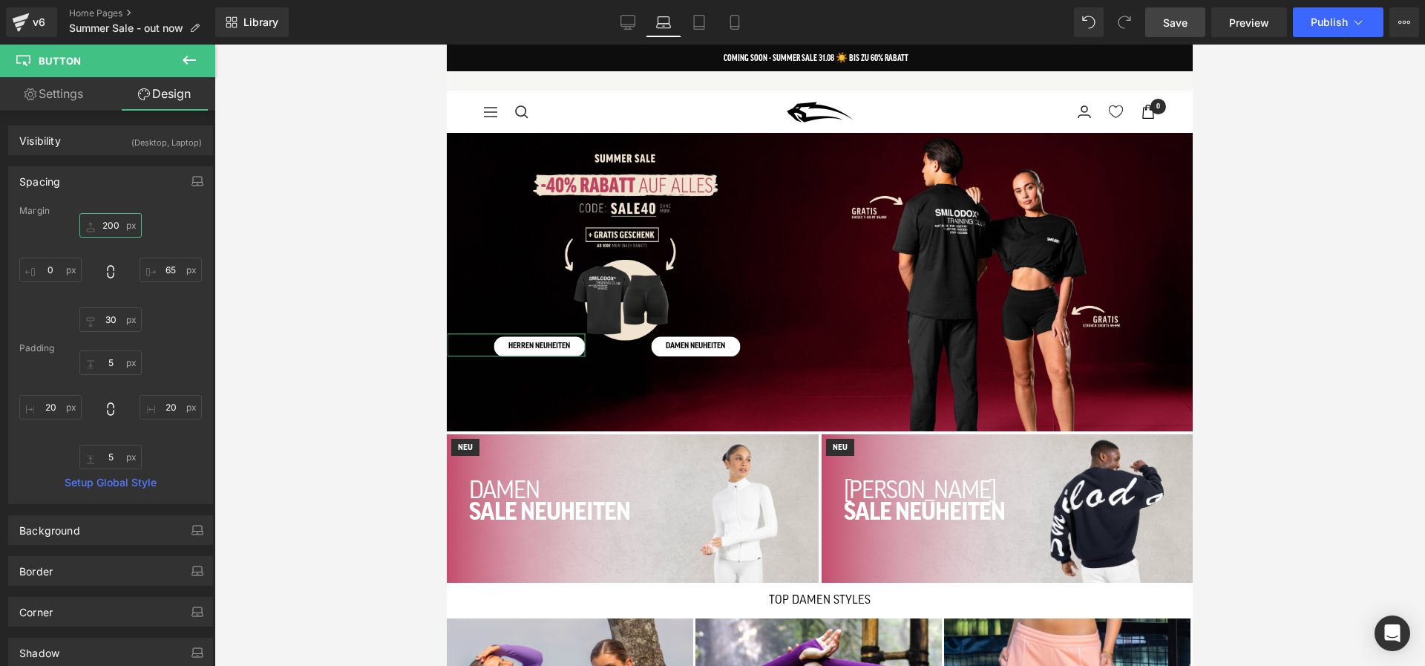
click at [111, 218] on input "200" at bounding box center [110, 225] width 62 height 24
click at [102, 318] on input "30" at bounding box center [110, 319] width 62 height 24
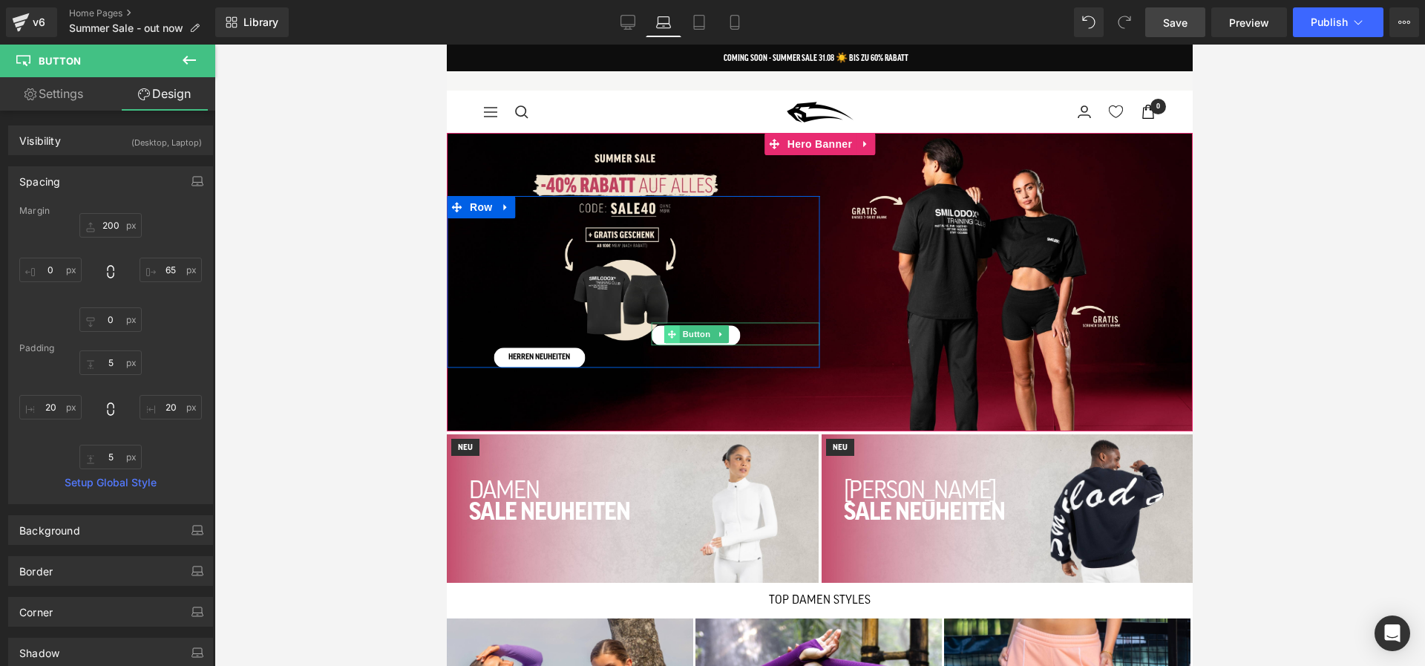
click at [670, 331] on icon at bounding box center [672, 334] width 8 height 8
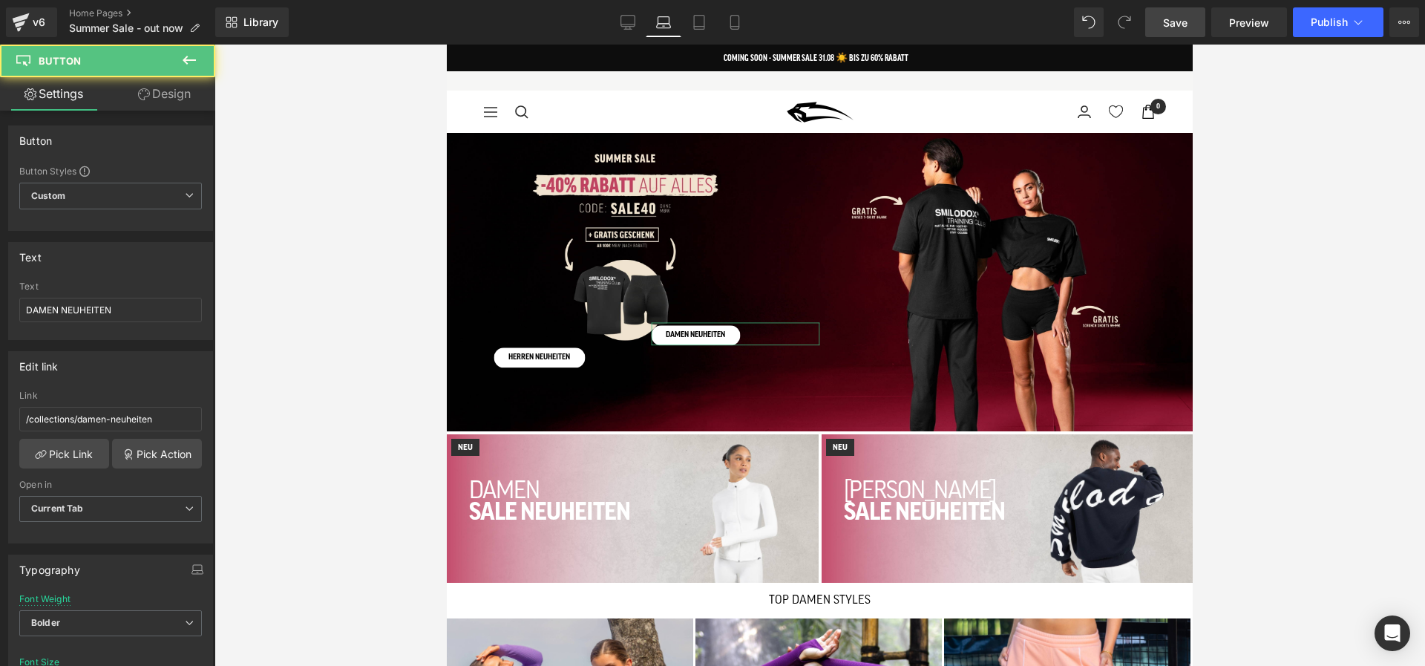
click at [178, 97] on link "Design" at bounding box center [165, 93] width 108 height 33
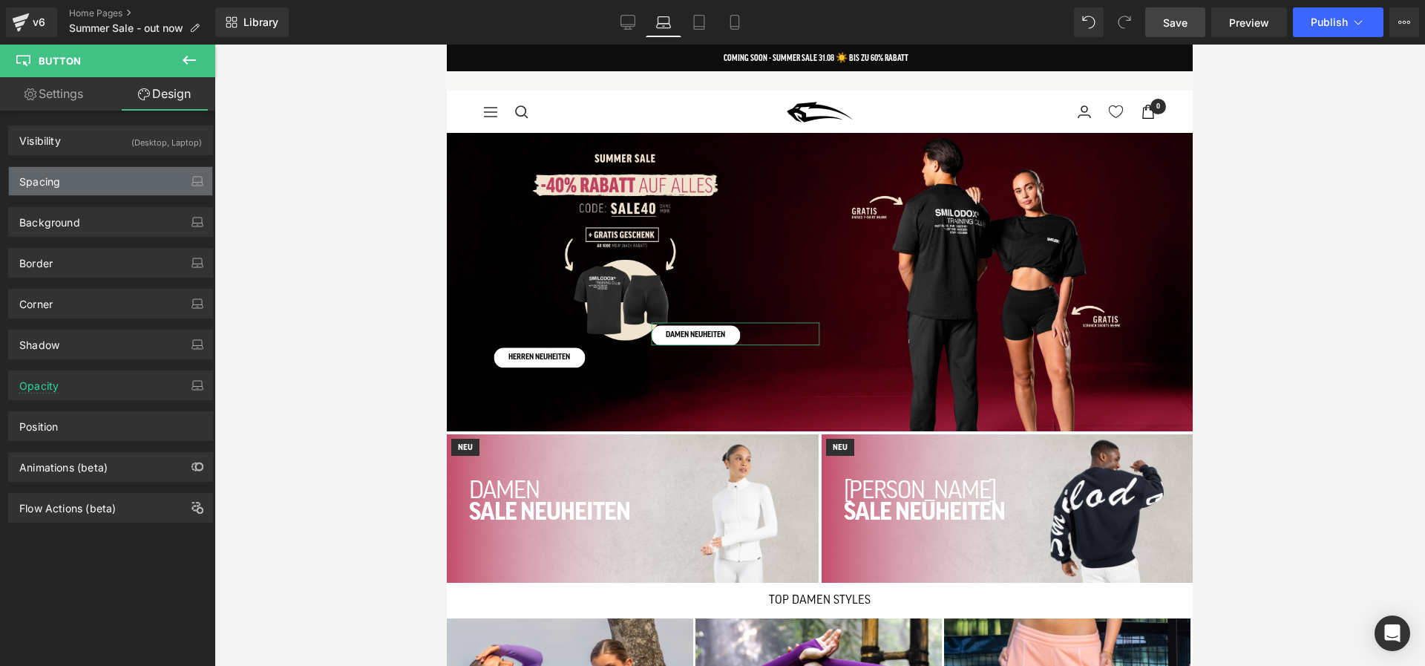
click at [126, 179] on div "Spacing" at bounding box center [110, 181] width 203 height 28
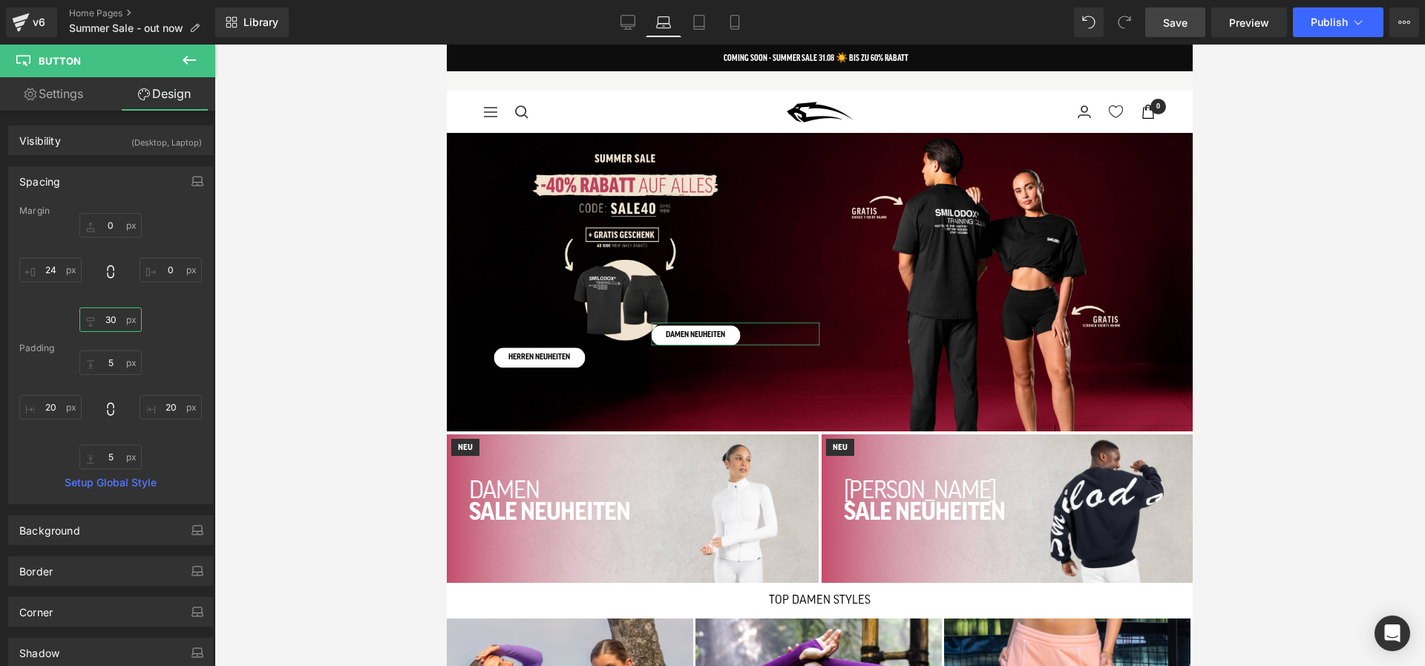
click at [106, 311] on input "30" at bounding box center [110, 319] width 62 height 24
click at [1194, 20] on link "Save" at bounding box center [1175, 22] width 60 height 30
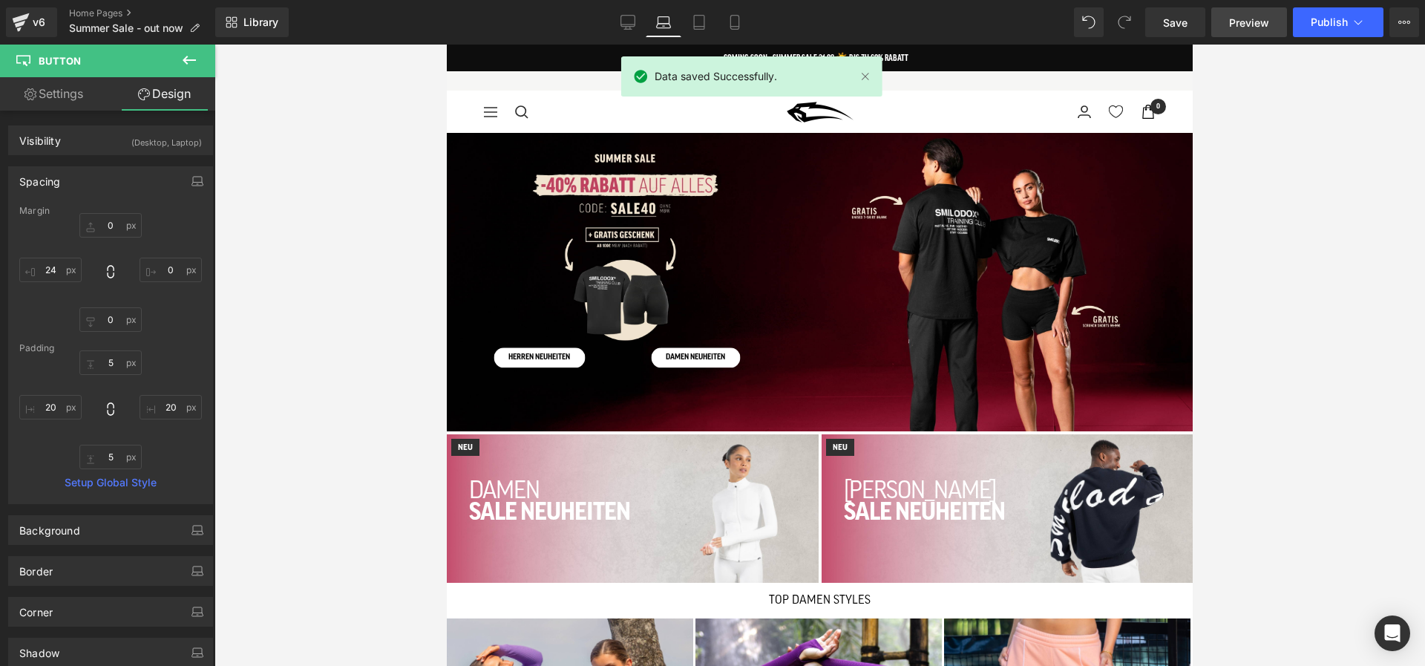
click at [1266, 16] on span "Preview" at bounding box center [1249, 23] width 40 height 16
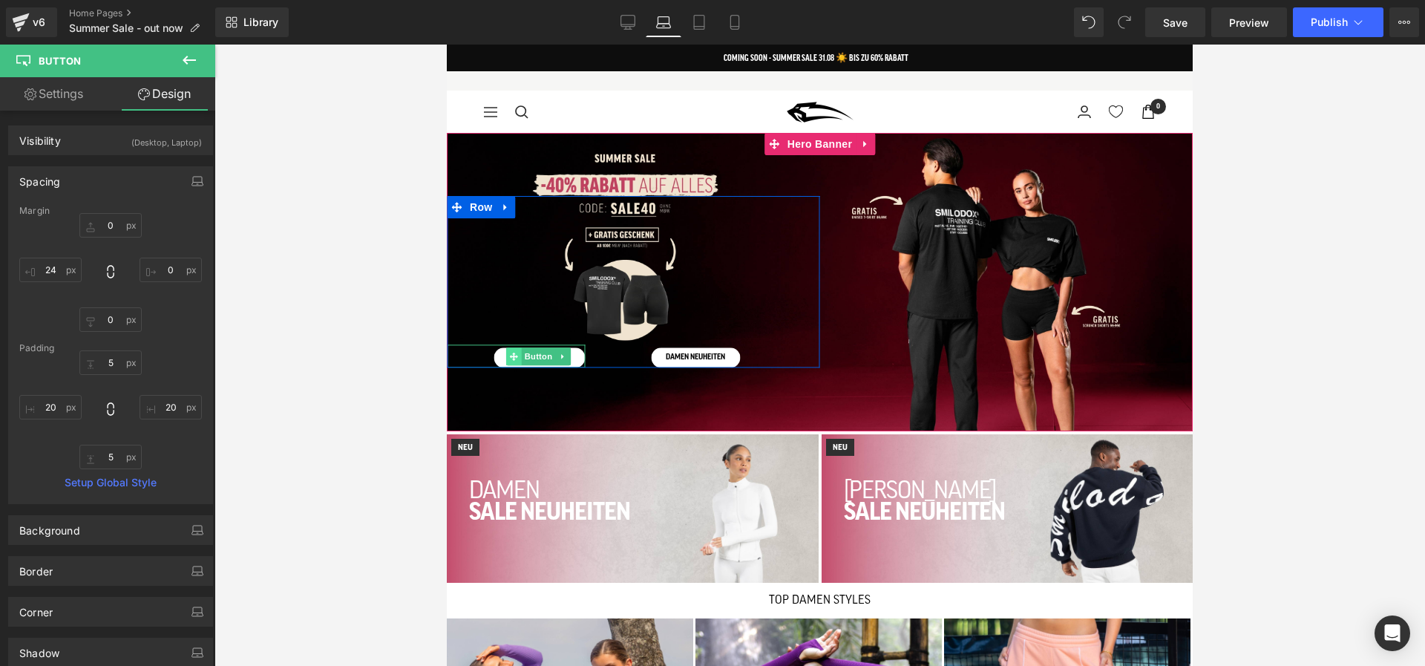
click at [510, 354] on icon at bounding box center [514, 356] width 8 height 9
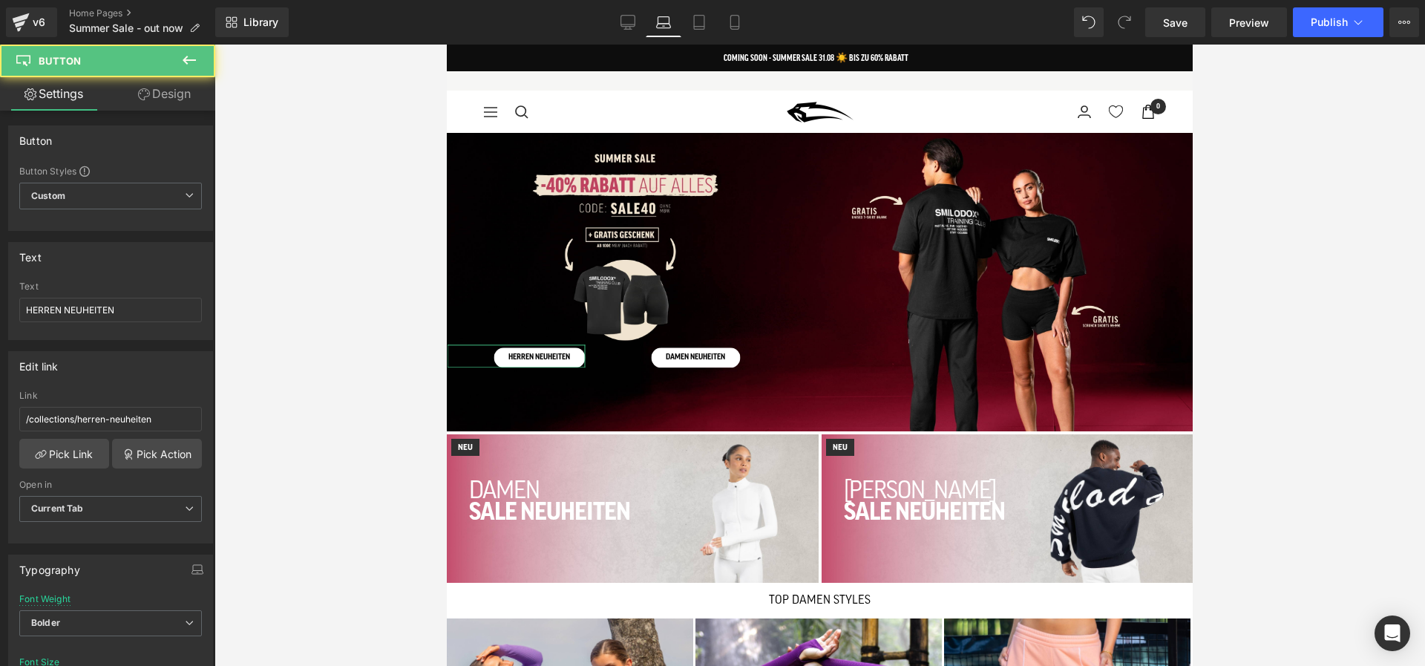
click at [169, 82] on link "Design" at bounding box center [165, 93] width 108 height 33
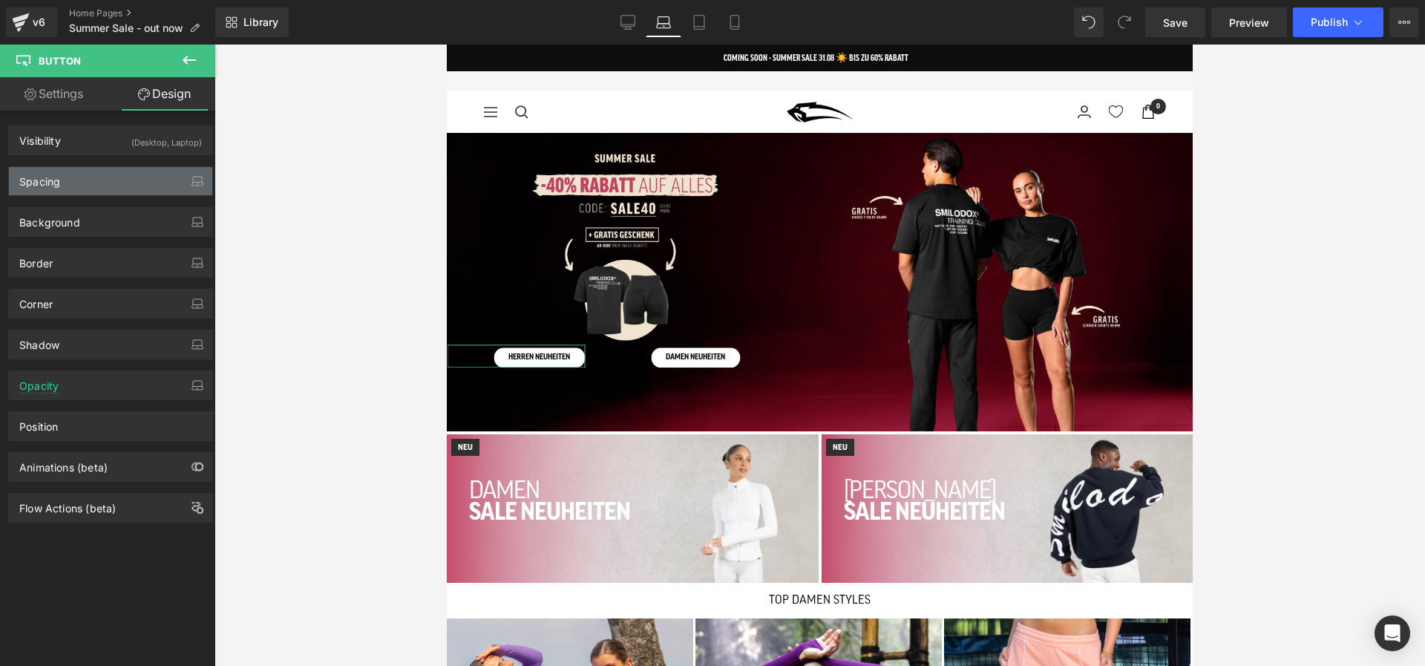
click at [95, 173] on div "Spacing" at bounding box center [110, 181] width 203 height 28
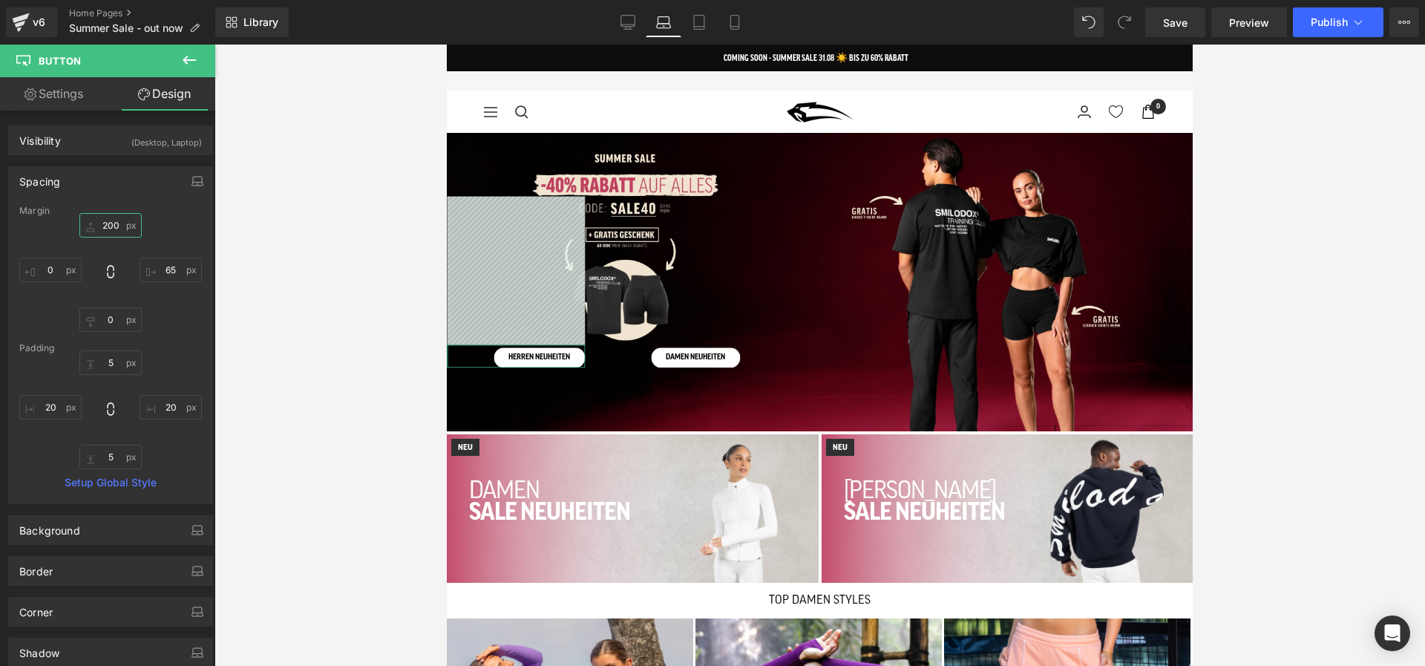
click at [104, 231] on input "200" at bounding box center [110, 225] width 62 height 24
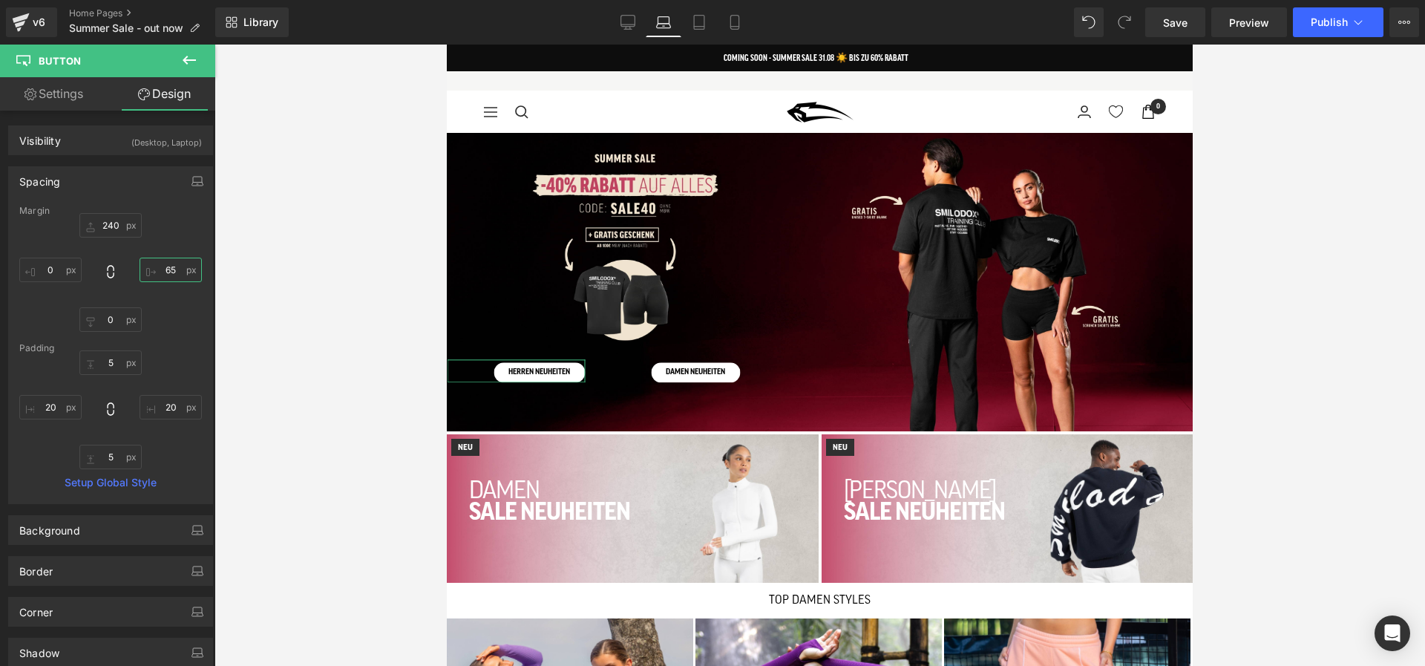
click at [167, 266] on input "65" at bounding box center [171, 270] width 62 height 24
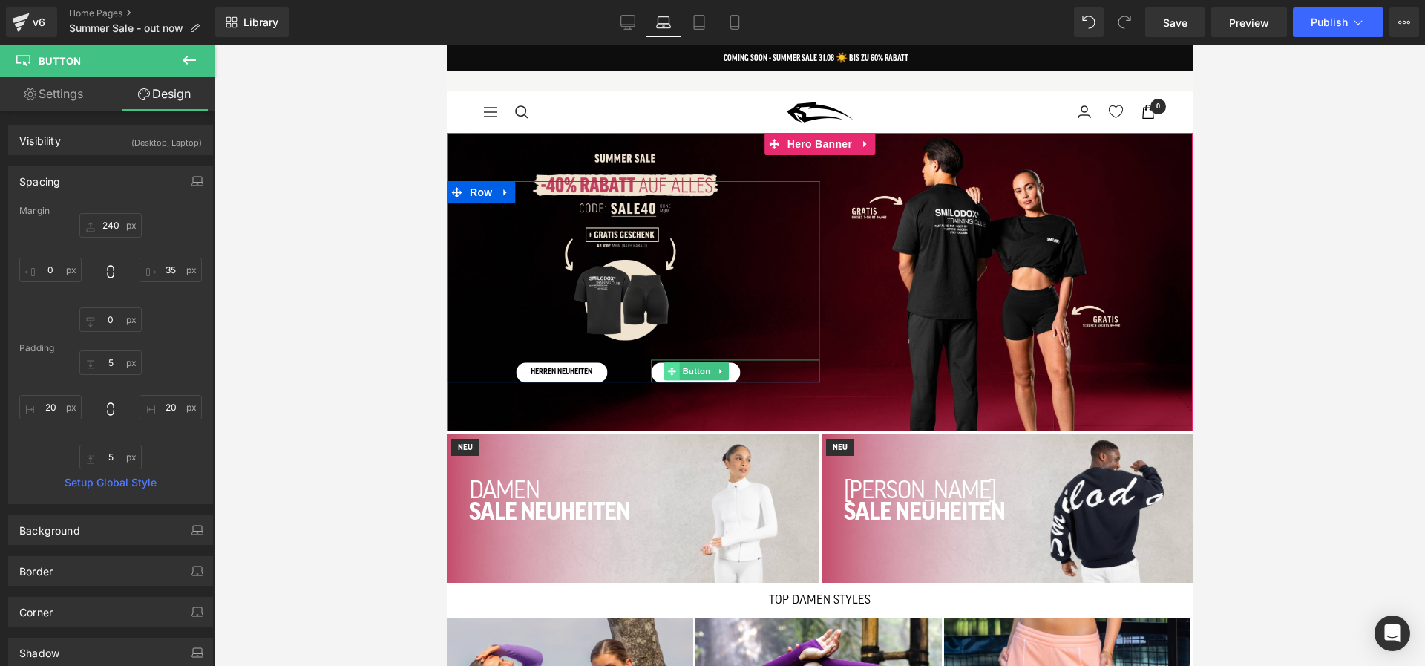
click at [664, 372] on span at bounding box center [672, 371] width 16 height 18
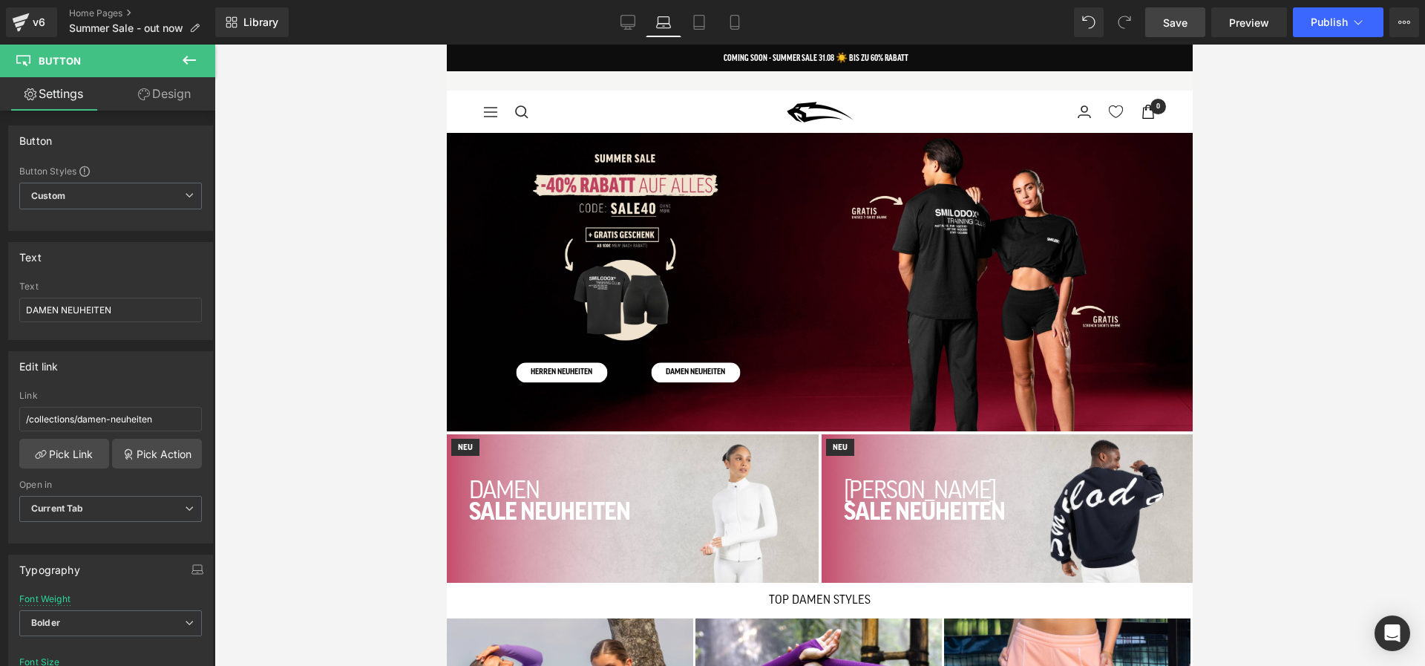
click at [1186, 19] on span "Save" at bounding box center [1175, 23] width 24 height 16
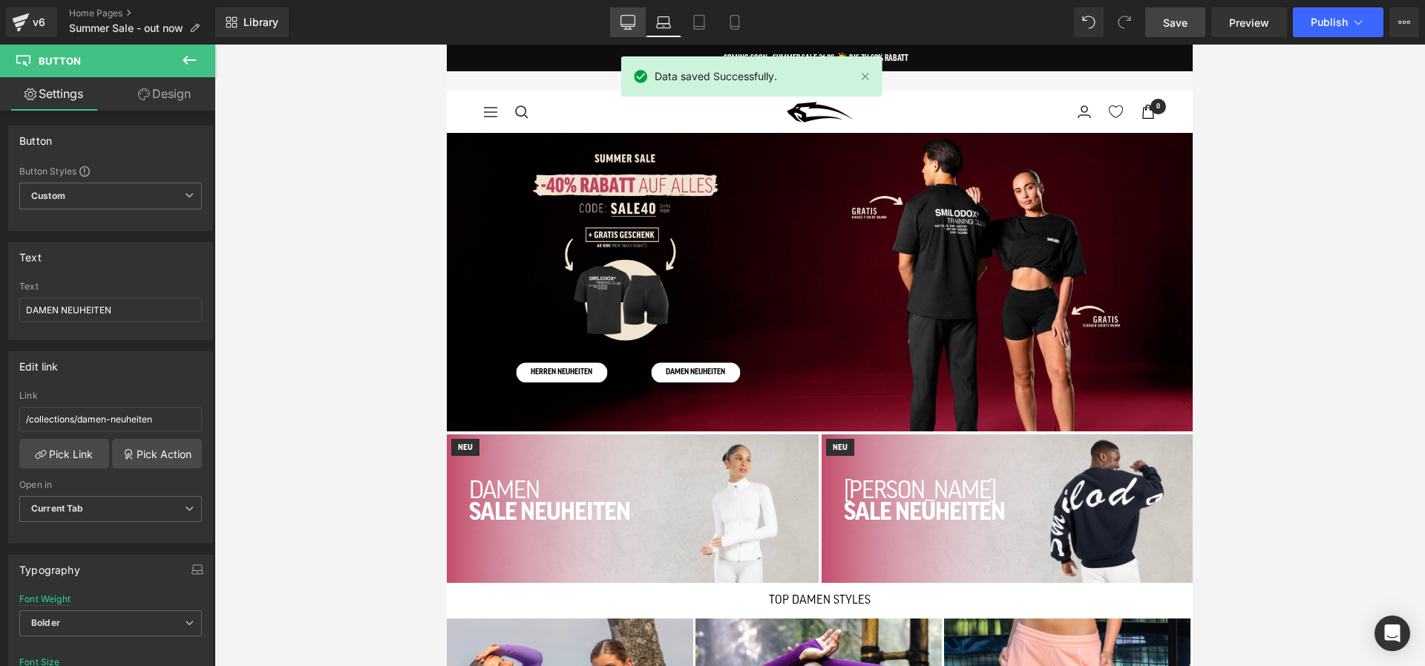
click at [614, 22] on link "Desktop" at bounding box center [628, 22] width 36 height 30
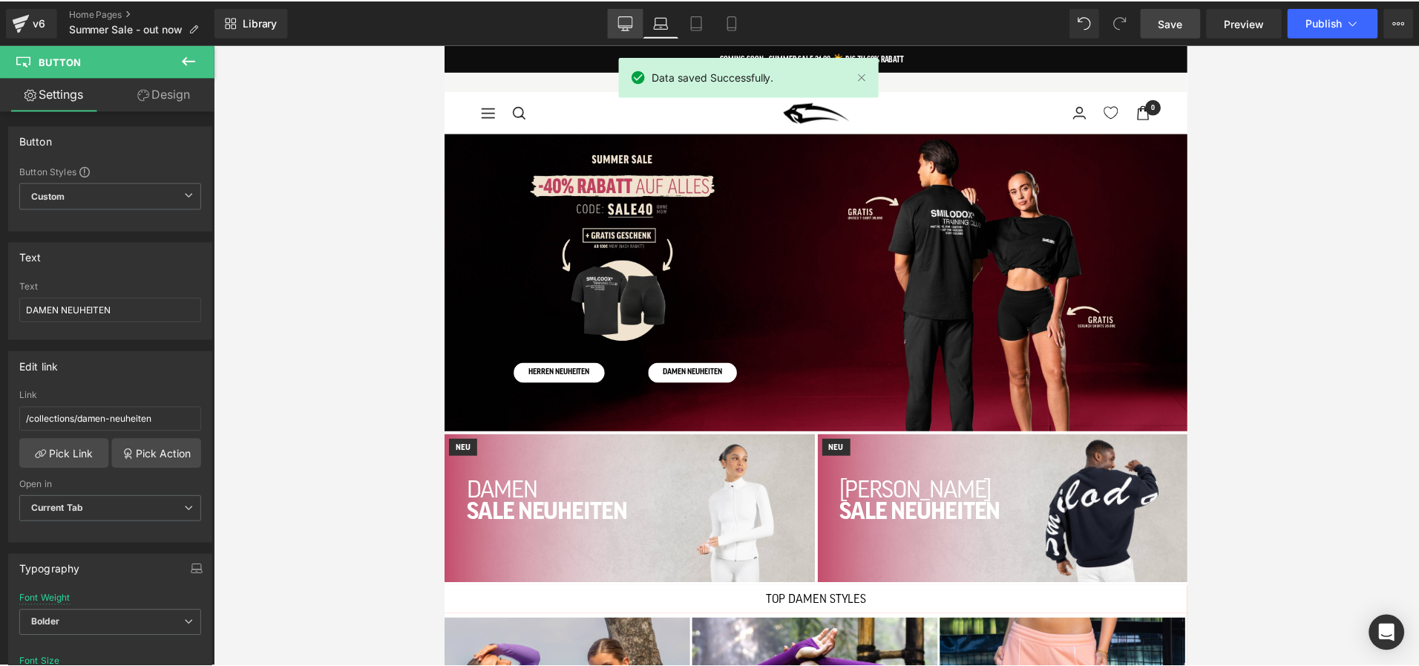
scroll to position [133, 0]
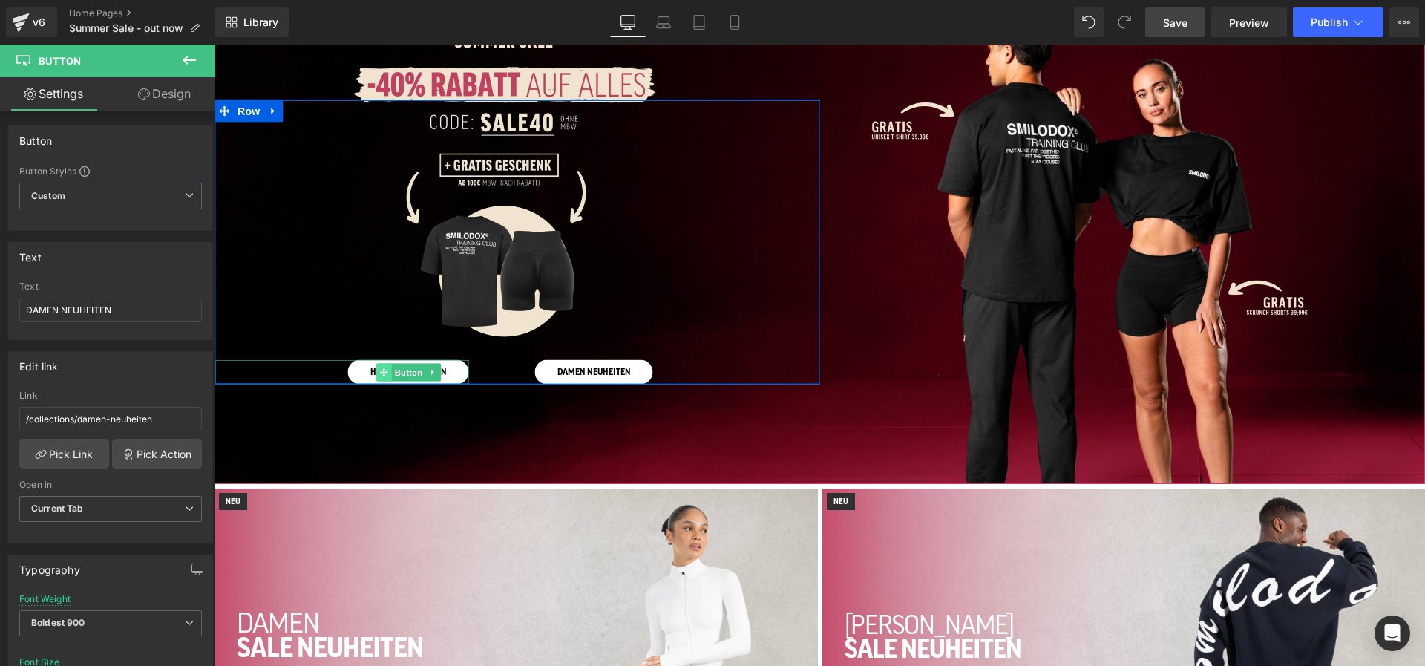
click at [388, 372] on span at bounding box center [384, 372] width 16 height 18
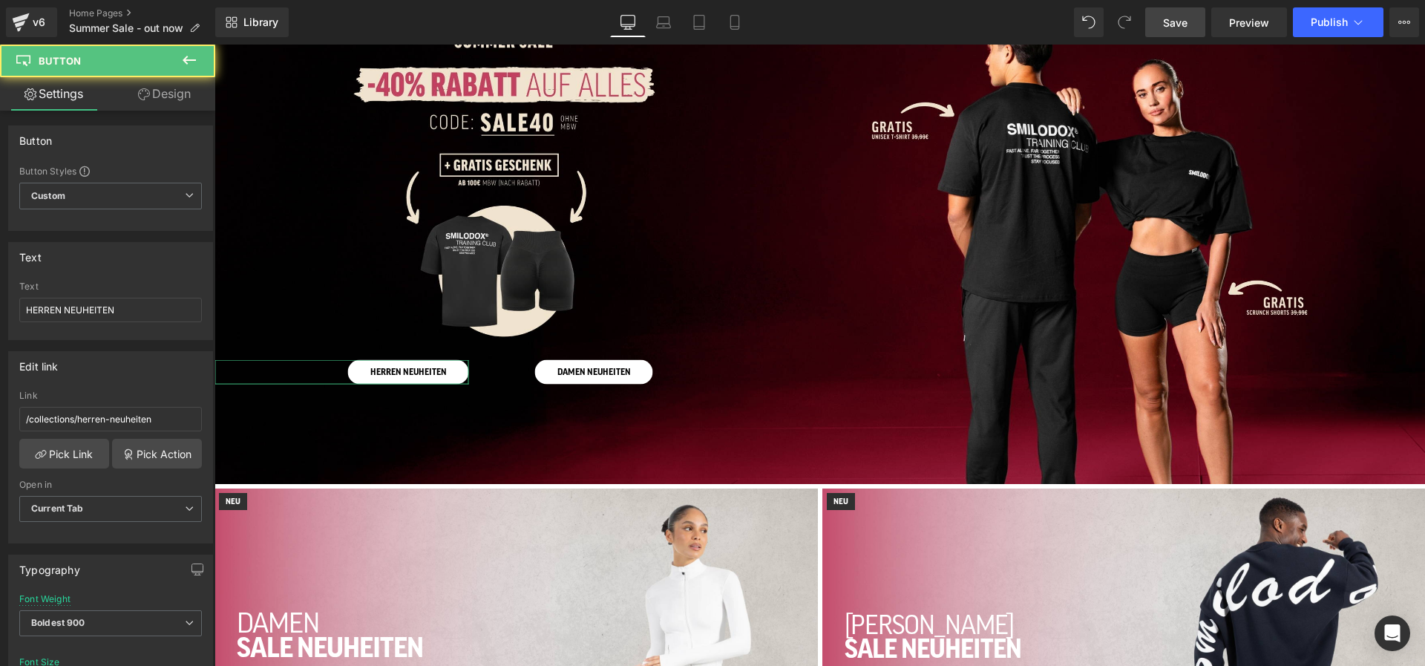
click at [151, 91] on link "Design" at bounding box center [165, 93] width 108 height 33
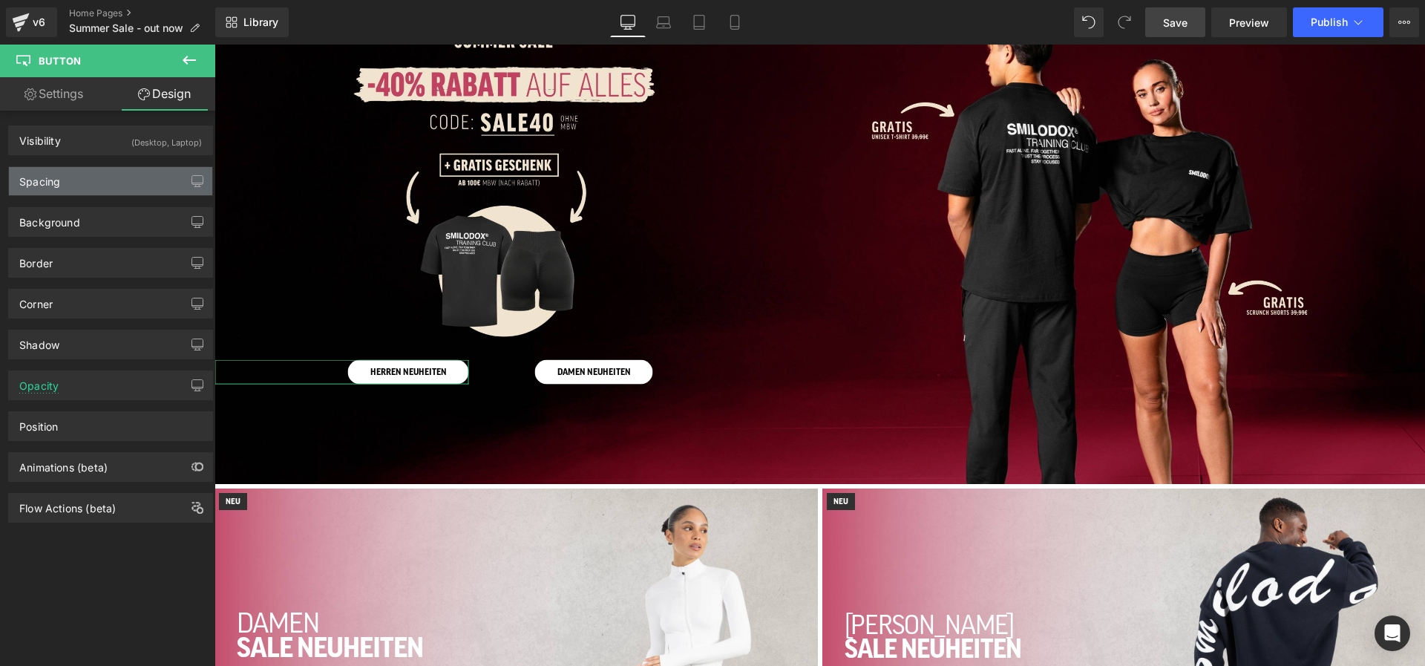
click at [122, 189] on div "Spacing" at bounding box center [110, 181] width 203 height 28
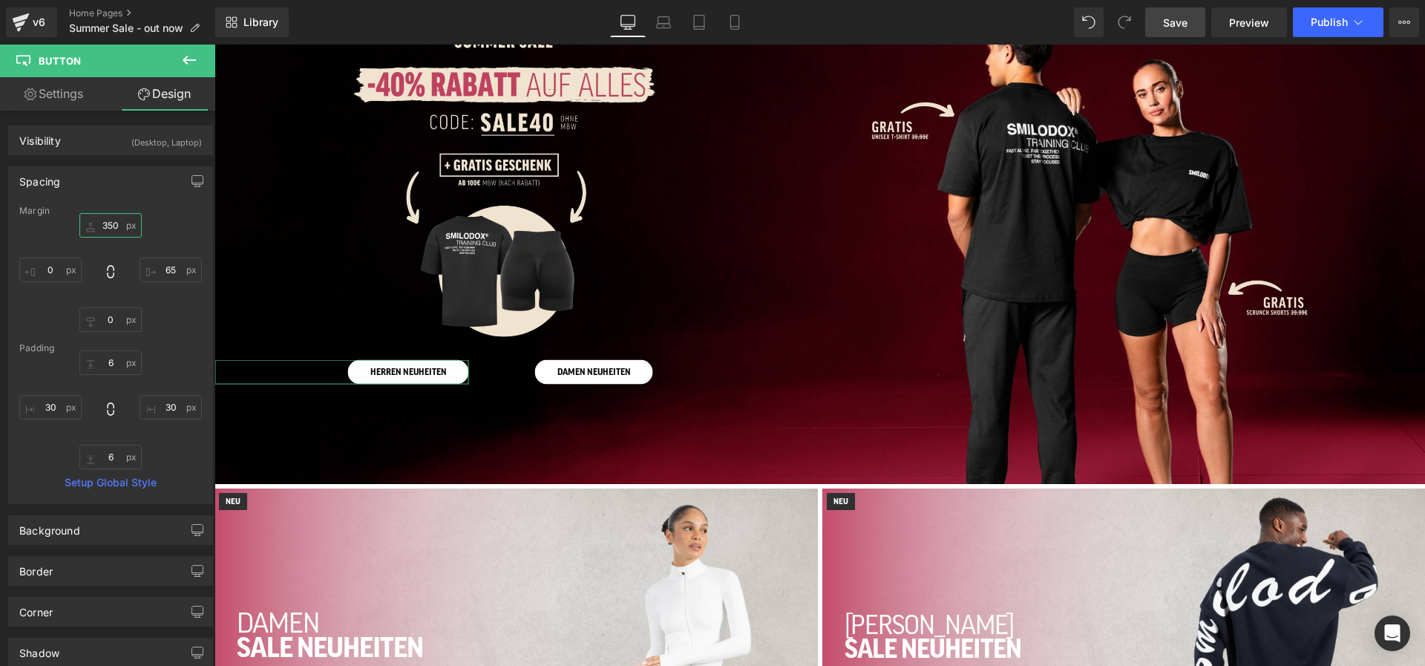
click at [107, 220] on input "350" at bounding box center [110, 225] width 62 height 24
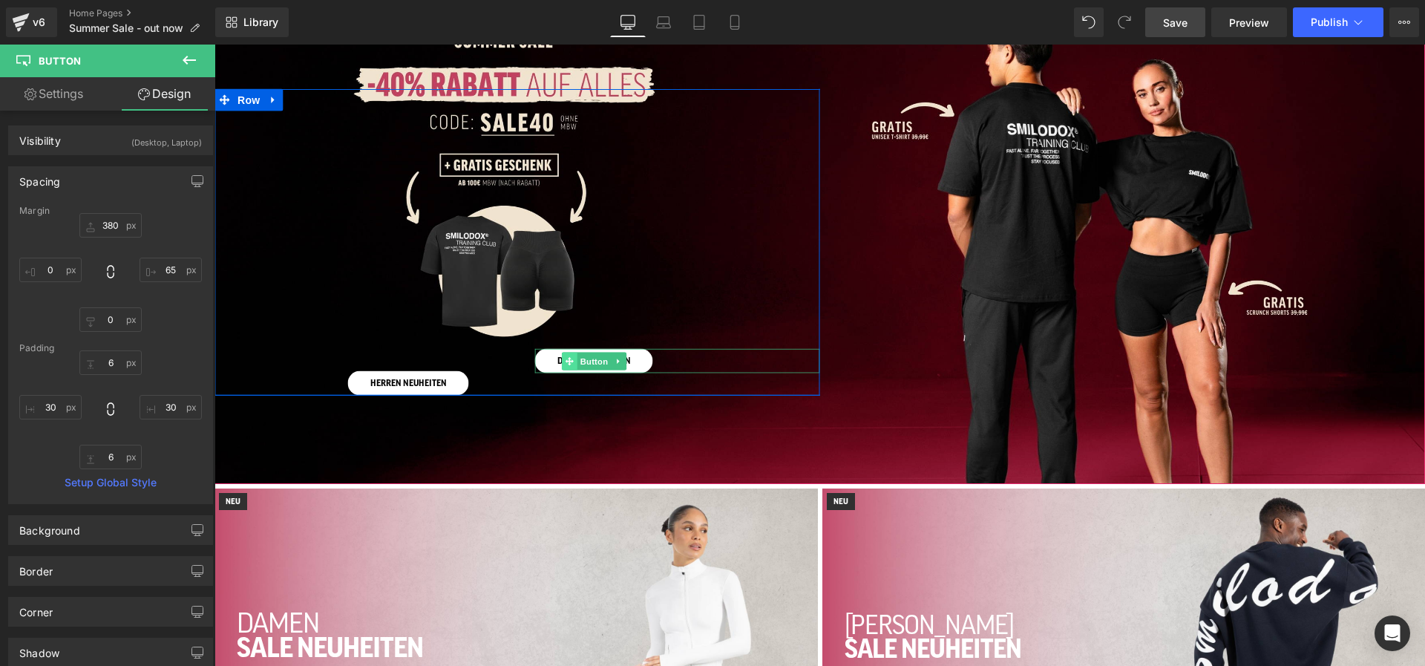
click at [563, 361] on span at bounding box center [570, 361] width 16 height 18
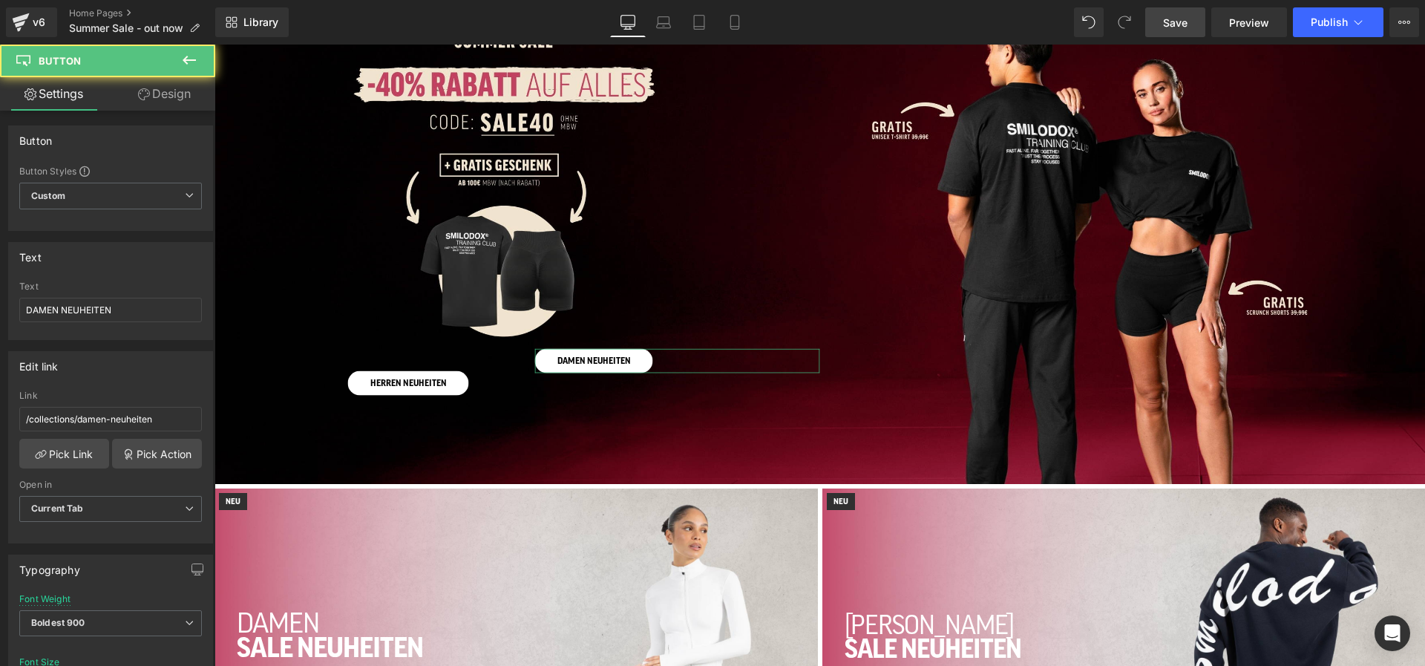
click at [163, 92] on link "Design" at bounding box center [165, 93] width 108 height 33
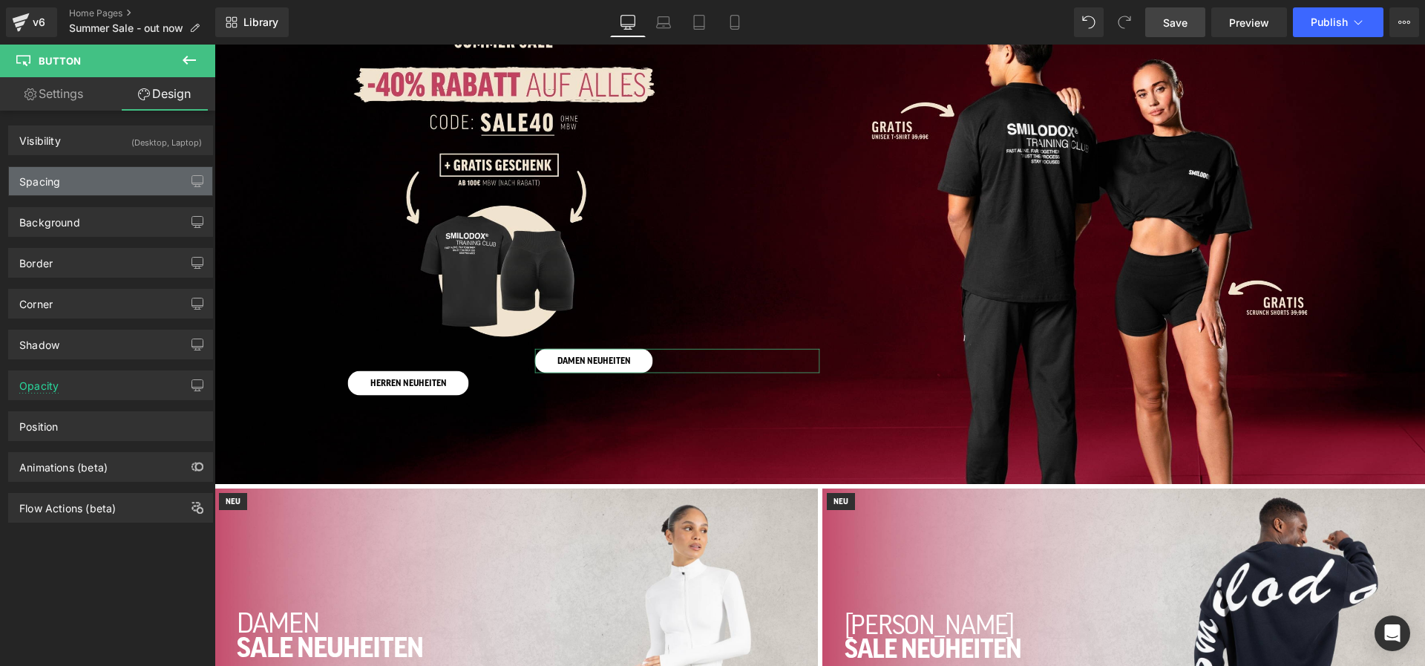
click at [113, 173] on div "Spacing" at bounding box center [110, 181] width 203 height 28
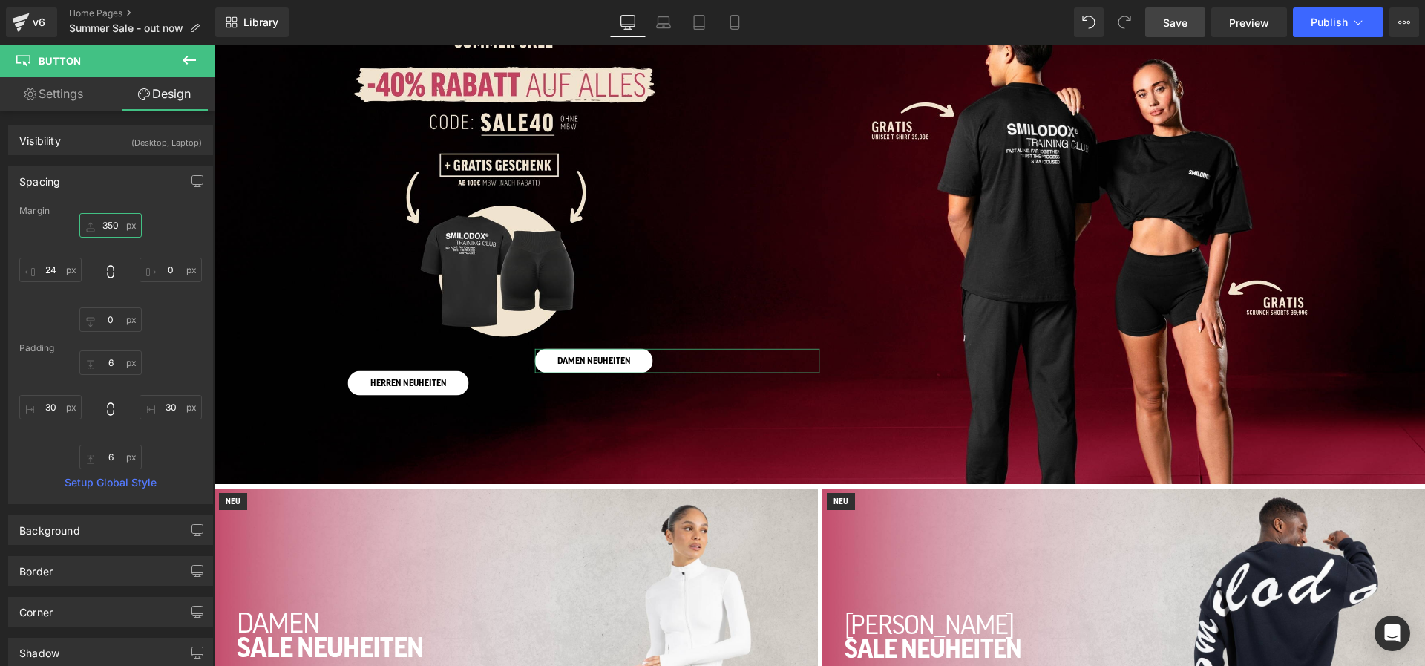
click at [106, 216] on input "350" at bounding box center [110, 225] width 62 height 24
click at [53, 269] on input "24" at bounding box center [50, 270] width 62 height 24
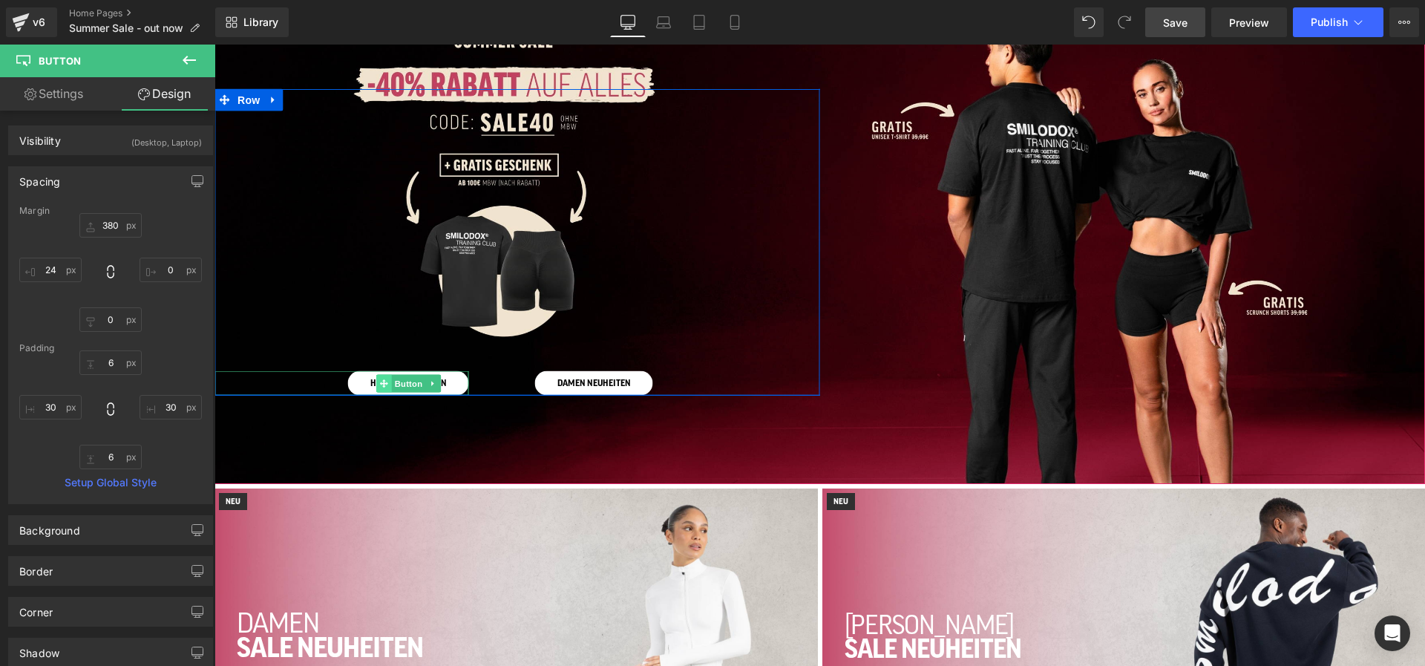
click at [390, 381] on span at bounding box center [384, 383] width 16 height 18
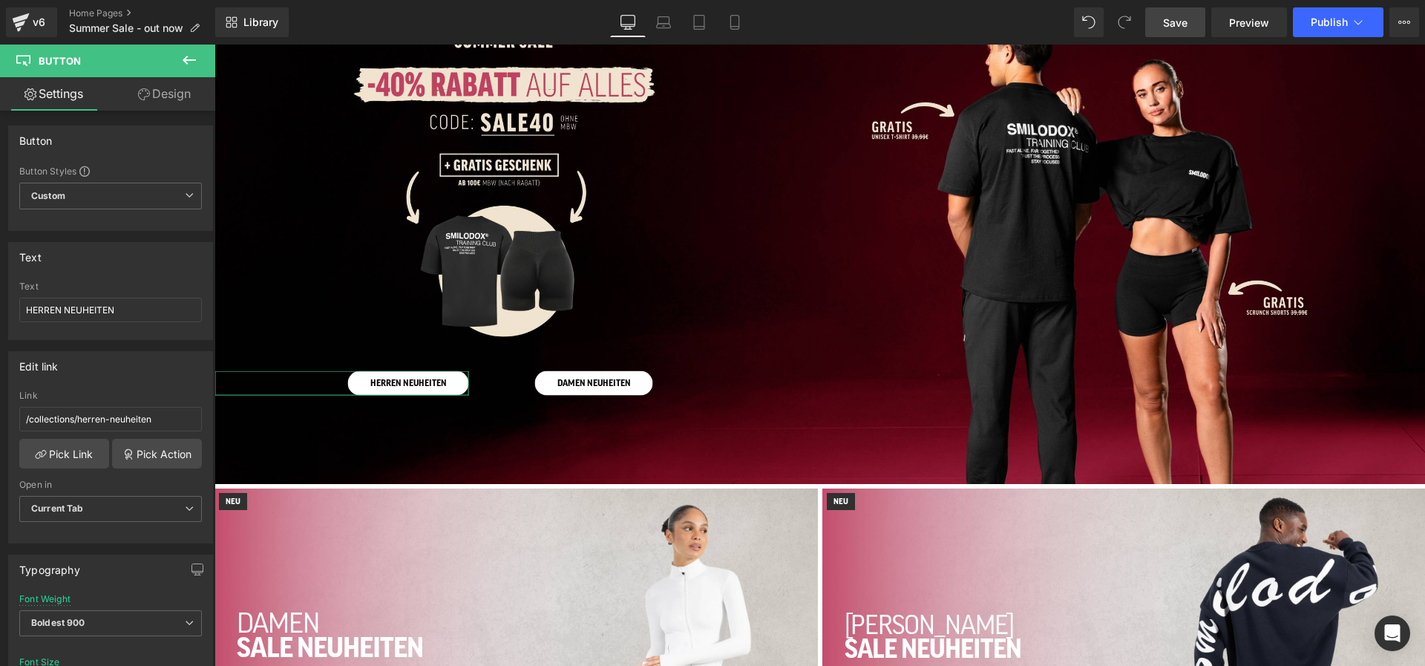
click at [178, 93] on link "Design" at bounding box center [165, 93] width 108 height 33
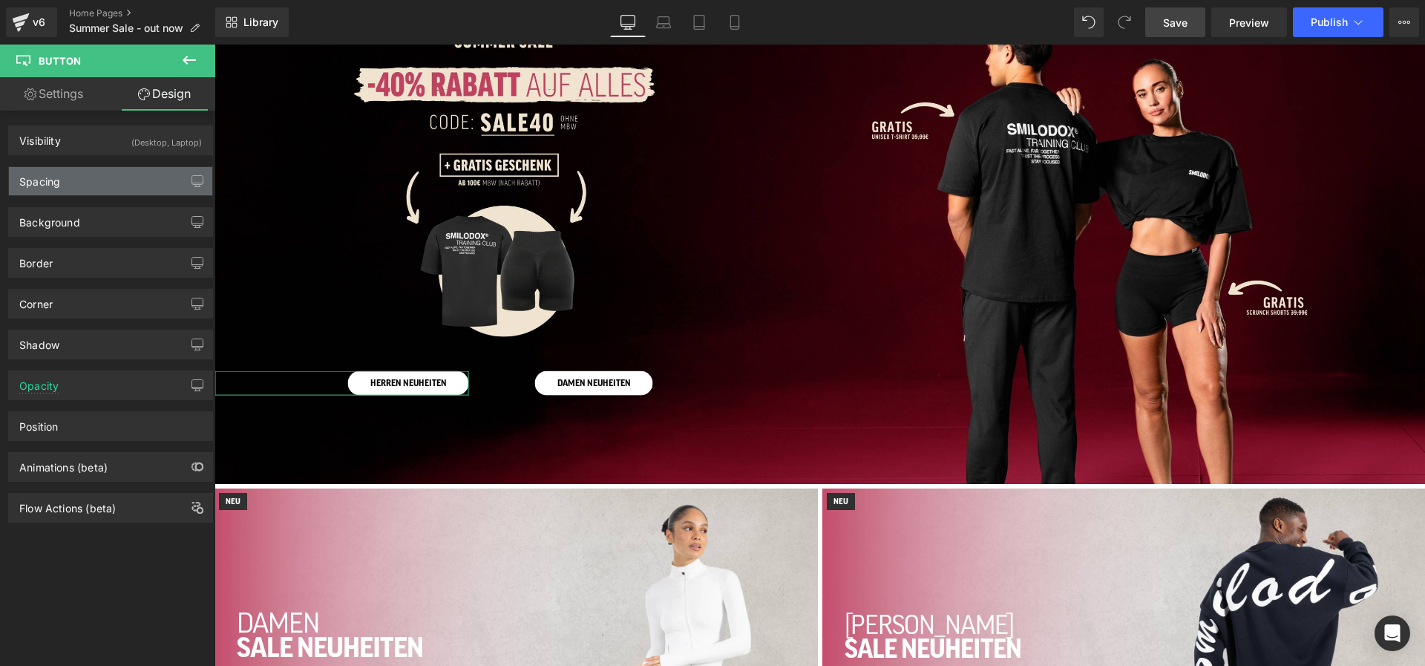
click at [125, 169] on div "Spacing" at bounding box center [110, 181] width 203 height 28
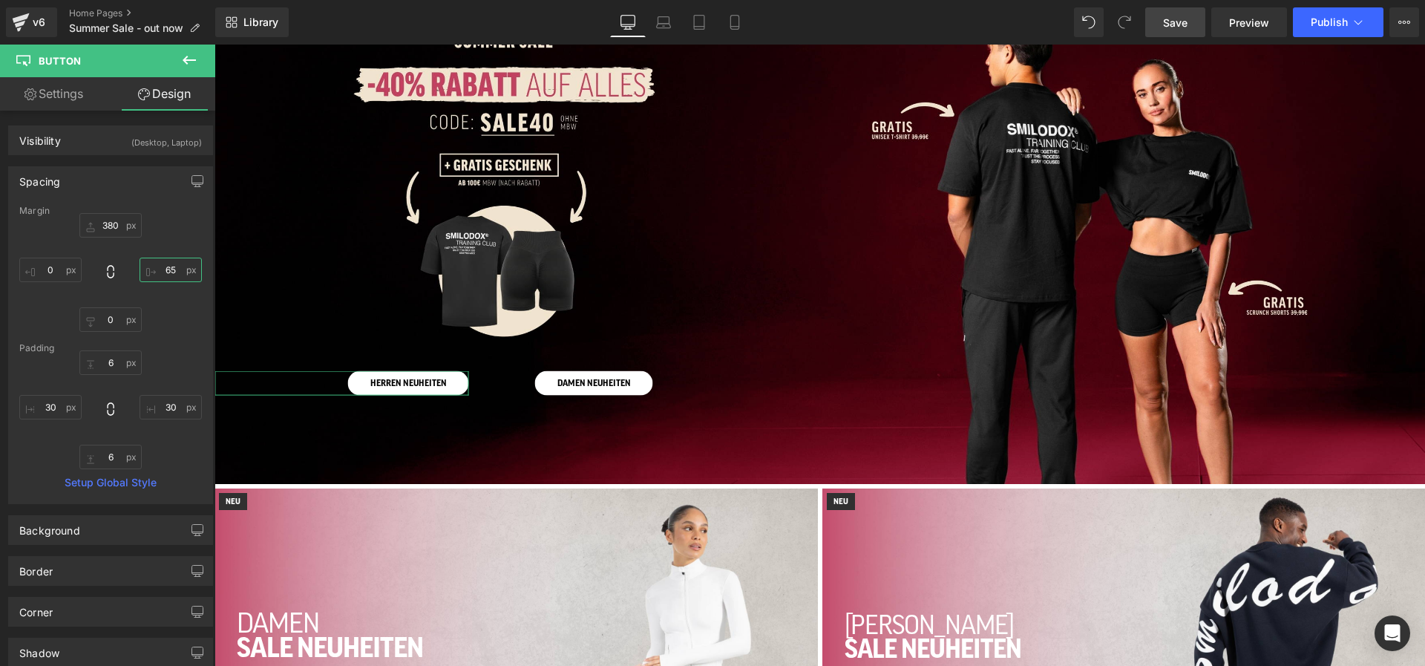
click at [166, 269] on input "65" at bounding box center [171, 270] width 62 height 24
click at [1167, 24] on span "Save" at bounding box center [1175, 23] width 24 height 16
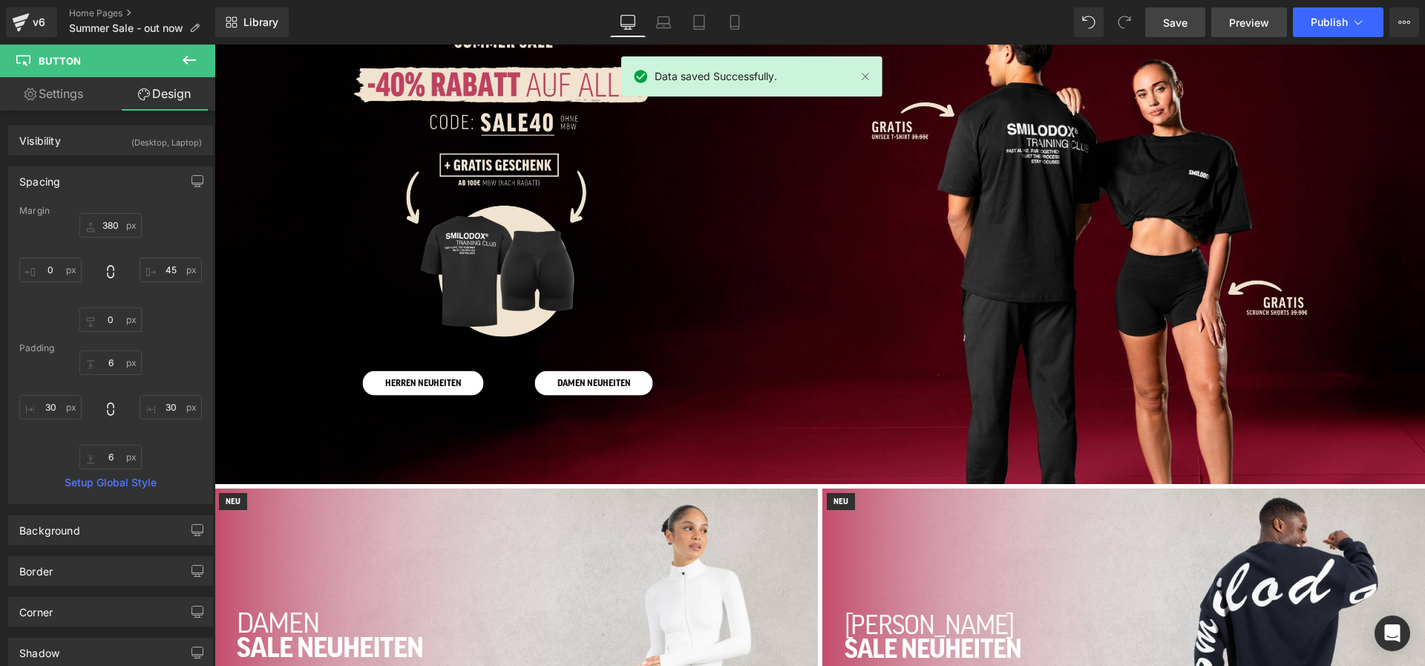
click at [1251, 17] on span "Preview" at bounding box center [1249, 23] width 40 height 16
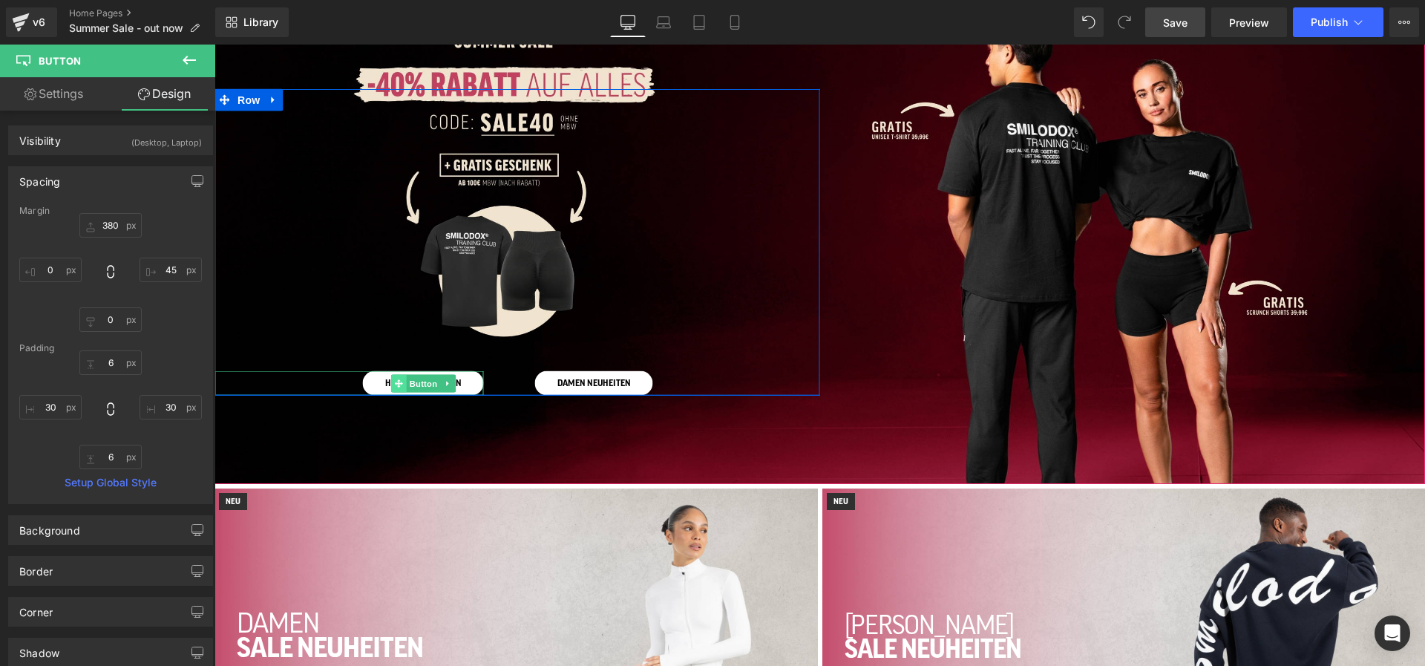
click at [395, 379] on icon at bounding box center [399, 383] width 8 height 9
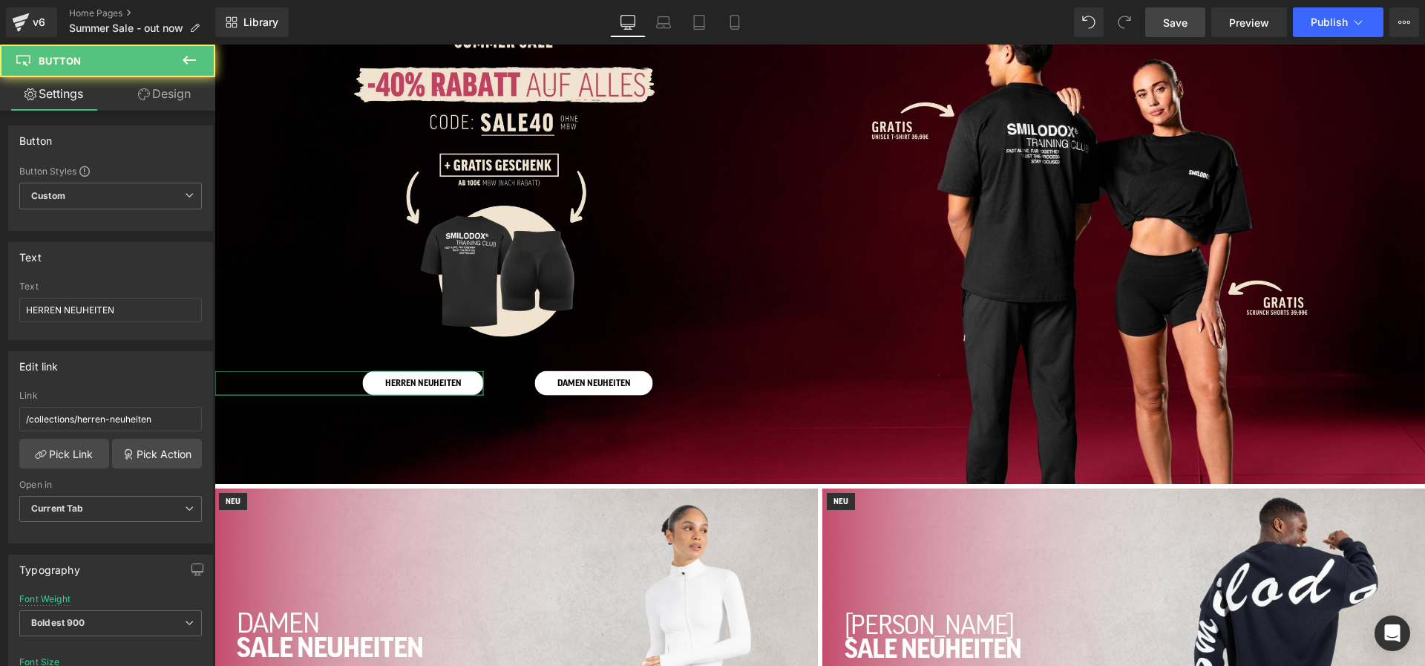
click at [160, 96] on link "Design" at bounding box center [165, 93] width 108 height 33
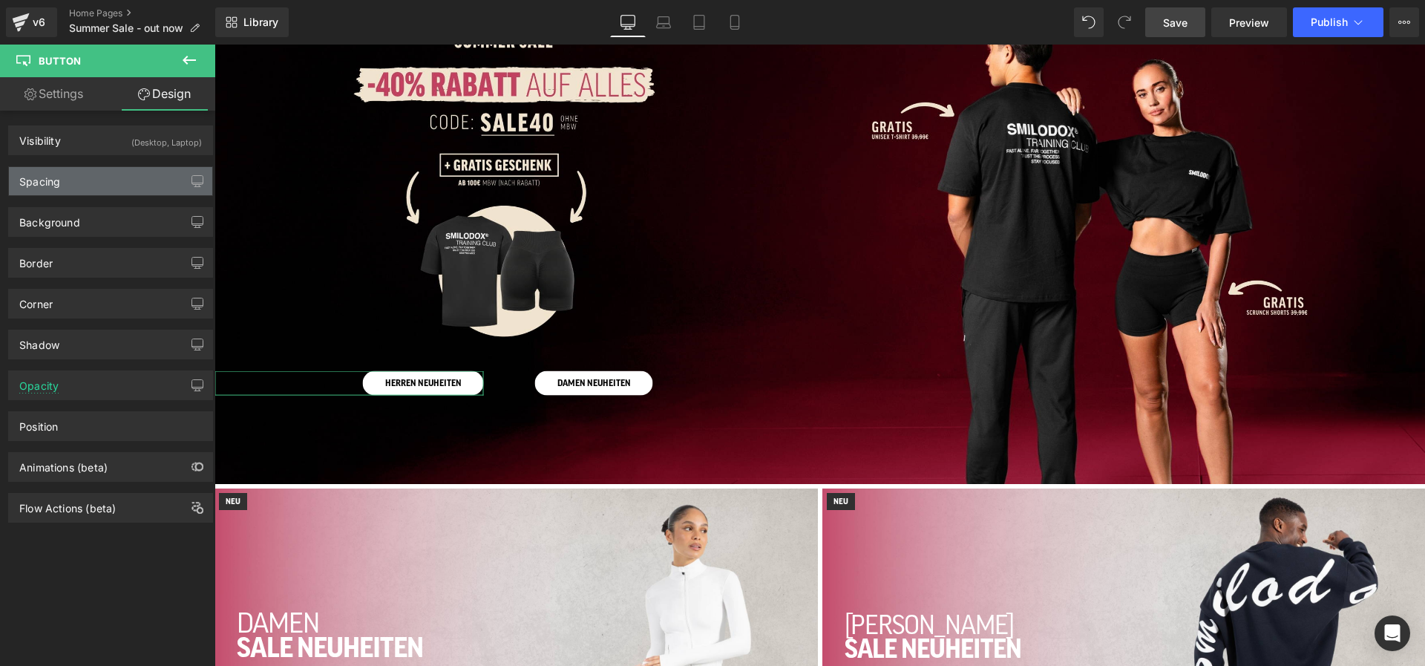
click at [125, 182] on div "Spacing" at bounding box center [110, 181] width 203 height 28
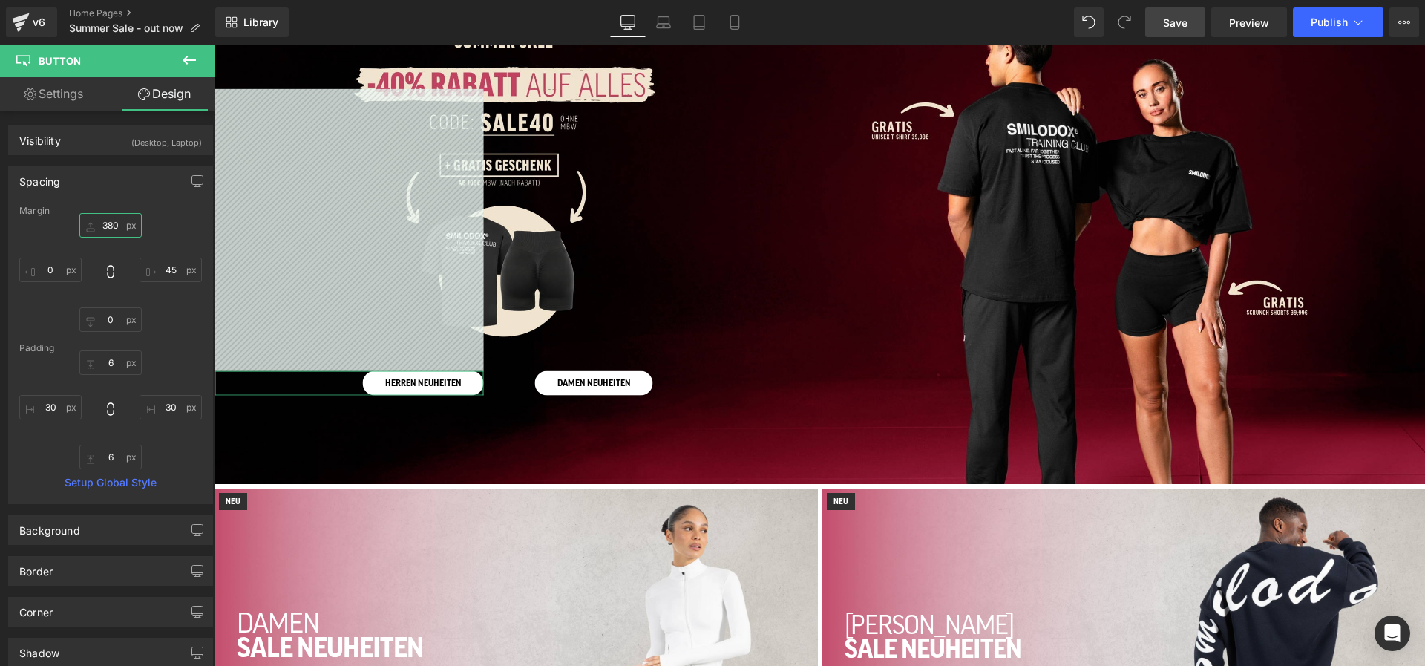
click at [108, 218] on input "380" at bounding box center [110, 225] width 62 height 24
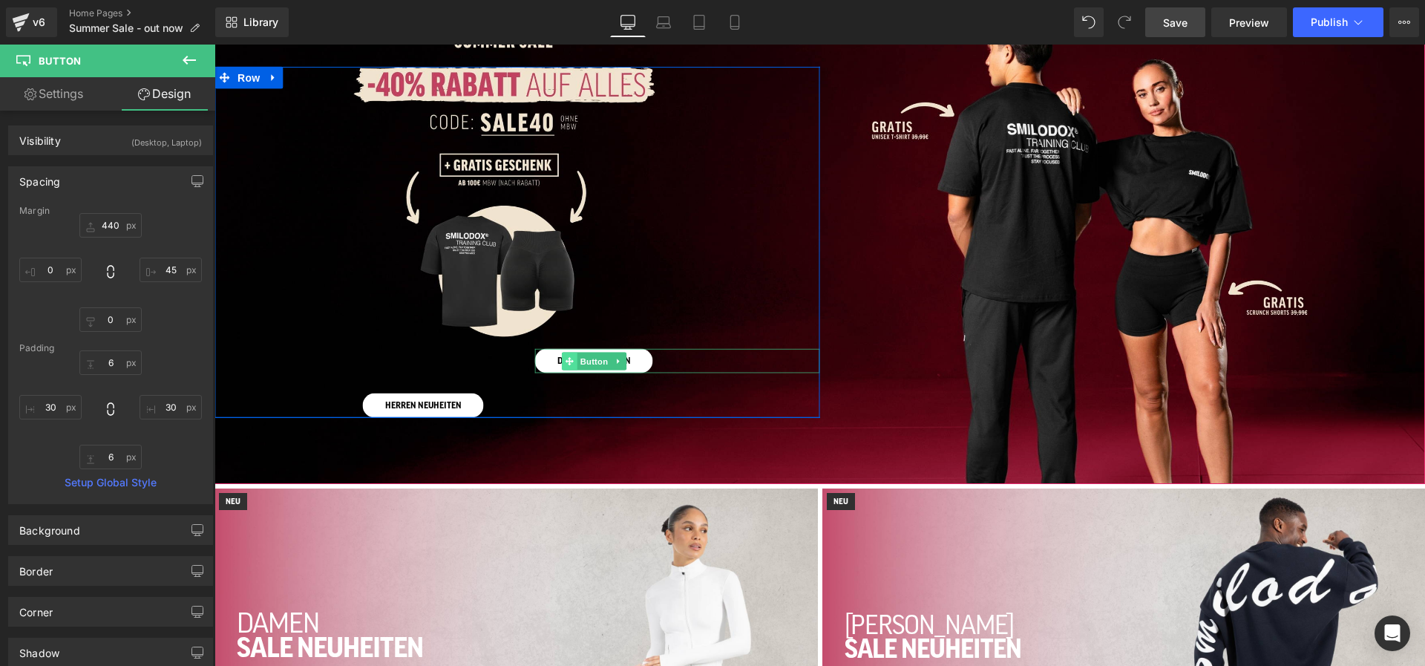
click at [565, 362] on icon at bounding box center [569, 360] width 8 height 9
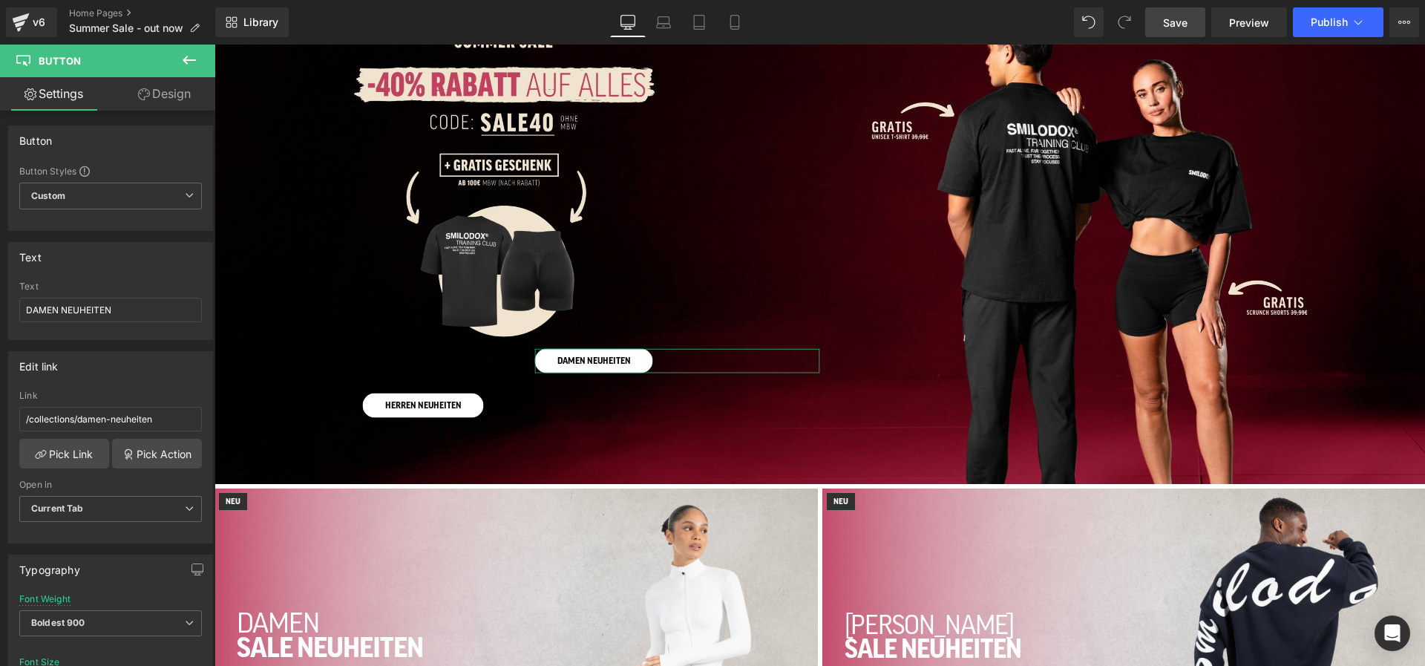
click at [183, 94] on link "Design" at bounding box center [165, 93] width 108 height 33
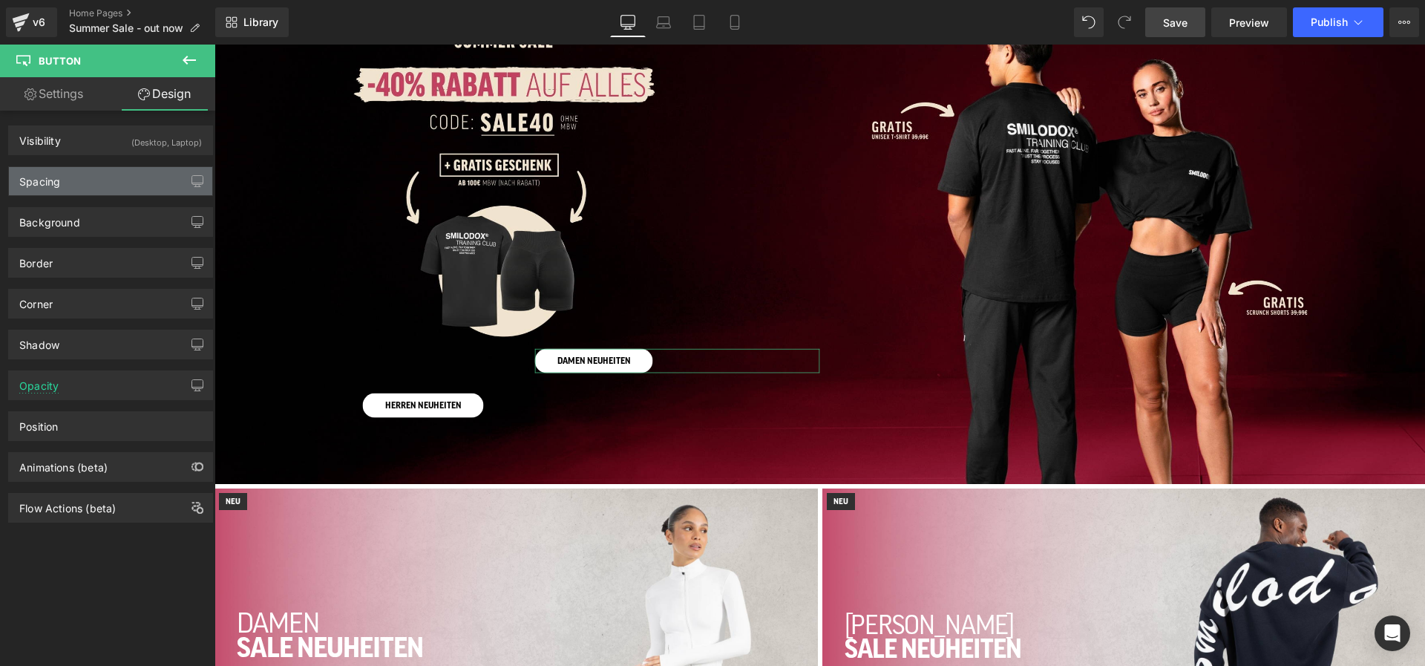
click at [104, 189] on div "Spacing" at bounding box center [110, 181] width 203 height 28
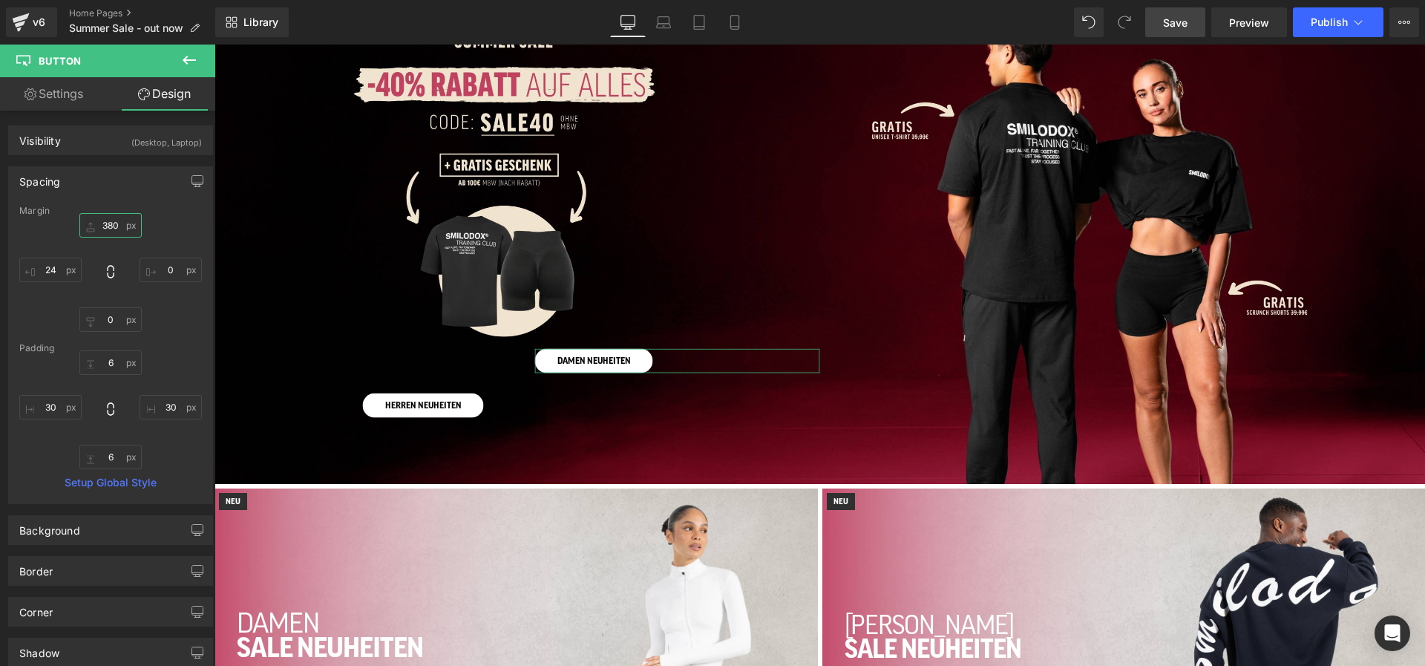
click at [105, 228] on input "380" at bounding box center [110, 225] width 62 height 24
click at [1187, 22] on span "Save" at bounding box center [1175, 23] width 24 height 16
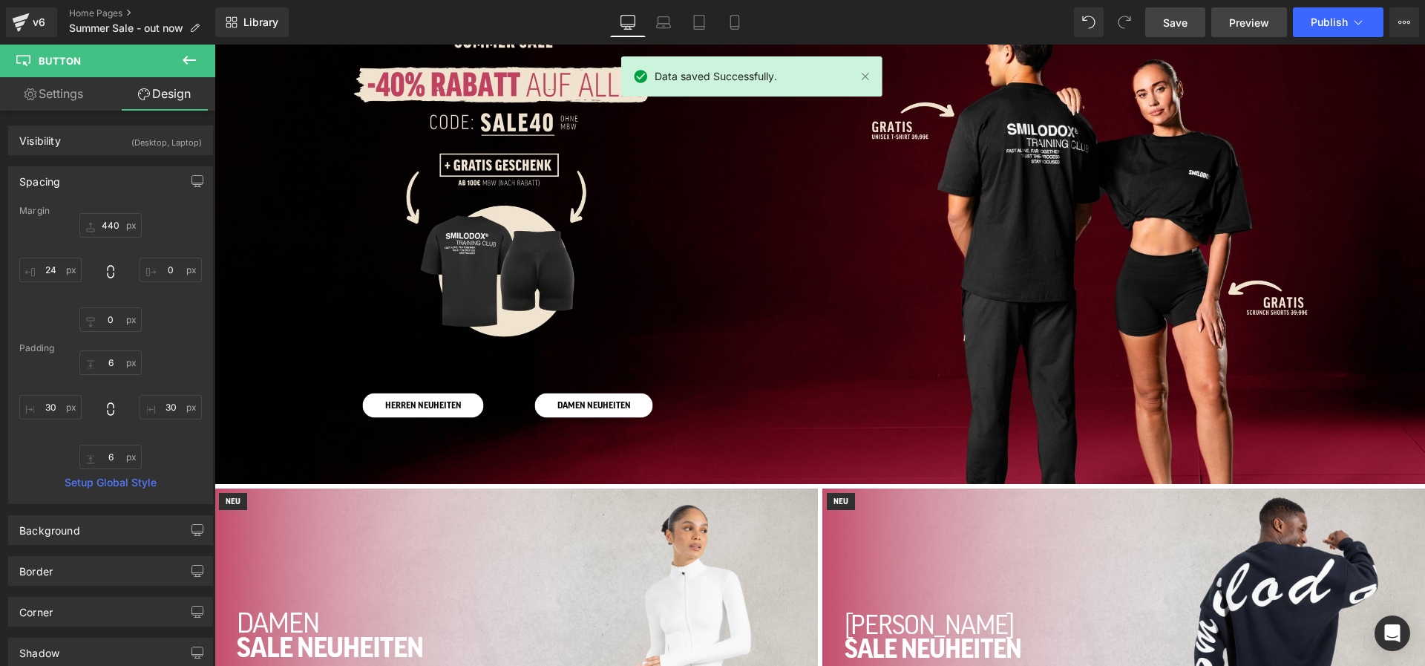
click at [1238, 20] on span "Preview" at bounding box center [1249, 23] width 40 height 16
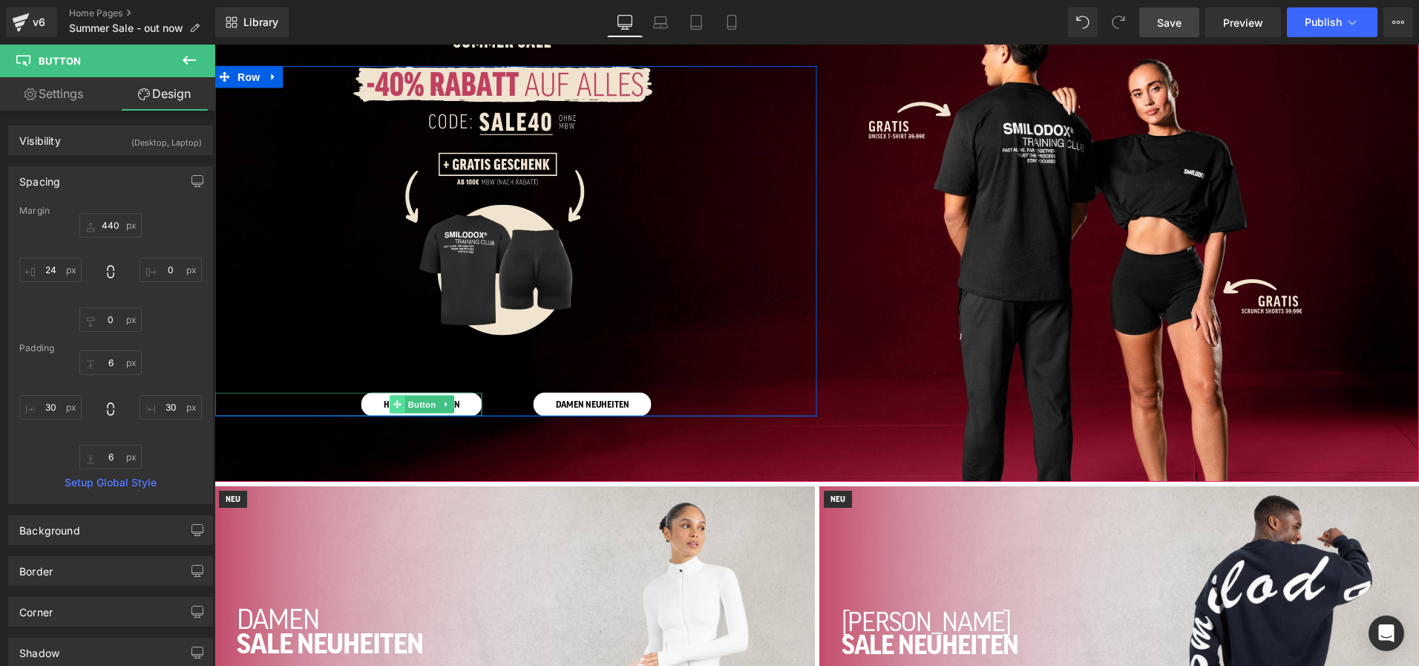
click at [397, 404] on icon at bounding box center [397, 404] width 8 height 8
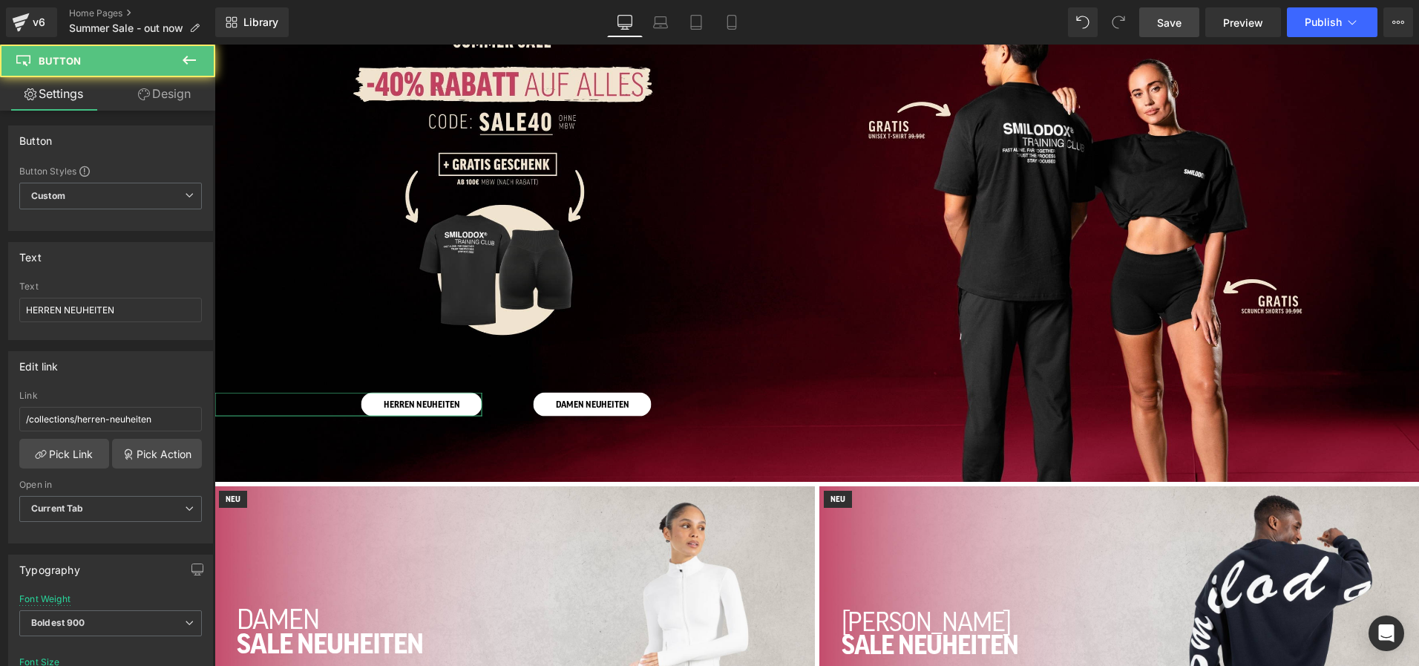
click at [176, 93] on link "Design" at bounding box center [165, 93] width 108 height 33
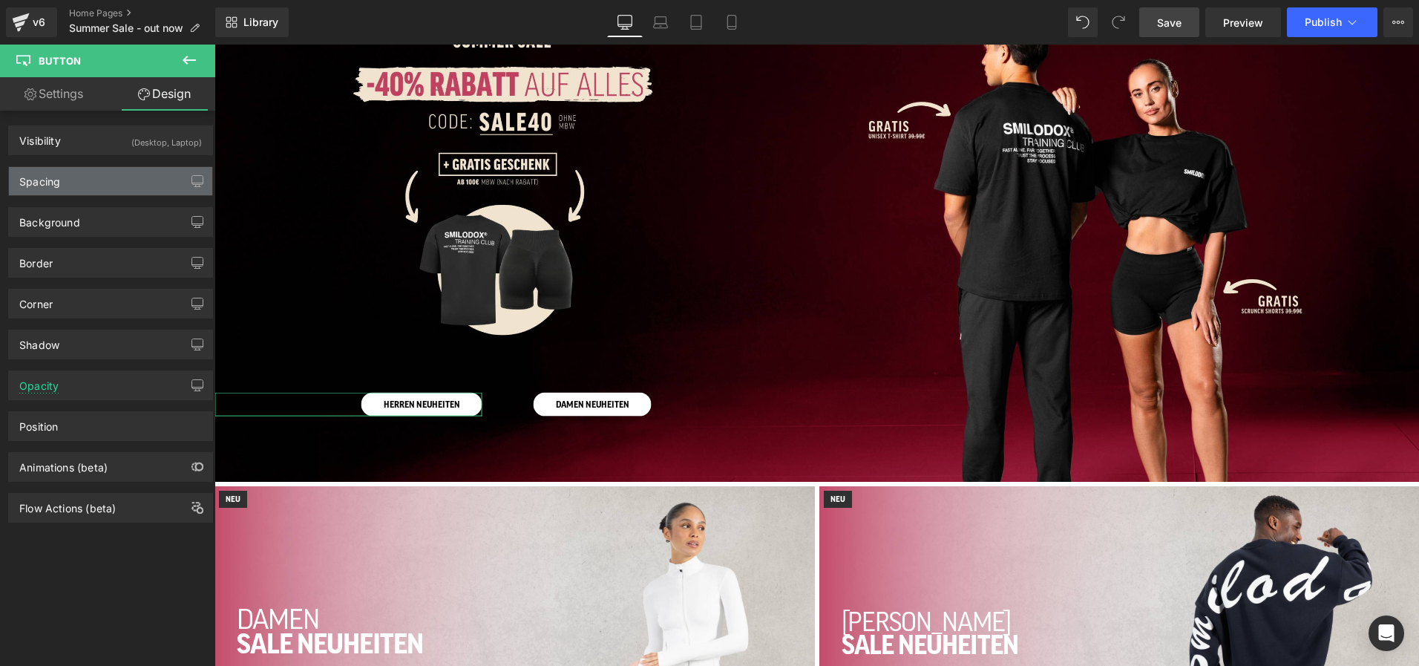
click at [154, 184] on div "Spacing" at bounding box center [110, 181] width 203 height 28
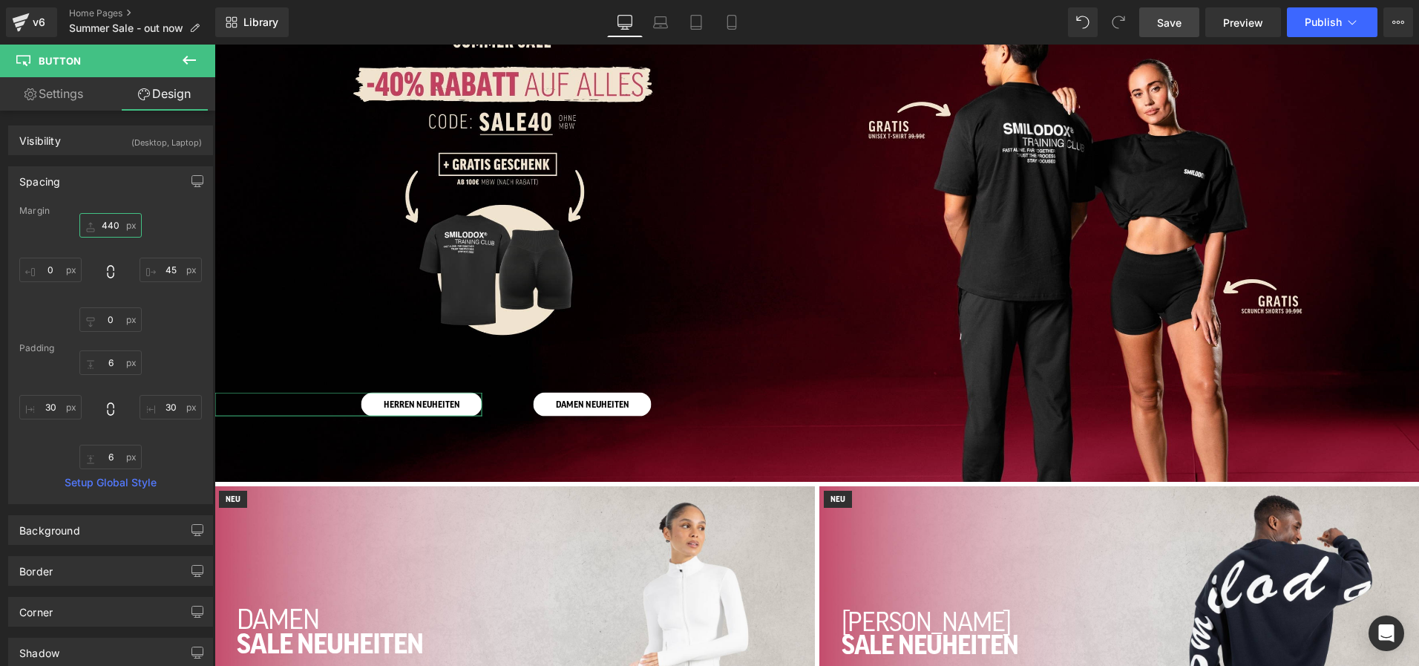
click at [108, 221] on input "440" at bounding box center [110, 225] width 62 height 24
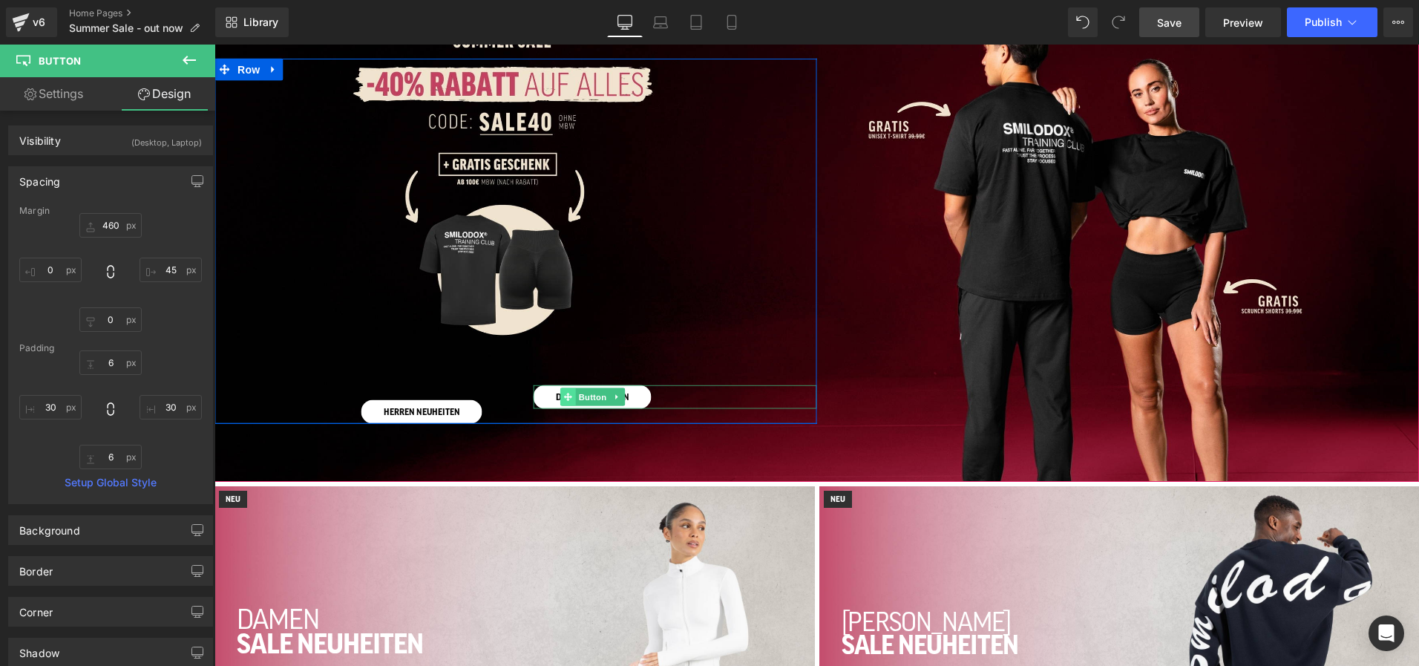
click at [566, 396] on icon at bounding box center [567, 397] width 8 height 8
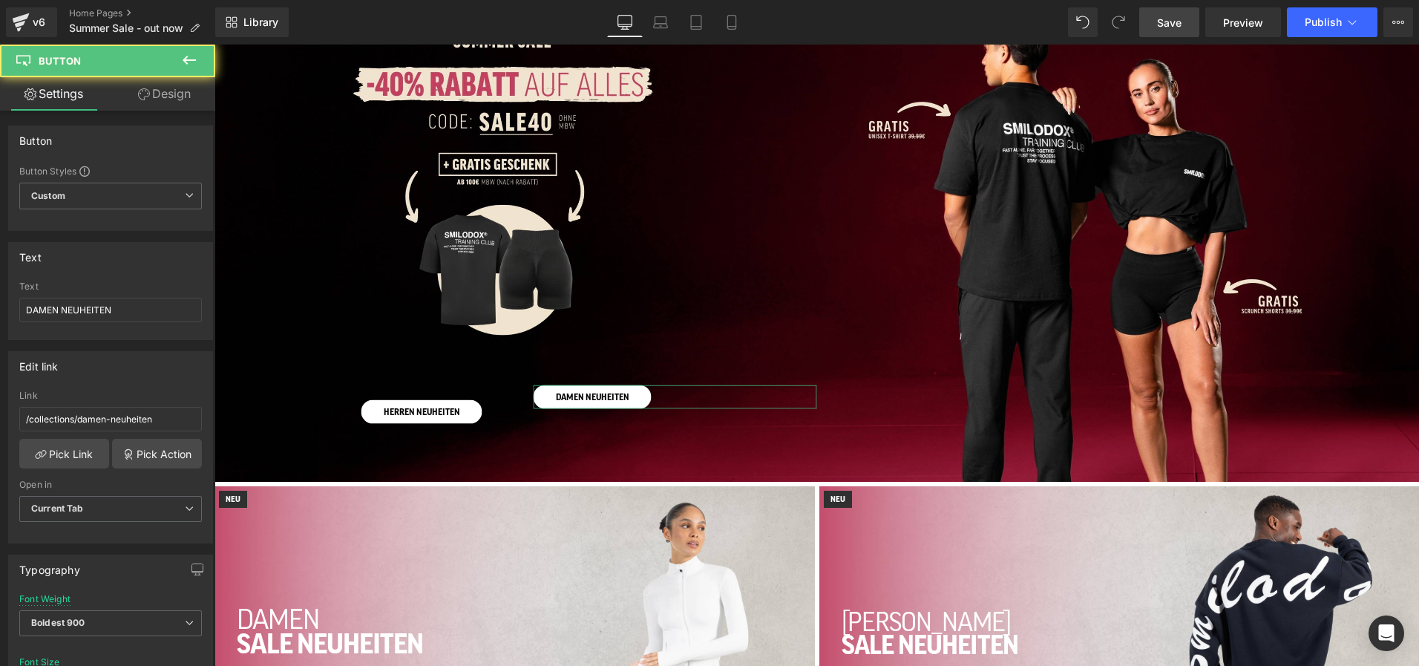
click at [166, 91] on link "Design" at bounding box center [165, 93] width 108 height 33
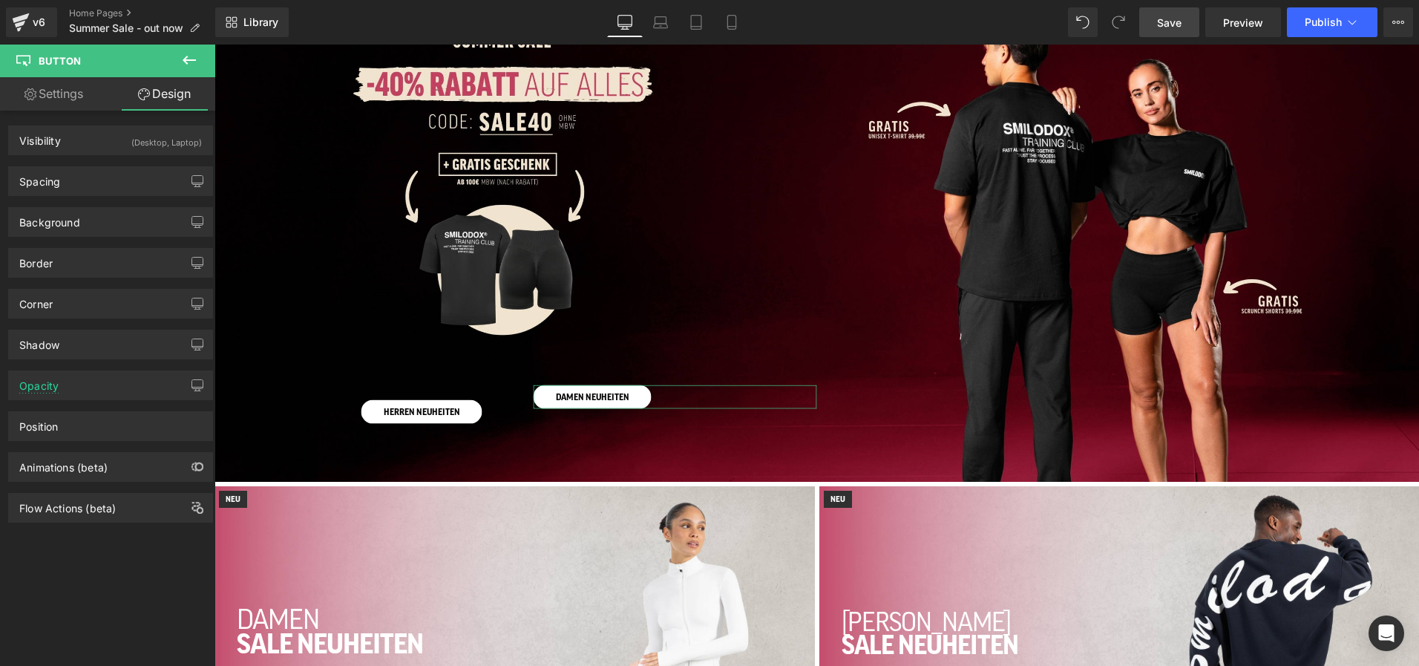
click at [113, 166] on div "Spacing [GEOGRAPHIC_DATA] 440px 440 0px 0 0px 0 24px 24 [GEOGRAPHIC_DATA] 6px 6…" at bounding box center [110, 181] width 205 height 30
click at [111, 180] on div "Spacing" at bounding box center [110, 181] width 203 height 28
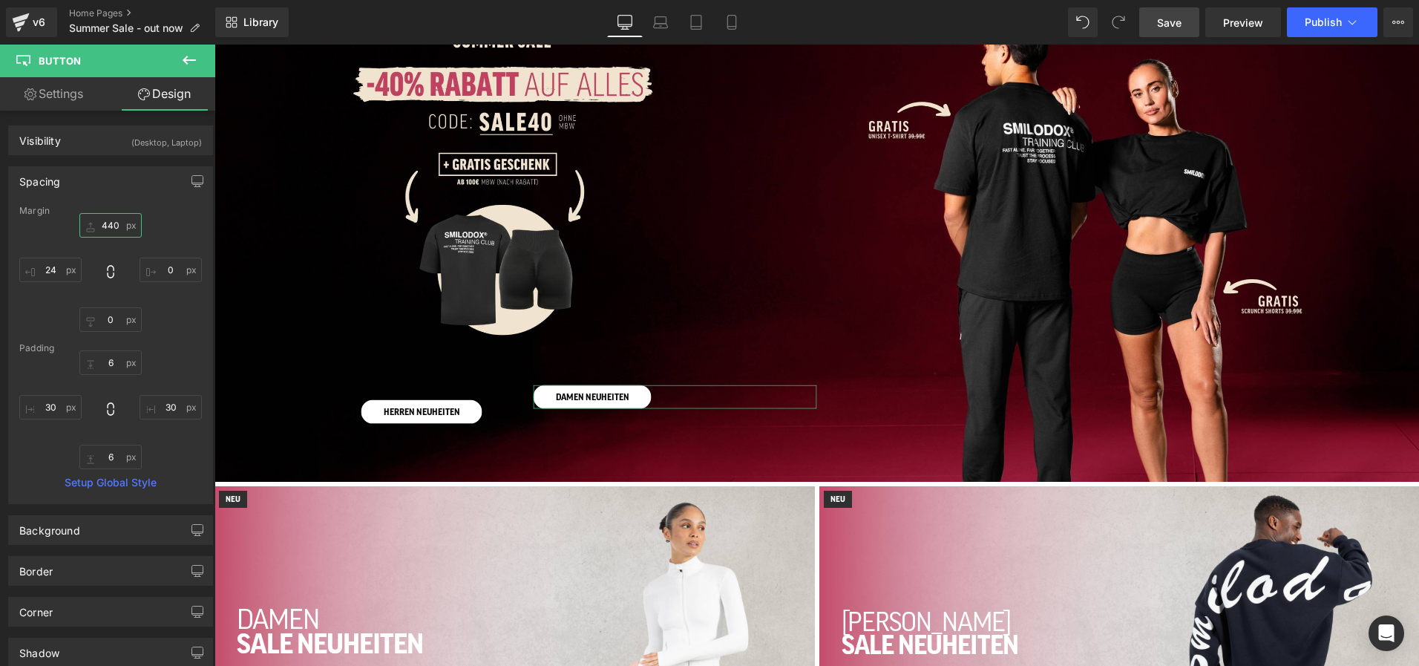
click at [105, 223] on input "440" at bounding box center [110, 225] width 62 height 24
click at [1171, 15] on span "Save" at bounding box center [1169, 23] width 24 height 16
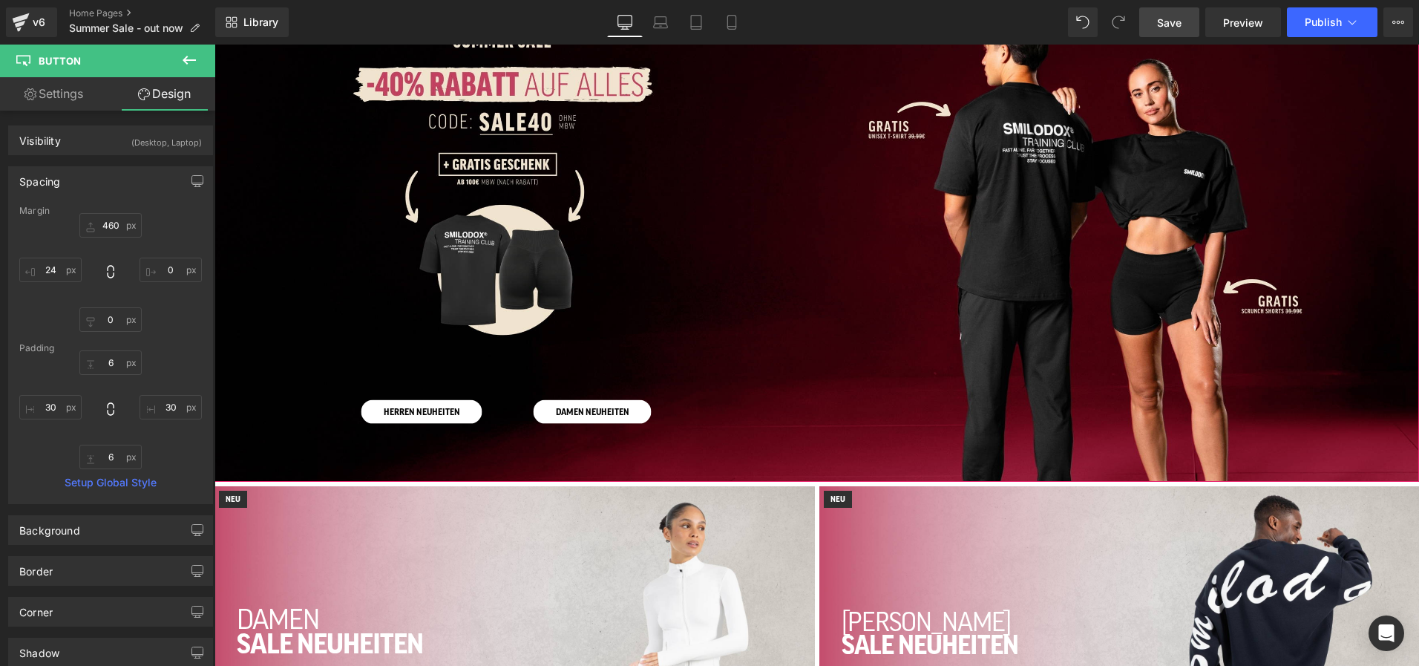
click at [1362, 132] on span "Herren SALE Button DAMEN SALE Button Row HERREN NEUHEITEN Button DAMEN NEUHEITE…" at bounding box center [817, 241] width 1205 height 366
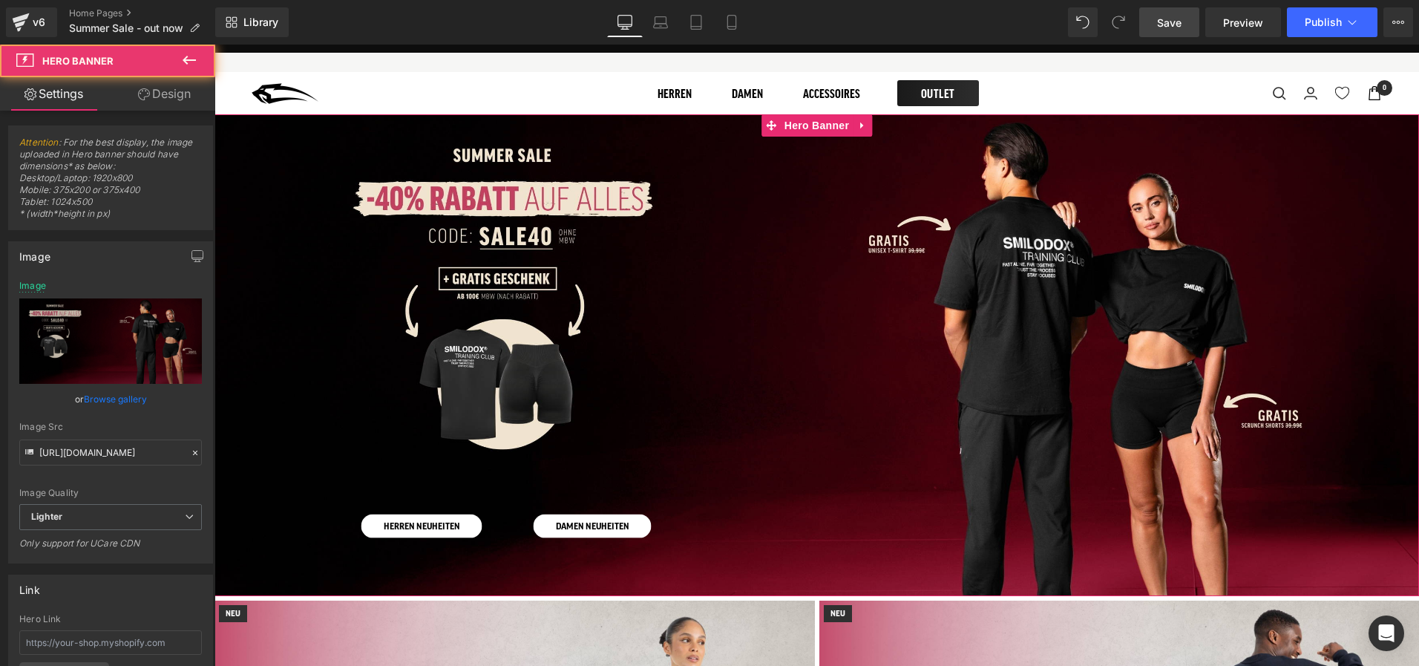
scroll to position [0, 0]
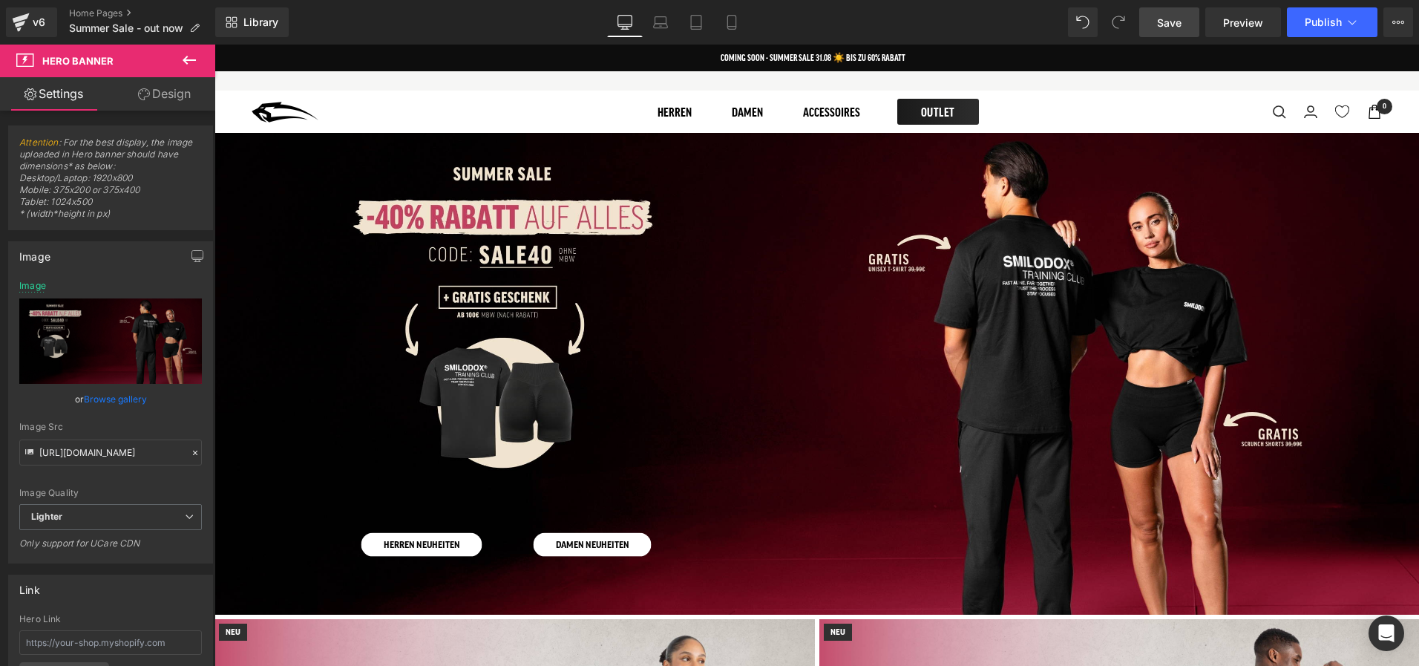
click at [735, 171] on div "Herren SALE Button DAMEN SALE Button Row HERREN NEUHEITEN Button DAMEN NEUHEITE…" at bounding box center [817, 374] width 1205 height 482
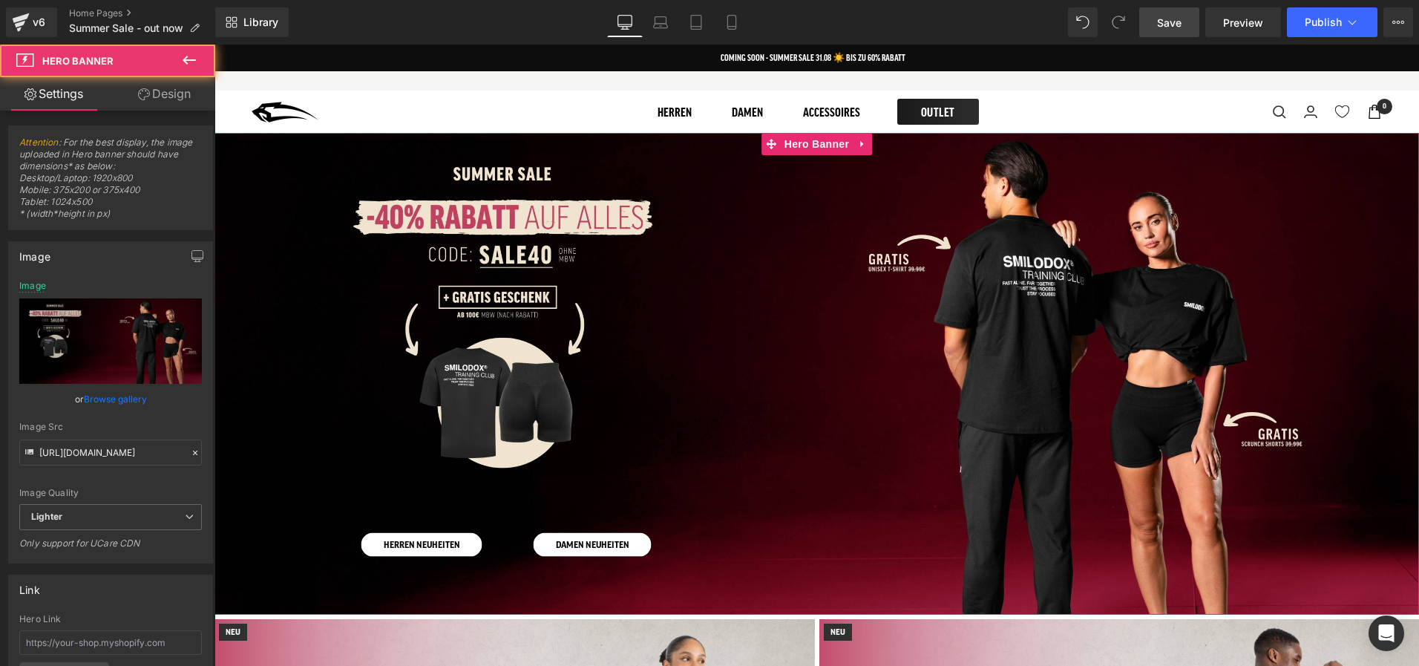
click at [94, 402] on link "Browse gallery" at bounding box center [115, 399] width 63 height 26
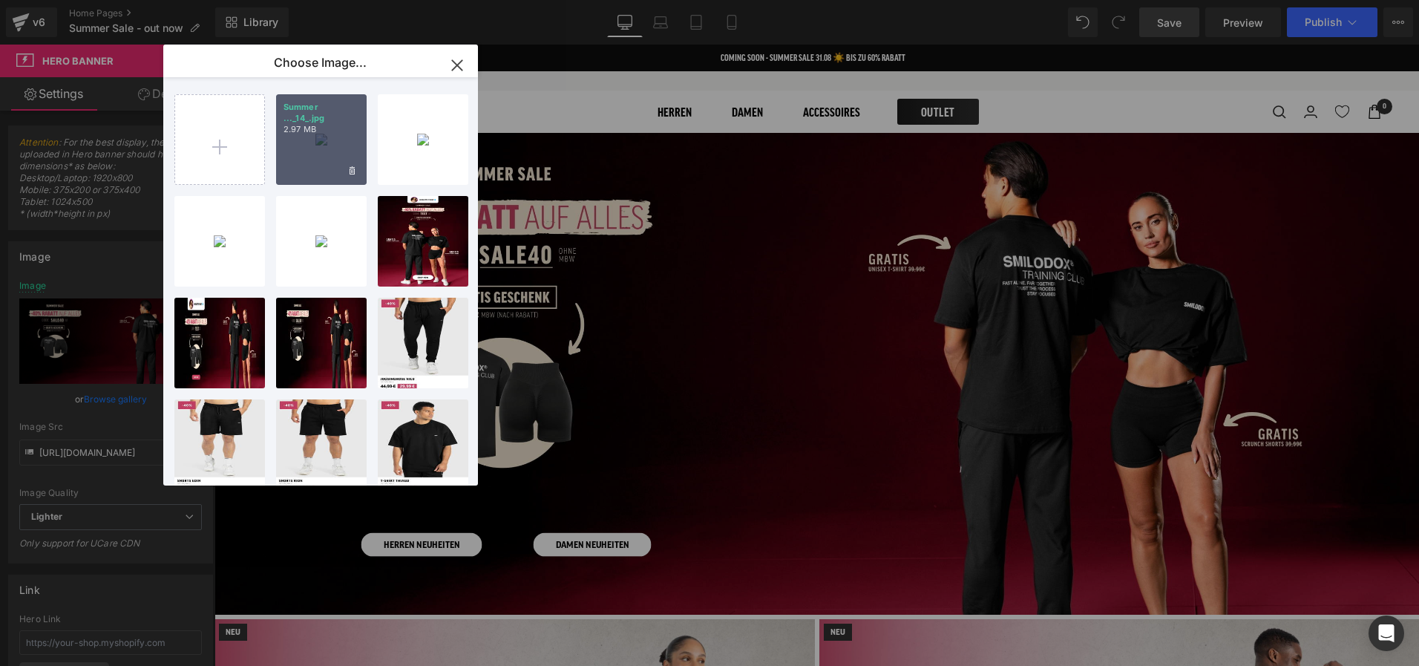
click at [339, 133] on p "2.97 MB" at bounding box center [322, 129] width 76 height 11
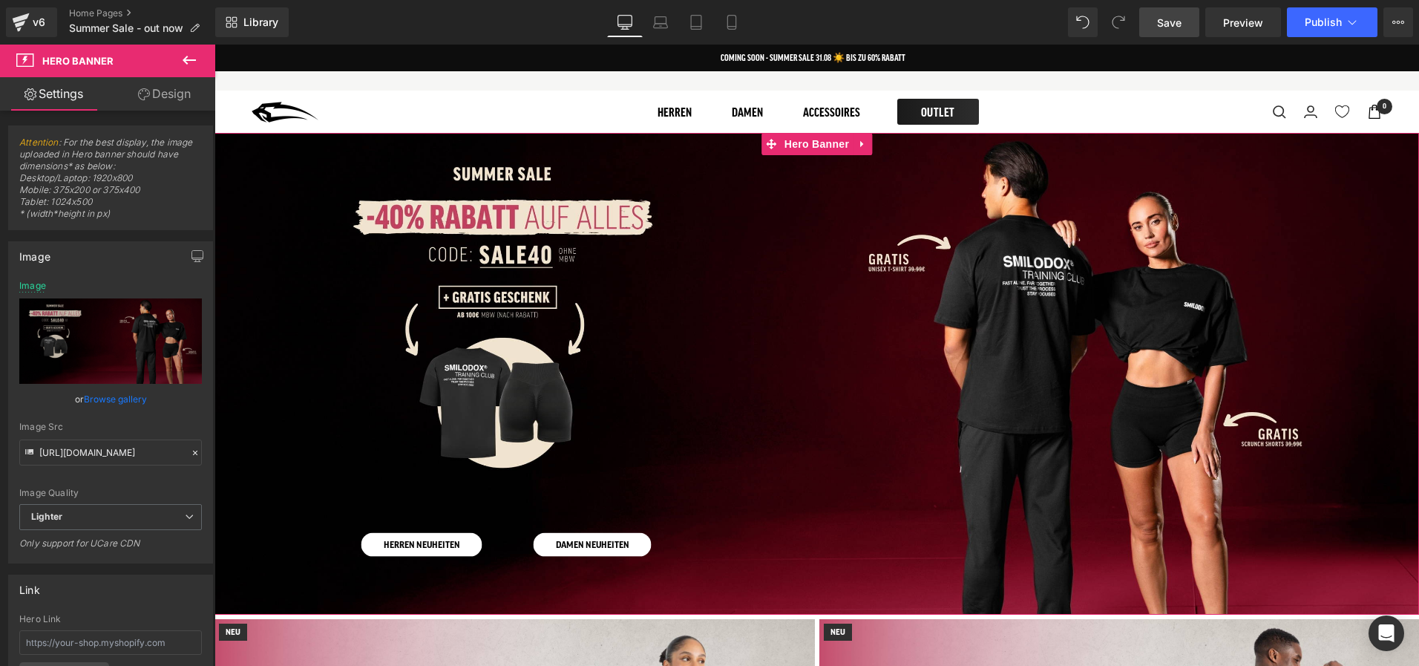
click at [127, 403] on link "Browse gallery" at bounding box center [115, 399] width 63 height 26
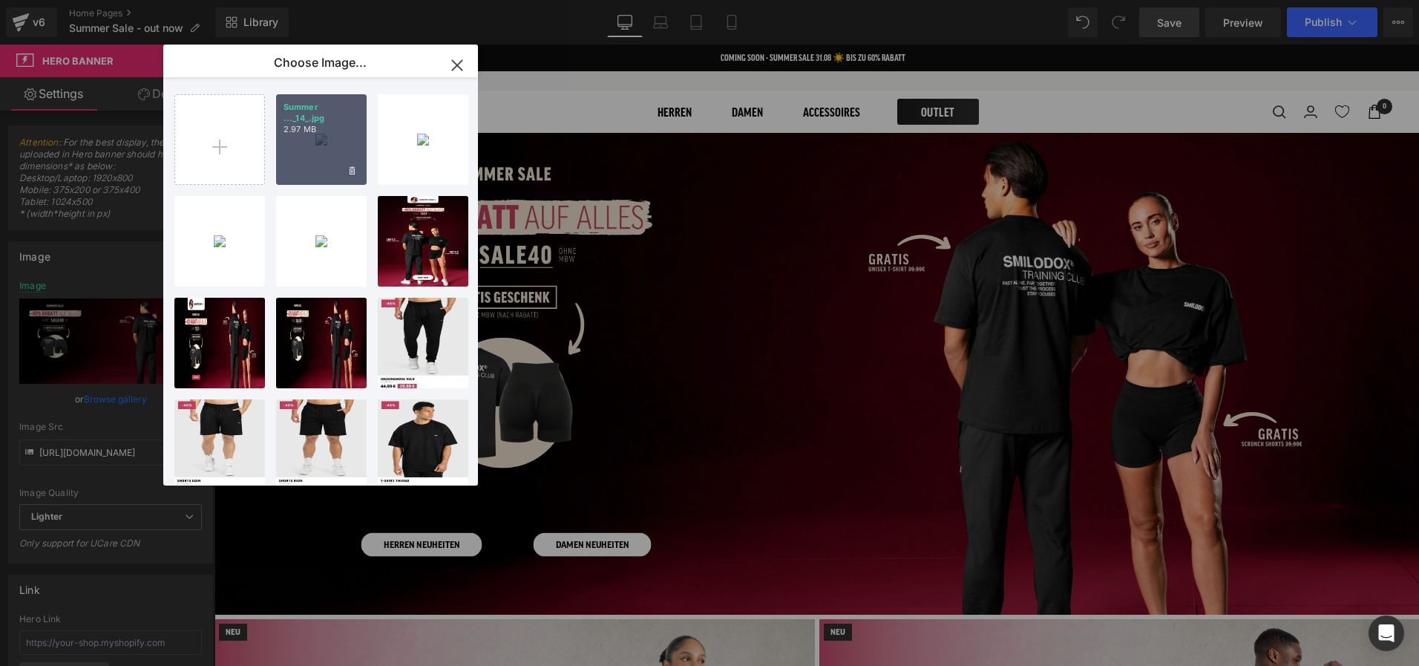
click at [324, 140] on div "Summer ..._14_.jpg 2.97 MB" at bounding box center [321, 139] width 91 height 91
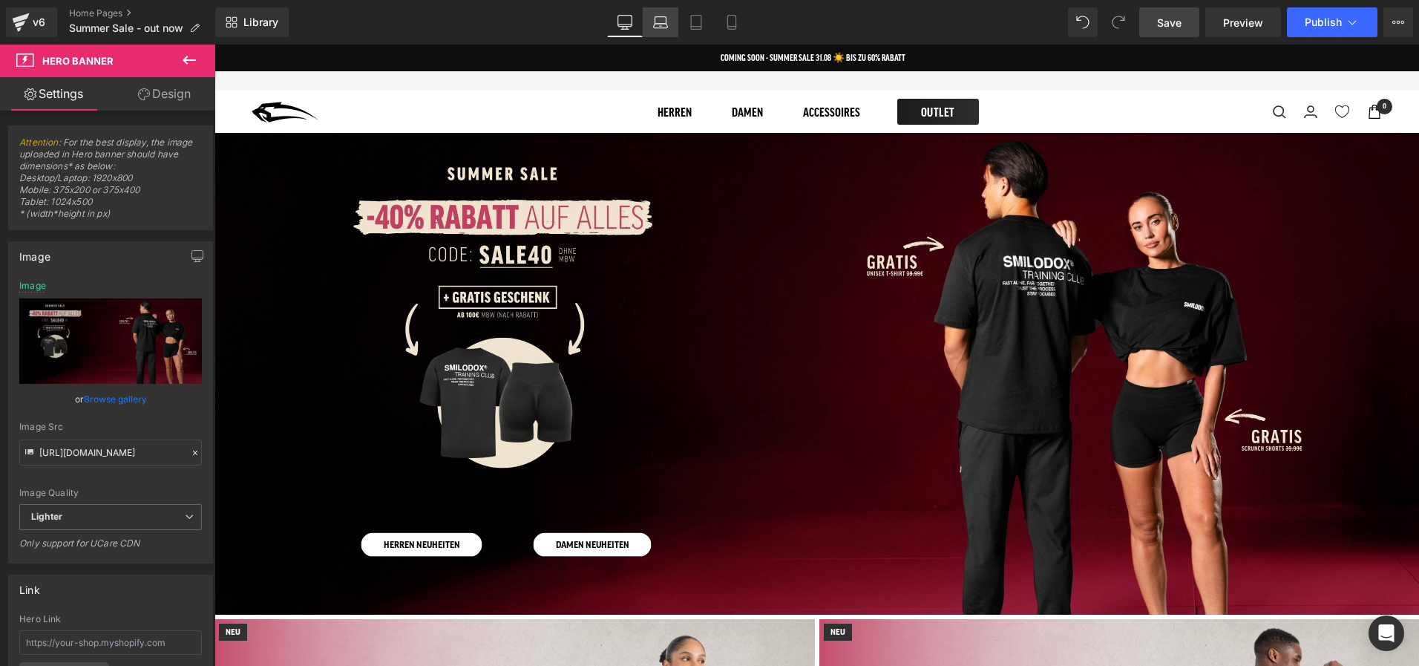
click at [655, 25] on icon at bounding box center [660, 22] width 15 height 15
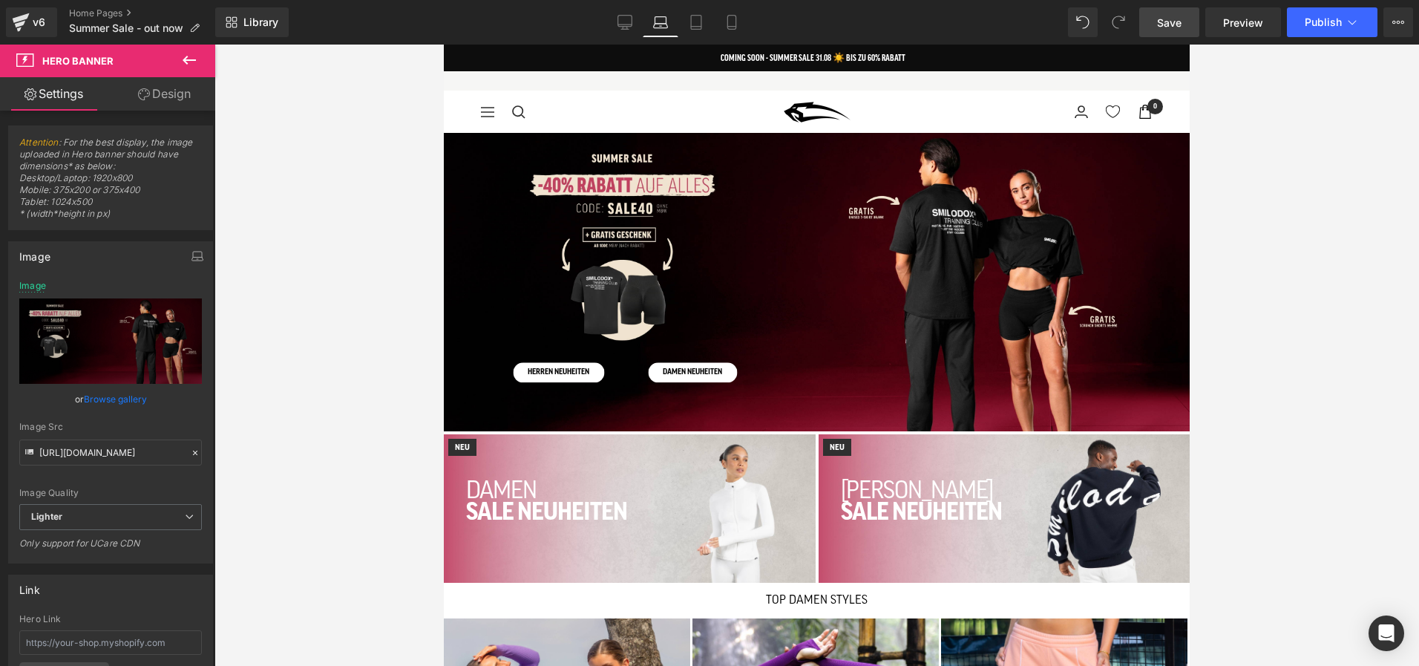
click at [512, 169] on div "Herren SALE Button DAMEN SALE Button Row HERREN NEUHEITEN Button DAMEN NEUHEITE…" at bounding box center [817, 282] width 746 height 298
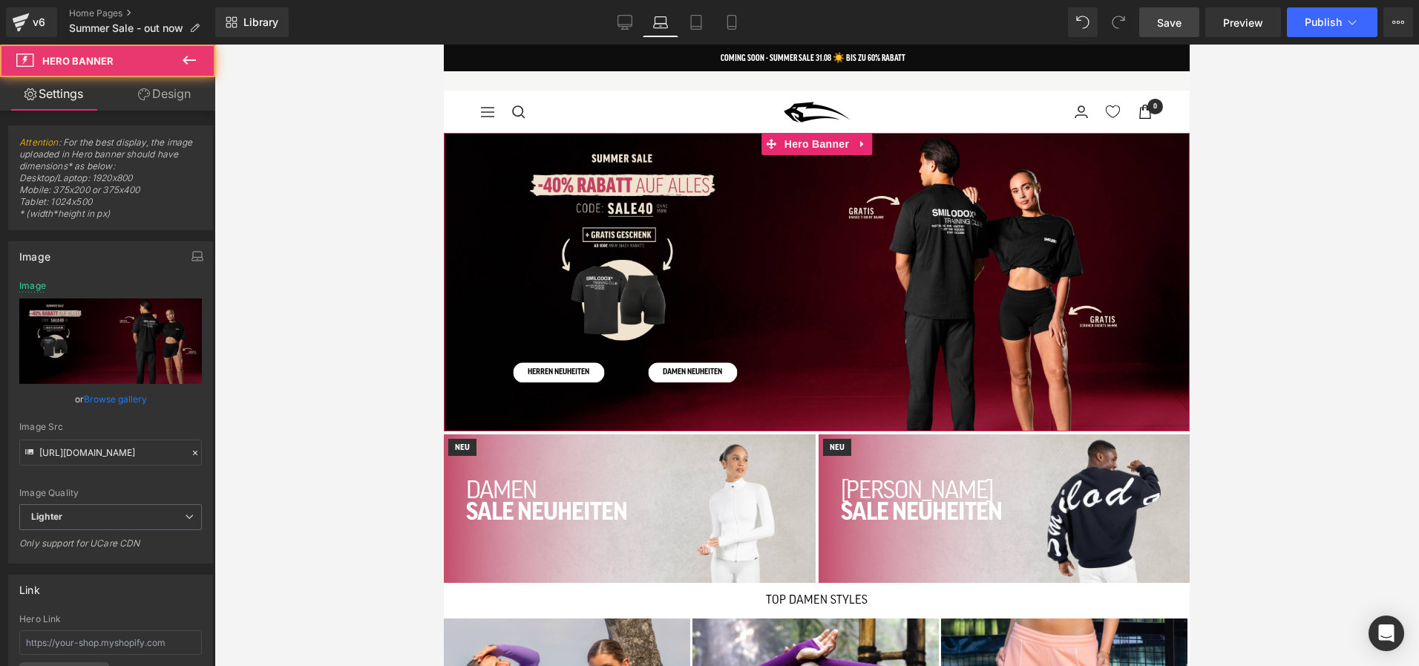
click at [132, 399] on link "Browse gallery" at bounding box center [115, 399] width 63 height 26
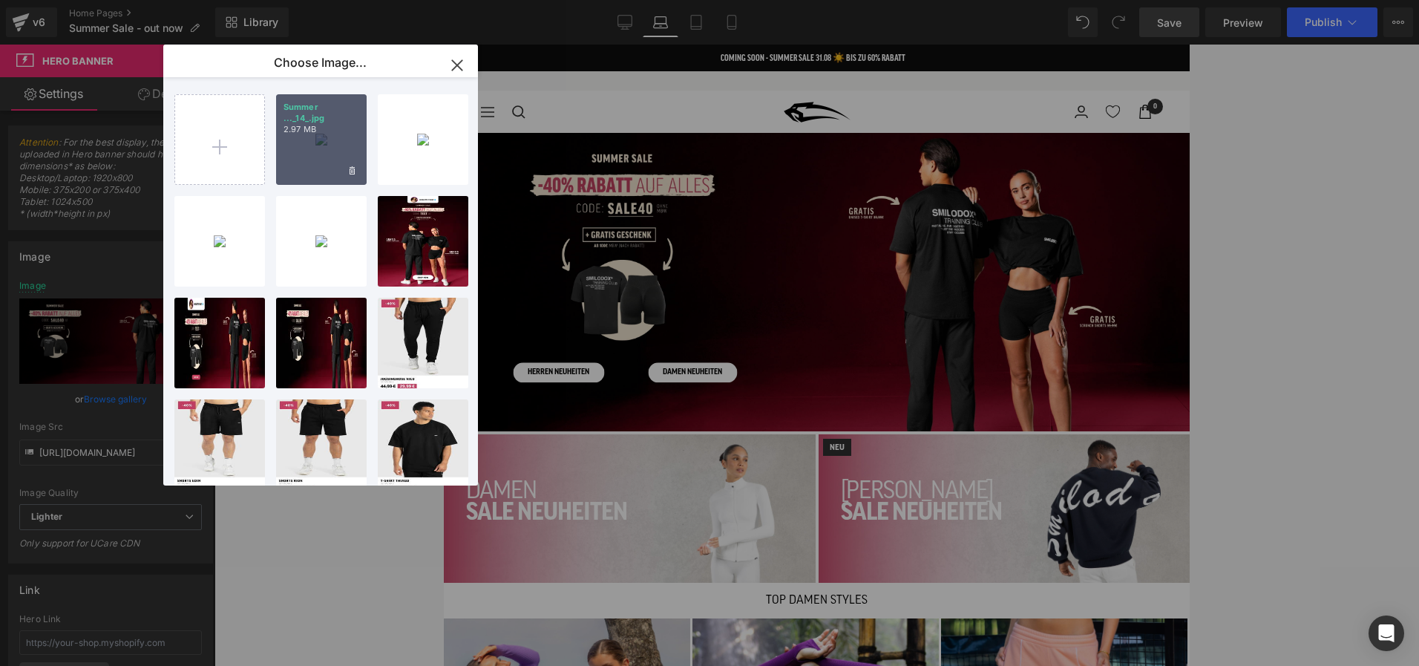
click at [311, 173] on div "Summer ..._14_.jpg 2.97 MB" at bounding box center [321, 139] width 91 height 91
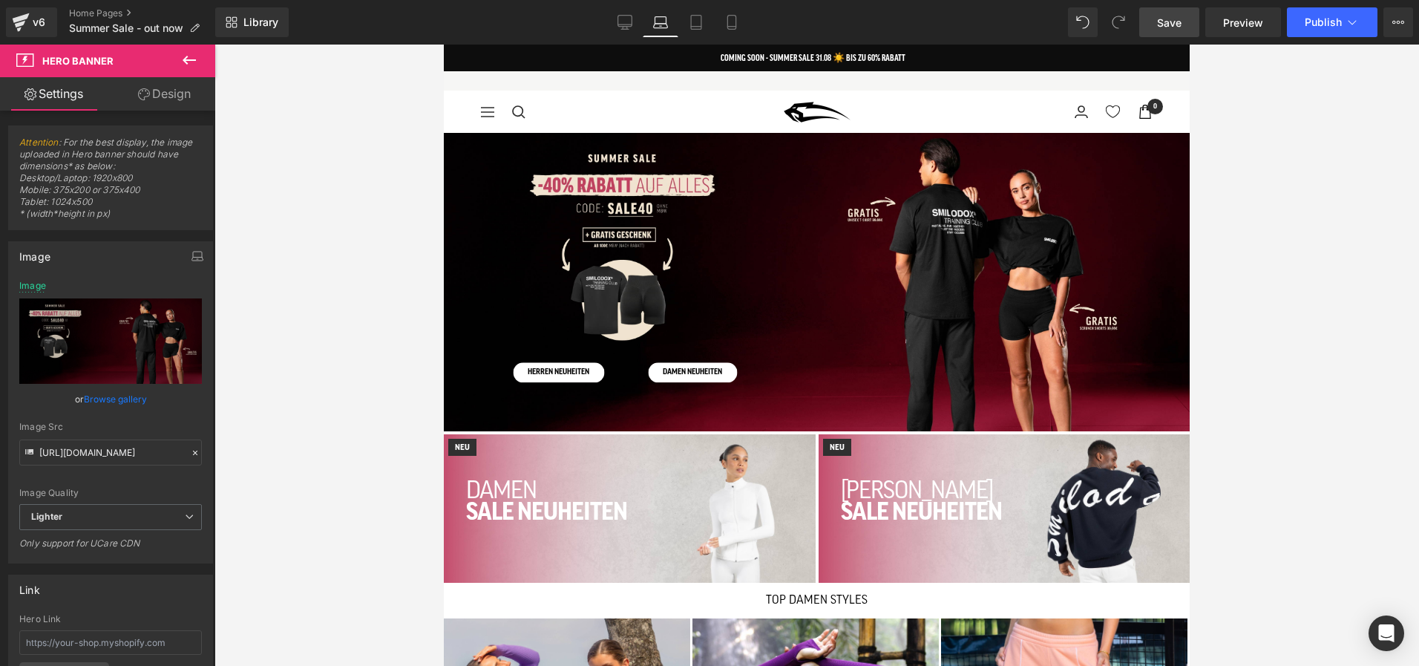
click at [1154, 16] on link "Save" at bounding box center [1170, 22] width 60 height 30
click at [624, 44] on div "Library Laptop Desktop Laptop Tablet Mobile Save Preview Publish Scheduled View…" at bounding box center [817, 22] width 1204 height 45
click at [622, 36] on link "Desktop" at bounding box center [625, 22] width 36 height 30
